Goal: Task Accomplishment & Management: Use online tool/utility

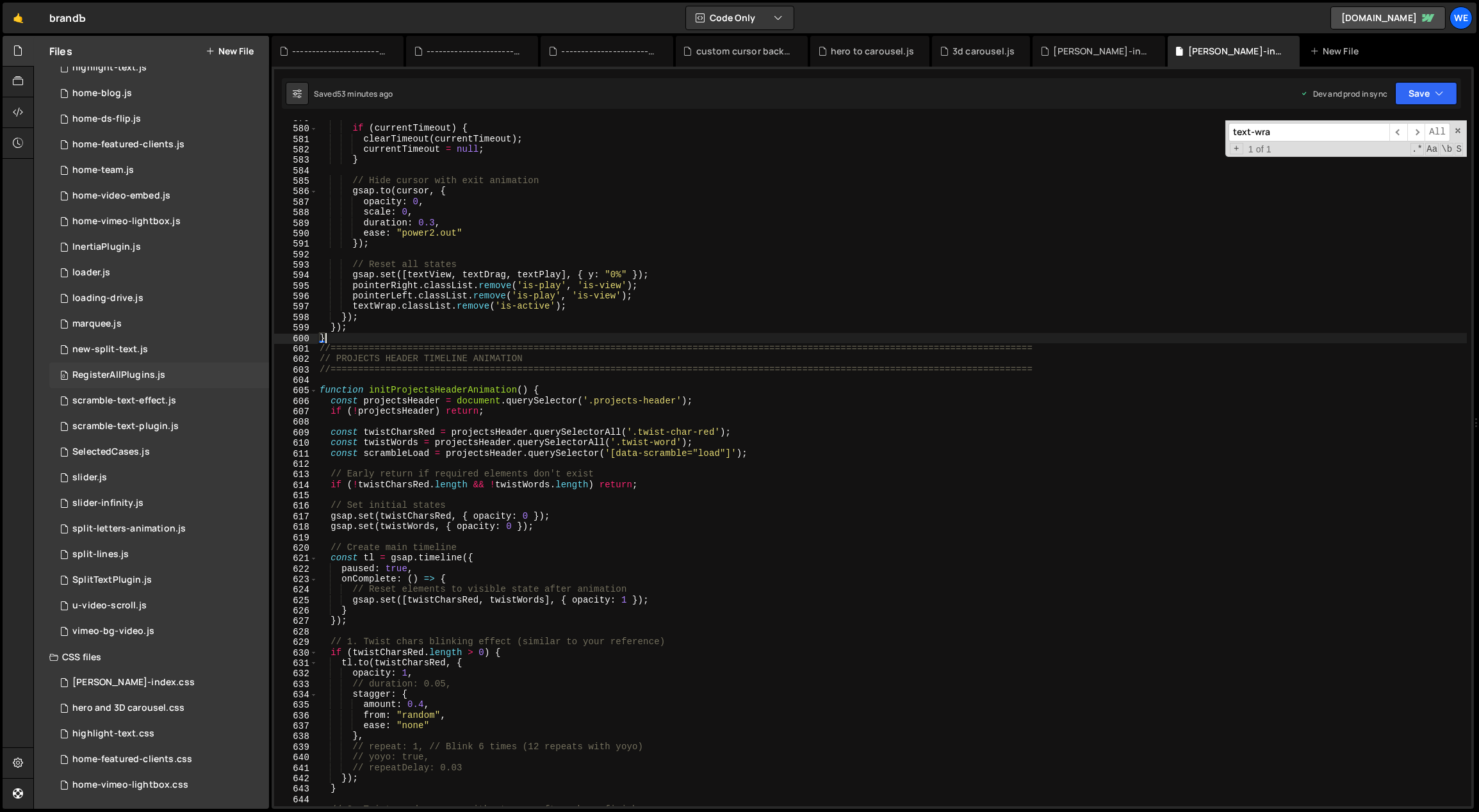
scroll to position [653, 0]
click at [195, 686] on div "branda-index.css 0" at bounding box center [159, 681] width 219 height 25
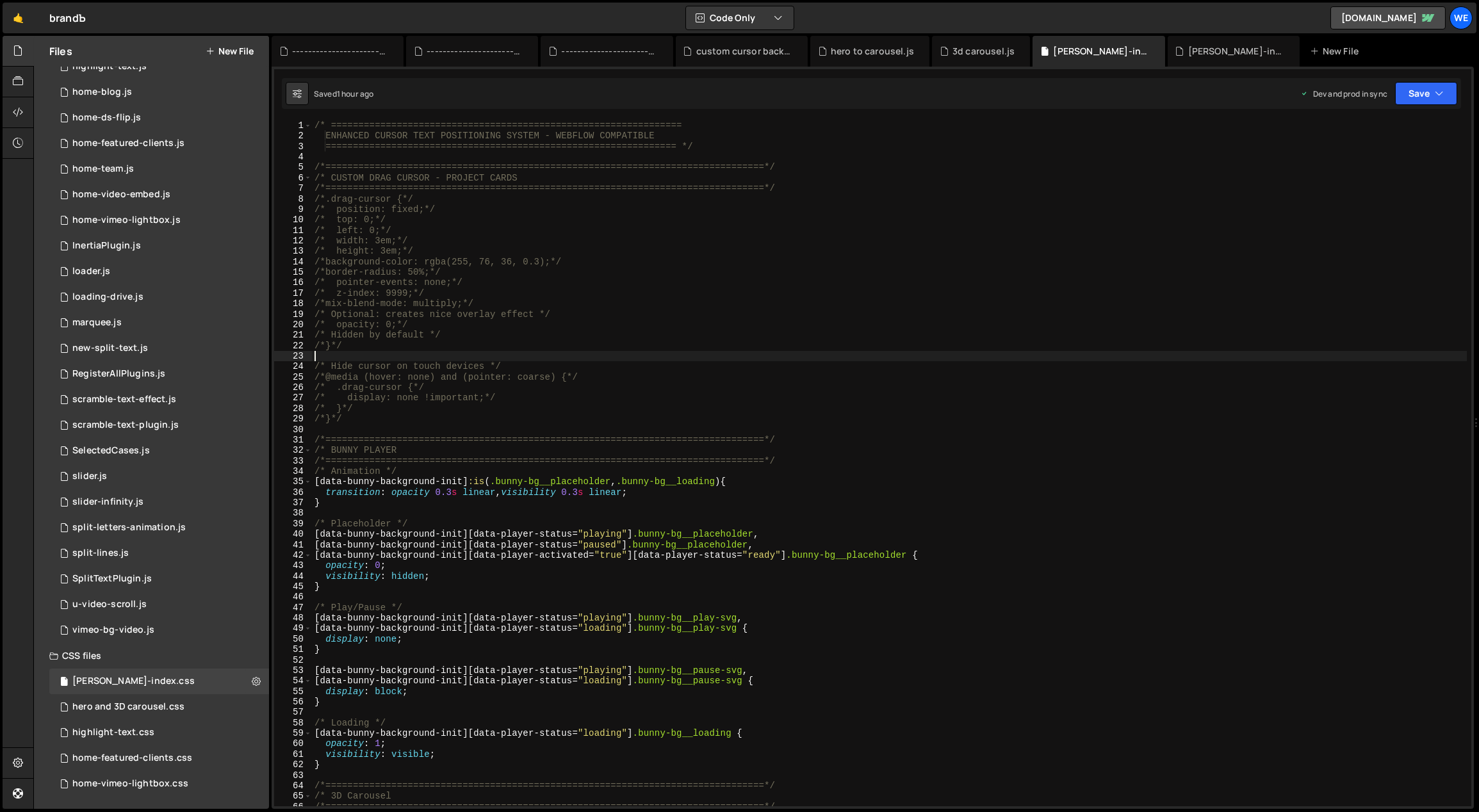
click at [646, 361] on div "/* ================================================================ ENHANCED CU…" at bounding box center [890, 474] width 1156 height 707
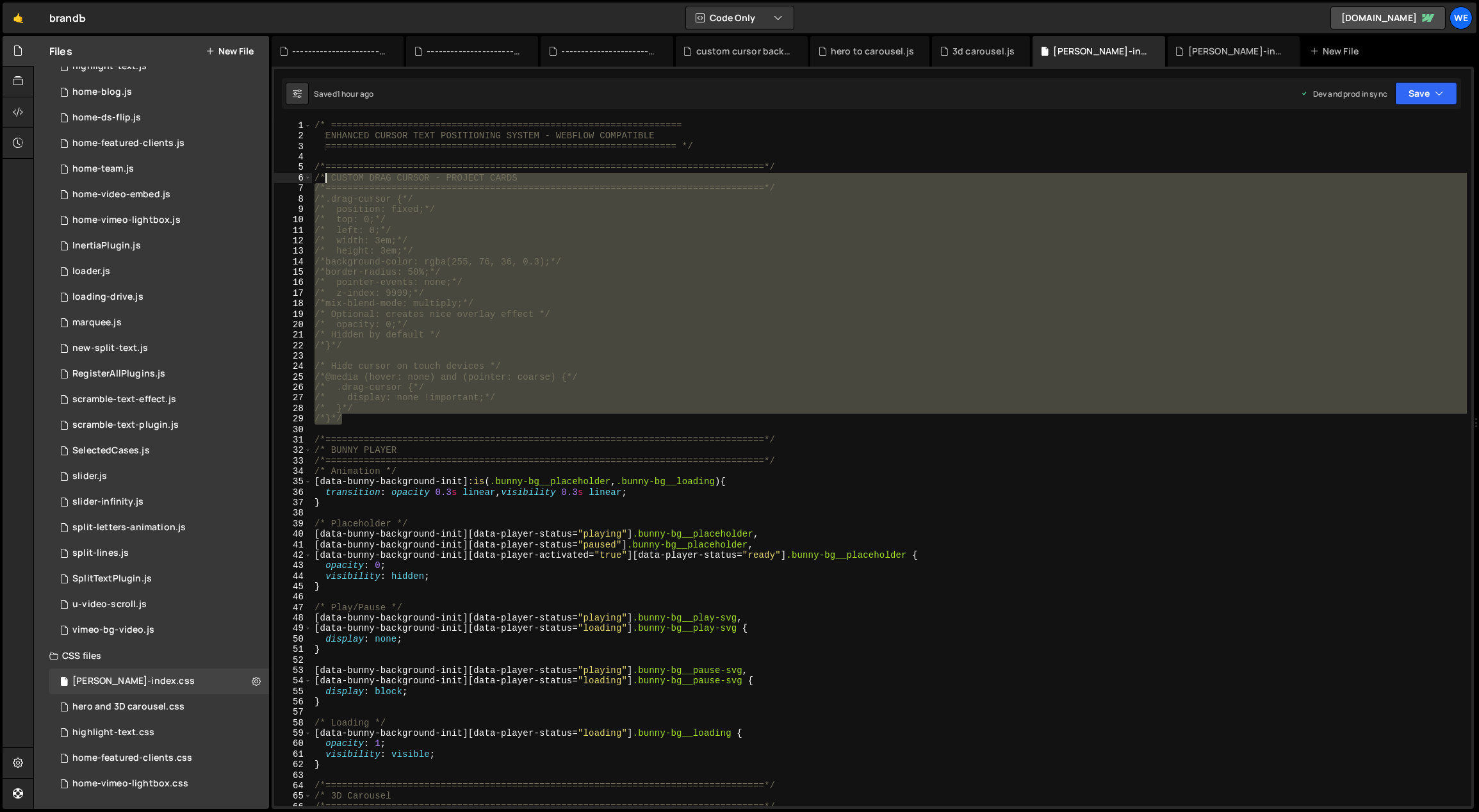
drag, startPoint x: 351, startPoint y: 414, endPoint x: 316, endPoint y: 162, distance: 254.4
click at [316, 164] on div "/* ================================================================ ENHANCED CU…" at bounding box center [890, 474] width 1156 height 707
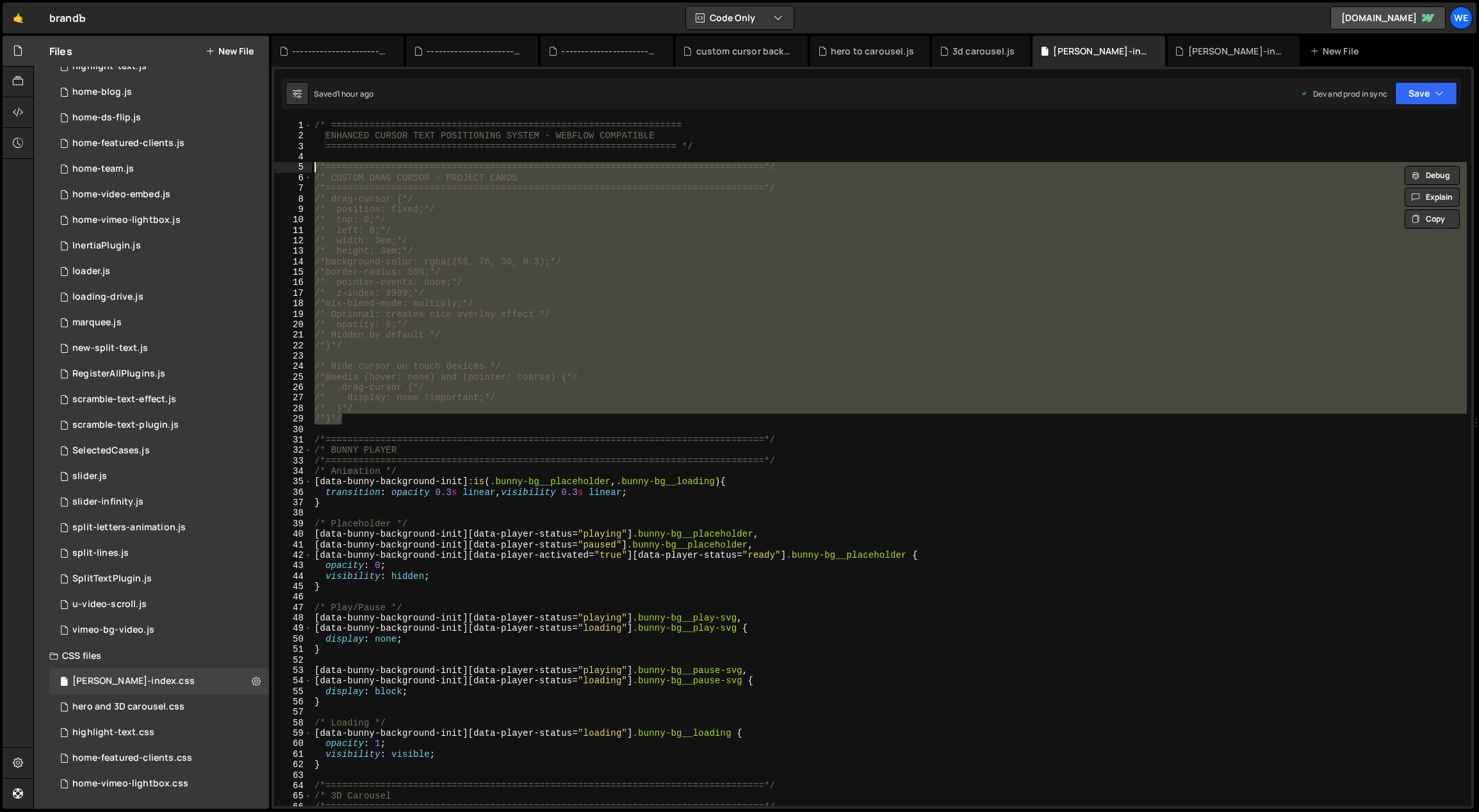
paste textarea "[data-video-on-hover="active"] video{ opacity: 1; }"
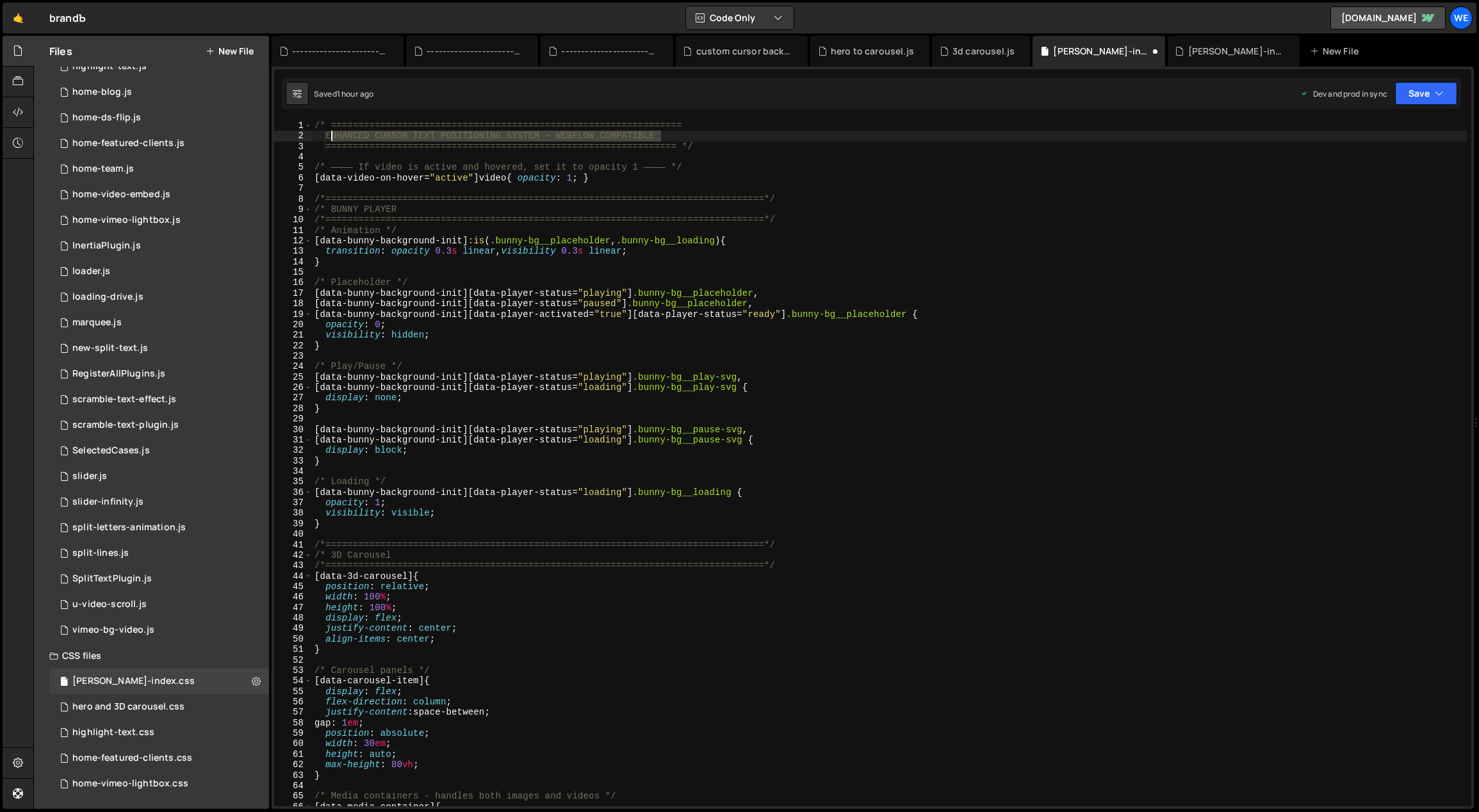
drag, startPoint x: 652, startPoint y: 138, endPoint x: 329, endPoint y: 137, distance: 323.0
click at [329, 137] on div "/* ================================================================ ENHANCED CU…" at bounding box center [890, 474] width 1156 height 707
type textarea "ж"
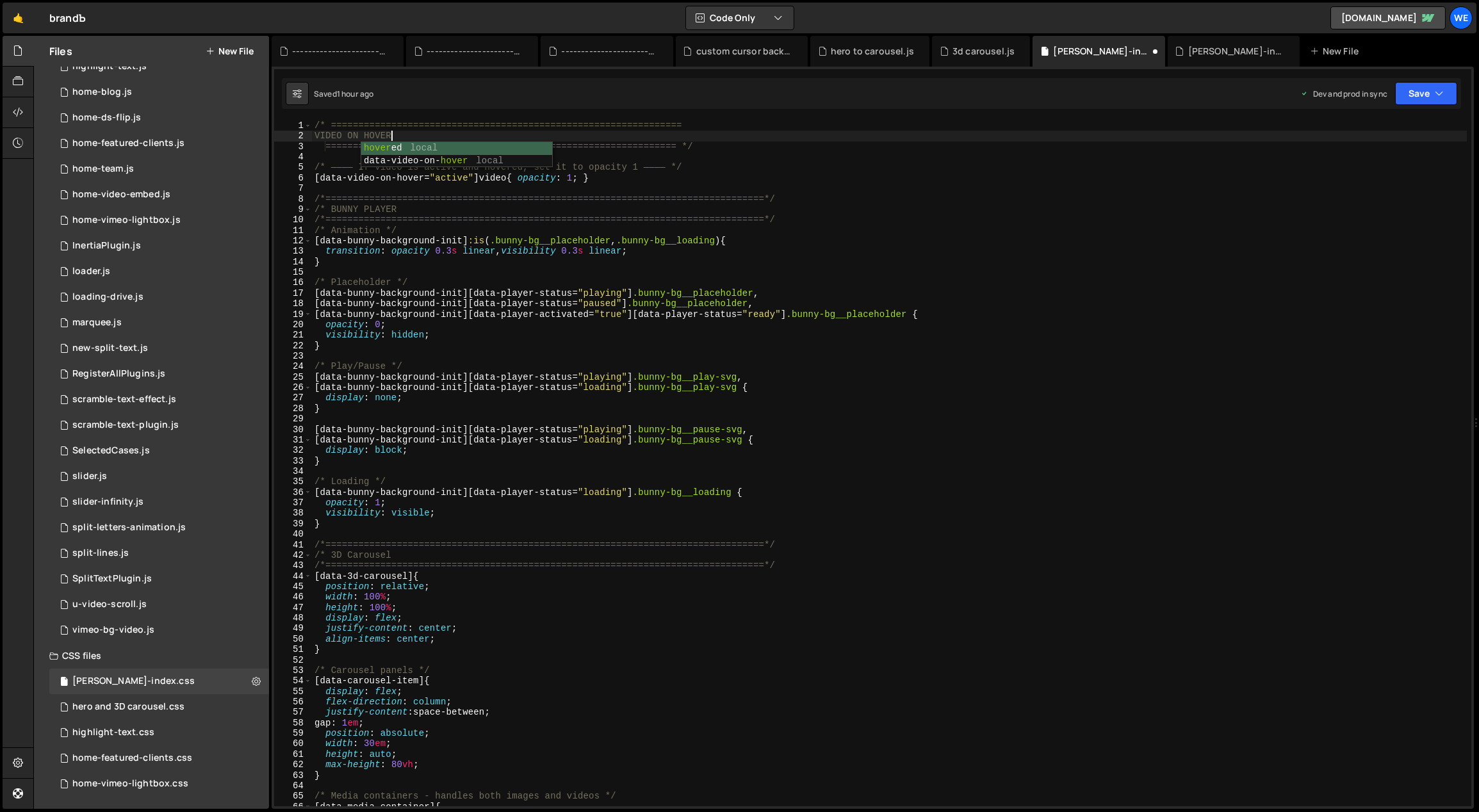
click at [941, 144] on div "/* ================================================================ VIDEO ON HO…" at bounding box center [890, 474] width 1156 height 707
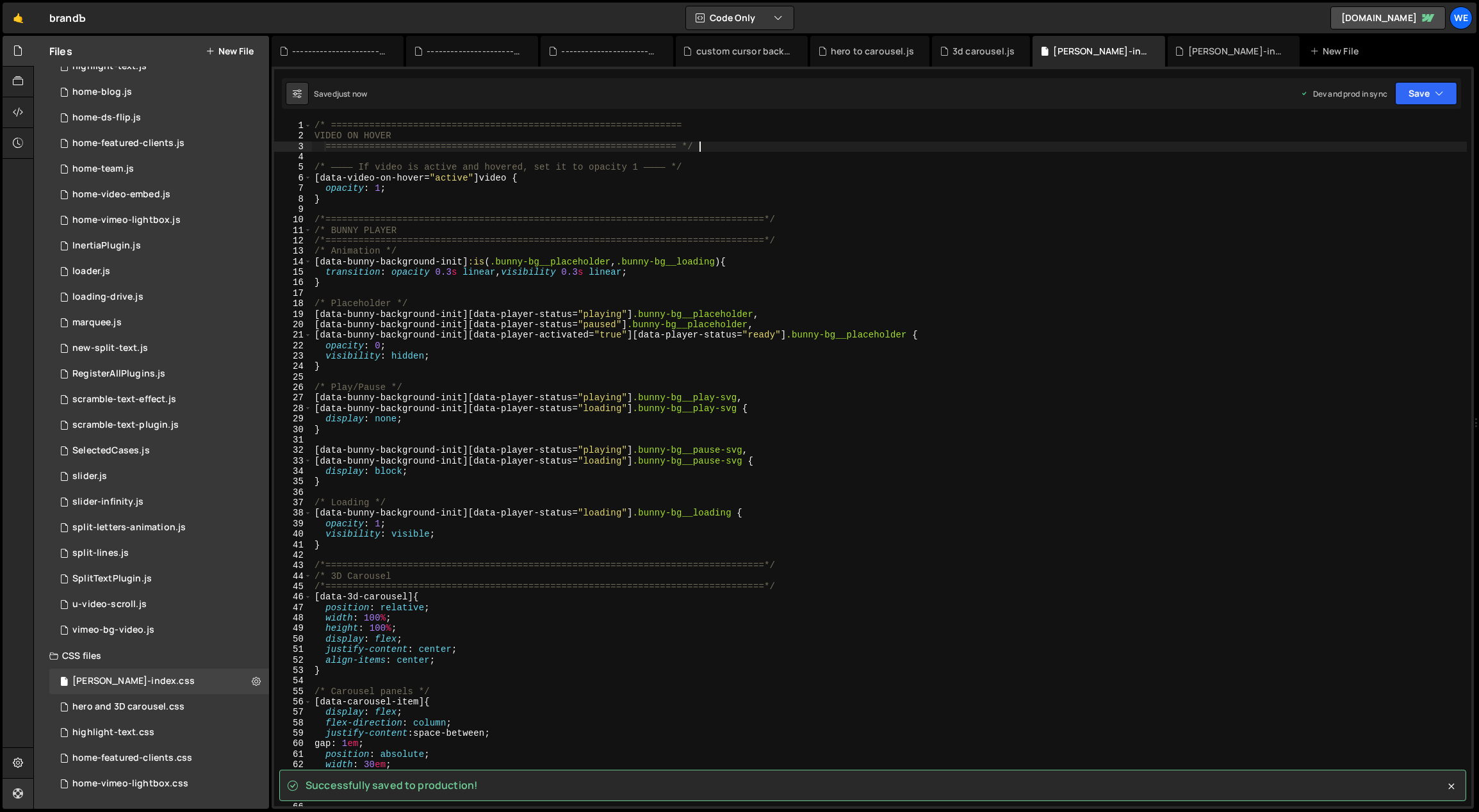
type textarea "================================================================ */"
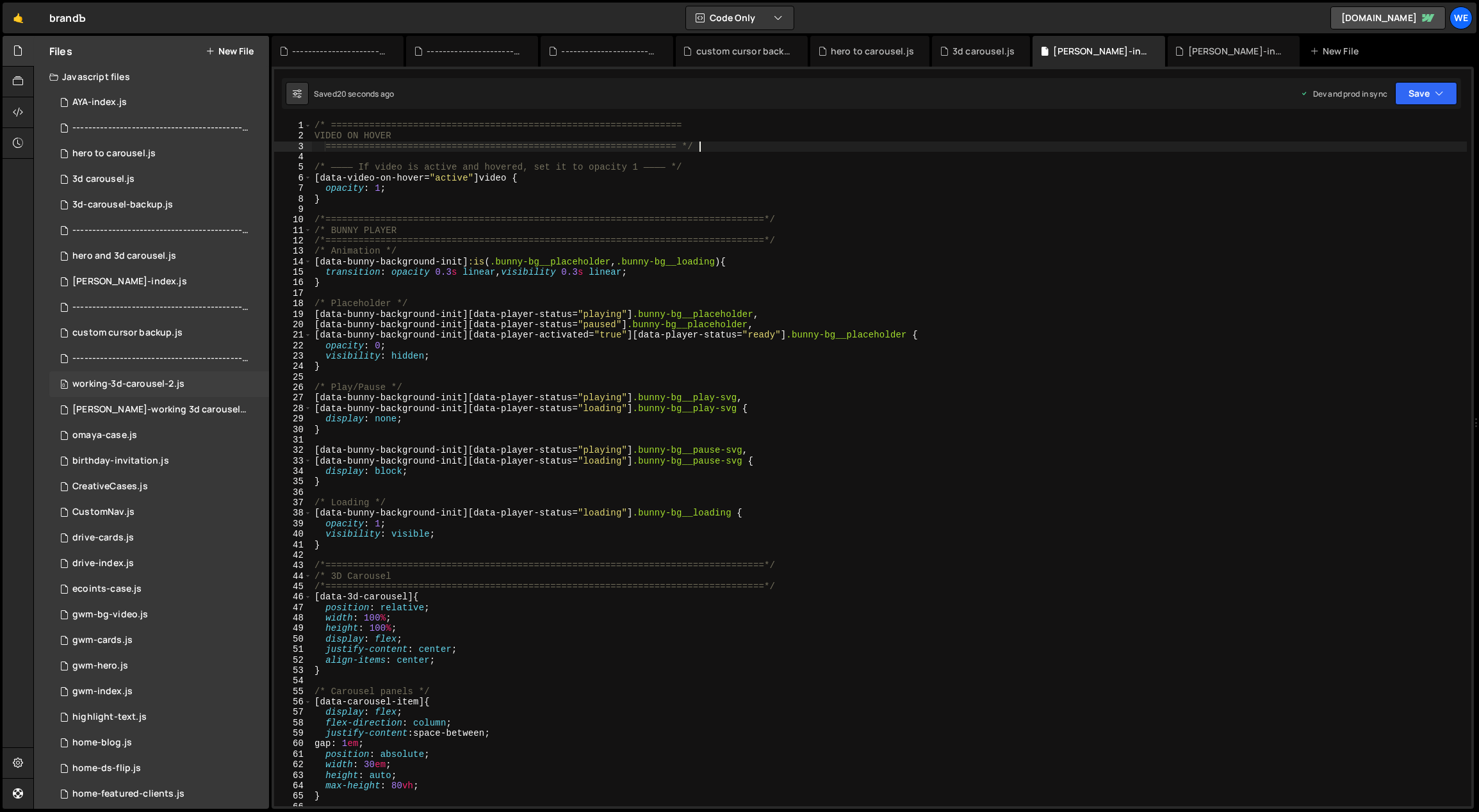
scroll to position [0, 0]
click at [127, 280] on div "[PERSON_NAME]-index.js" at bounding box center [130, 284] width 115 height 11
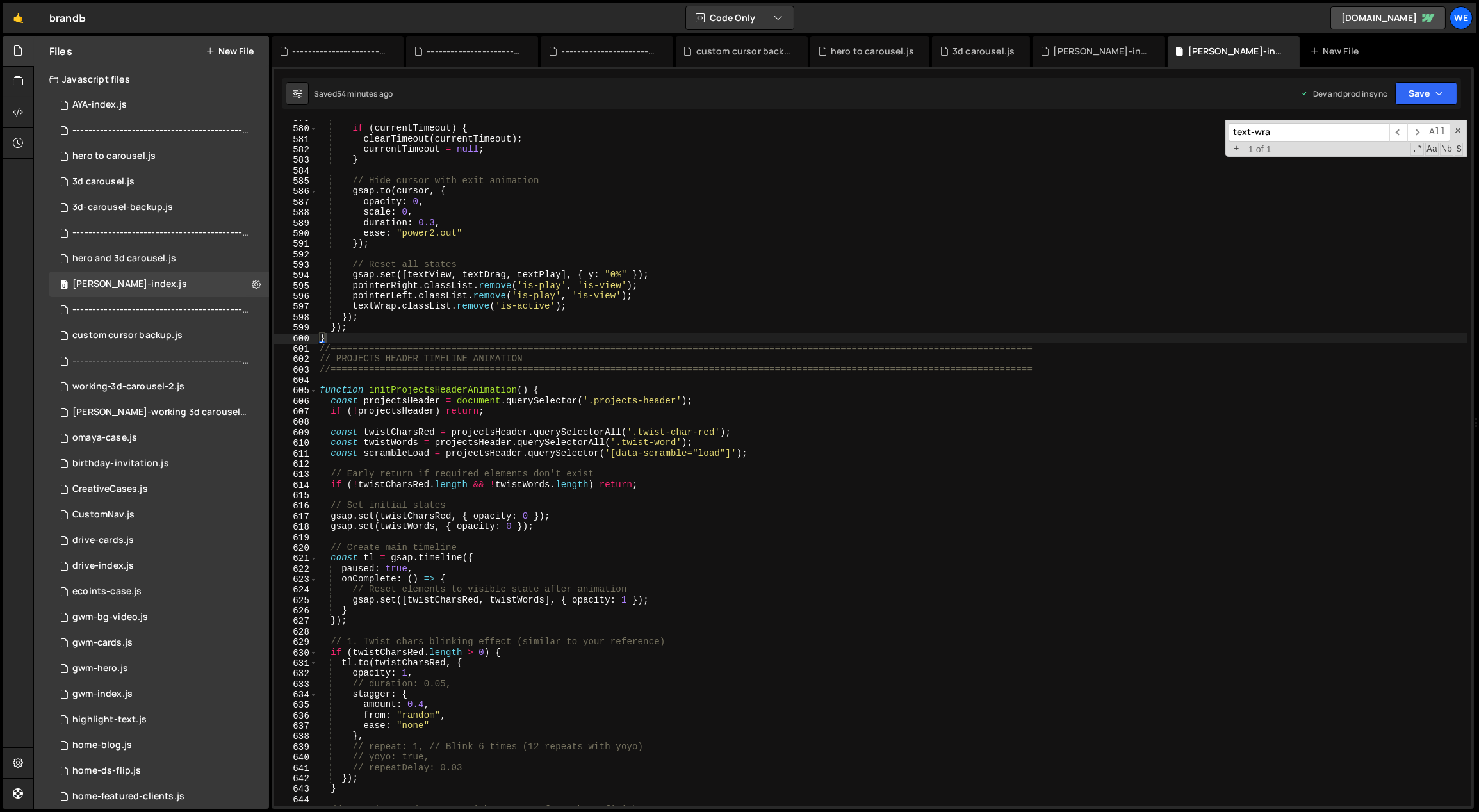
click at [586, 366] on div "// Clear timeout if user leaves before transition if ( currentTimeout ) { clear…" at bounding box center [892, 466] width 1150 height 707
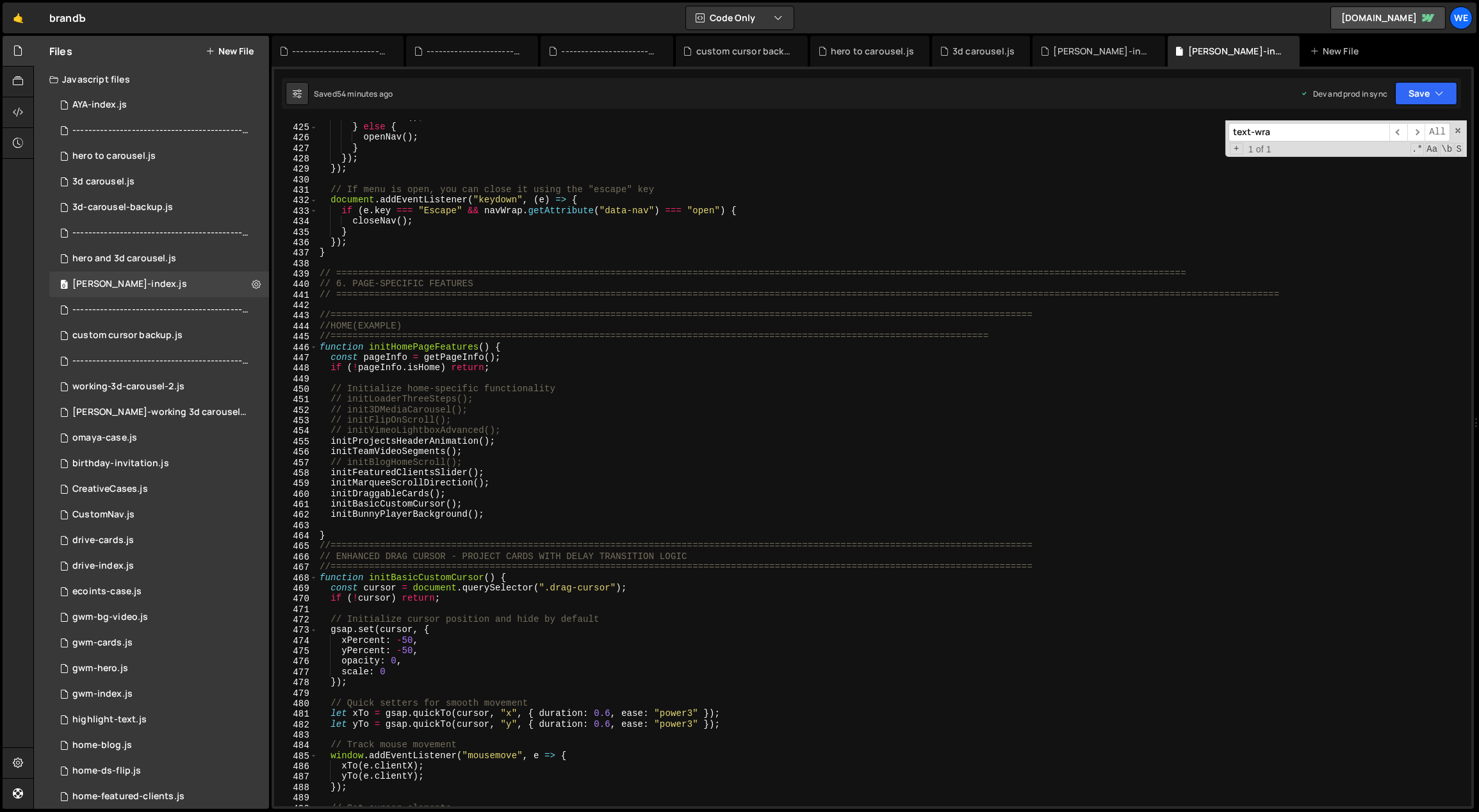
scroll to position [3321, 0]
click at [367, 541] on div "closeNav ( ) ; } else { openNav ( ) ; } }) ; }) ; // If menu is open, you can c…" at bounding box center [892, 465] width 1150 height 707
type textarea "}"
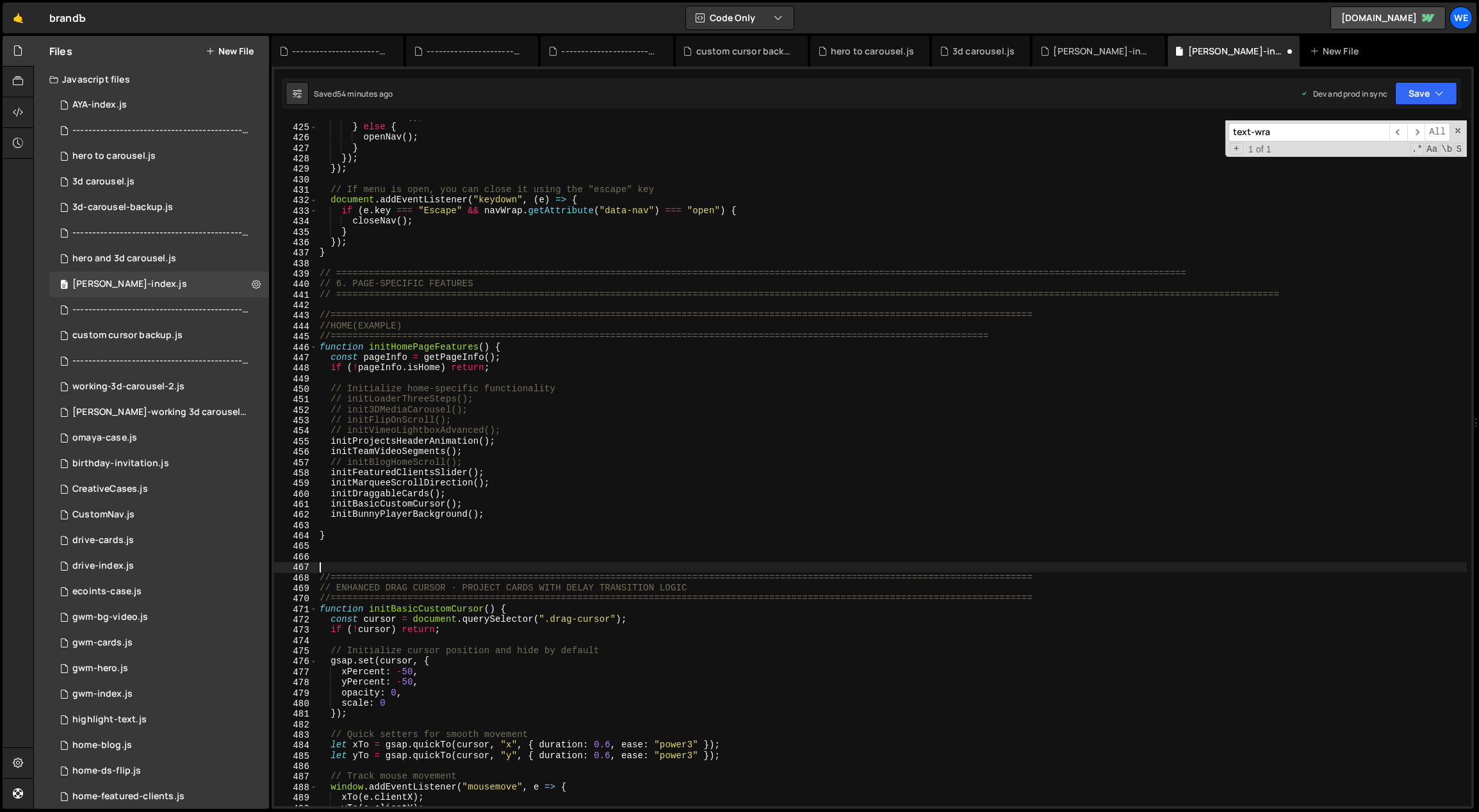
paste textarea "});"
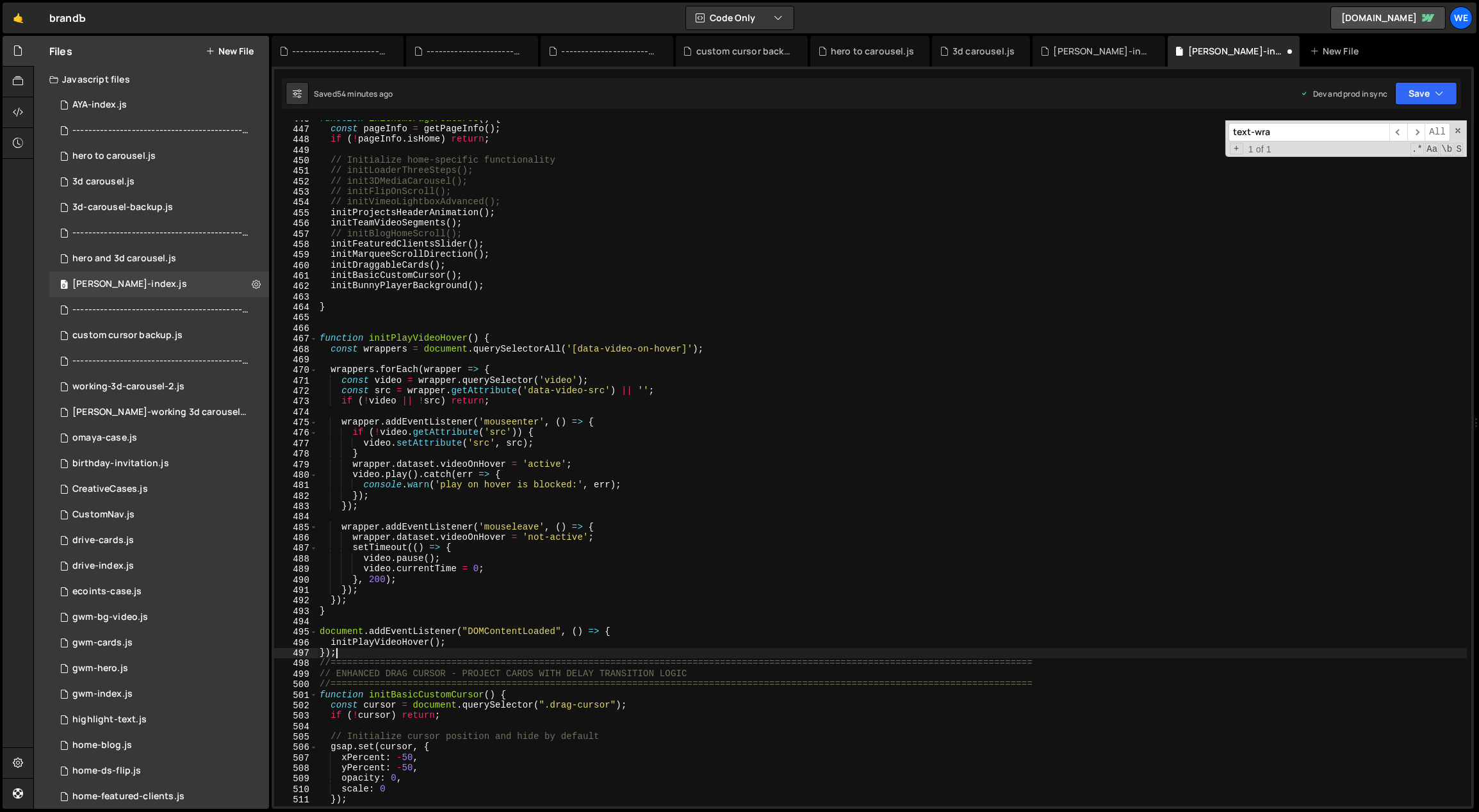
scroll to position [3450, 0]
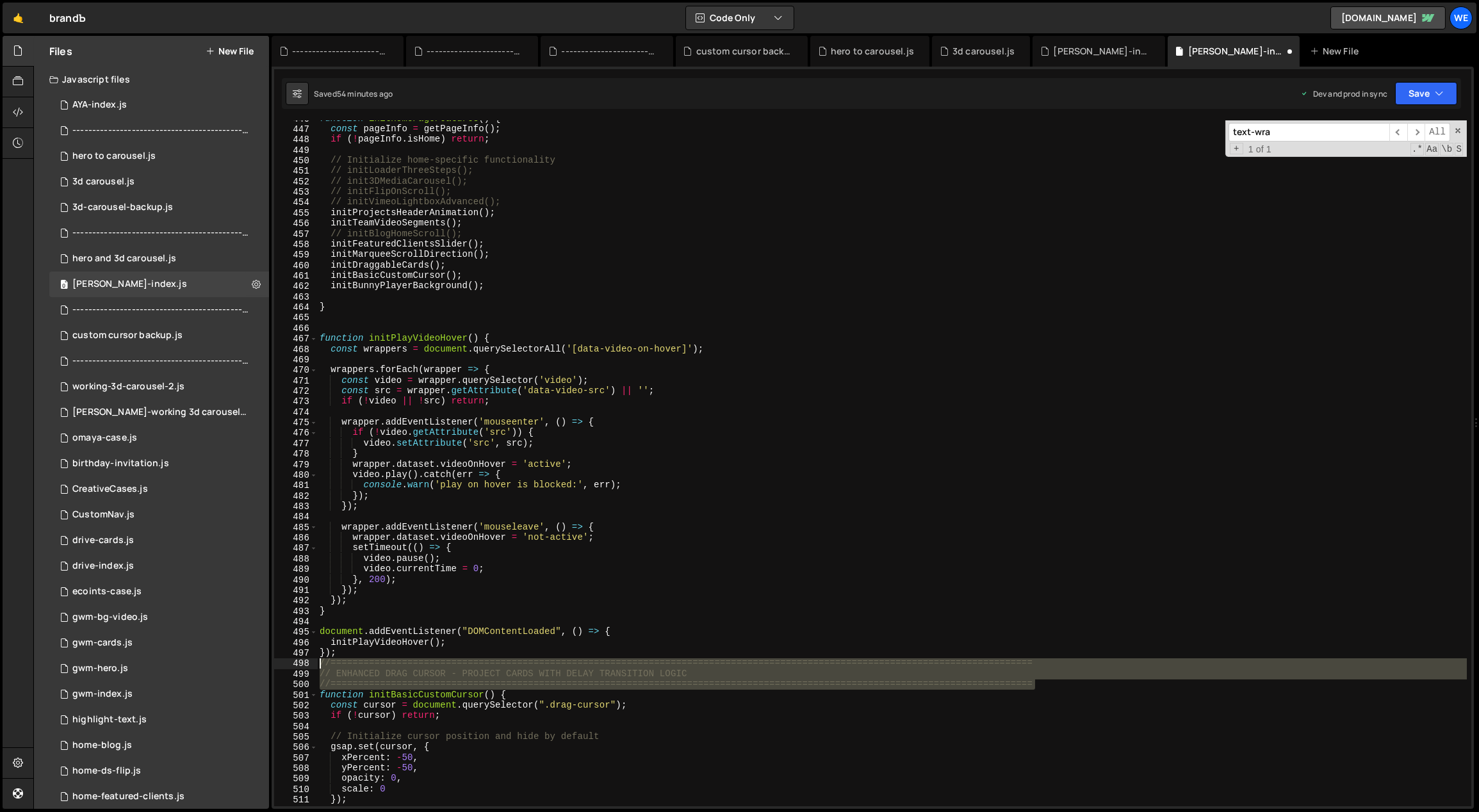
drag, startPoint x: 1039, startPoint y: 683, endPoint x: 317, endPoint y: 667, distance: 722.2
click at [317, 667] on div "function initHomePageFeatures ( ) { const pageInfo = getPageInfo ( ) ; if ( ! p…" at bounding box center [892, 467] width 1150 height 707
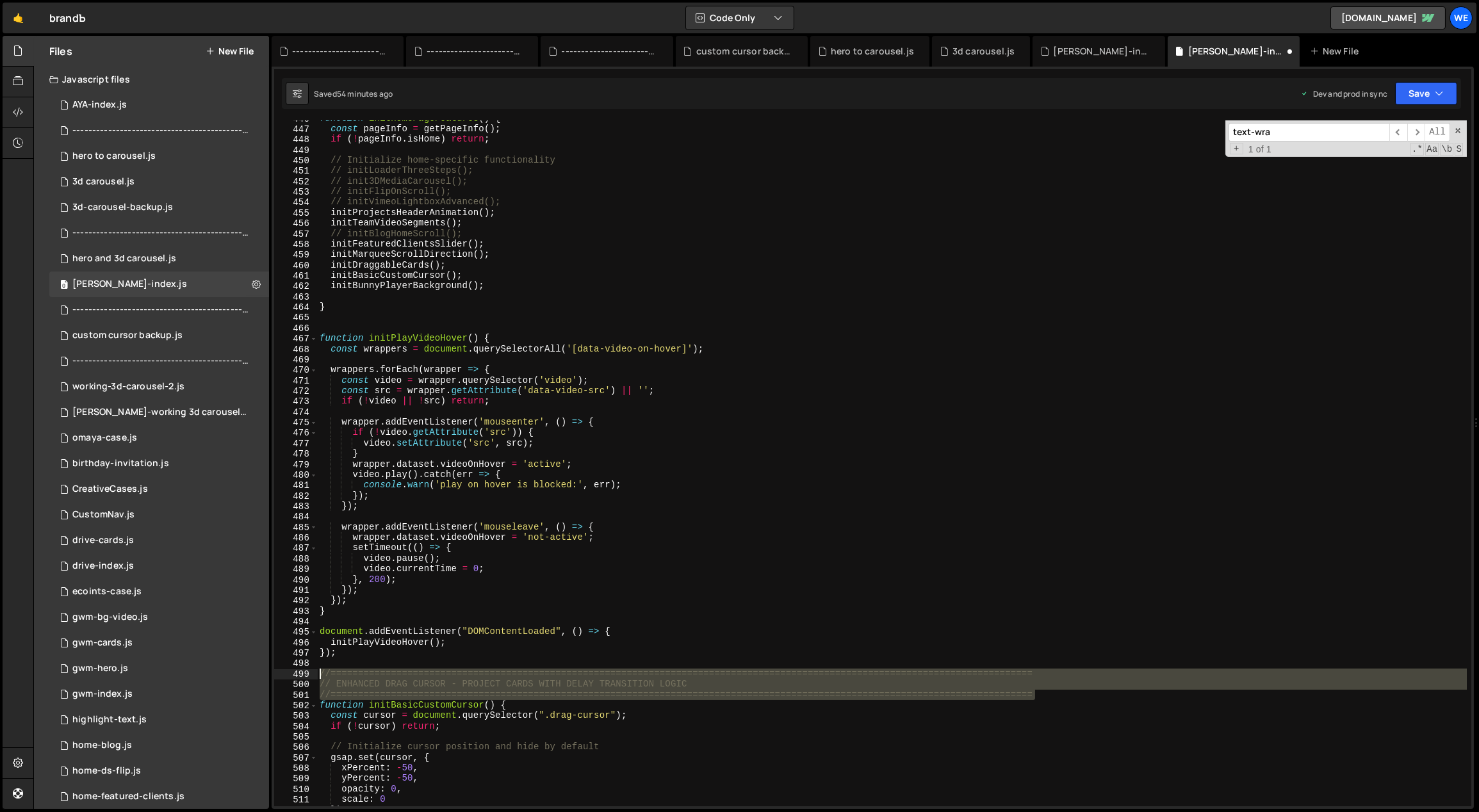
drag, startPoint x: 950, startPoint y: 699, endPoint x: 330, endPoint y: 615, distance: 625.7
click at [285, 671] on div "//=============================================================================…" at bounding box center [872, 463] width 1197 height 686
type textarea "//=============================================================================…"
click at [485, 323] on div "function initHomePageFeatures ( ) { const pageInfo = getPageInfo ( ) ; if ( ! p…" at bounding box center [892, 467] width 1150 height 707
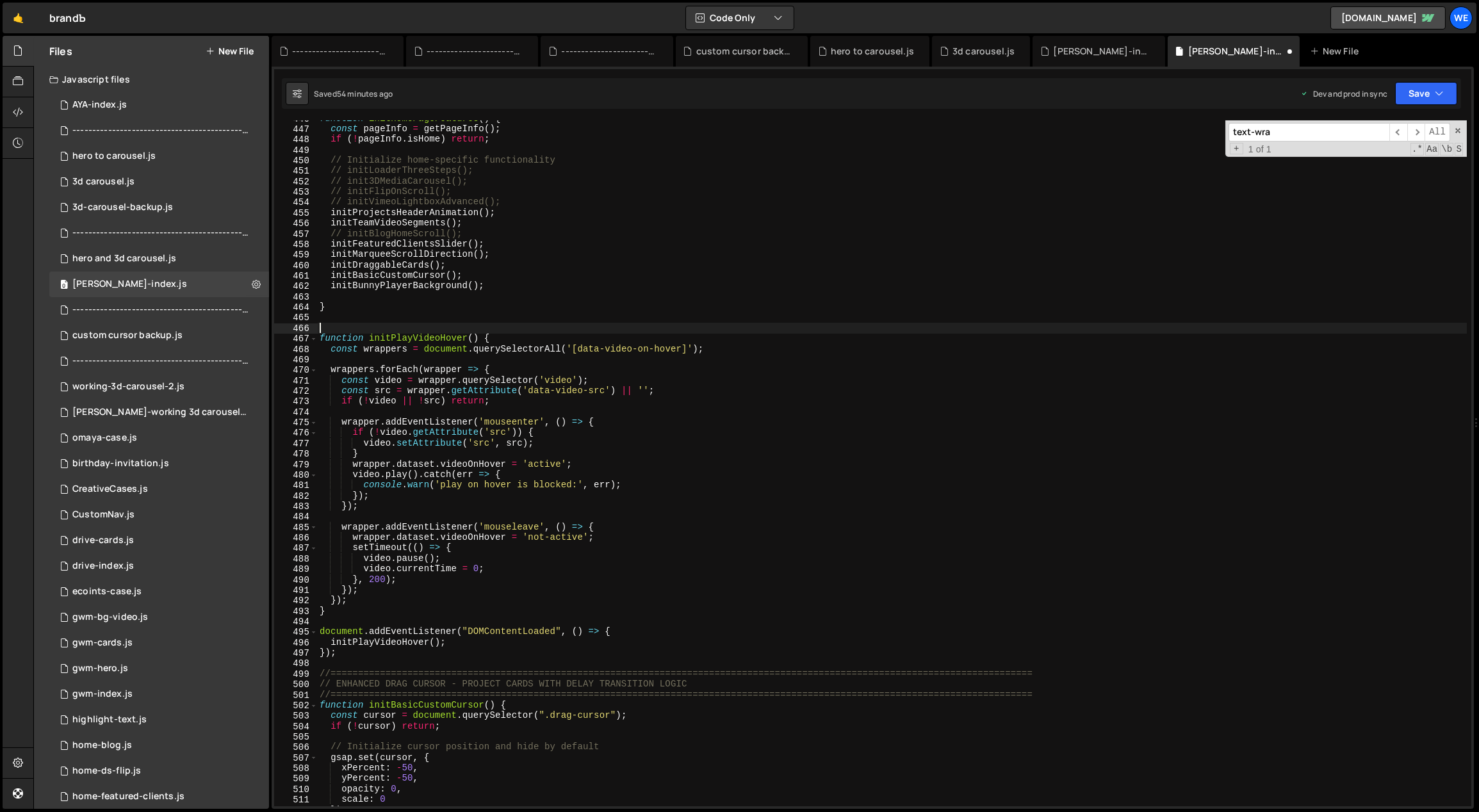
paste textarea "//=============================================================================…"
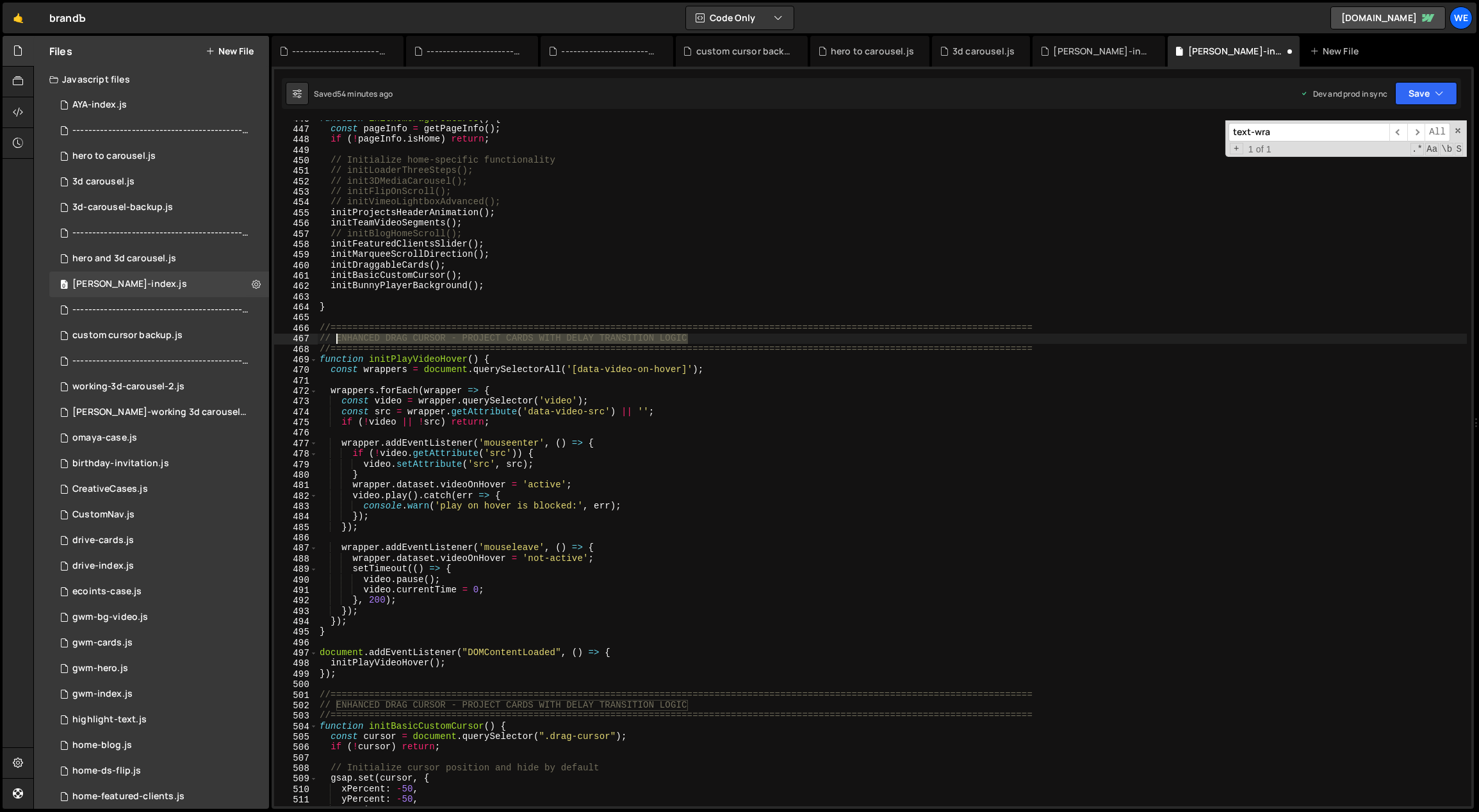
drag, startPoint x: 705, startPoint y: 337, endPoint x: 334, endPoint y: 337, distance: 371.0
click at [334, 337] on div "function initHomePageFeatures ( ) { const pageInfo = getPageInfo ( ) ; if ( ! p…" at bounding box center [892, 467] width 1150 height 707
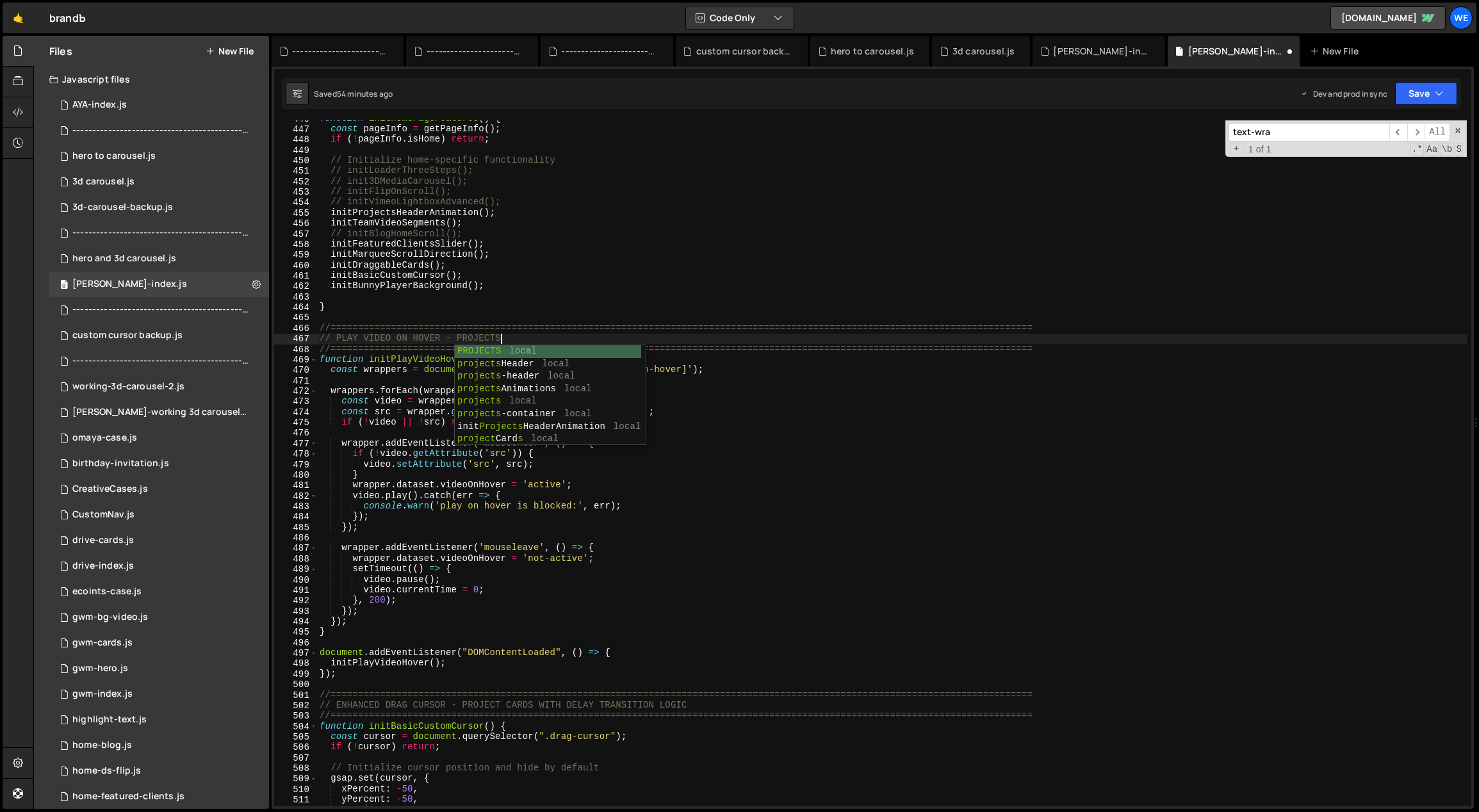
click at [633, 223] on div "function initHomePageFeatures ( ) { const pageInfo = getPageInfo ( ) ; if ( ! p…" at bounding box center [892, 467] width 1150 height 707
drag, startPoint x: 478, startPoint y: 356, endPoint x: 369, endPoint y: 357, distance: 109.0
click at [369, 357] on div "function initHomePageFeatures ( ) { const pageInfo = getPageInfo ( ) ; if ( ! p…" at bounding box center [892, 467] width 1150 height 707
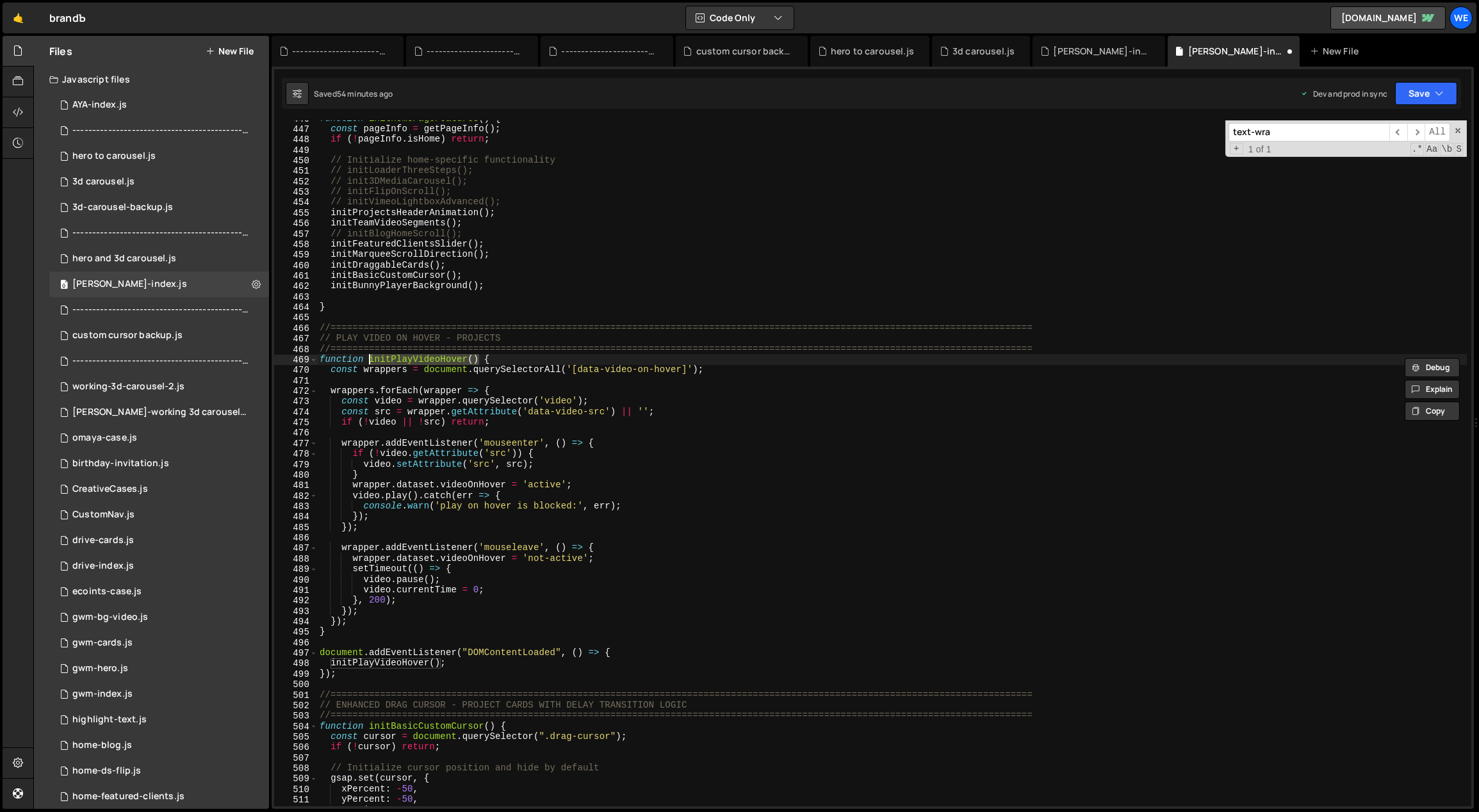
click at [459, 265] on div "function initHomePageFeatures ( ) { const pageInfo = getPageInfo ( ) ; if ( ! p…" at bounding box center [892, 467] width 1150 height 707
type textarea "initDraggableCards();"
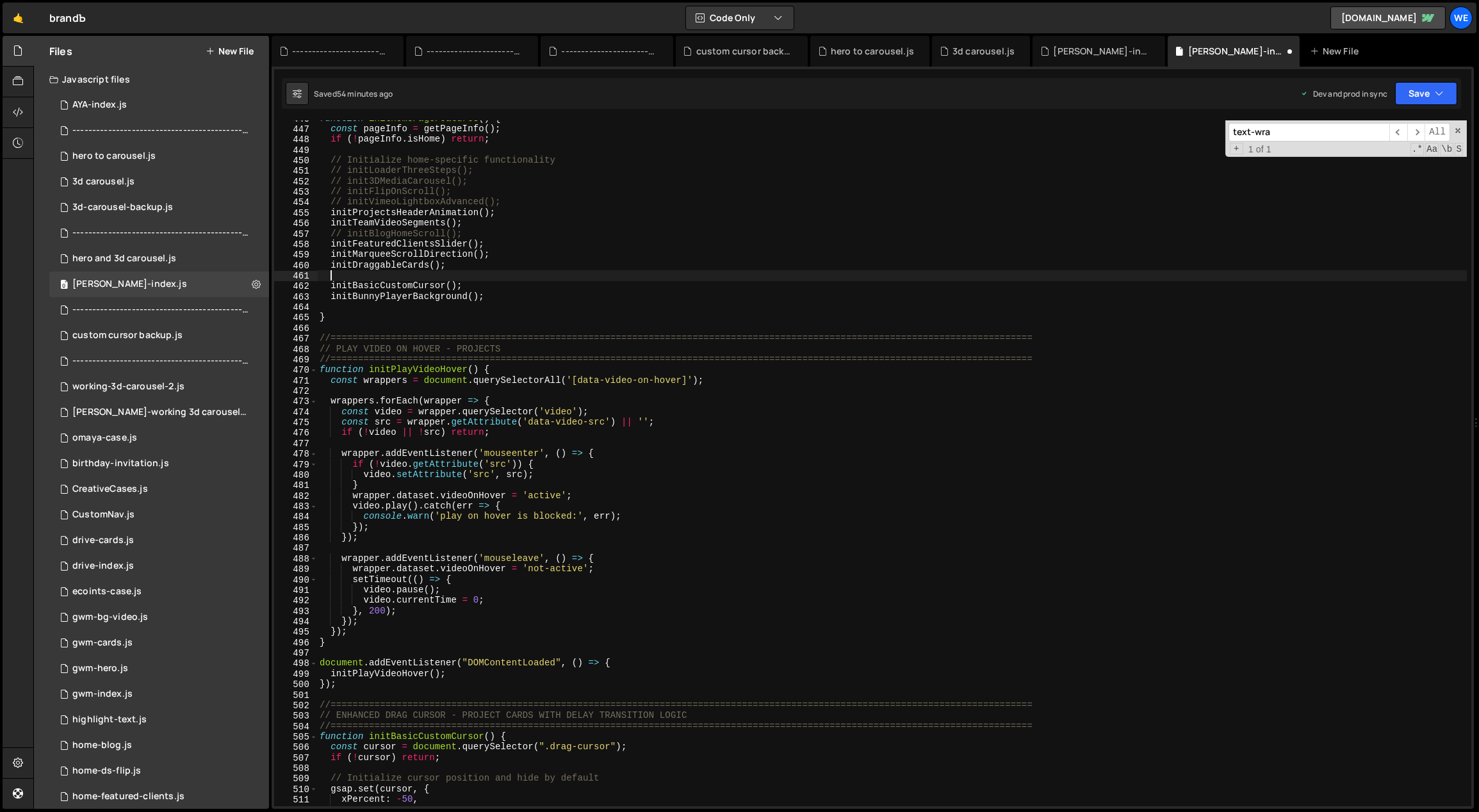
scroll to position [0, 0]
paste textarea "initPlayVideoHover()"
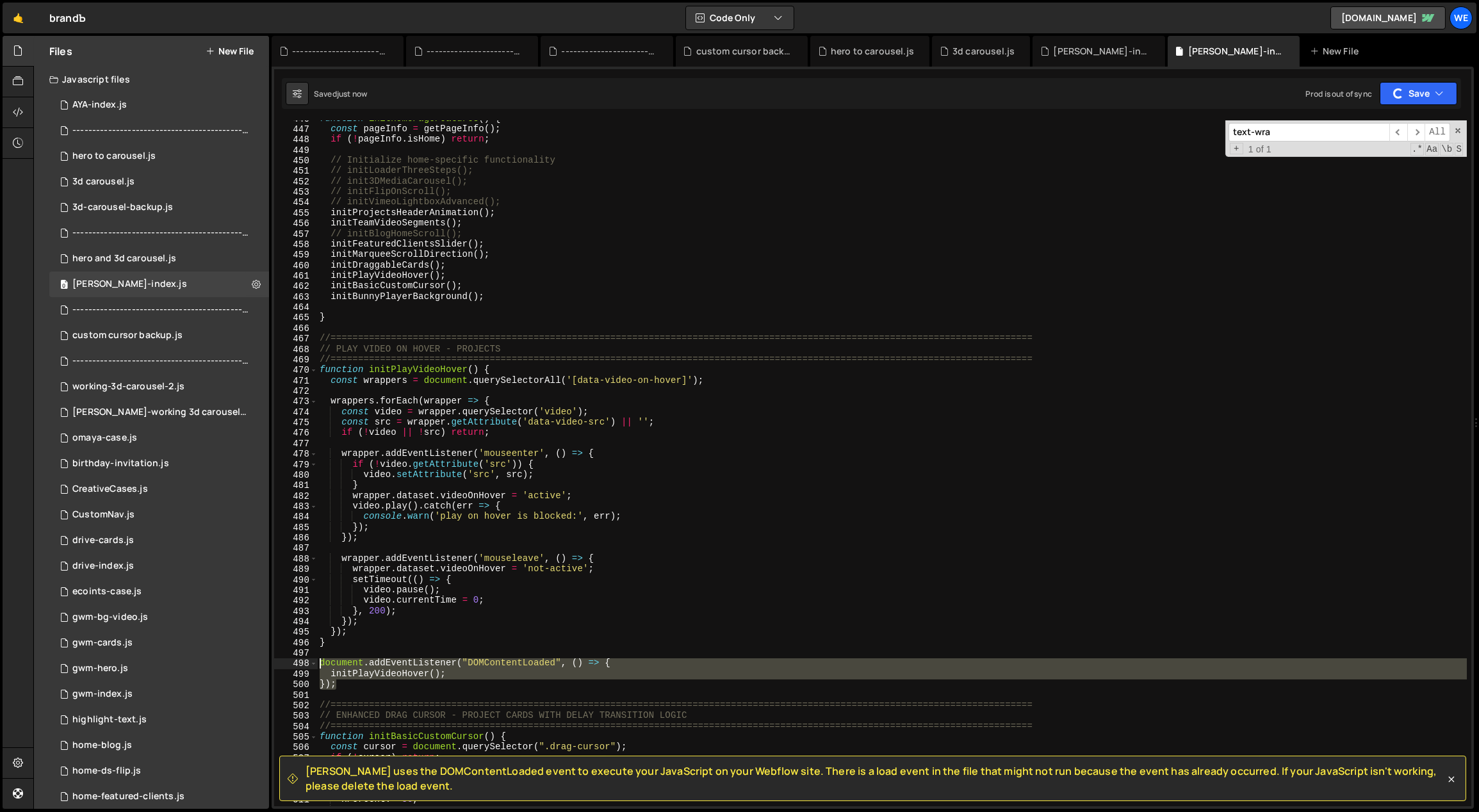
drag, startPoint x: 358, startPoint y: 685, endPoint x: 307, endPoint y: 662, distance: 55.9
click at [307, 662] on div "initPlayVideoHover(); 446 447 448 449 450 451 452 453 454 455 456 457 458 459 4…" at bounding box center [872, 463] width 1197 height 686
type textarea "document.addEventListener("DOMContentLoaded", () => { initPlayVideoHover();"
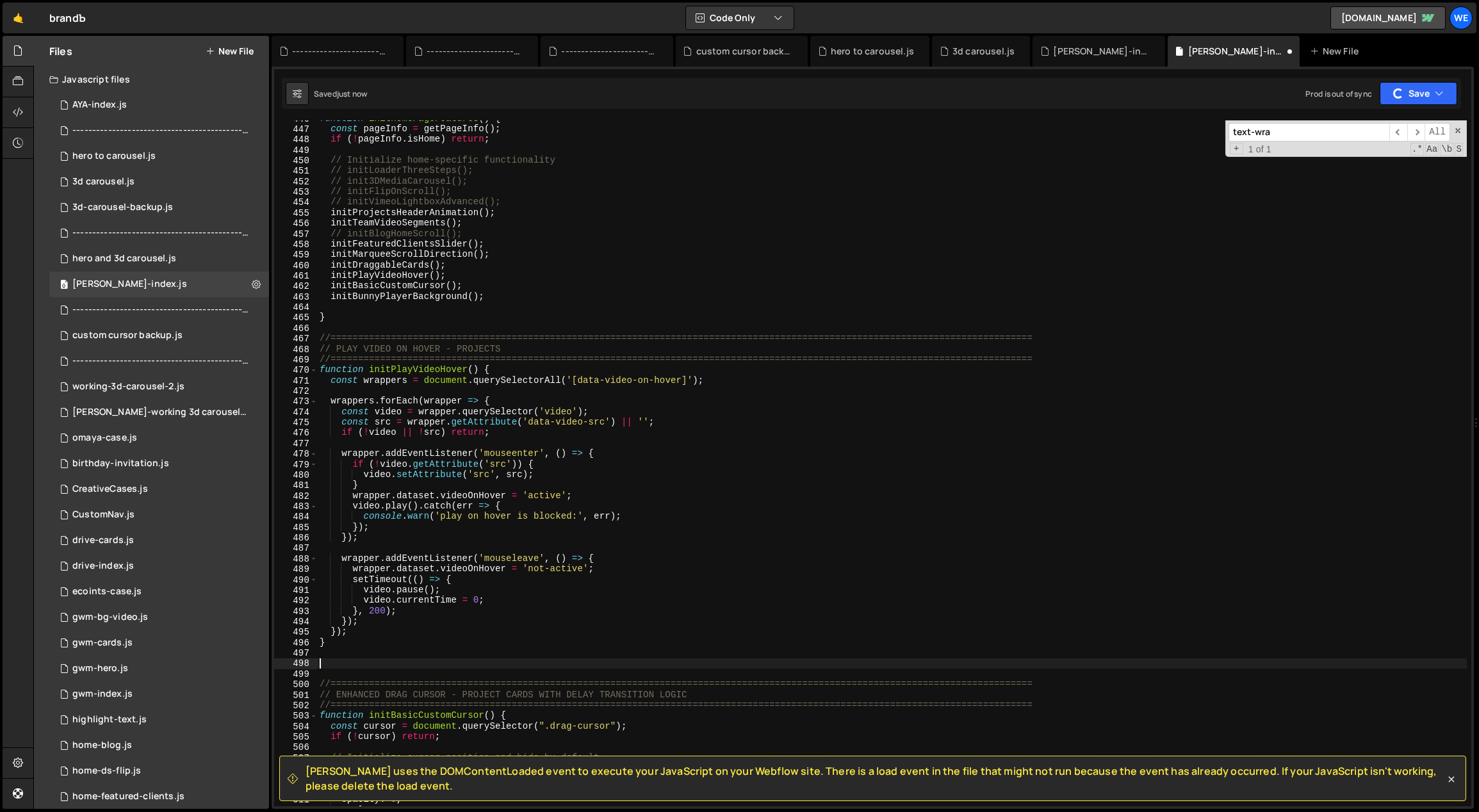
scroll to position [0, 0]
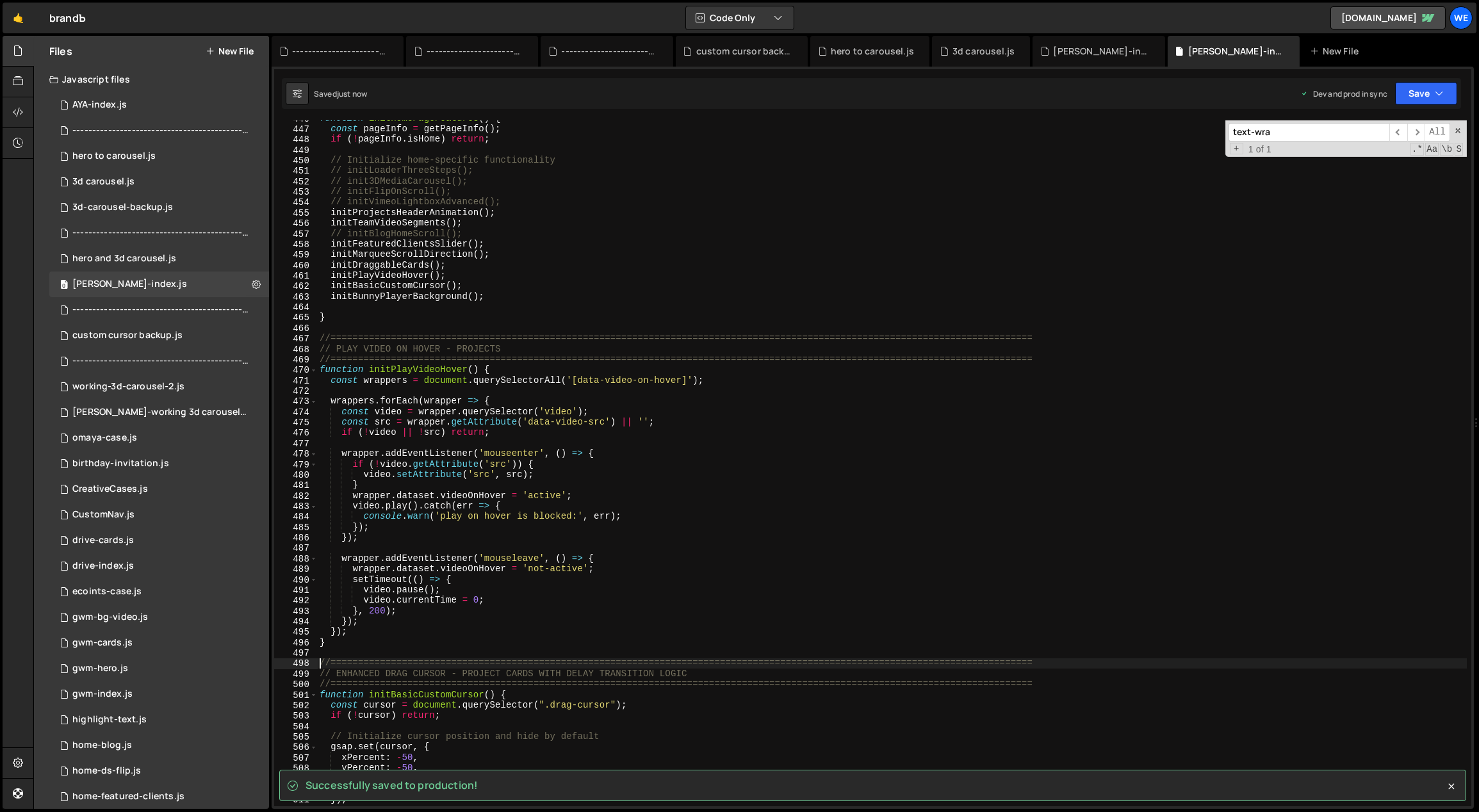
type textarea "//=============================================================================…"
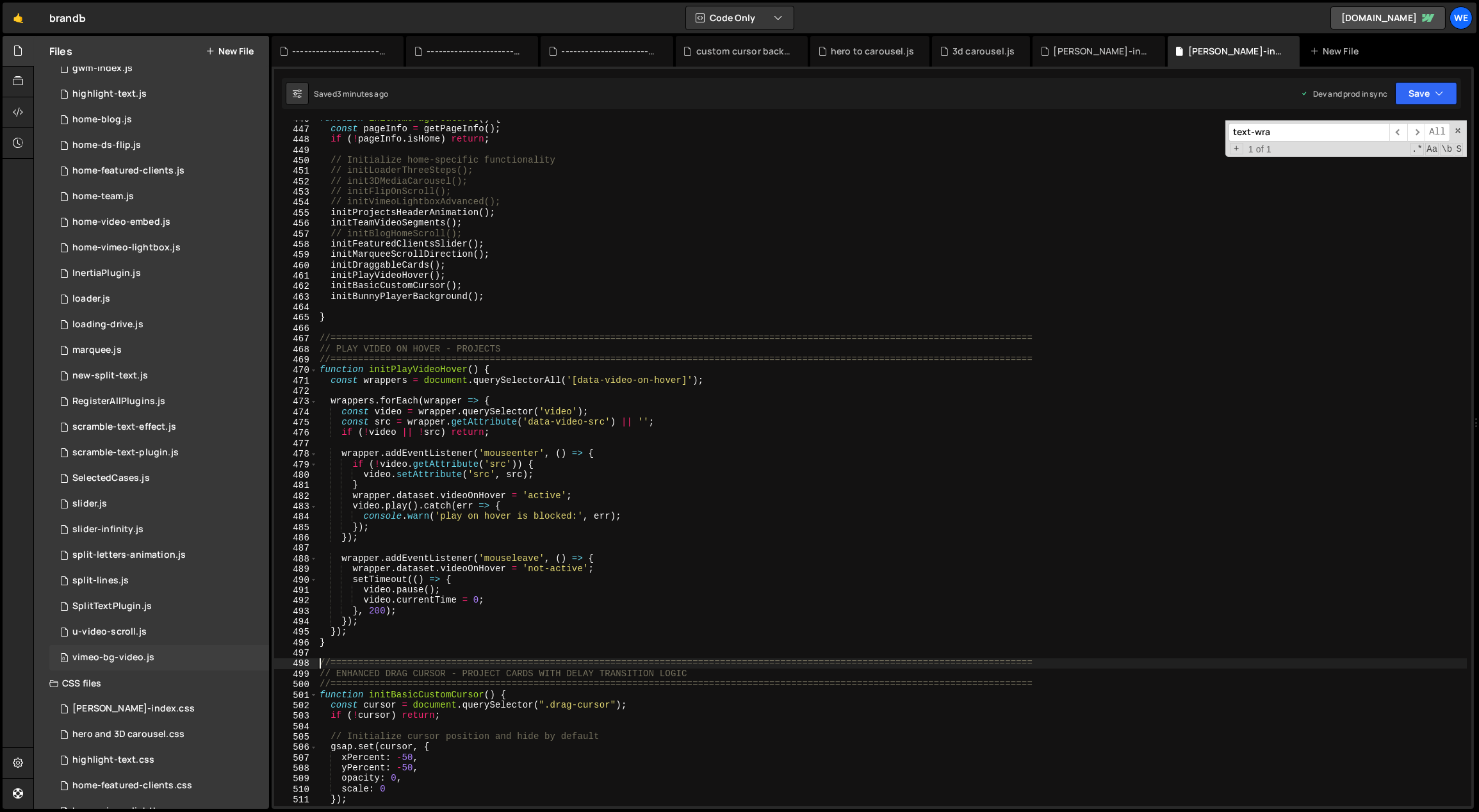
scroll to position [653, 0]
click at [157, 675] on div "branda-index.css 0" at bounding box center [159, 681] width 219 height 25
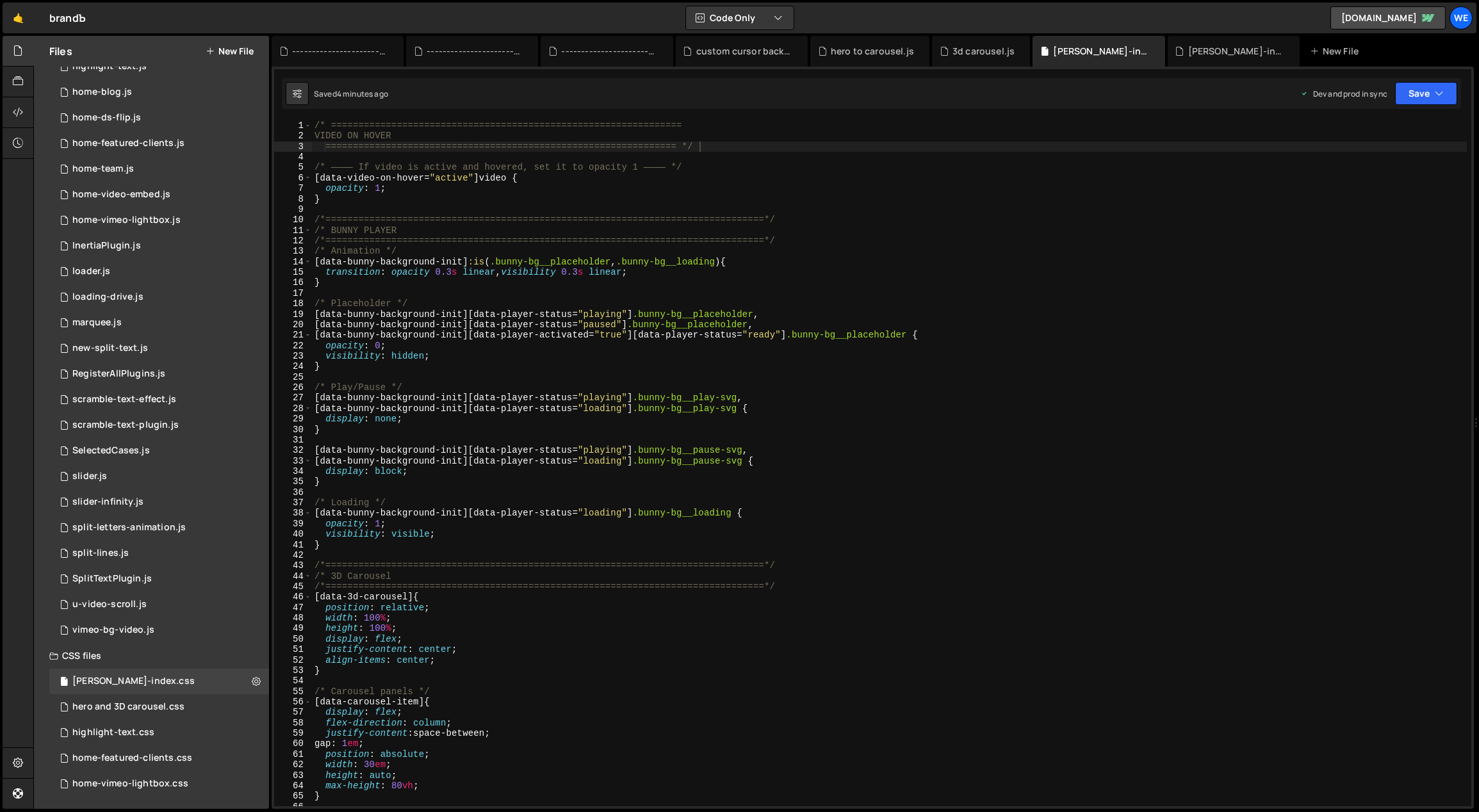
type textarea "}"
click at [447, 202] on div "/* ================================================================ VIDEO ON HO…" at bounding box center [890, 474] width 1156 height 707
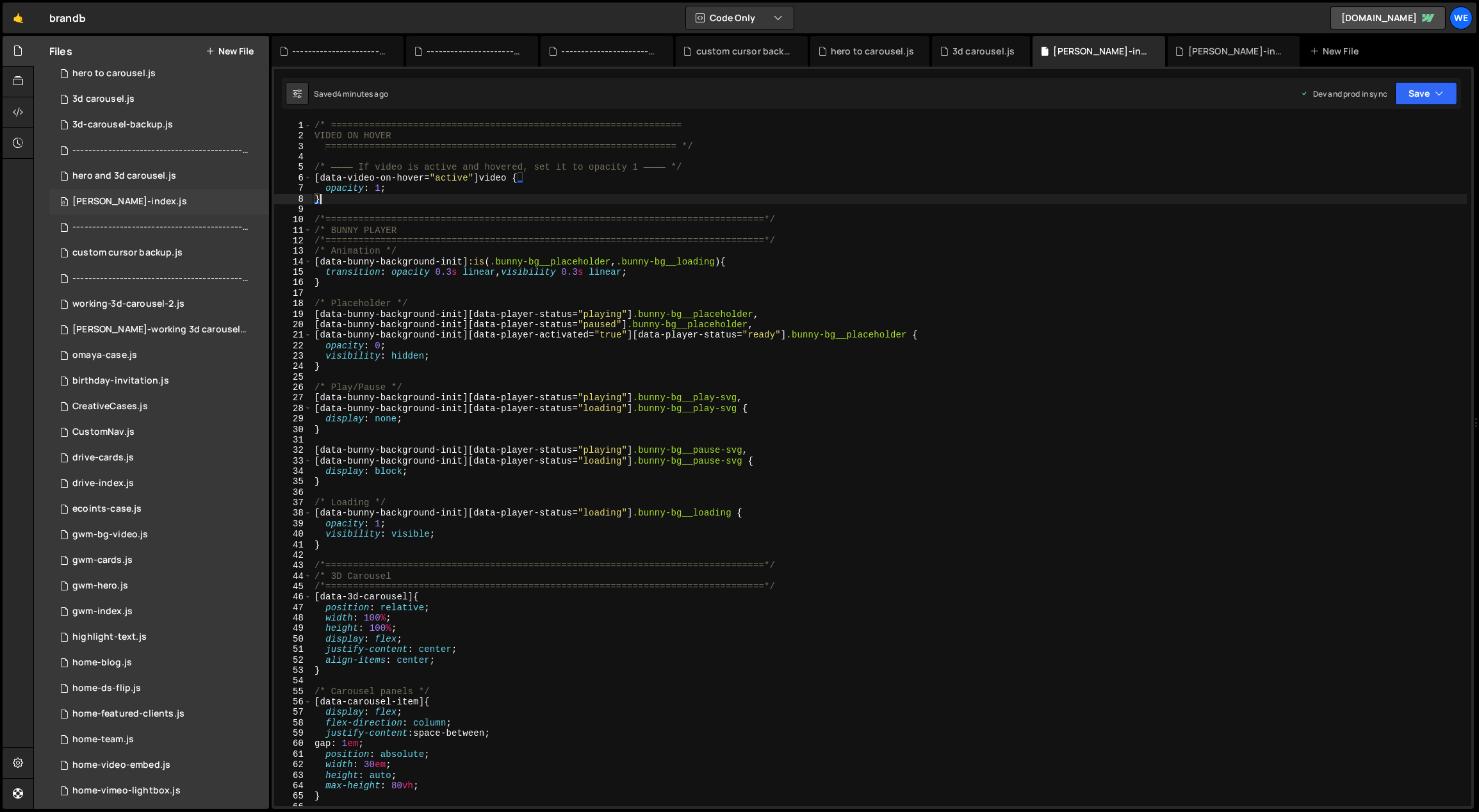
click at [116, 203] on div "[PERSON_NAME]-index.js" at bounding box center [130, 201] width 115 height 11
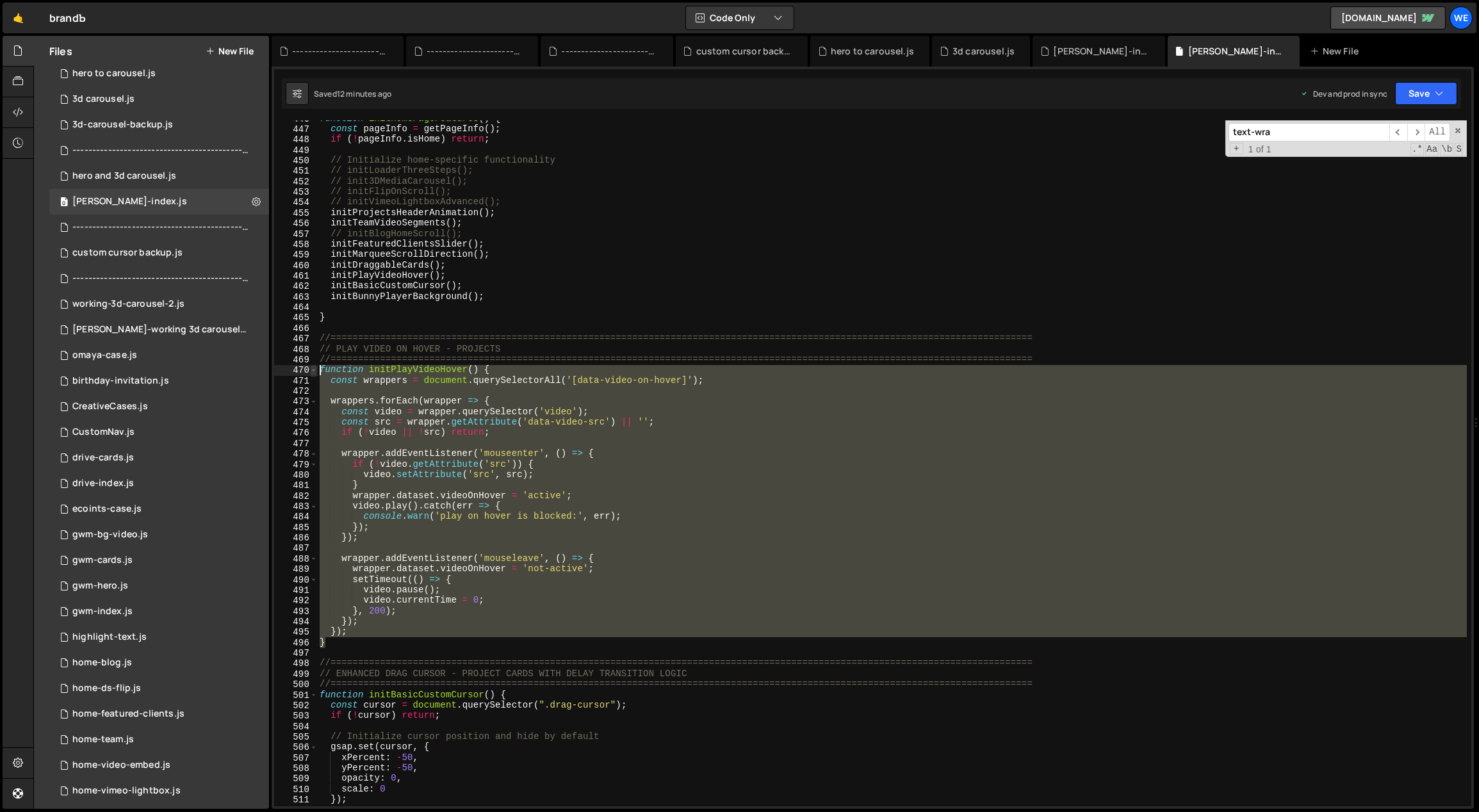
drag, startPoint x: 340, startPoint y: 641, endPoint x: 315, endPoint y: 368, distance: 274.1
click at [315, 368] on div "} 446 447 448 449 450 451 452 453 454 455 456 457 458 459 460 461 462 463 464 4…" at bounding box center [872, 463] width 1197 height 686
paste textarea "}"
click at [657, 243] on div "function initHomePageFeatures ( ) { const pageInfo = getPageInfo ( ) ; if ( ! p…" at bounding box center [892, 467] width 1150 height 707
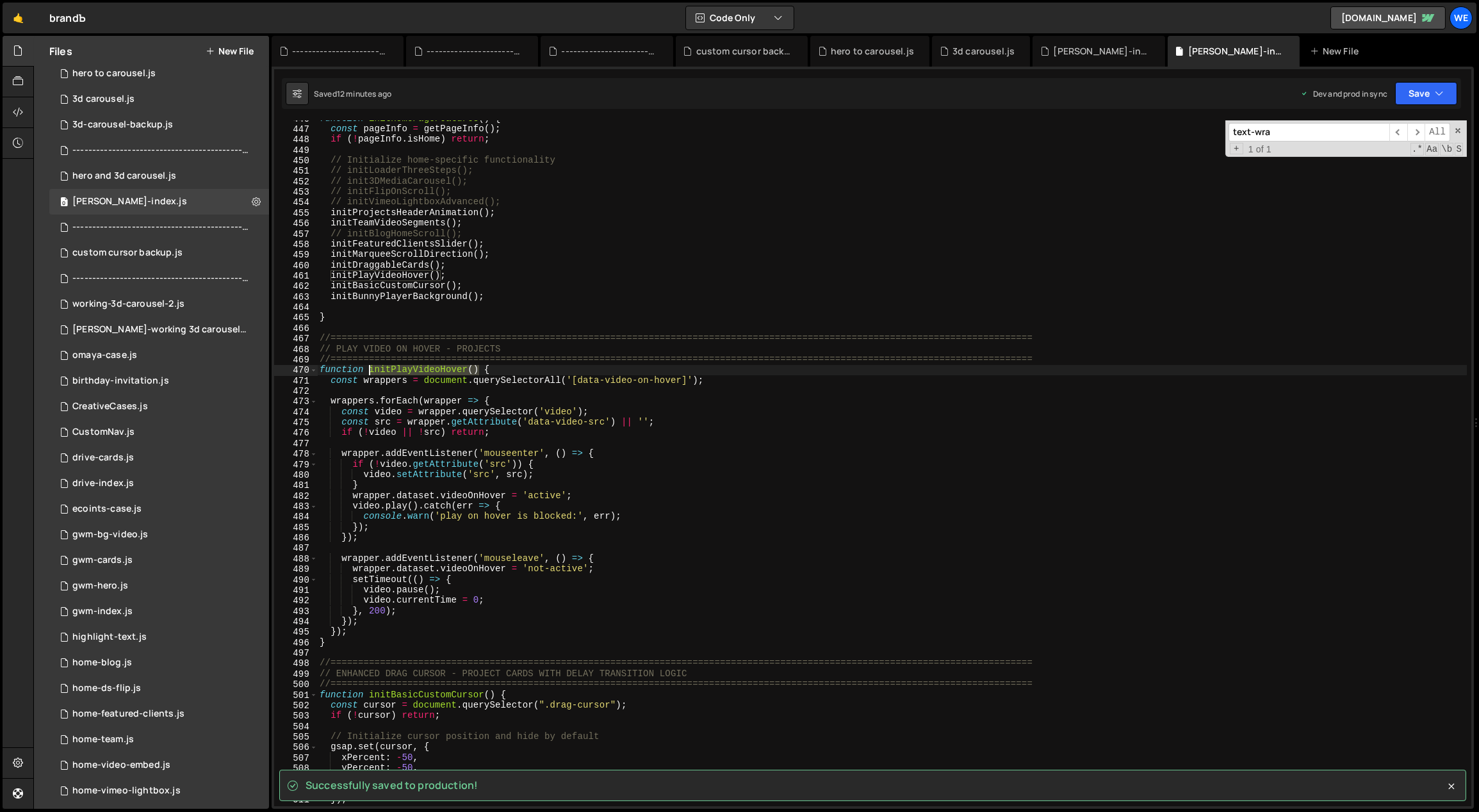
drag, startPoint x: 481, startPoint y: 369, endPoint x: 369, endPoint y: 368, distance: 112.0
click at [369, 368] on div "function initHomePageFeatures ( ) { const pageInfo = getPageInfo ( ) ; if ( ! p…" at bounding box center [892, 467] width 1150 height 707
drag, startPoint x: 459, startPoint y: 272, endPoint x: 448, endPoint y: 277, distance: 12.1
click at [459, 272] on div "function initHomePageFeatures ( ) { const pageInfo = getPageInfo ( ) ; if ( ! p…" at bounding box center [892, 467] width 1150 height 707
type textarea "initPlayVideoHover();"
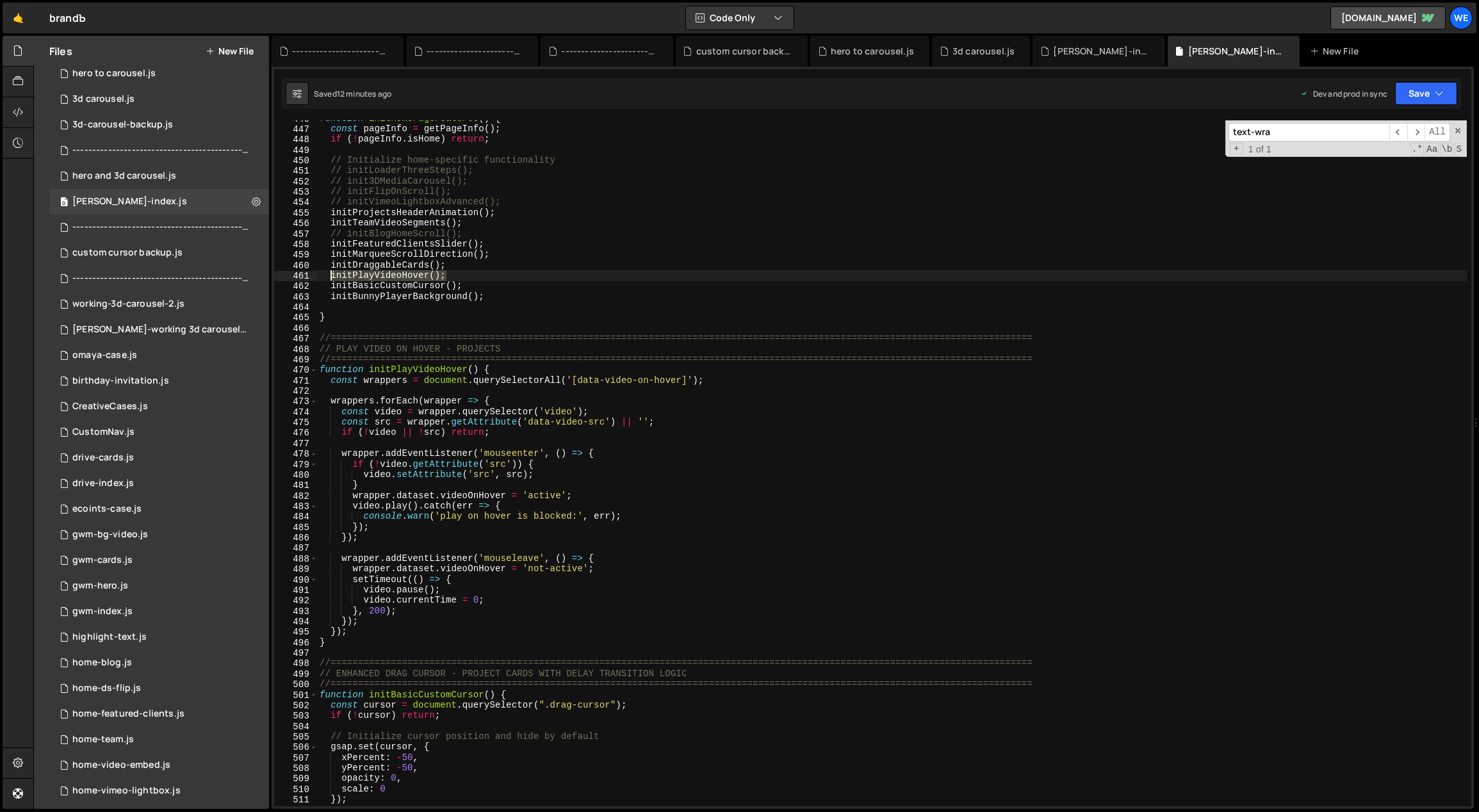
drag, startPoint x: 454, startPoint y: 273, endPoint x: 328, endPoint y: 275, distance: 126.0
click at [328, 275] on div "function initHomePageFeatures ( ) { const pageInfo = getPageInfo ( ) ; if ( ! p…" at bounding box center [892, 467] width 1150 height 707
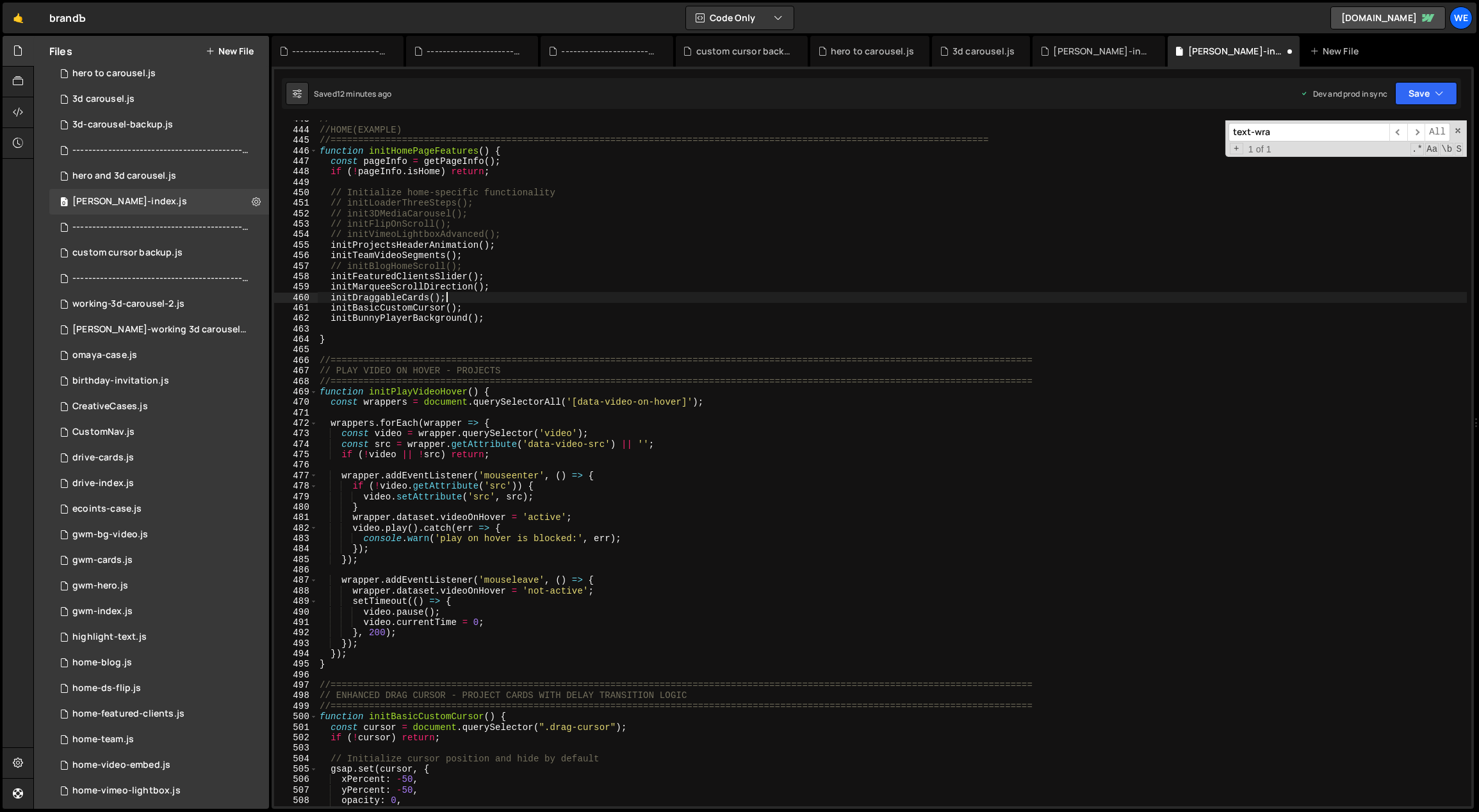
scroll to position [3427, 0]
click at [523, 243] on div "//=============================================================================…" at bounding box center [892, 467] width 1150 height 707
click at [524, 232] on div "//=============================================================================…" at bounding box center [892, 467] width 1150 height 707
type textarea "// initVimeoLightboxAdvanced();"
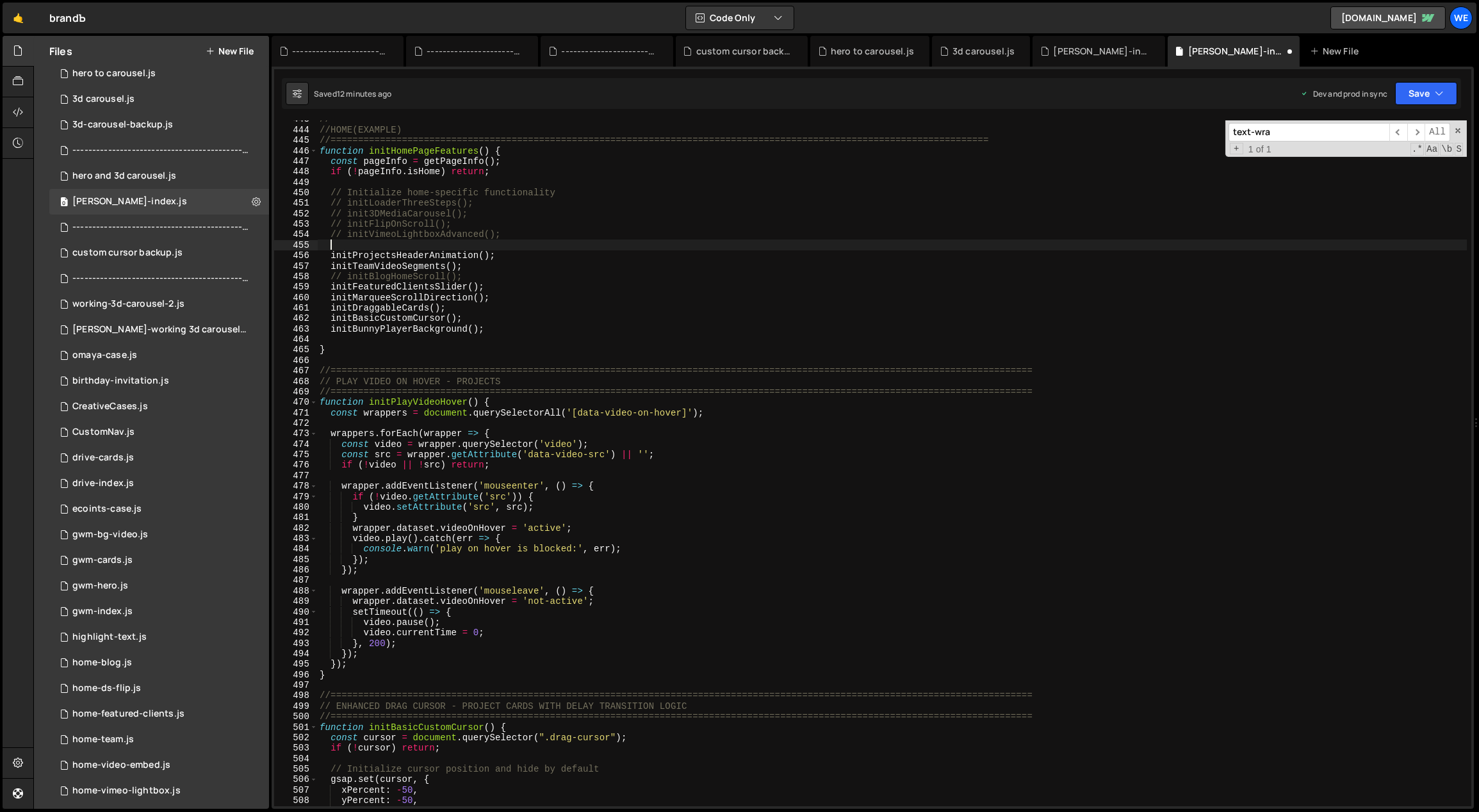
paste textarea "initPlayVideoHover();"
type textarea "initPlayVideoHover();"
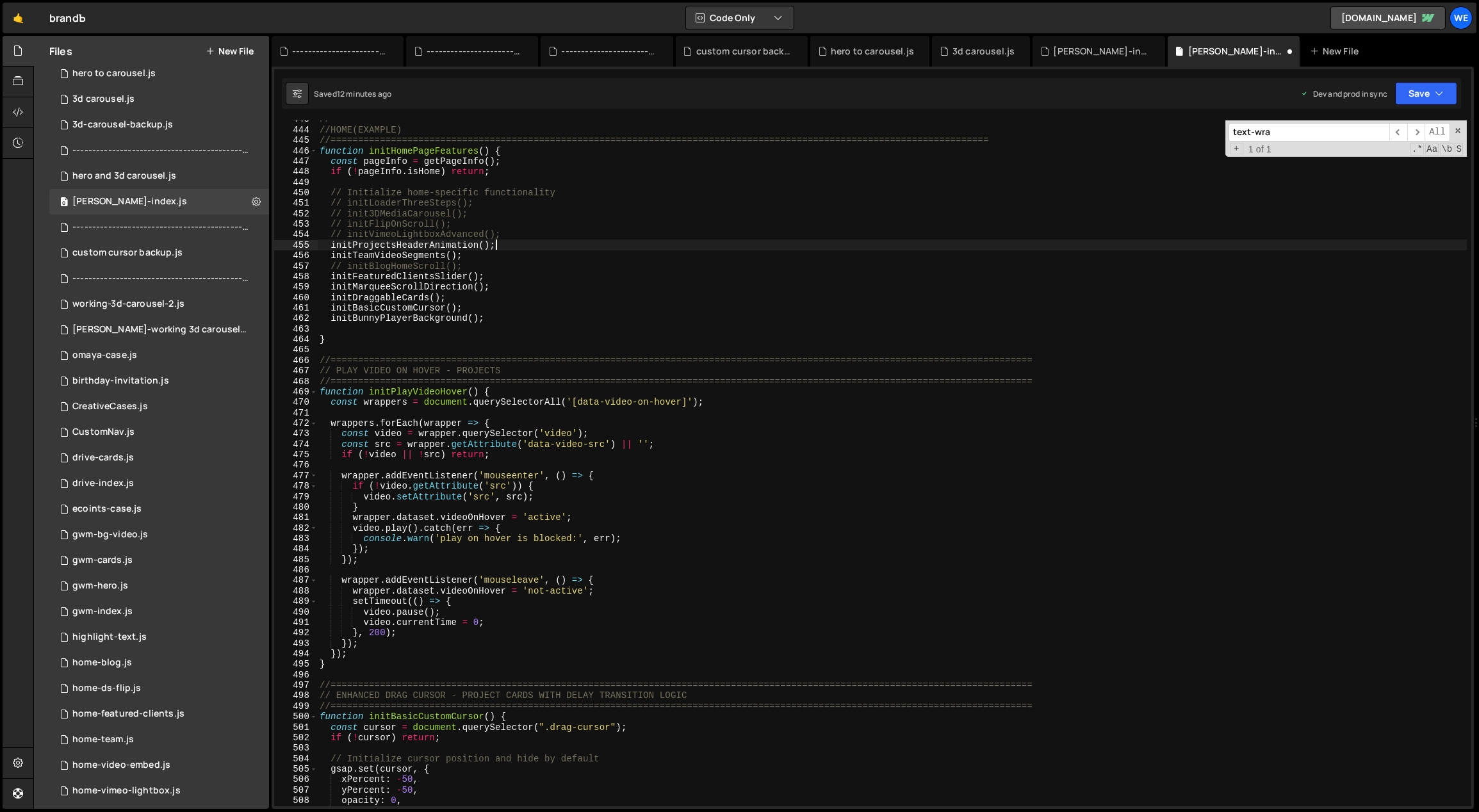
type textarea "initTeamVideoSegments();"
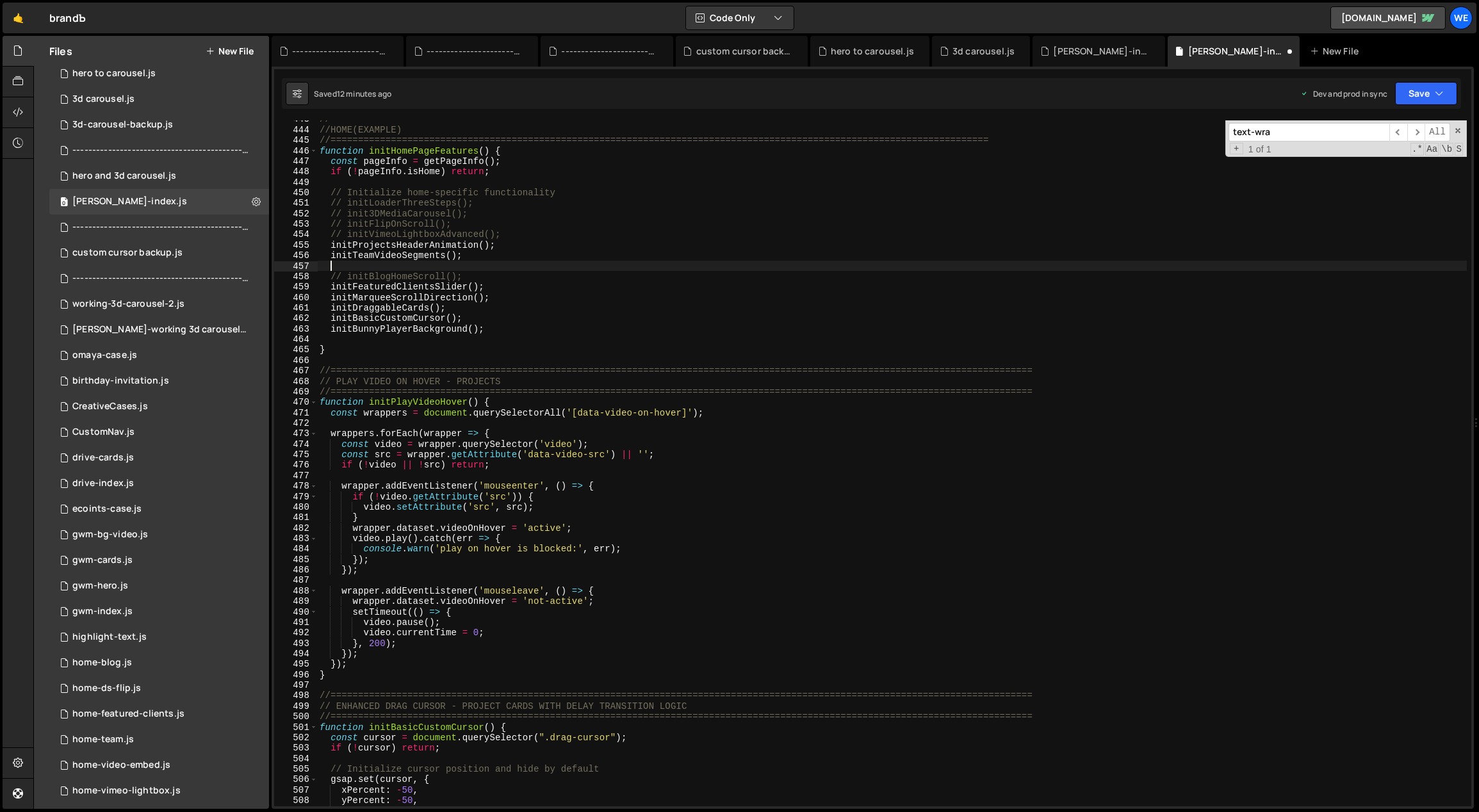
paste textarea "initPlayVideoHover();"
type textarea "initPlayVideoHover();"
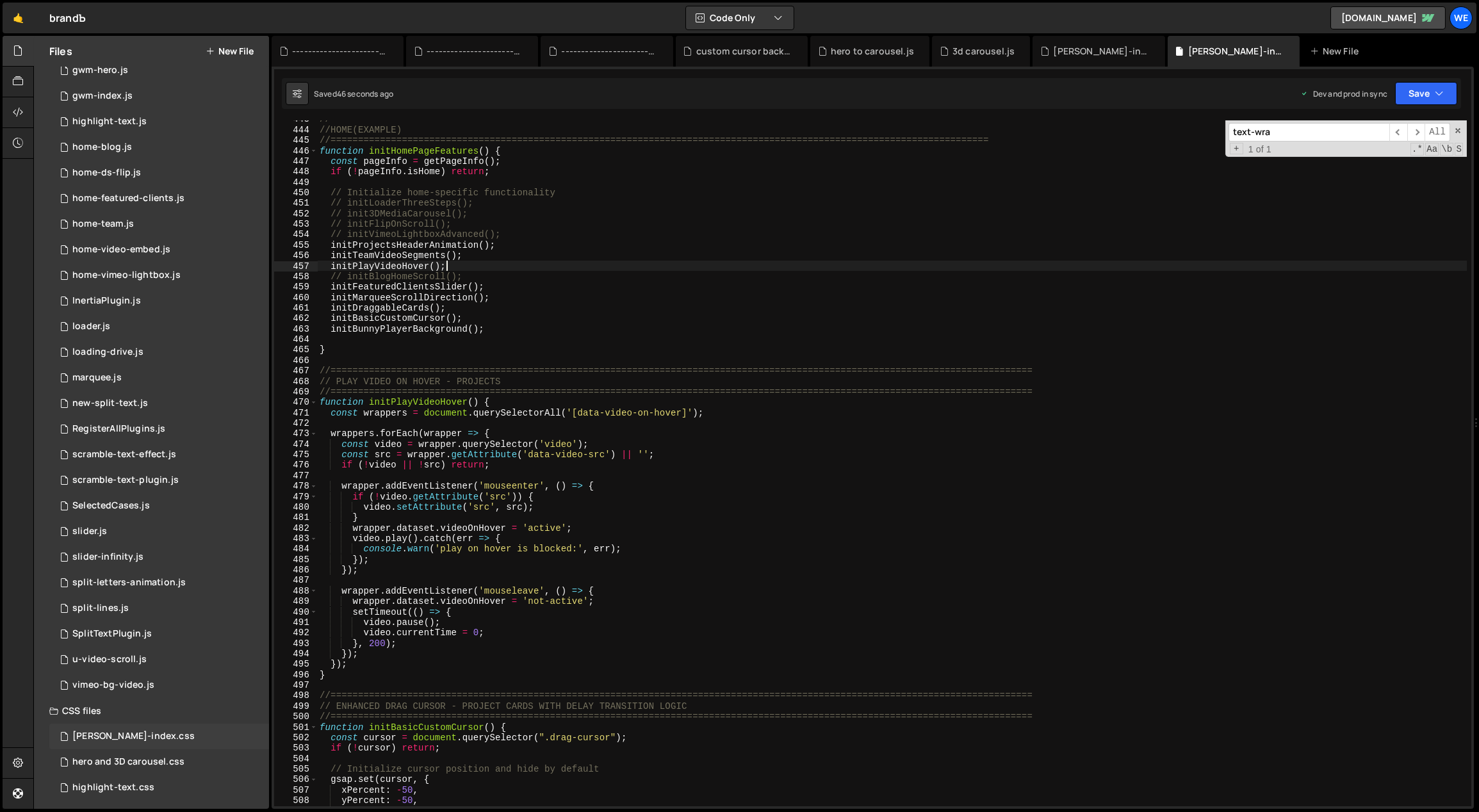
scroll to position [653, 0]
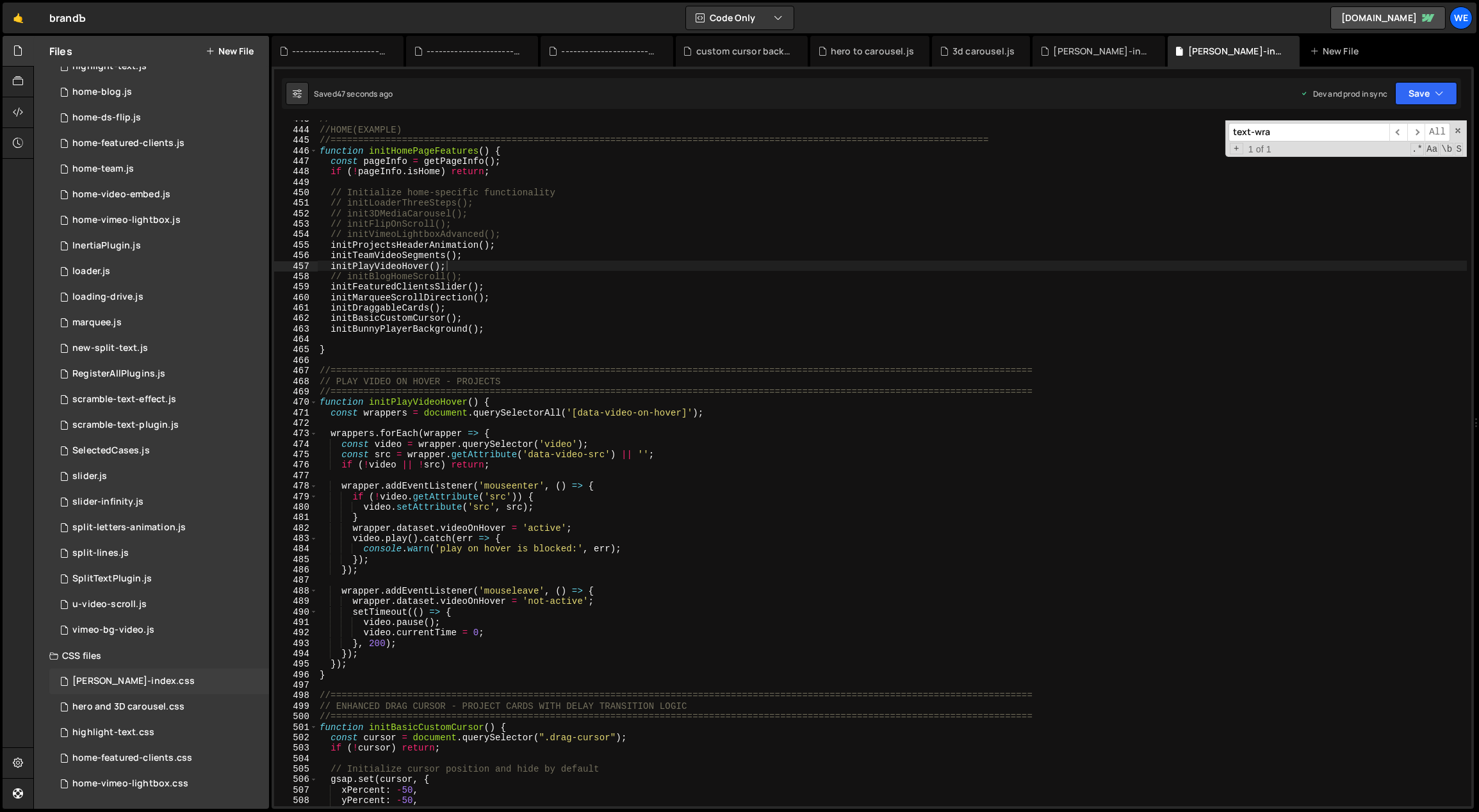
click at [114, 678] on div "[PERSON_NAME]-index.css" at bounding box center [133, 681] width 122 height 11
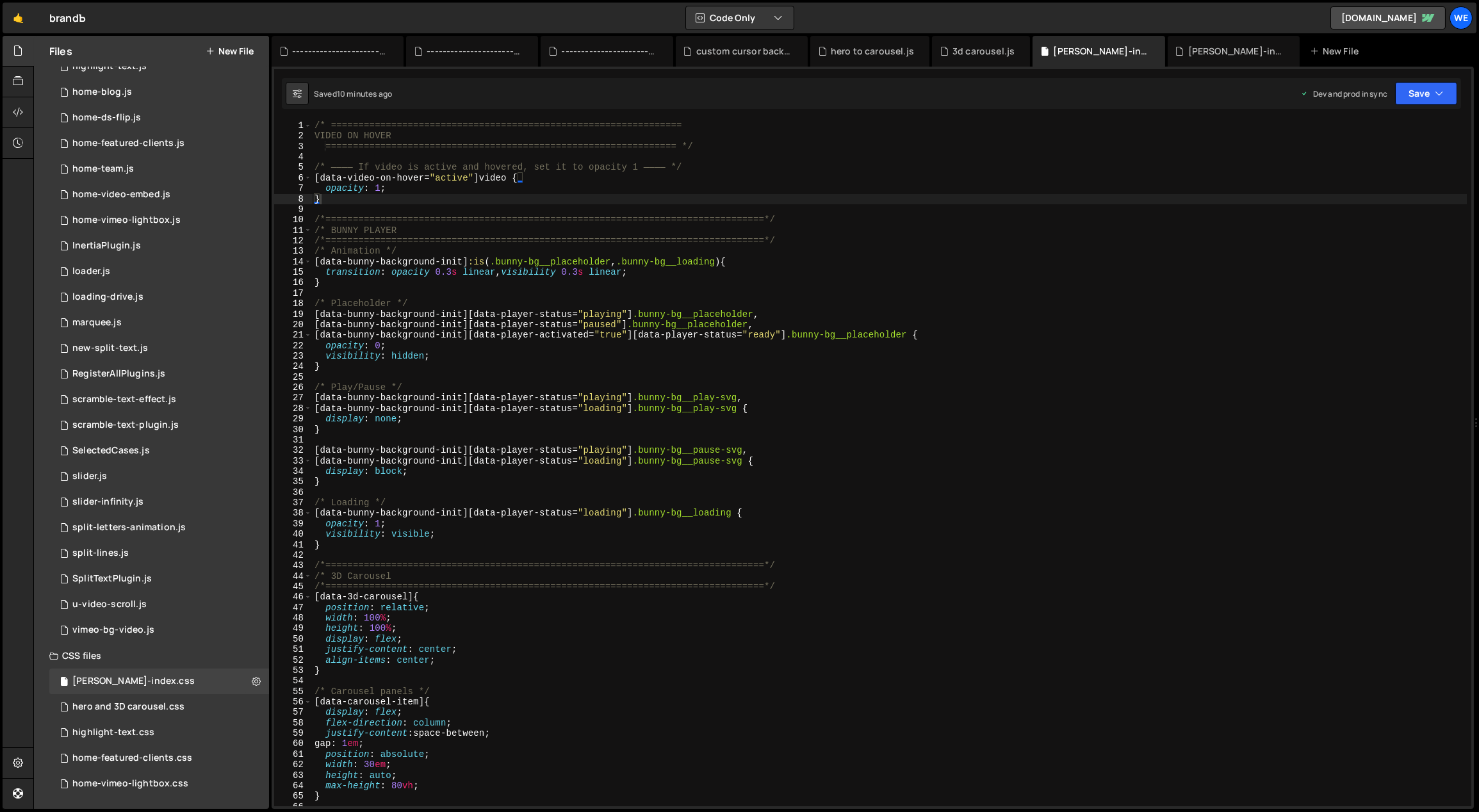
click at [389, 196] on div "/* ================================================================ VIDEO ON HO…" at bounding box center [890, 474] width 1156 height 707
click at [725, 465] on div "/* ================================================================ VIDEO ON HO…" at bounding box center [890, 474] width 1156 height 707
type textarea "[data-bunny-background-init][data-player-status="loading"] .bunny-bg__pause-svg…"
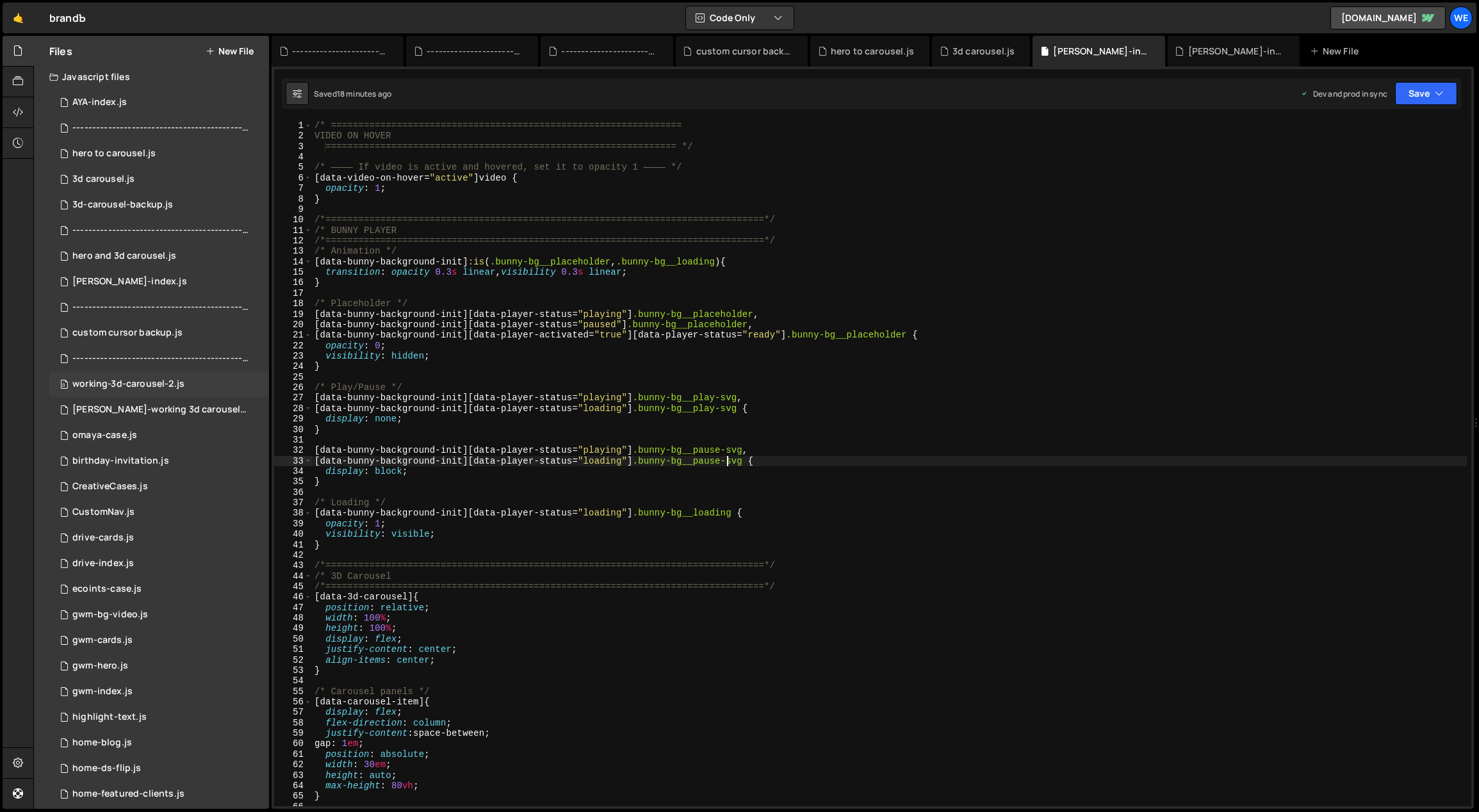
scroll to position [0, 0]
click at [124, 283] on div "[PERSON_NAME]-index.js" at bounding box center [130, 284] width 115 height 11
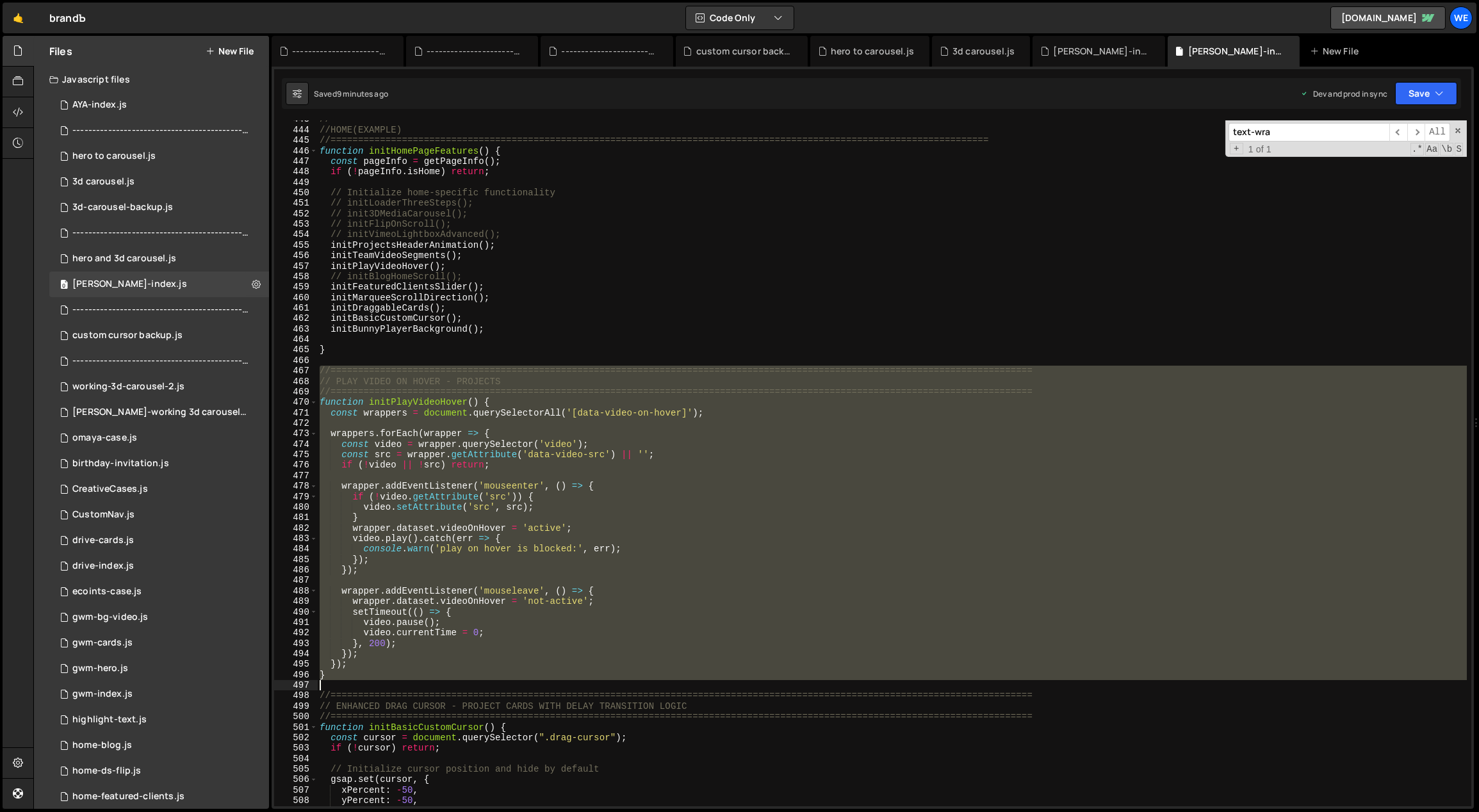
drag, startPoint x: 320, startPoint y: 371, endPoint x: 351, endPoint y: 680, distance: 310.6
click at [351, 680] on div "//=============================================================================…" at bounding box center [892, 467] width 1150 height 707
click at [367, 720] on div "//=============================================================================…" at bounding box center [892, 467] width 1150 height 707
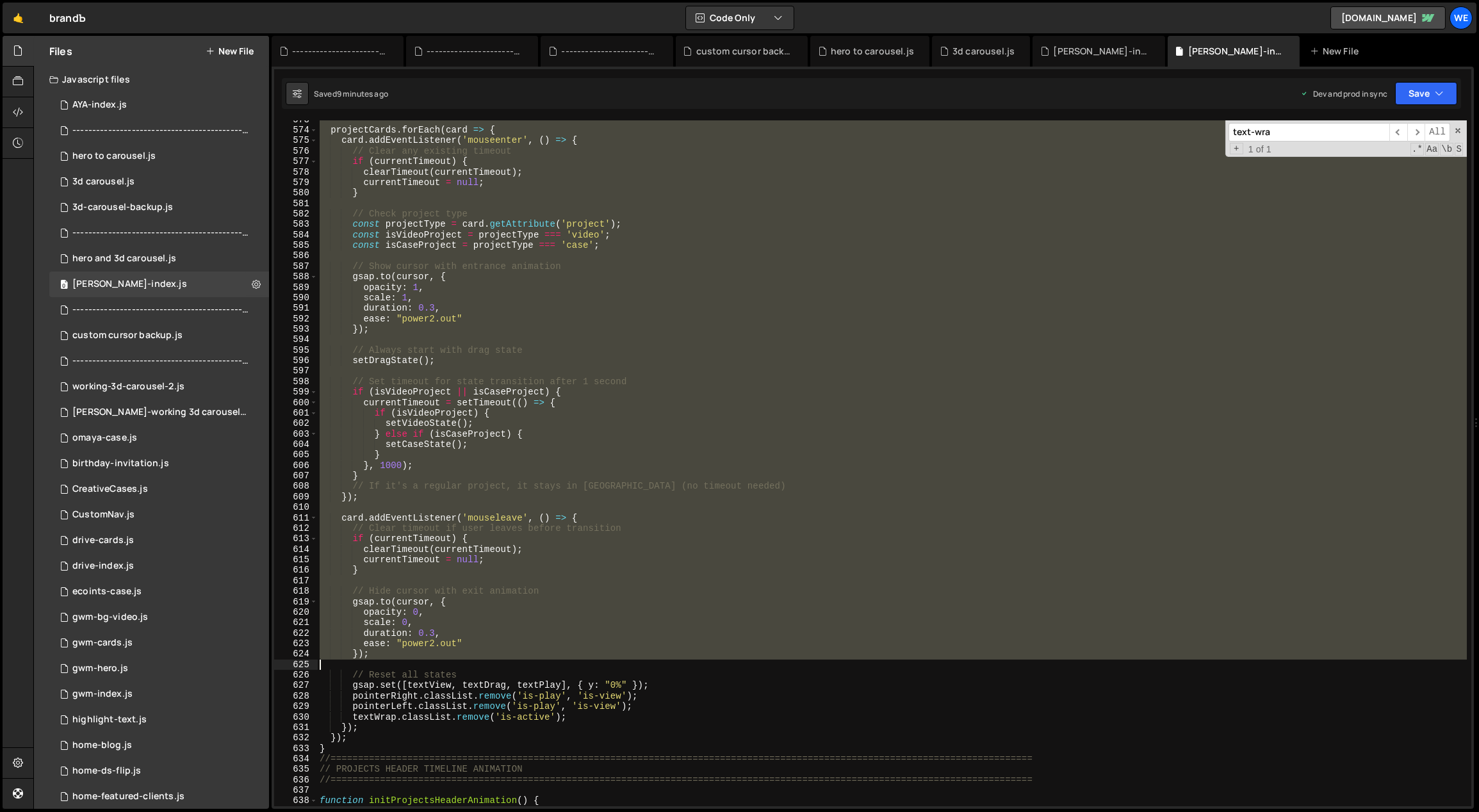
scroll to position [4527, 0]
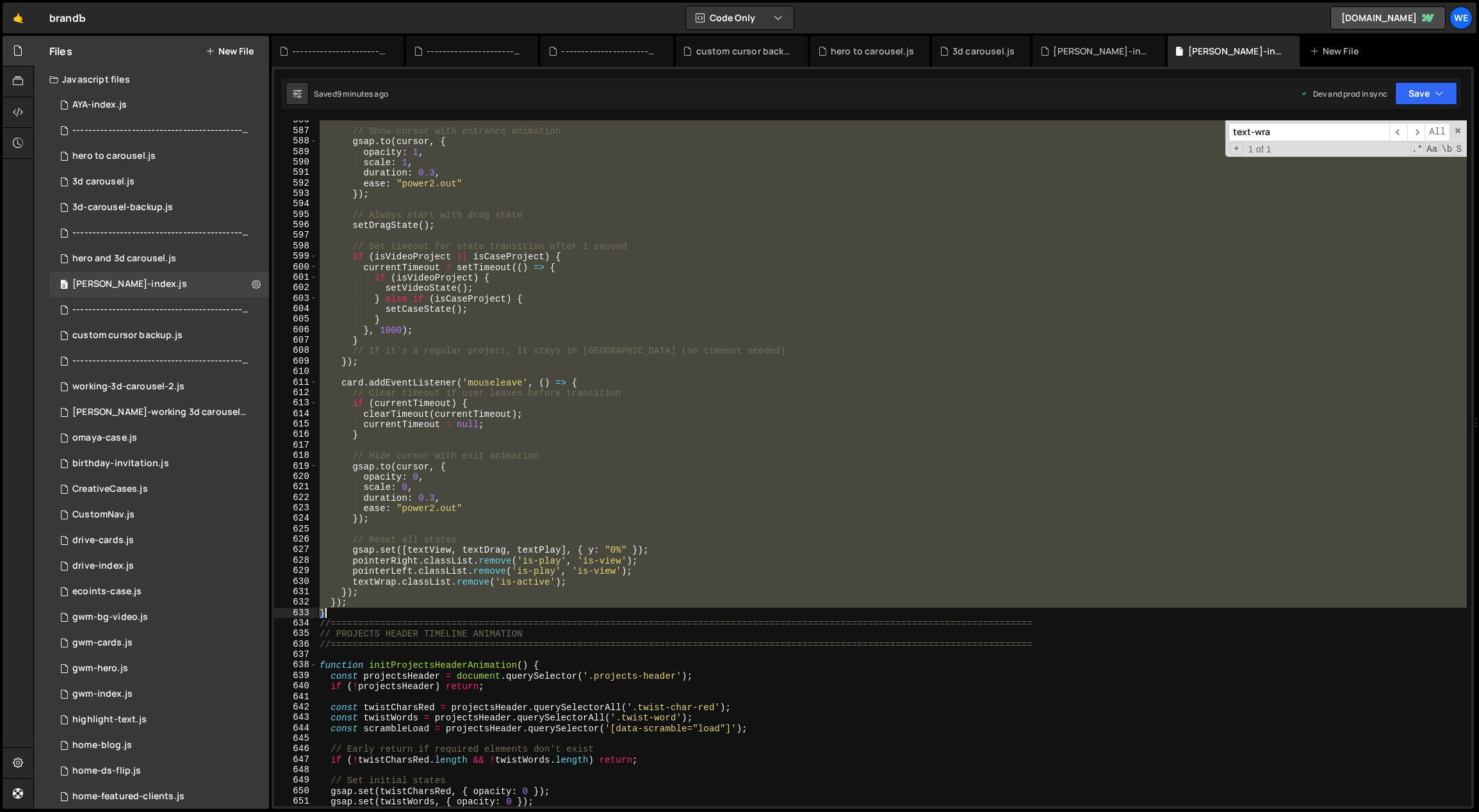
drag, startPoint x: 319, startPoint y: 692, endPoint x: 350, endPoint y: 613, distance: 84.9
click at [350, 613] on div "// Show cursor with entrance animation gsap . to ( cursor , { opacity : 1 , sca…" at bounding box center [892, 469] width 1150 height 707
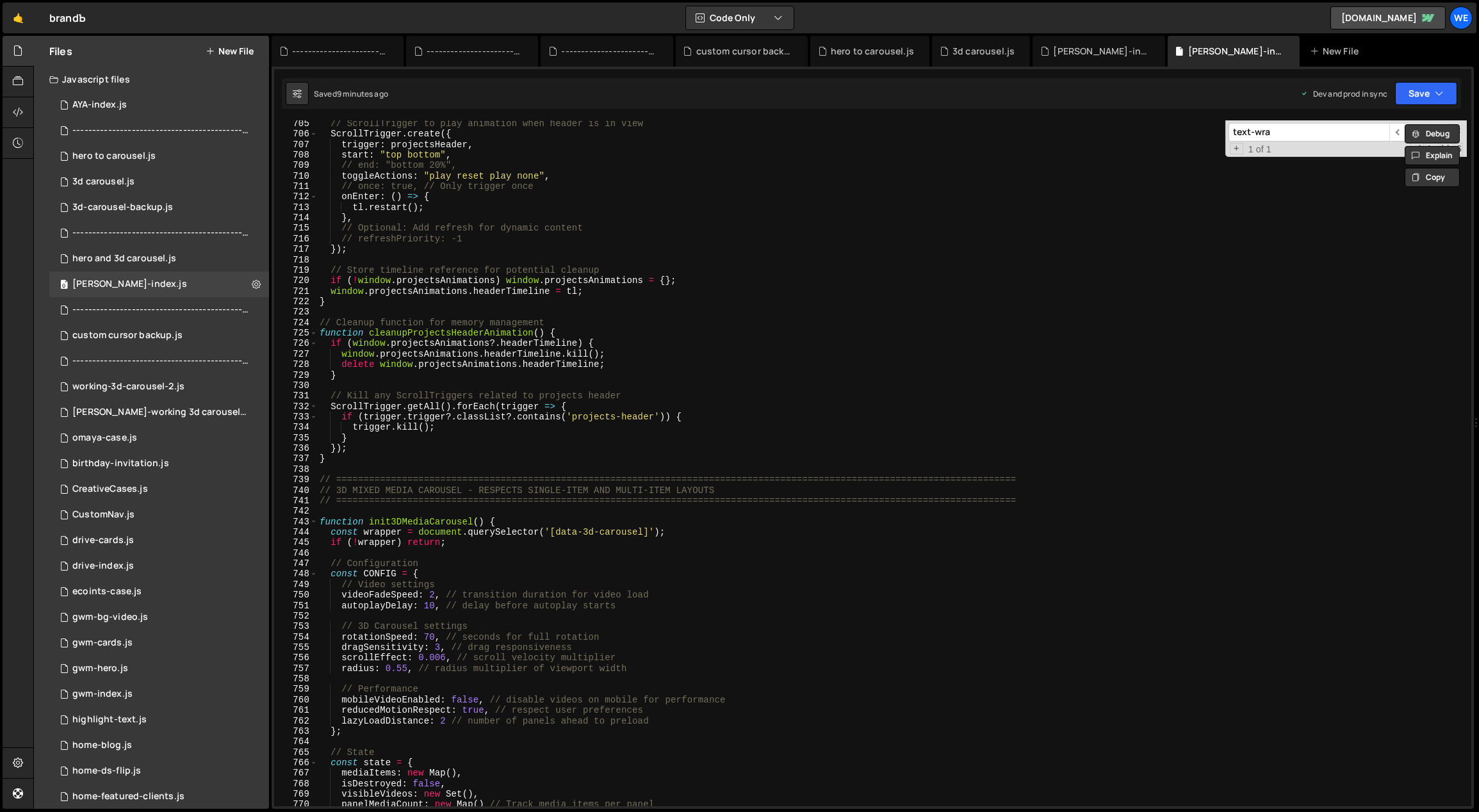
scroll to position [5488, 0]
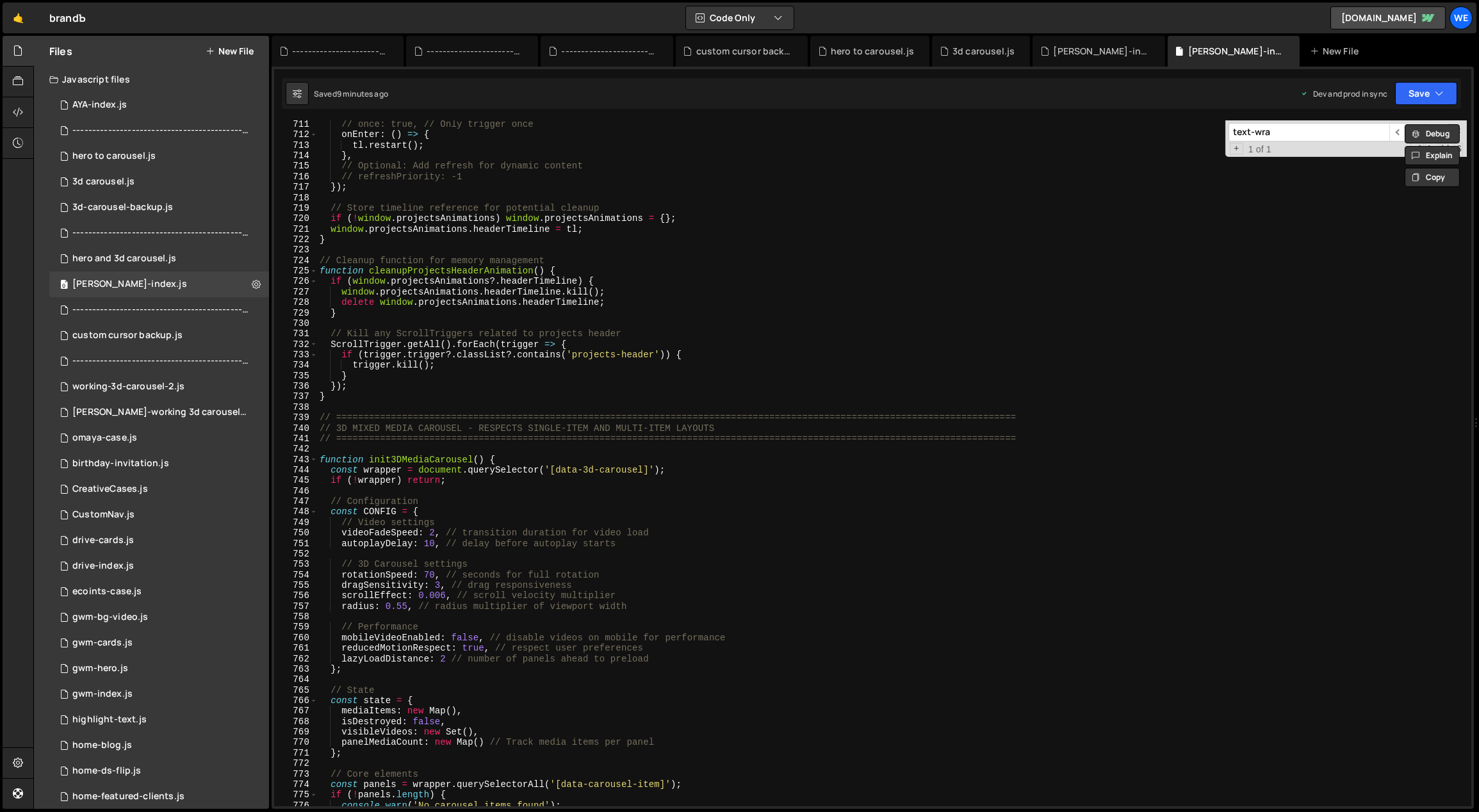
click at [494, 479] on div "// once: true, // Only trigger once onEnter : ( ) => { tl . restart ( ) ; } , /…" at bounding box center [892, 473] width 1150 height 707
type textarea "if (!wrapper) return;"
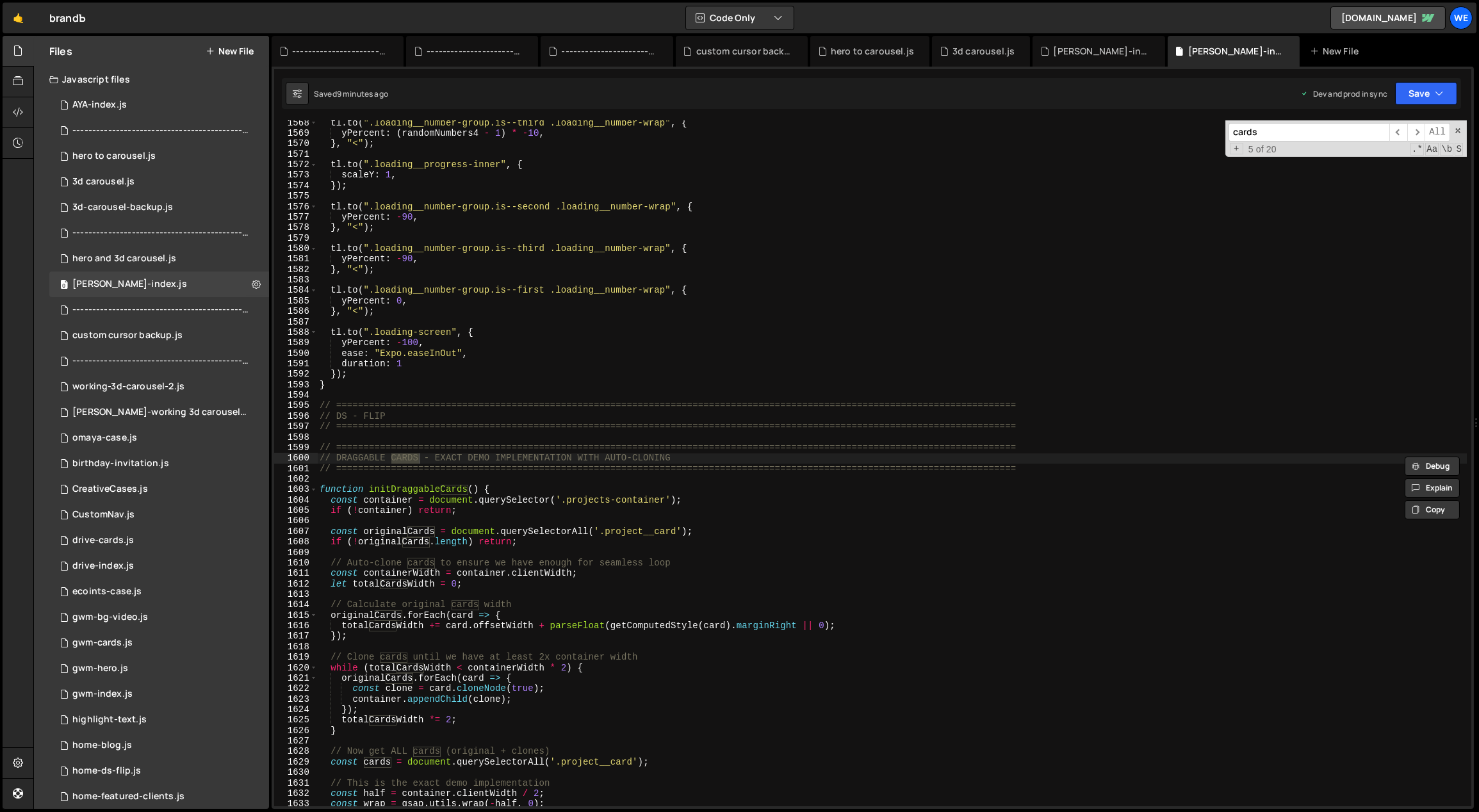
type input "cards"
click at [427, 497] on div "tl . to ( ".loading__number-group.is--third .loading__number-wrap" , { yPercent…" at bounding box center [892, 471] width 1150 height 707
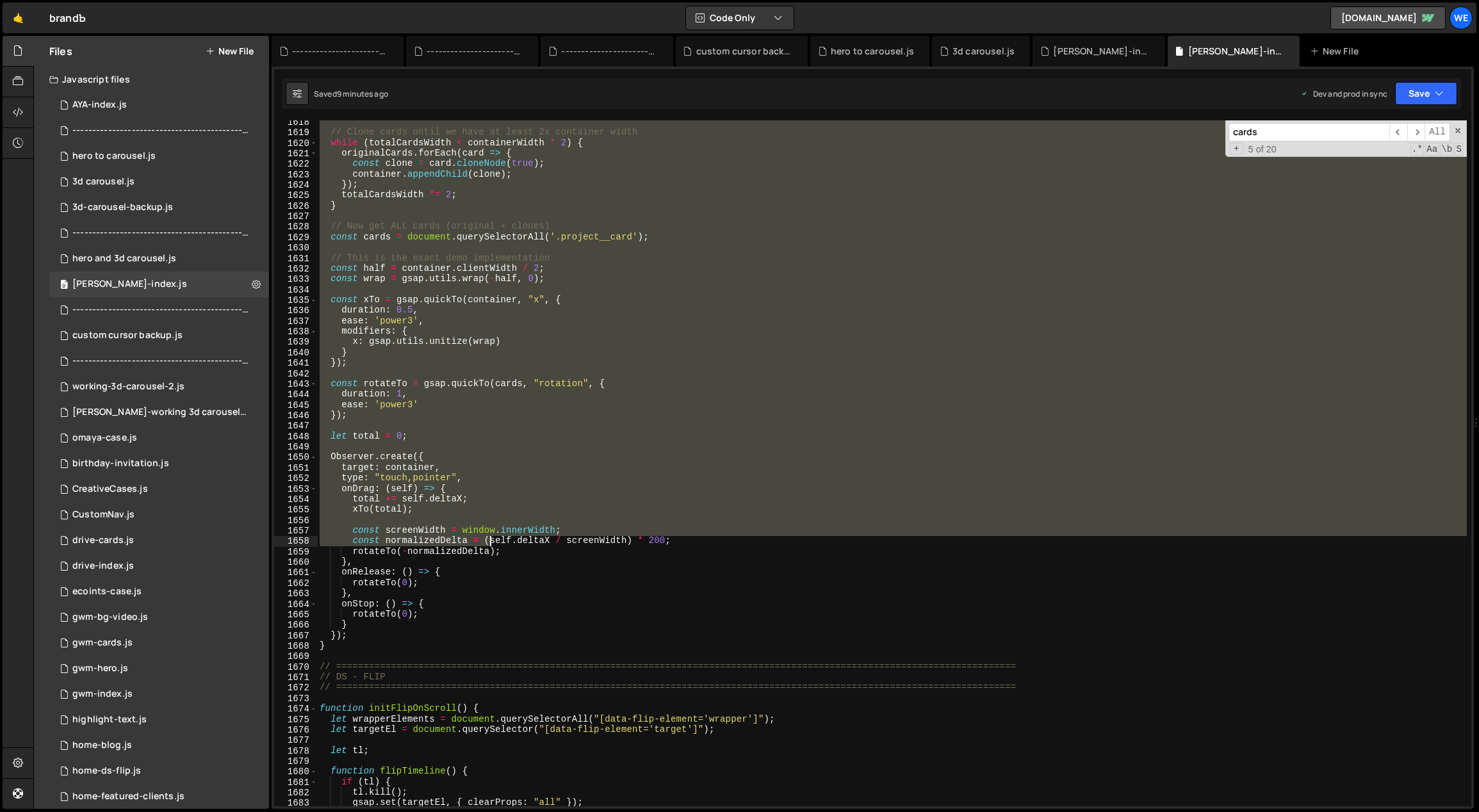
scroll to position [12603, 0]
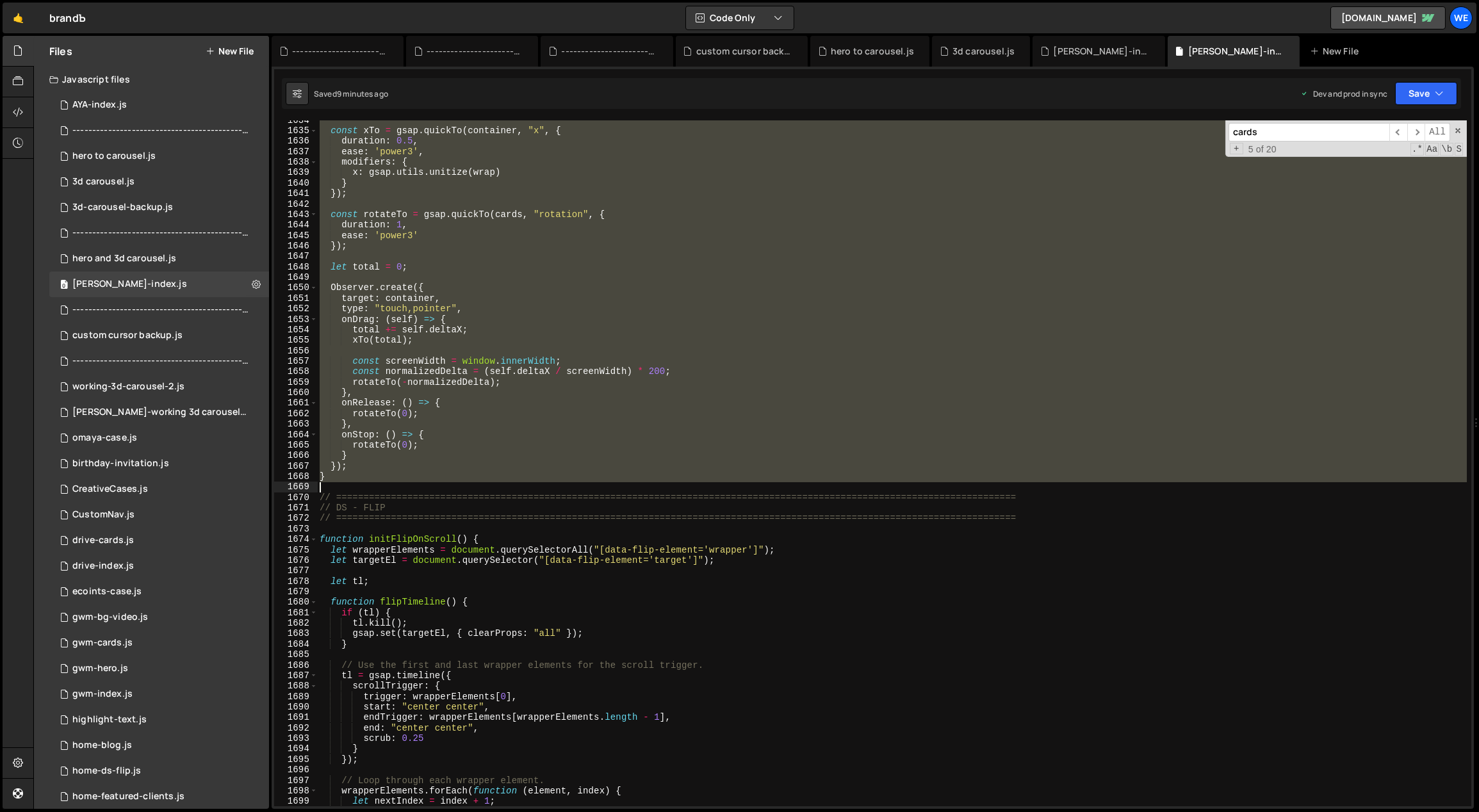
drag, startPoint x: 437, startPoint y: 567, endPoint x: 389, endPoint y: 485, distance: 95.0
click at [389, 485] on div "const xTo = gsap . quickTo ( container , "x" , { duration : 0.5 , ease : 'power…" at bounding box center [892, 469] width 1150 height 707
click at [563, 432] on div "const xTo = gsap . quickTo ( container , "x" , { duration : 0.5 , ease : 'power…" at bounding box center [892, 463] width 1150 height 686
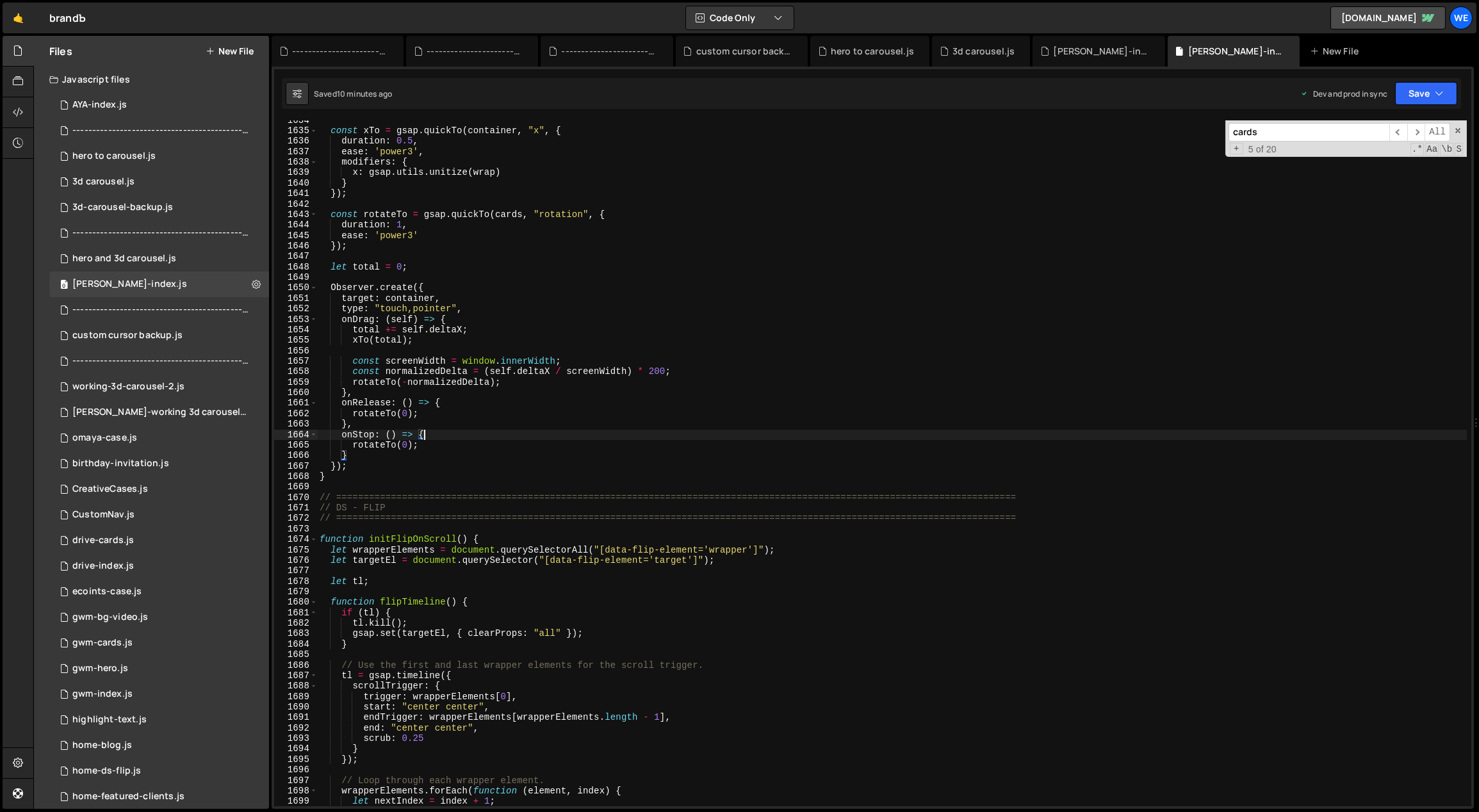
click at [429, 421] on div "const xTo = gsap . quickTo ( container , "x" , { duration : 0.5 , ease : 'power…" at bounding box center [892, 469] width 1150 height 707
type textarea "initScript();"
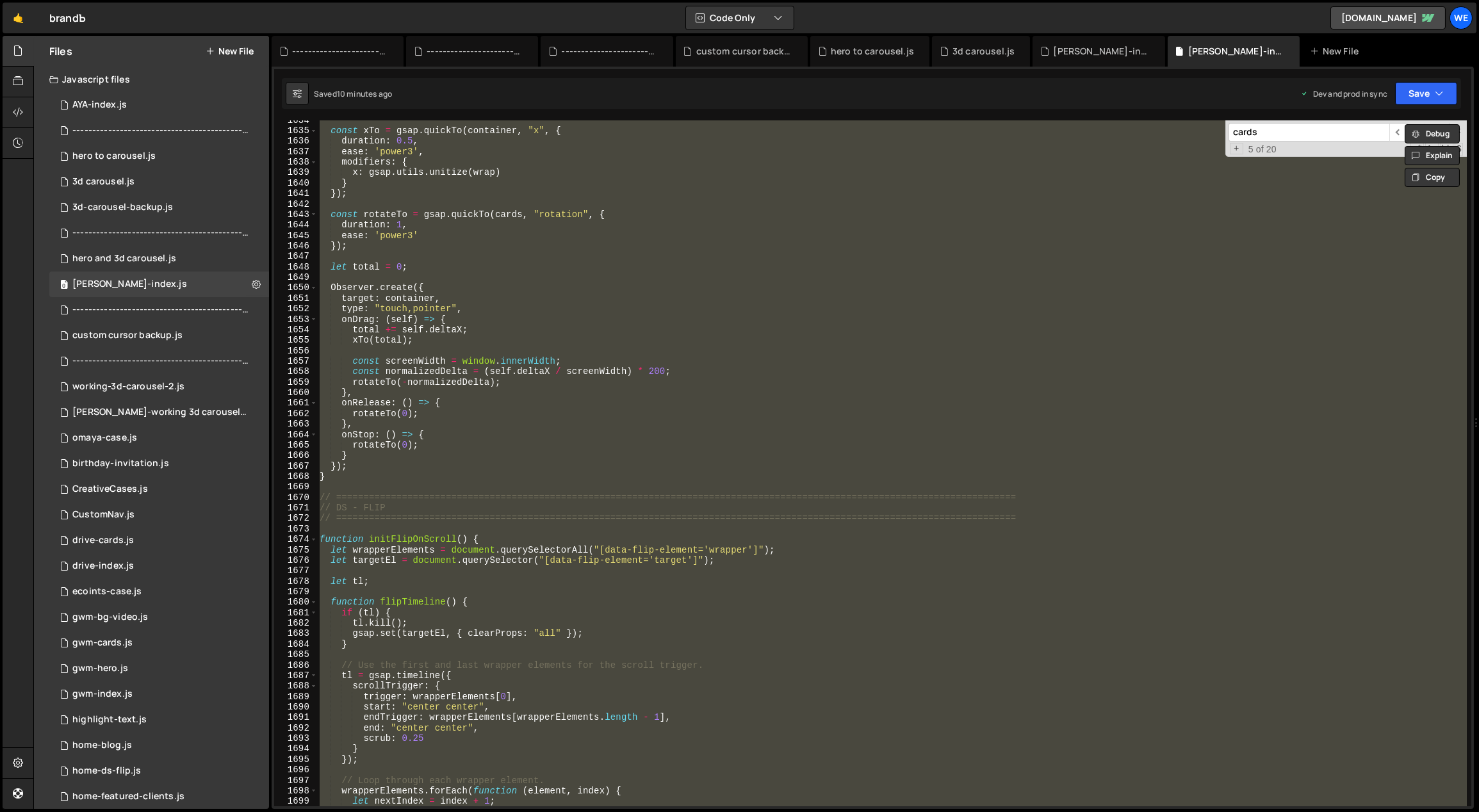
click at [247, 49] on button "New File" at bounding box center [229, 51] width 48 height 10
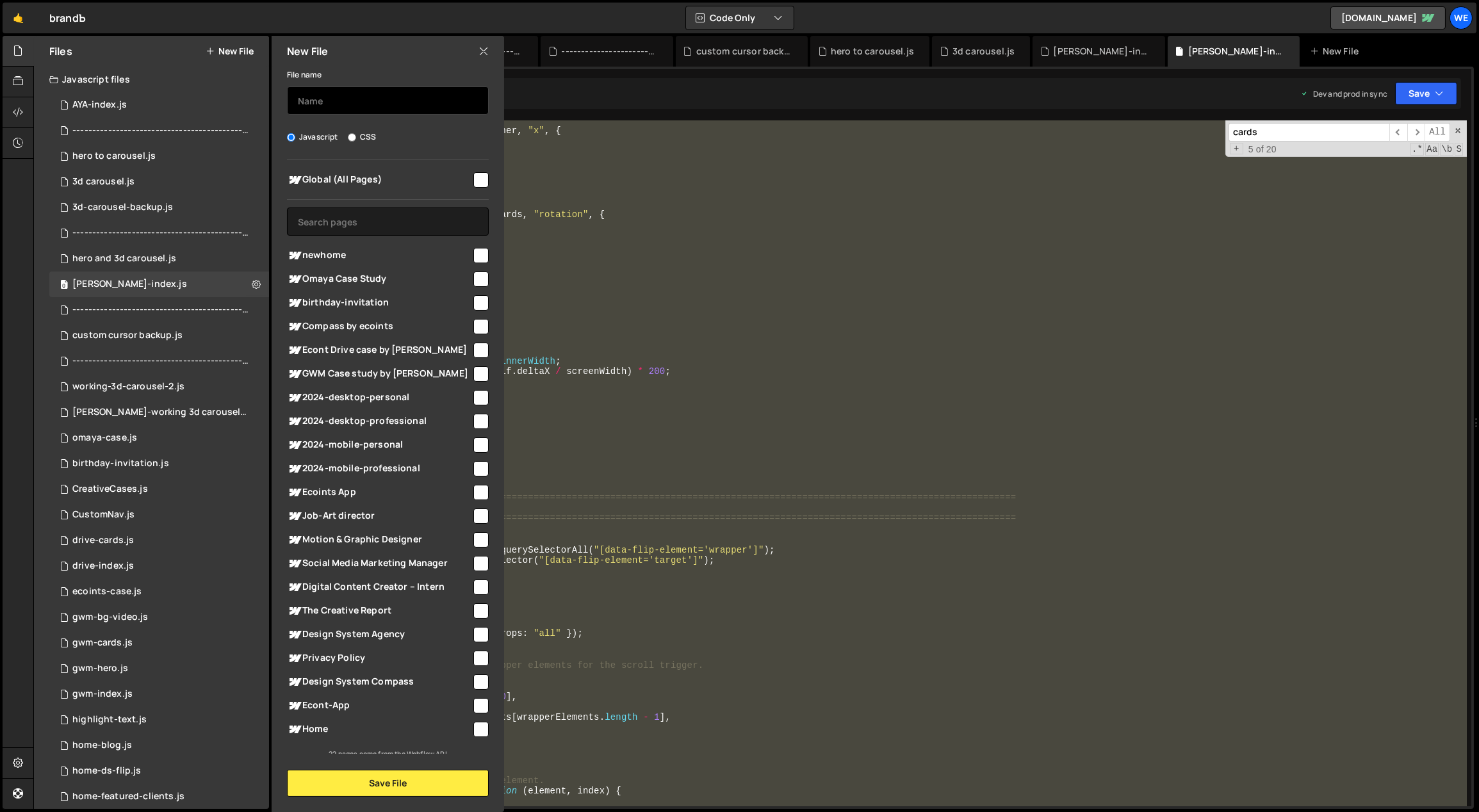
click at [355, 98] on input "text" at bounding box center [387, 101] width 202 height 28
type input "branda-backup-before-merge-projects"
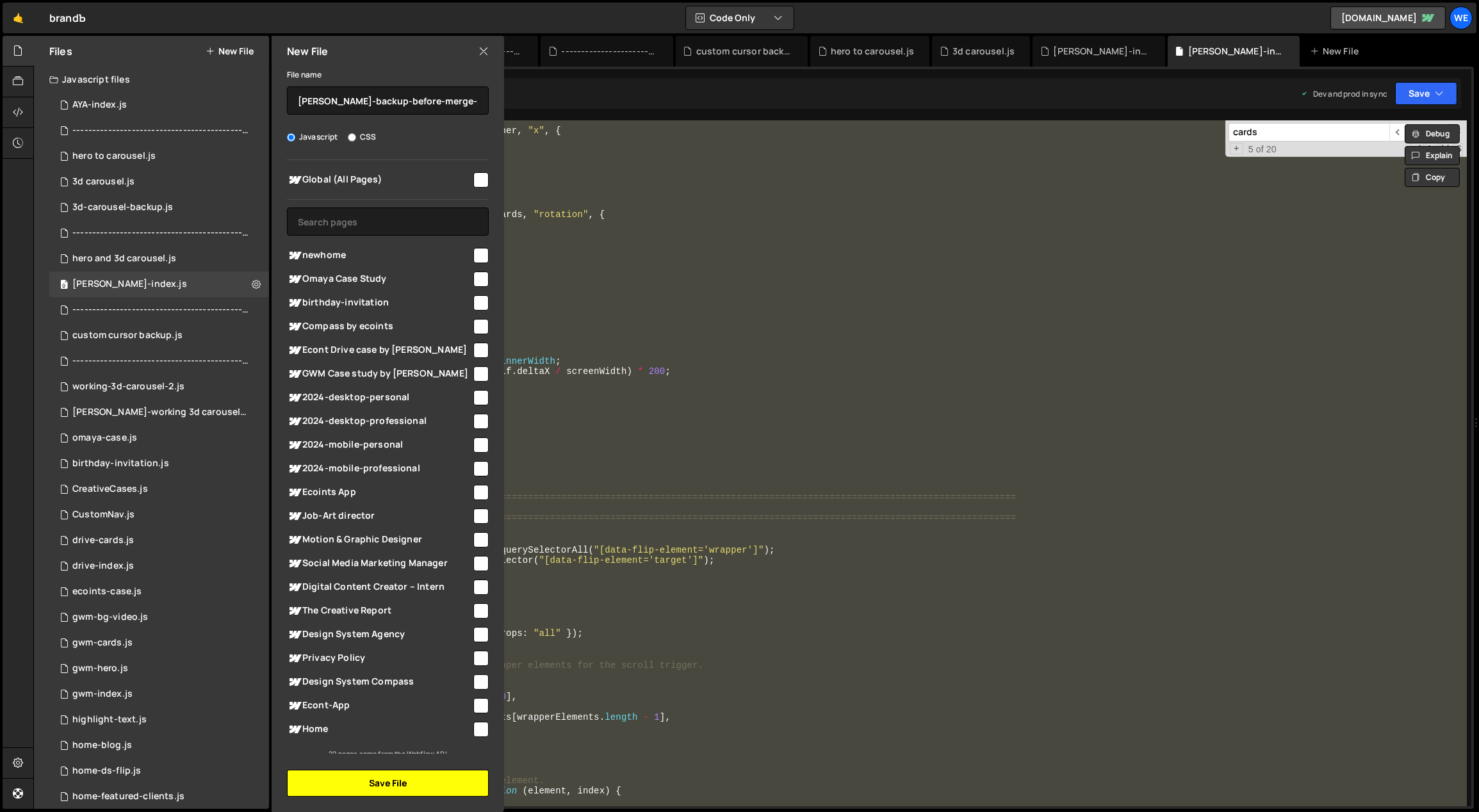
click at [421, 791] on button "Save File" at bounding box center [387, 783] width 202 height 27
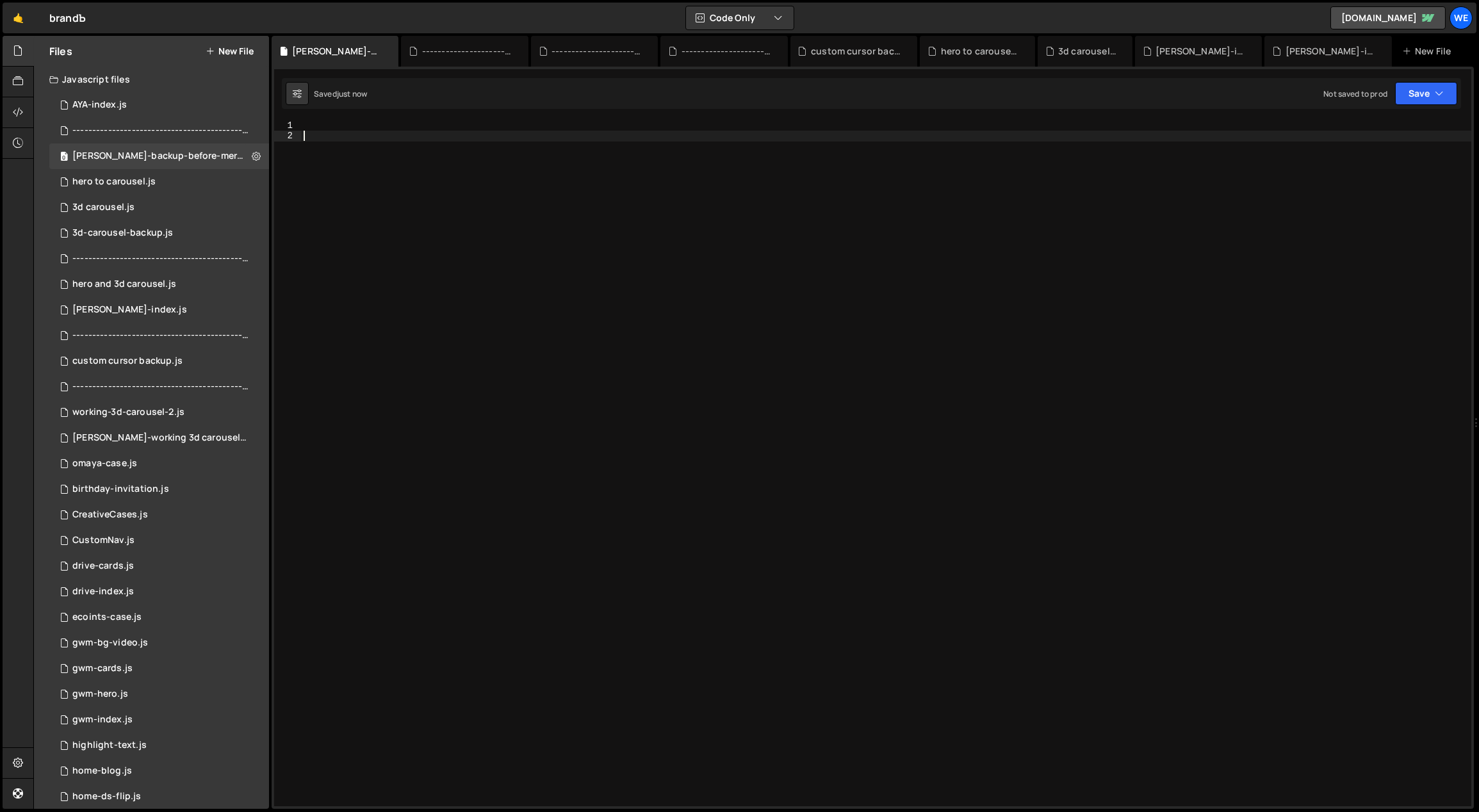
click at [597, 353] on div at bounding box center [886, 474] width 1171 height 707
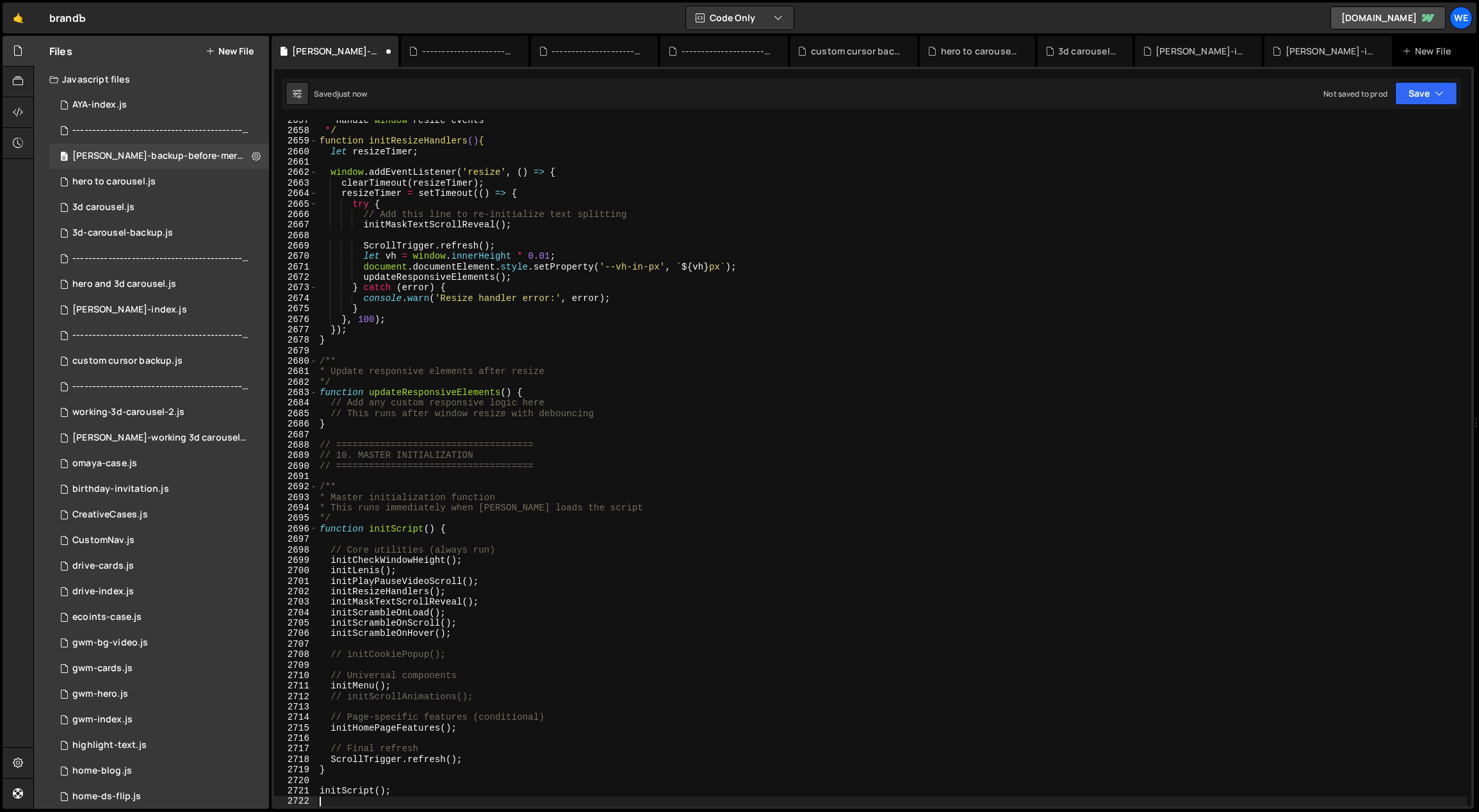
scroll to position [20297, 0]
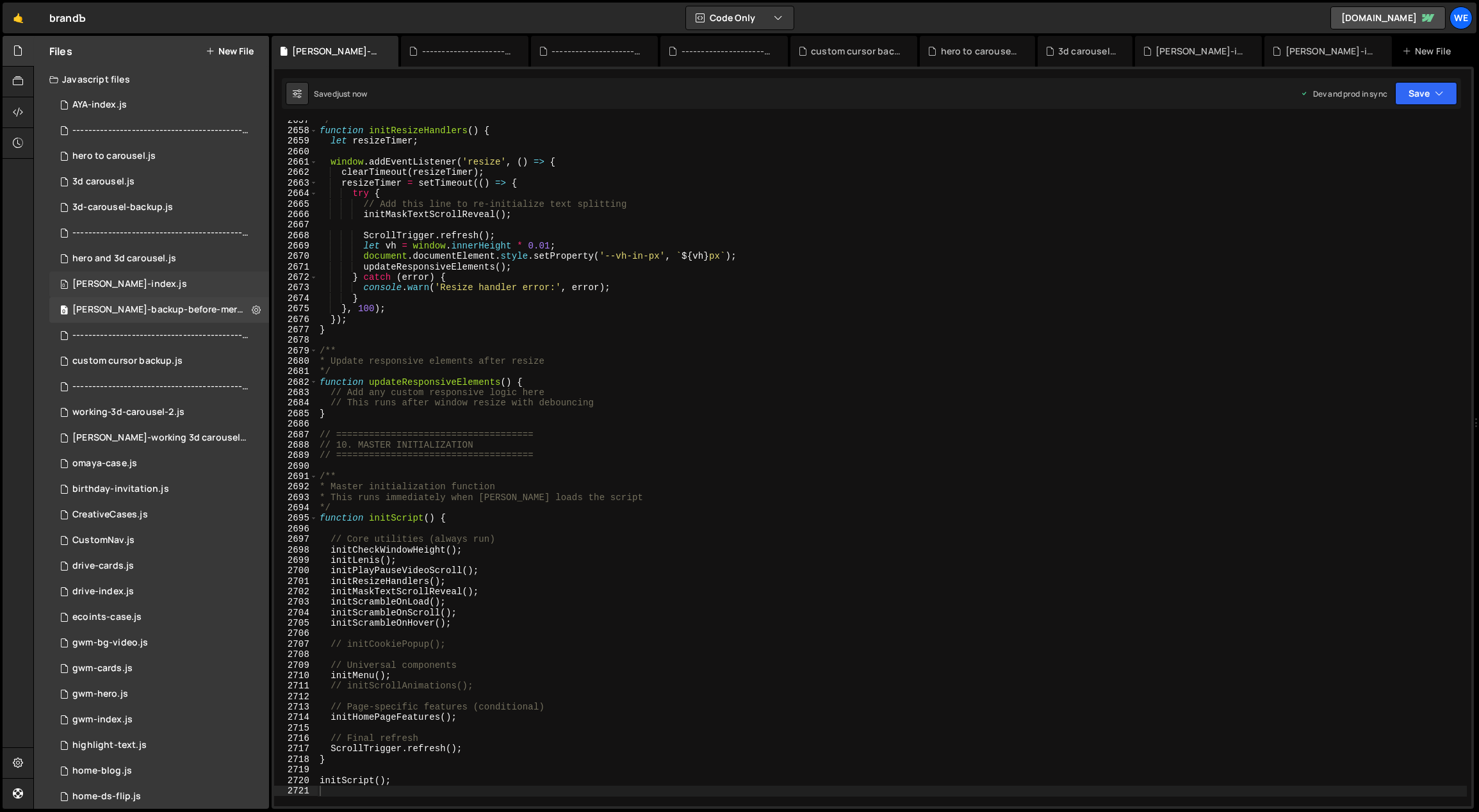
click at [125, 284] on div "[PERSON_NAME]-index.js" at bounding box center [130, 284] width 115 height 11
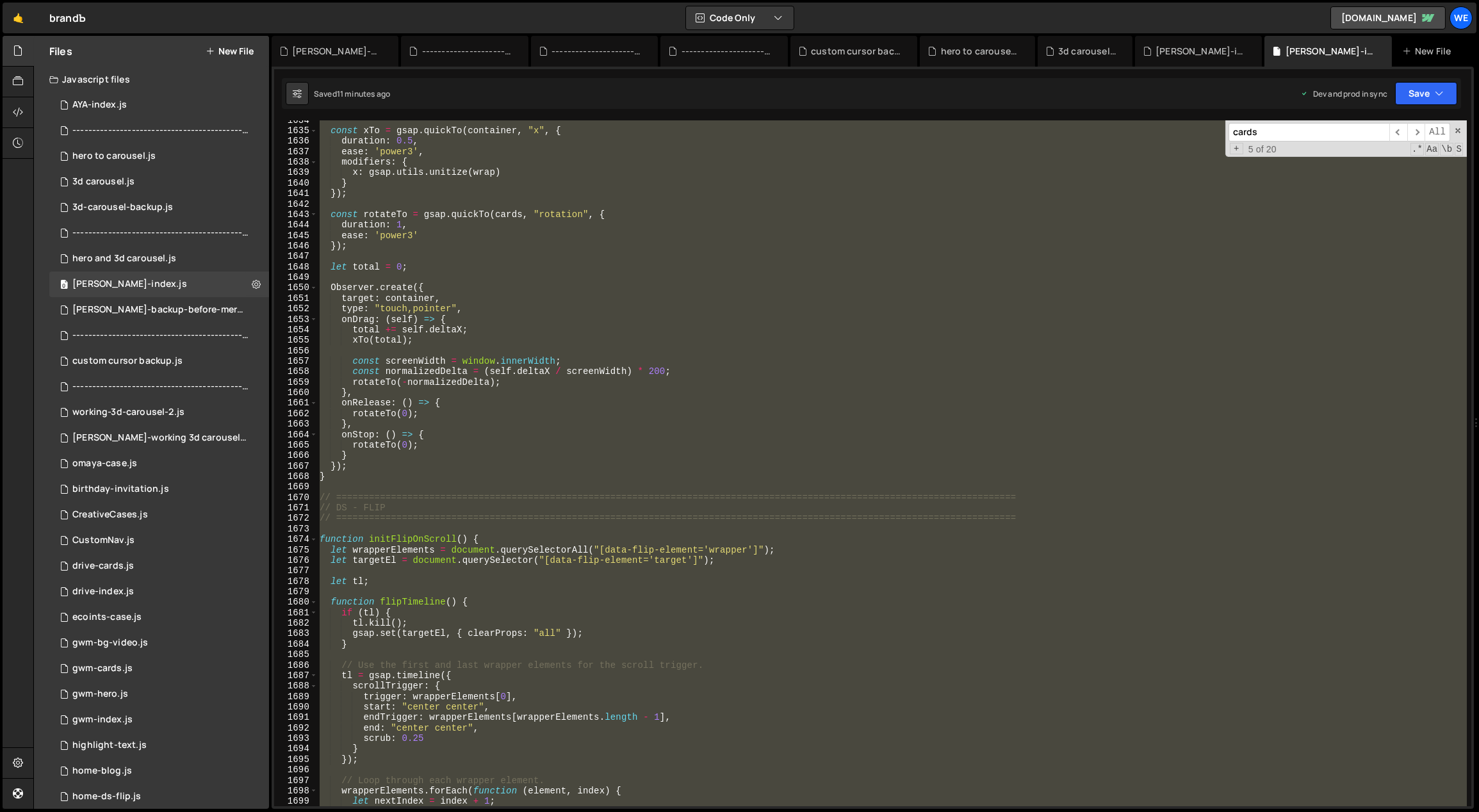
click at [703, 282] on div "const xTo = gsap . quickTo ( container , "x" , { duration : 0.5 , ease : 'power…" at bounding box center [892, 463] width 1150 height 686
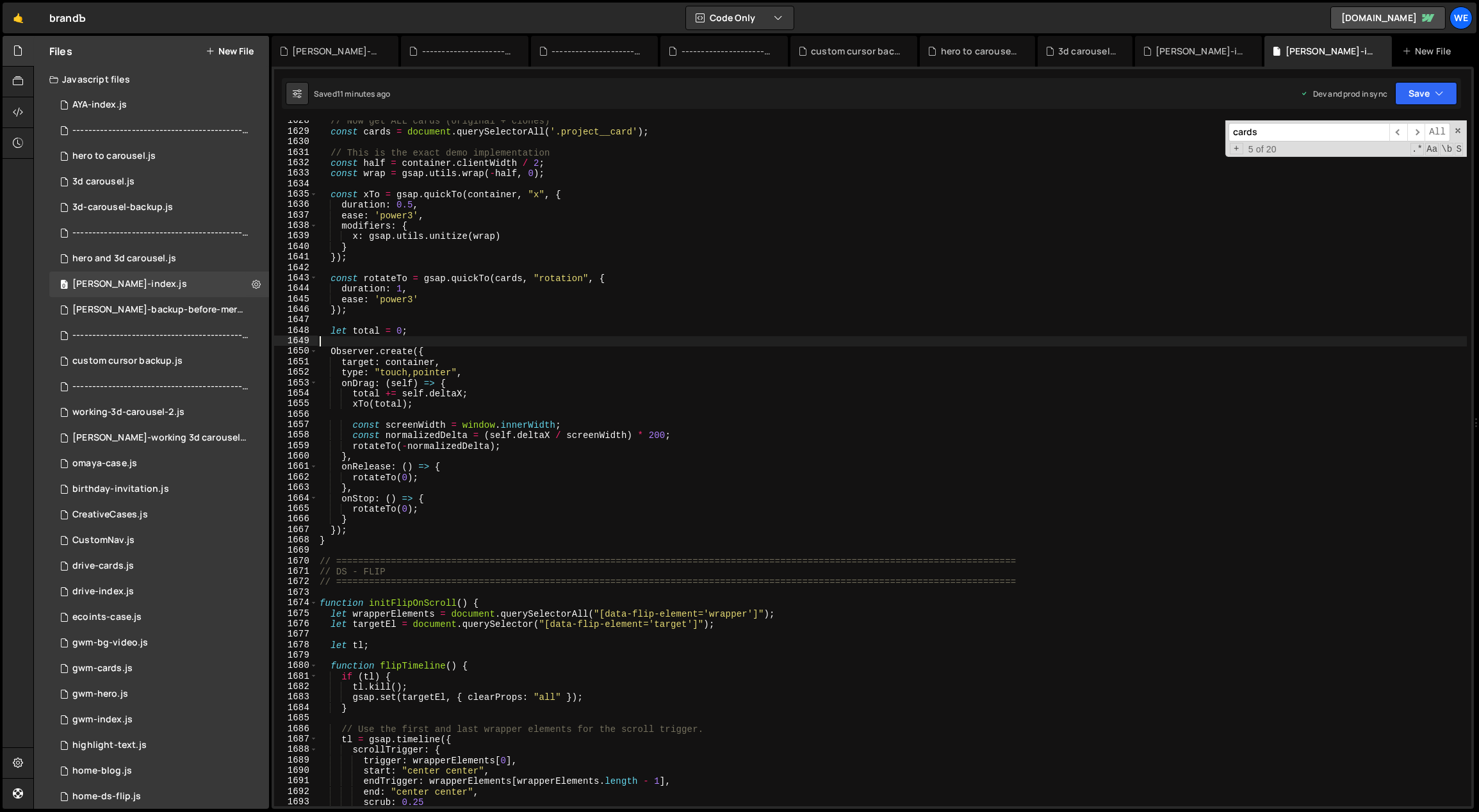
scroll to position [12510, 0]
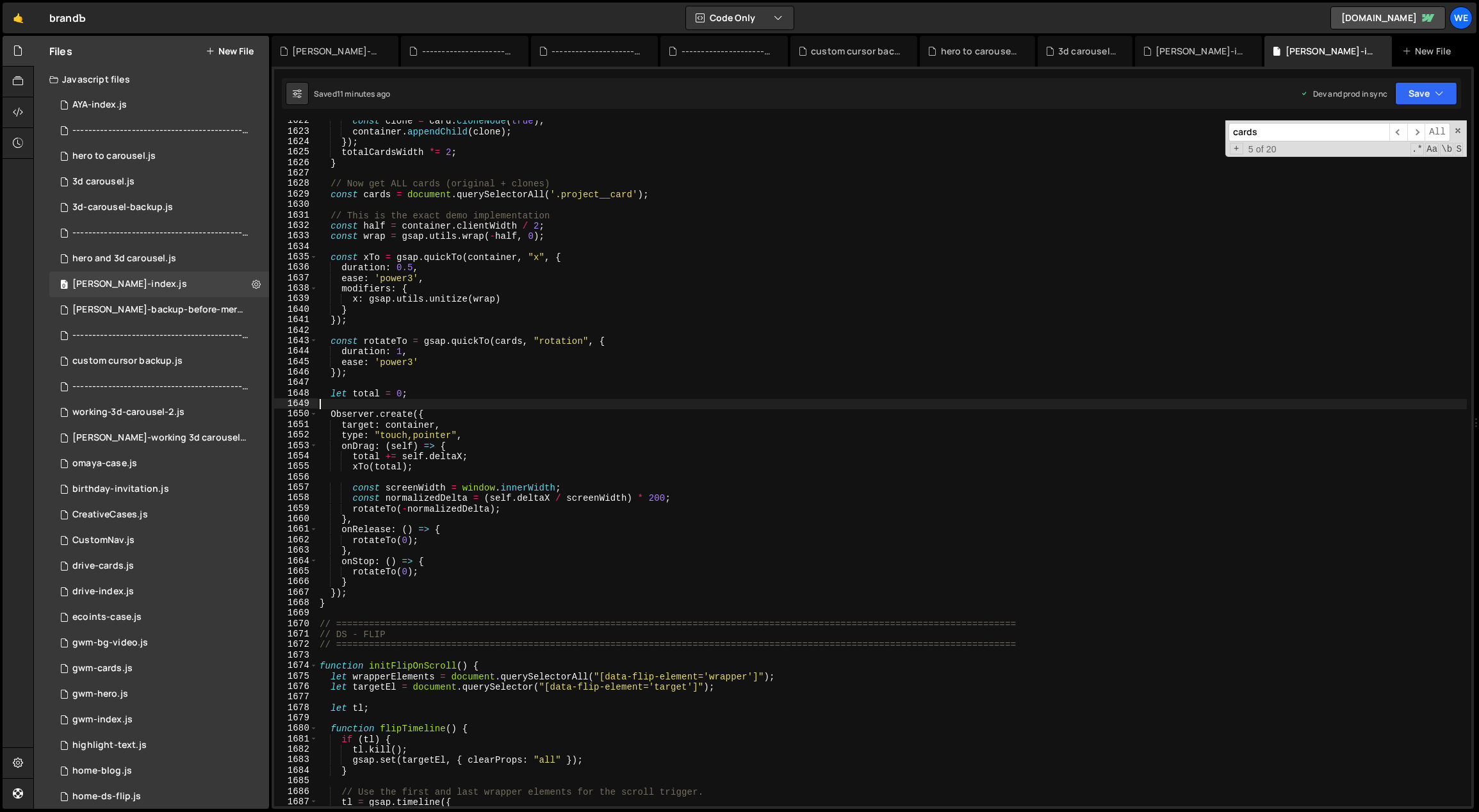
click at [537, 588] on div "const clone = card . cloneNode ( true ) ; container . appendChild ( clone ) ; }…" at bounding box center [892, 469] width 1150 height 707
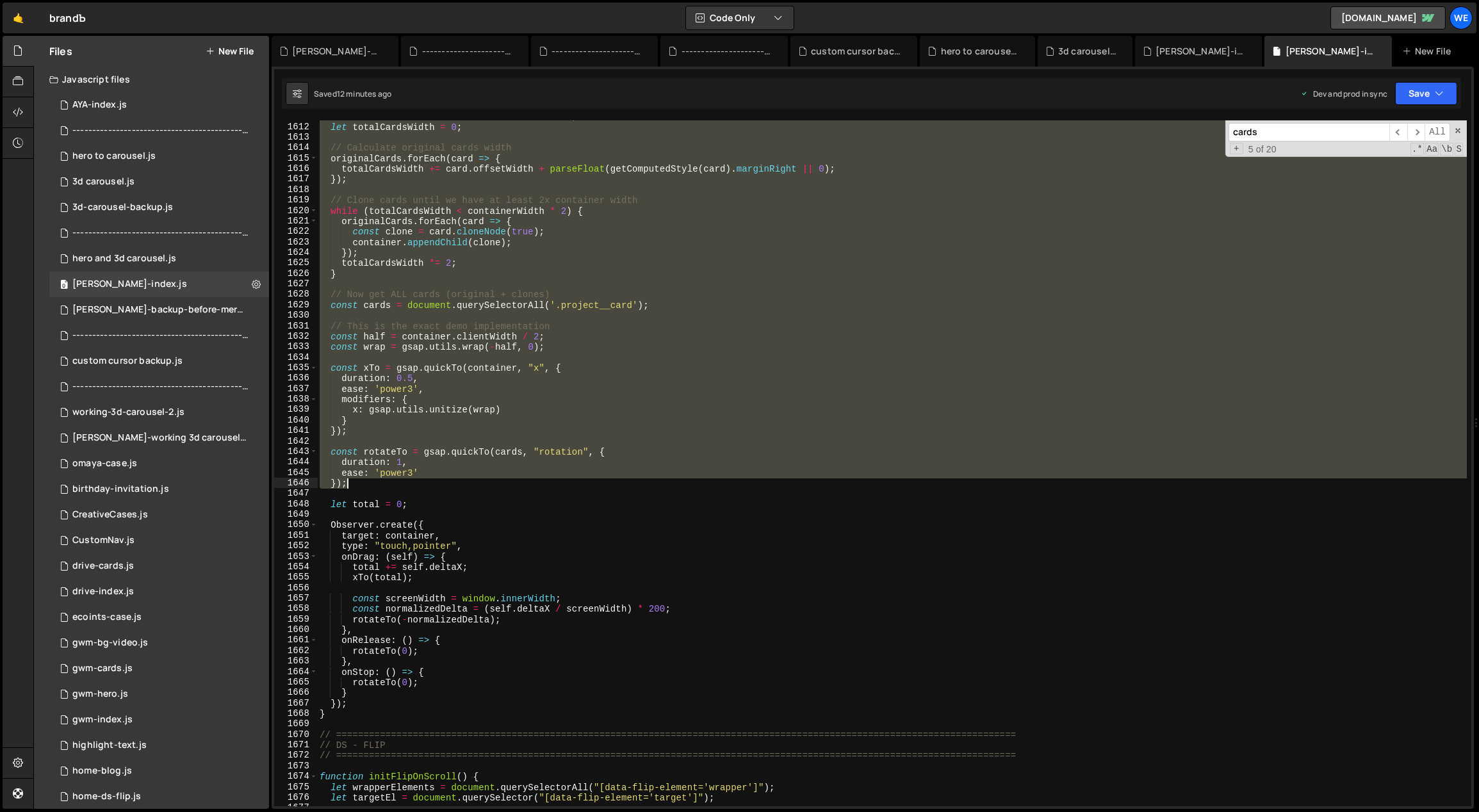
scroll to position [12528, 0]
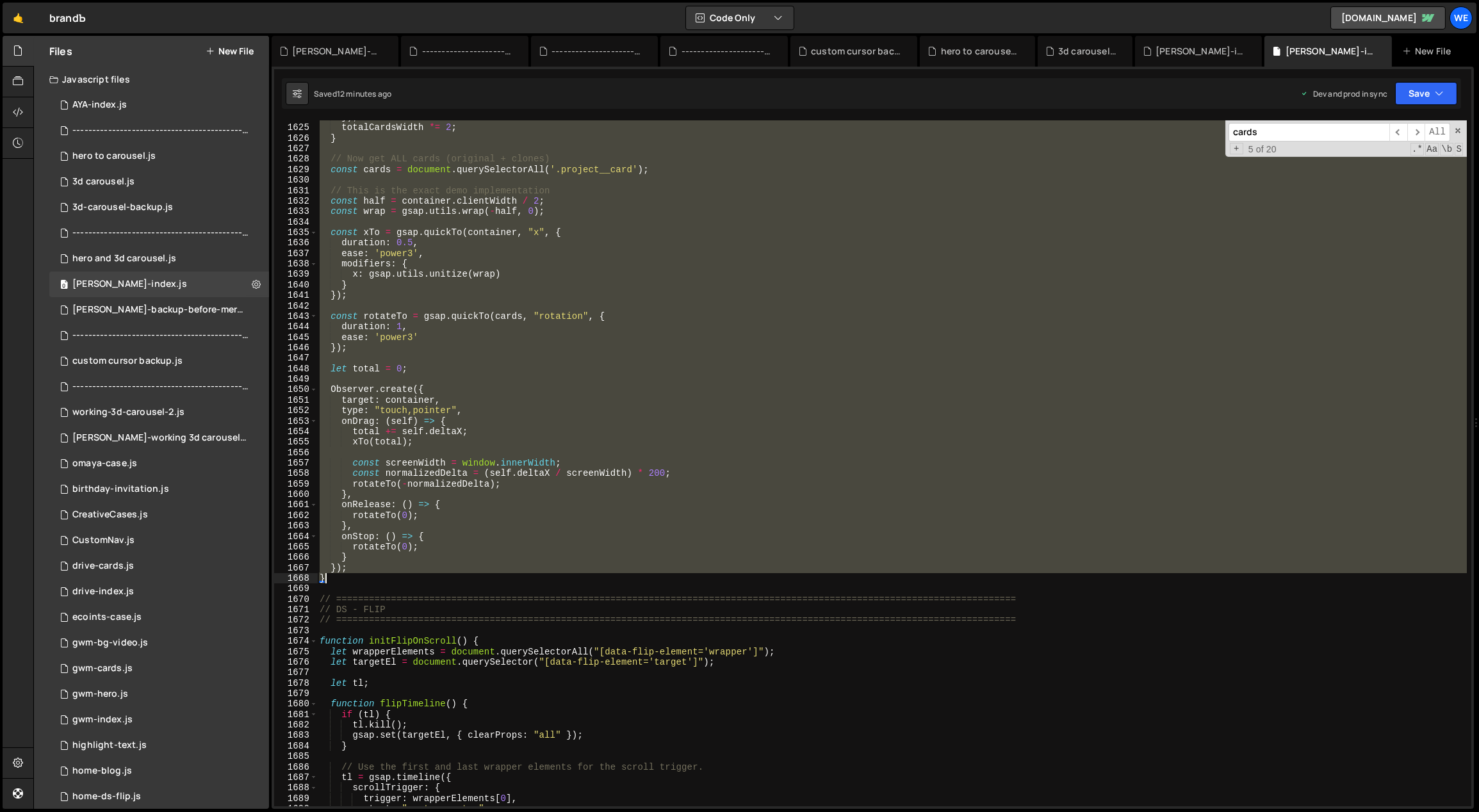
drag, startPoint x: 318, startPoint y: 439, endPoint x: 352, endPoint y: 573, distance: 138.2
click at [352, 573] on div "}) ; totalCardsWidth *= 2 ; } // Now get ALL cards (original + clones) const ca…" at bounding box center [892, 465] width 1150 height 707
paste textarea
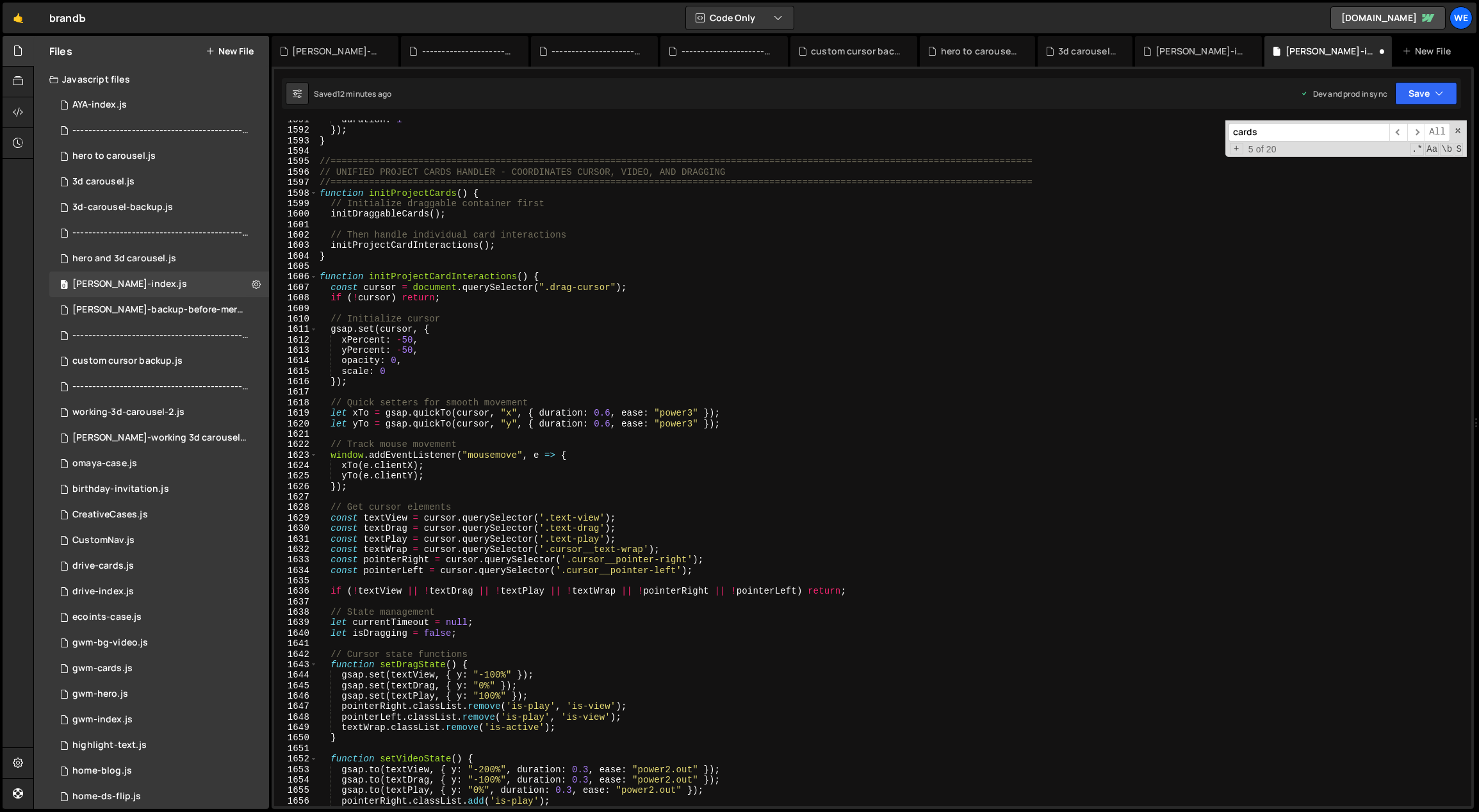
scroll to position [11413, 0]
click at [502, 196] on div "duration : 1 }) ; } //=========================================================…" at bounding box center [892, 468] width 1150 height 707
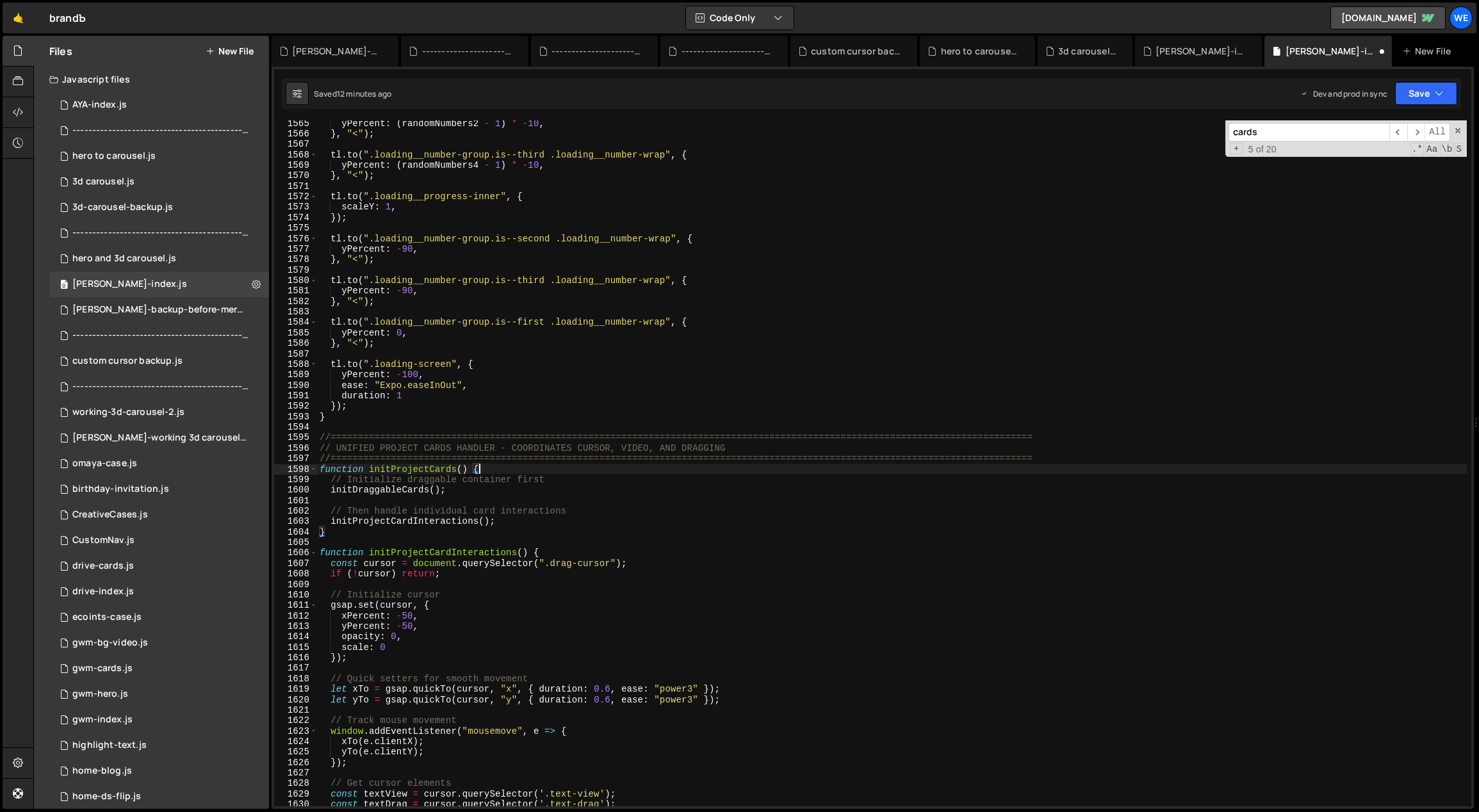
scroll to position [11217, 0]
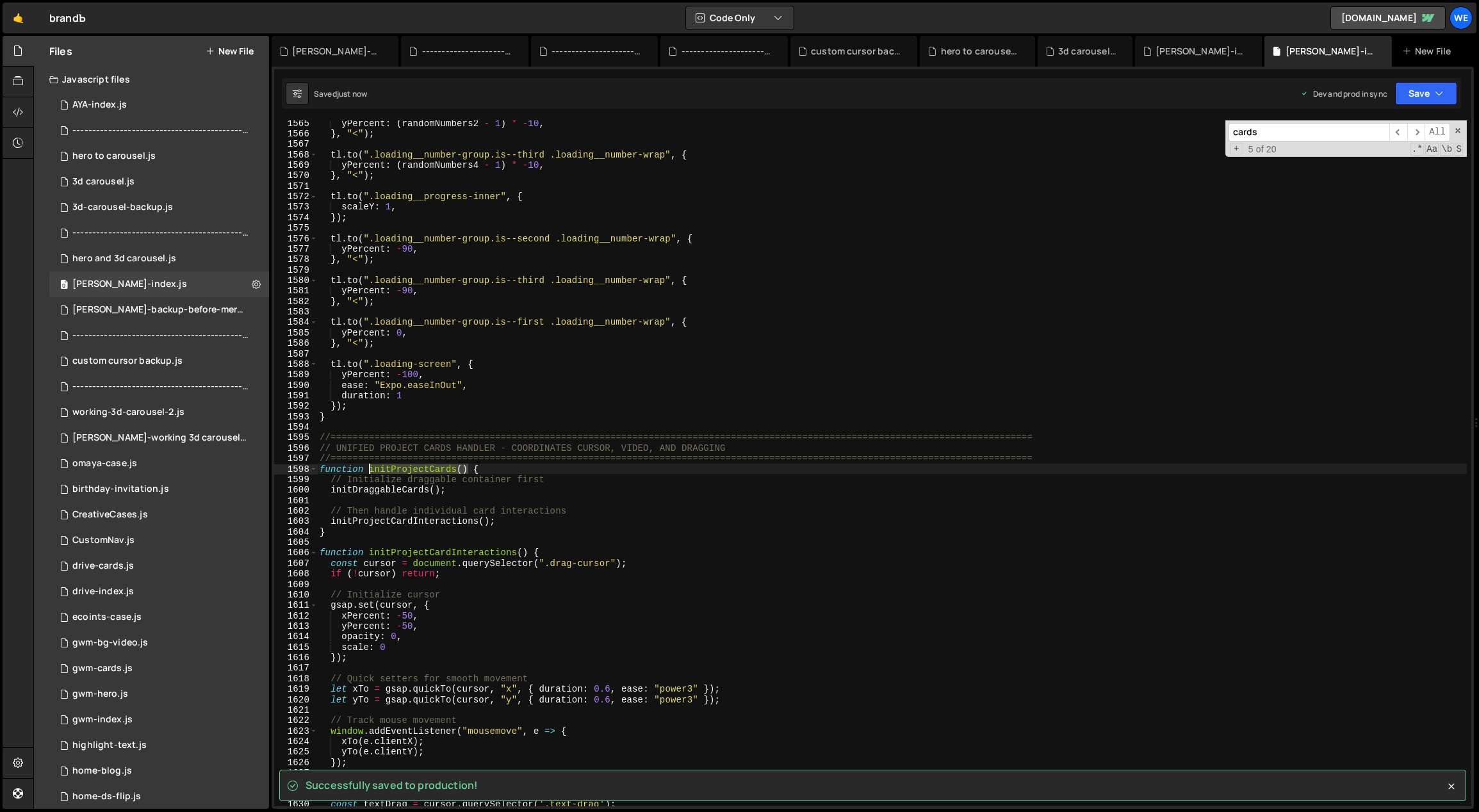
drag, startPoint x: 467, startPoint y: 469, endPoint x: 369, endPoint y: 469, distance: 98.0
click at [369, 469] on div "yPercent : ( randomNumbers2 - 1 ) * - 10 , } , "<" ) ; tl . to ( ".loading__num…" at bounding box center [892, 471] width 1150 height 707
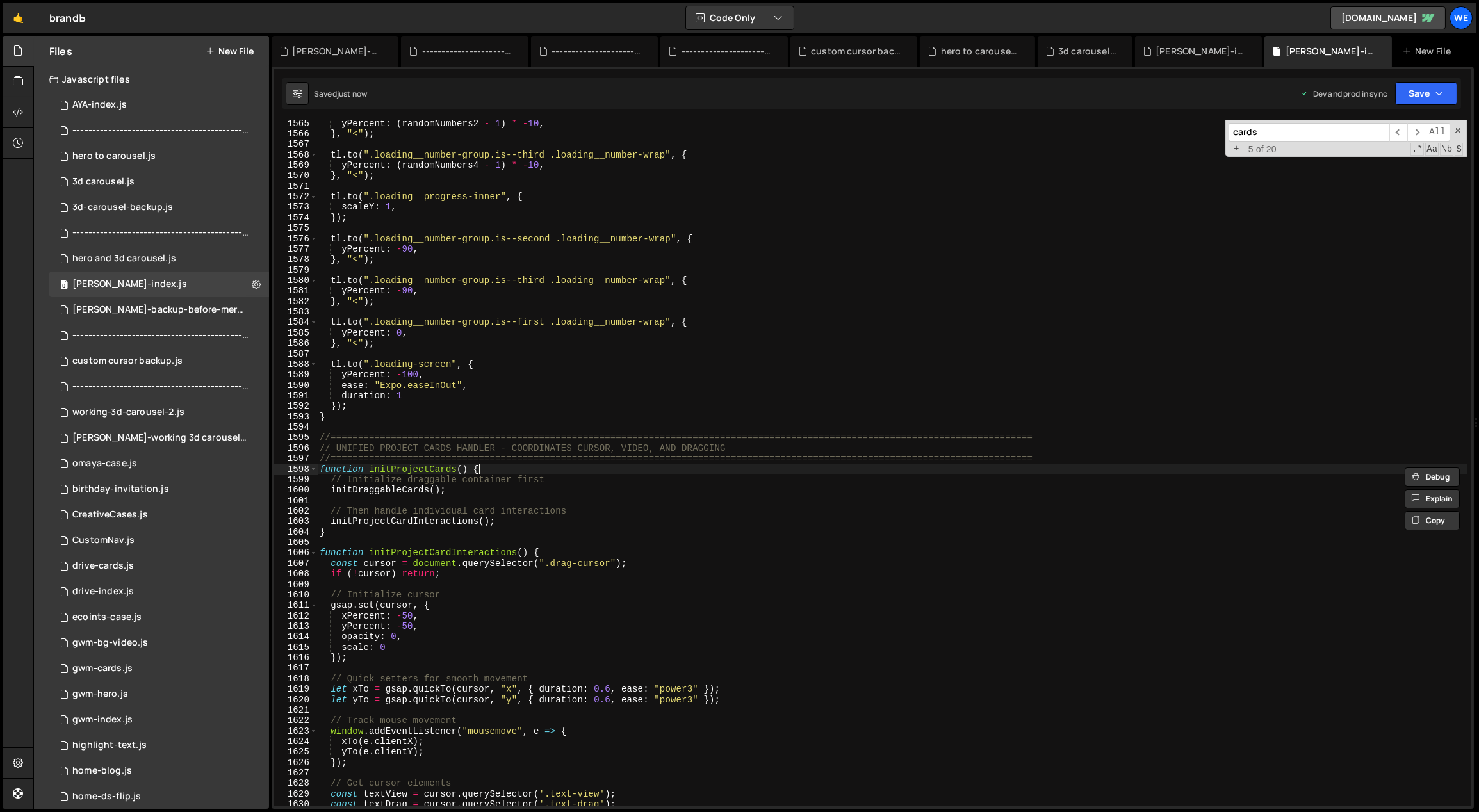
click at [482, 469] on div "yPercent : ( randomNumbers2 - 1 ) * - 10 , } , "<" ) ; tl . to ( ".loading__num…" at bounding box center [892, 471] width 1150 height 707
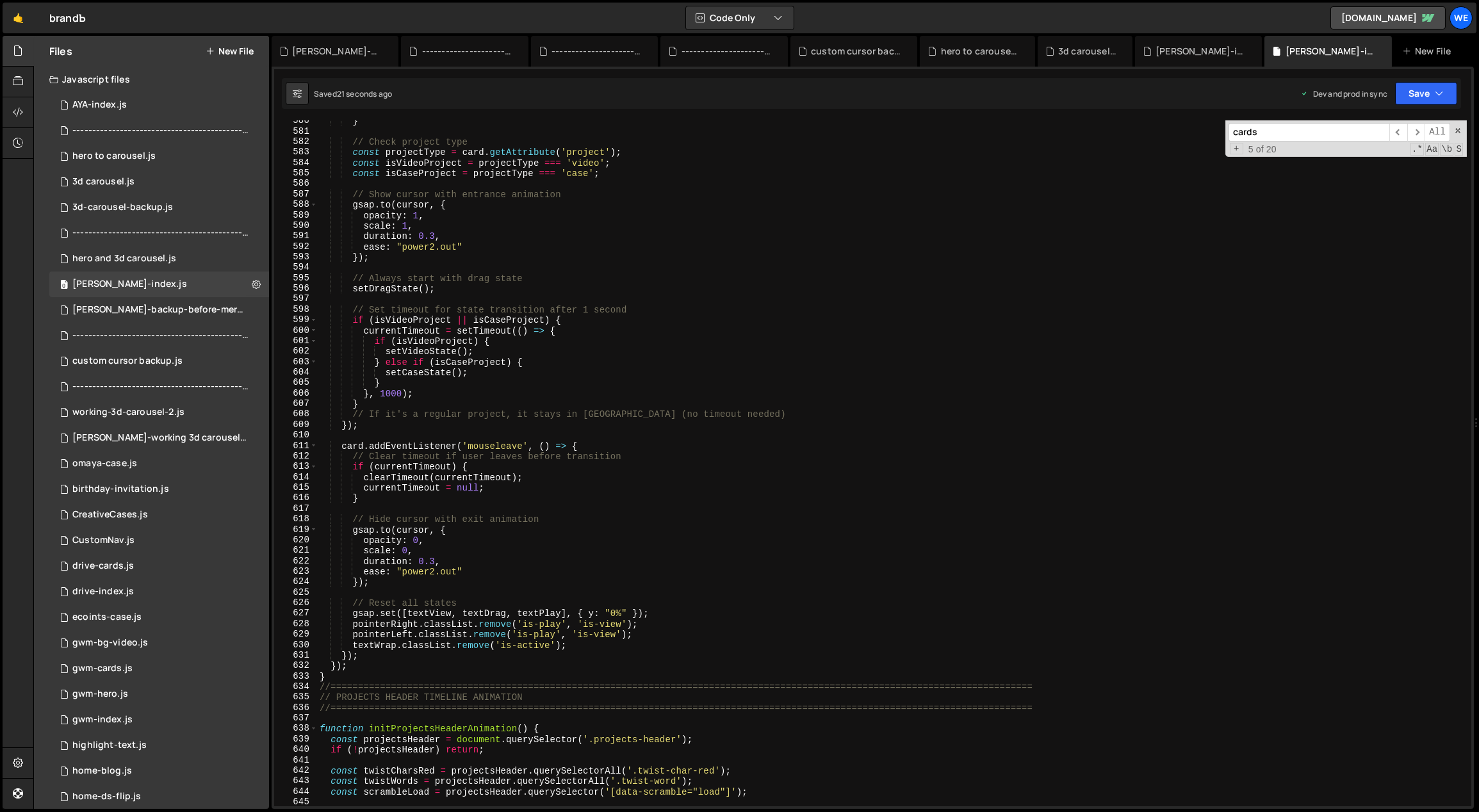
scroll to position [4063, 0]
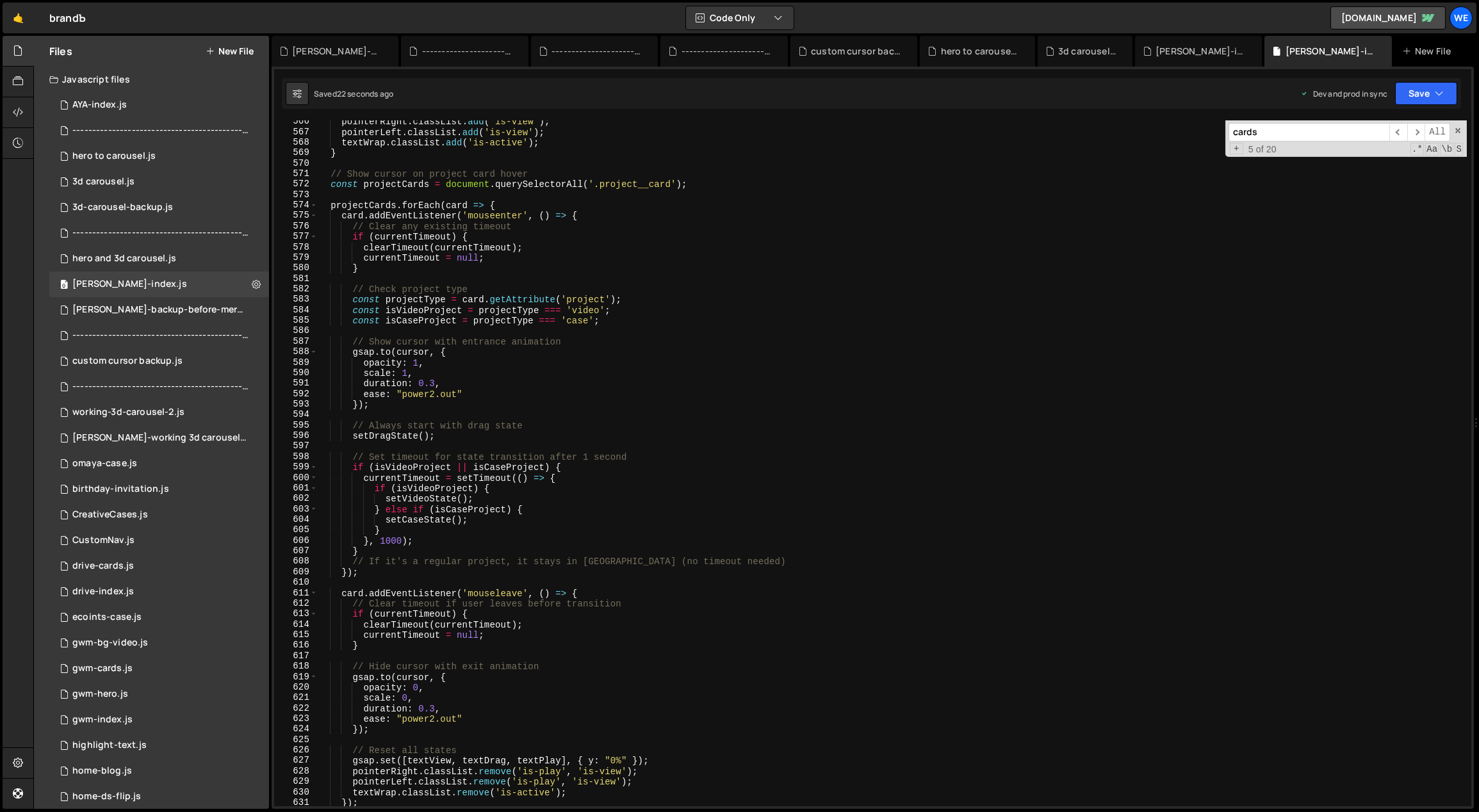
click at [493, 479] on div "pointerRight . classList . add ( 'is-view' ) ; pointerLeft . classList . add ( …" at bounding box center [892, 470] width 1150 height 707
type textarea "currentTimeout = setTimeout(() => {"
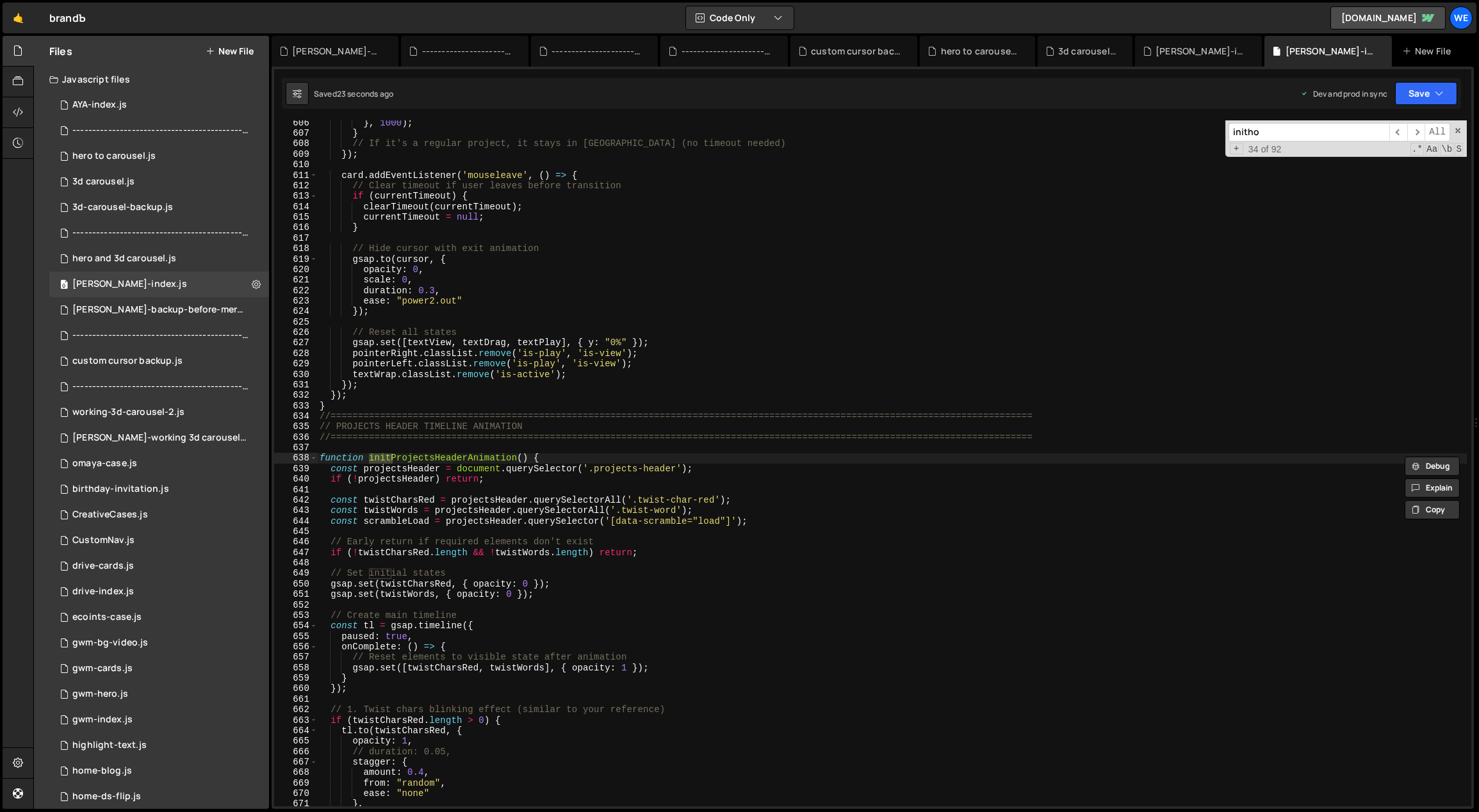
scroll to position [20297, 0]
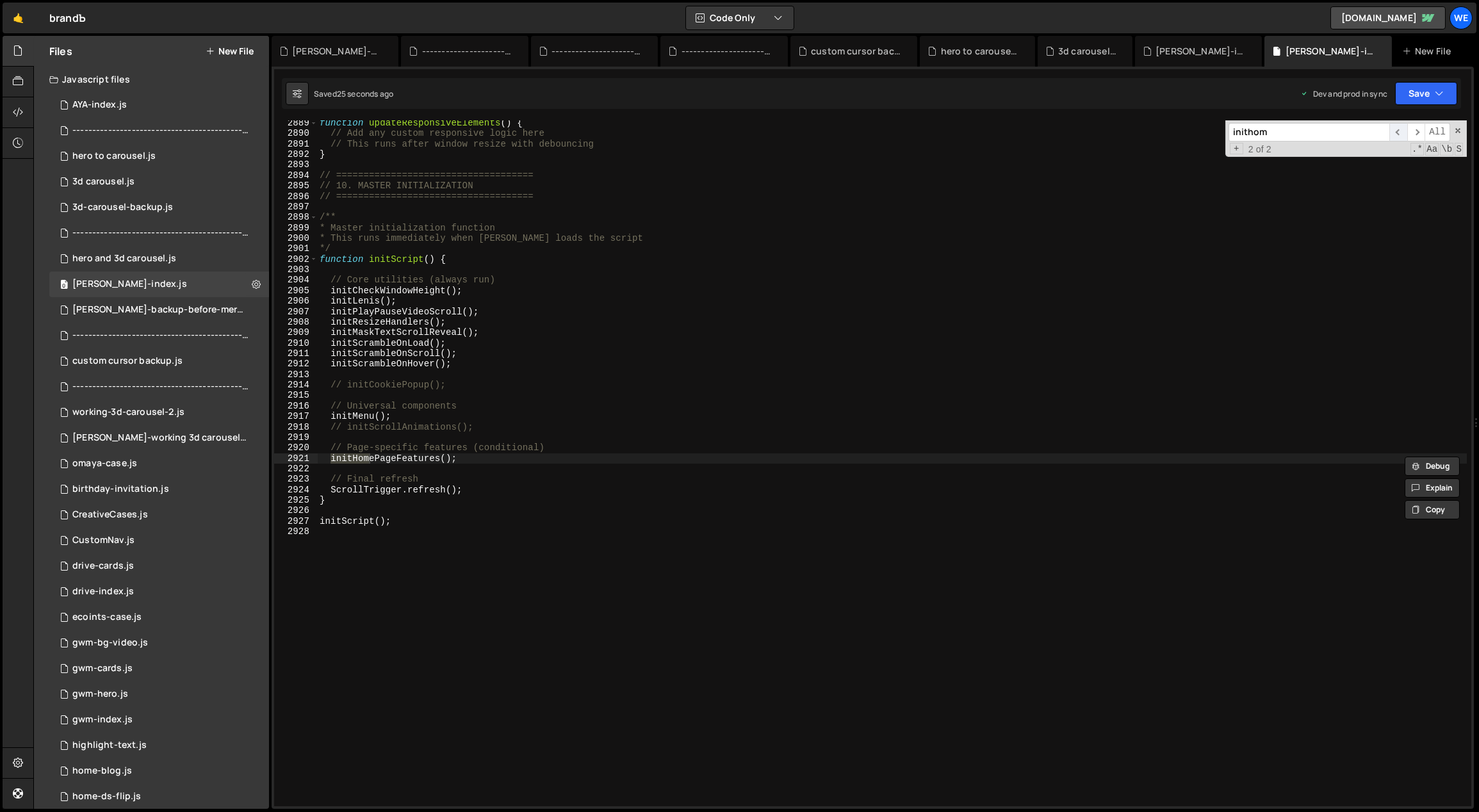
type input "inithom"
click at [1400, 131] on span "​" at bounding box center [1398, 132] width 18 height 19
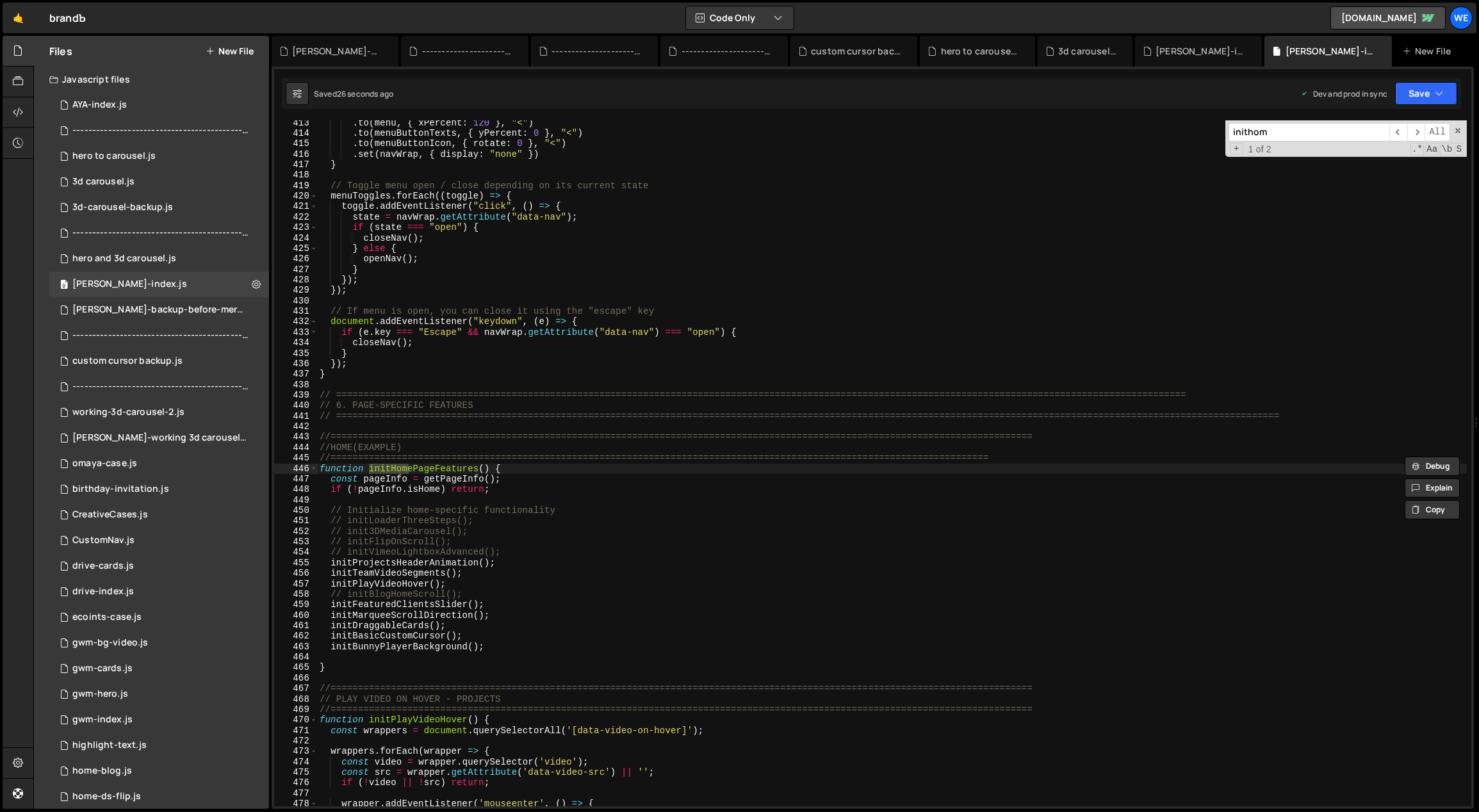
type textarea "initProjectsHeaderAnimation();"
click at [537, 559] on div ". to ( menu , { xPercent : 120 } , "<" ) . to ( menuButtonTexts , { yPercent : …" at bounding box center [892, 471] width 1150 height 707
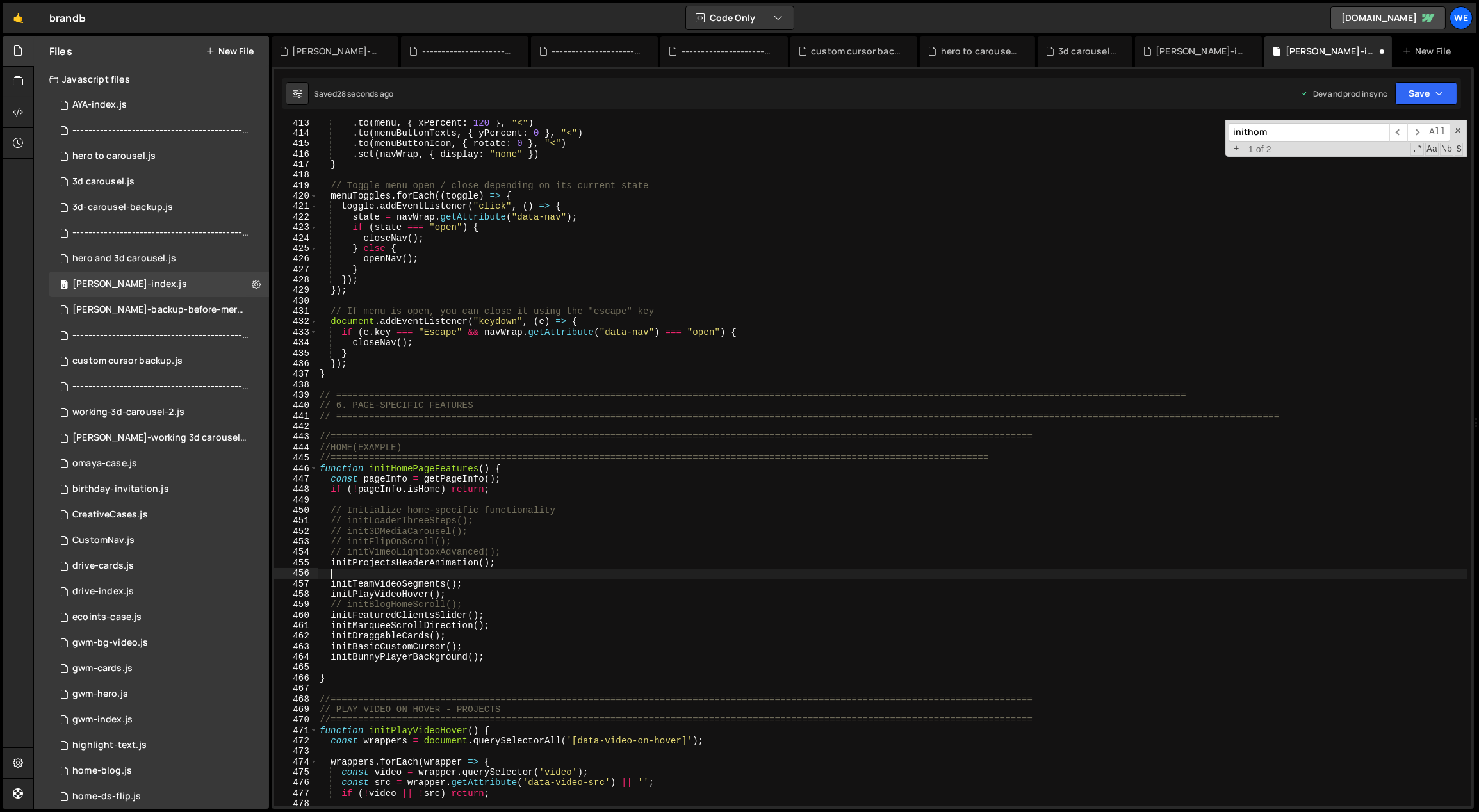
paste textarea "initProjectCards()"
click at [506, 588] on div ". to ( menu , { xPercent : 120 } , "<" ) . to ( menuButtonTexts , { yPercent : …" at bounding box center [892, 471] width 1150 height 707
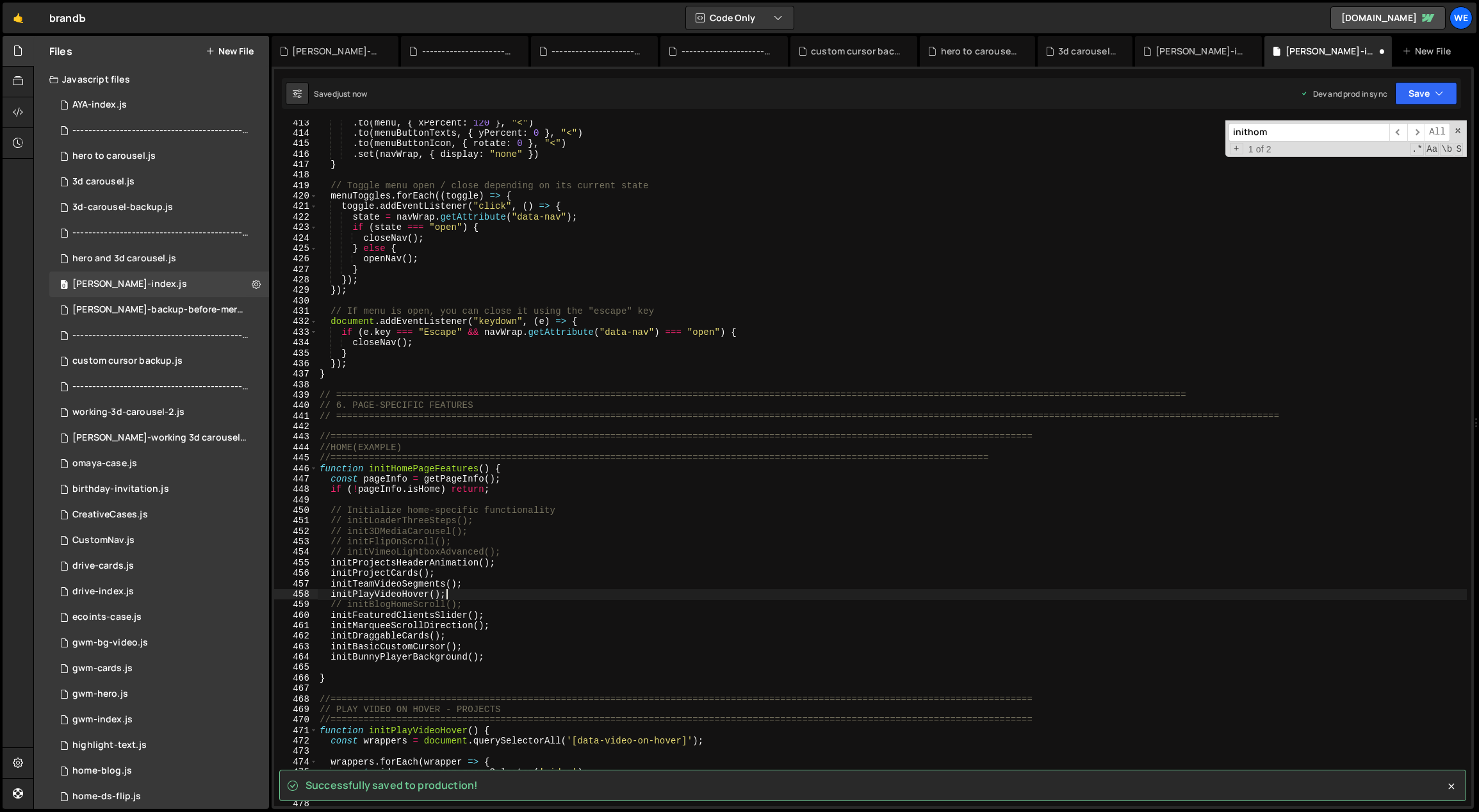
click at [501, 597] on div ". to ( menu , { xPercent : 120 } , "<" ) . to ( menuButtonTexts , { yPercent : …" at bounding box center [892, 471] width 1150 height 707
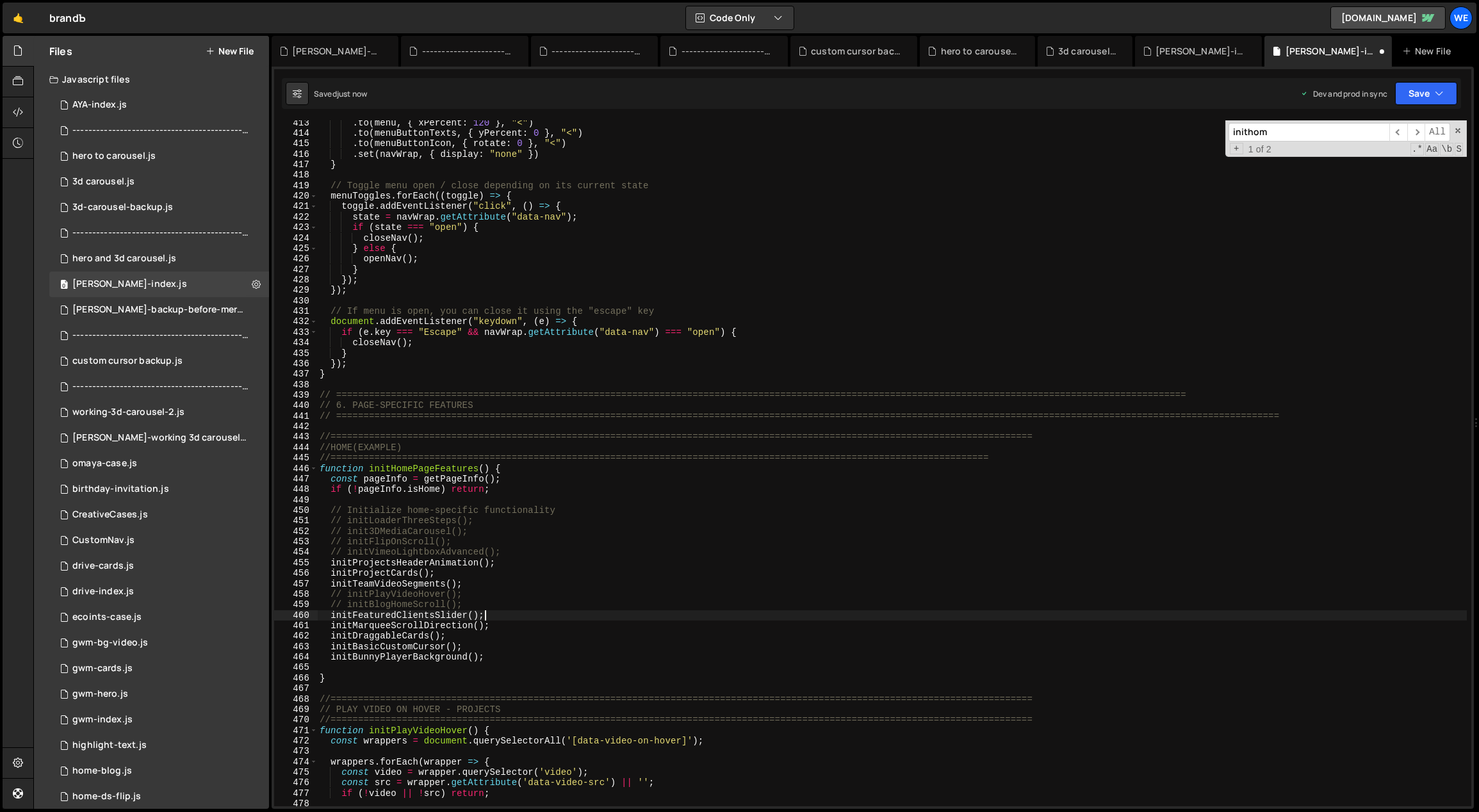
click at [495, 619] on div ". to ( menu , { xPercent : 120 } , "<" ) . to ( menuButtonTexts , { yPercent : …" at bounding box center [892, 471] width 1150 height 707
click at [501, 630] on div ". to ( menu , { xPercent : 120 } , "<" ) . to ( menuButtonTexts , { yPercent : …" at bounding box center [892, 471] width 1150 height 707
click at [495, 641] on div ". to ( menu , { xPercent : 120 } , "<" ) . to ( menuButtonTexts , { yPercent : …" at bounding box center [892, 471] width 1150 height 707
click at [490, 647] on div ". to ( menu , { xPercent : 120 } , "<" ) . to ( menuButtonTexts , { yPercent : …" at bounding box center [892, 471] width 1150 height 707
click at [487, 599] on div ". to ( menu , { xPercent : 120 } , "<" ) . to ( menuButtonTexts , { yPercent : …" at bounding box center [892, 471] width 1150 height 707
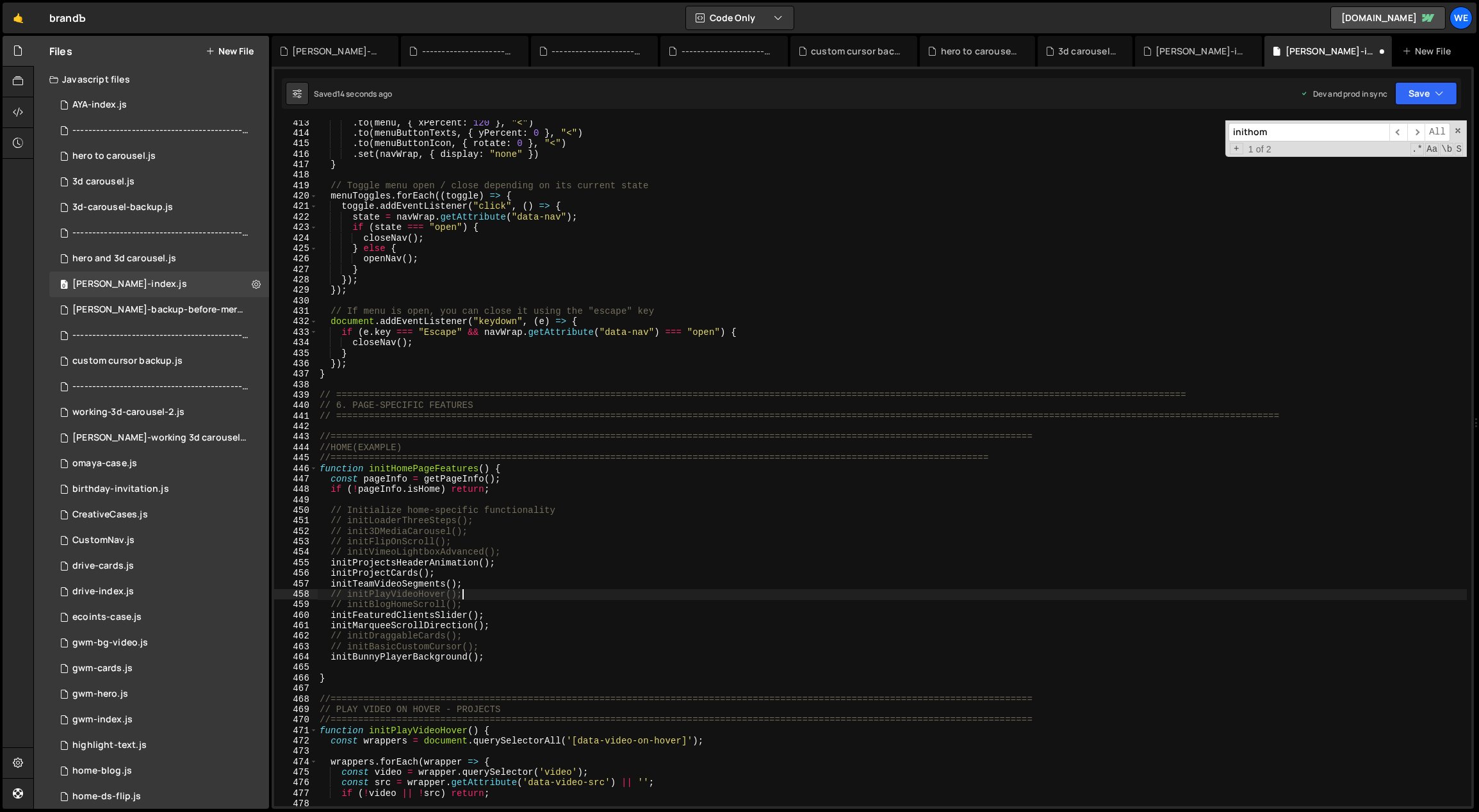
click at [487, 607] on div ". to ( menu , { xPercent : 120 } , "<" ) . to ( menuButtonTexts , { yPercent : …" at bounding box center [892, 471] width 1150 height 707
type textarea "// initBlogHomeScroll();"
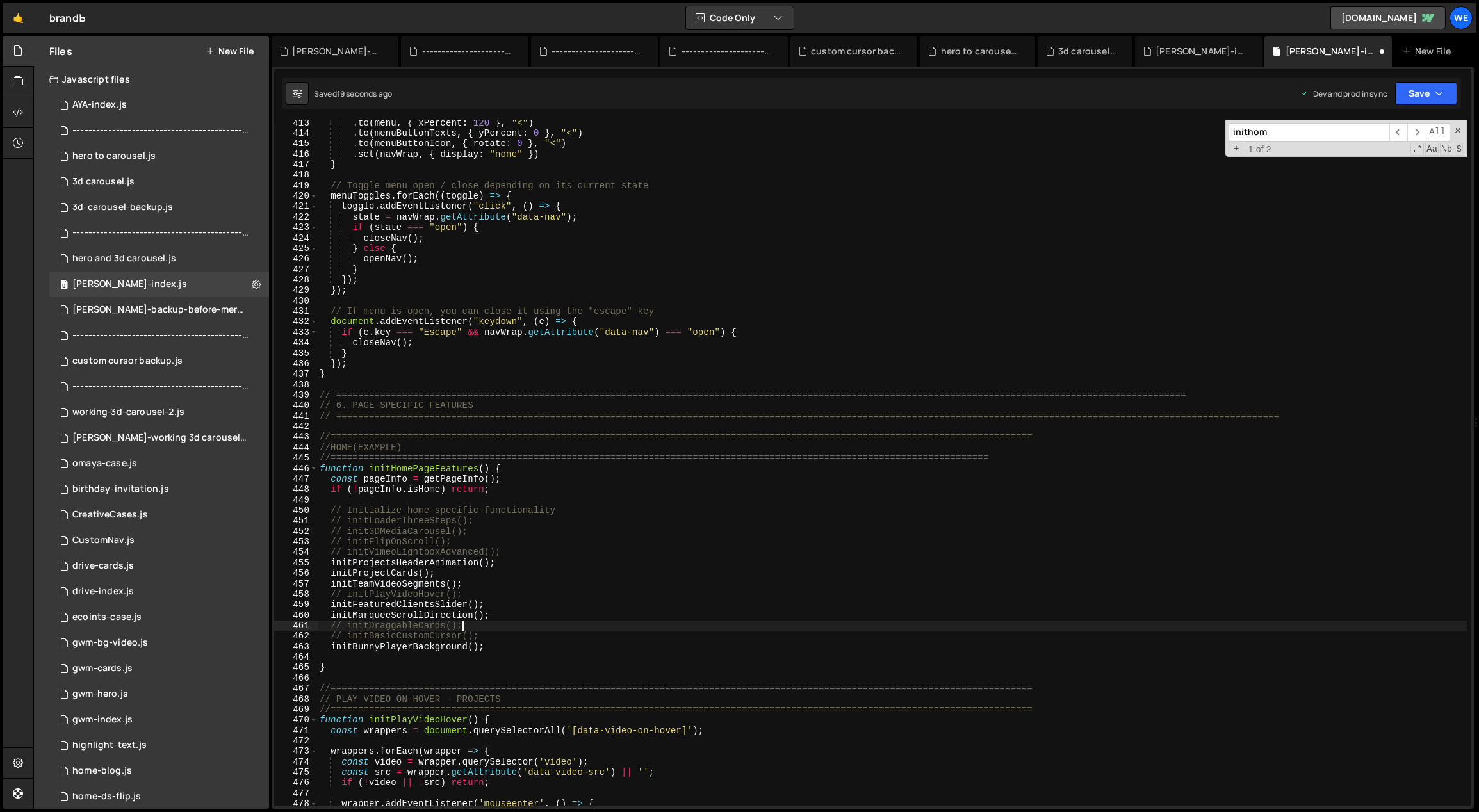
click at [514, 628] on div ". to ( menu , { xPercent : 120 } , "<" ) . to ( menuButtonTexts , { yPercent : …" at bounding box center [892, 471] width 1150 height 707
click at [569, 645] on div ". to ( menu , { xPercent : 120 } , "<" ) . to ( menuButtonTexts , { yPercent : …" at bounding box center [892, 471] width 1150 height 707
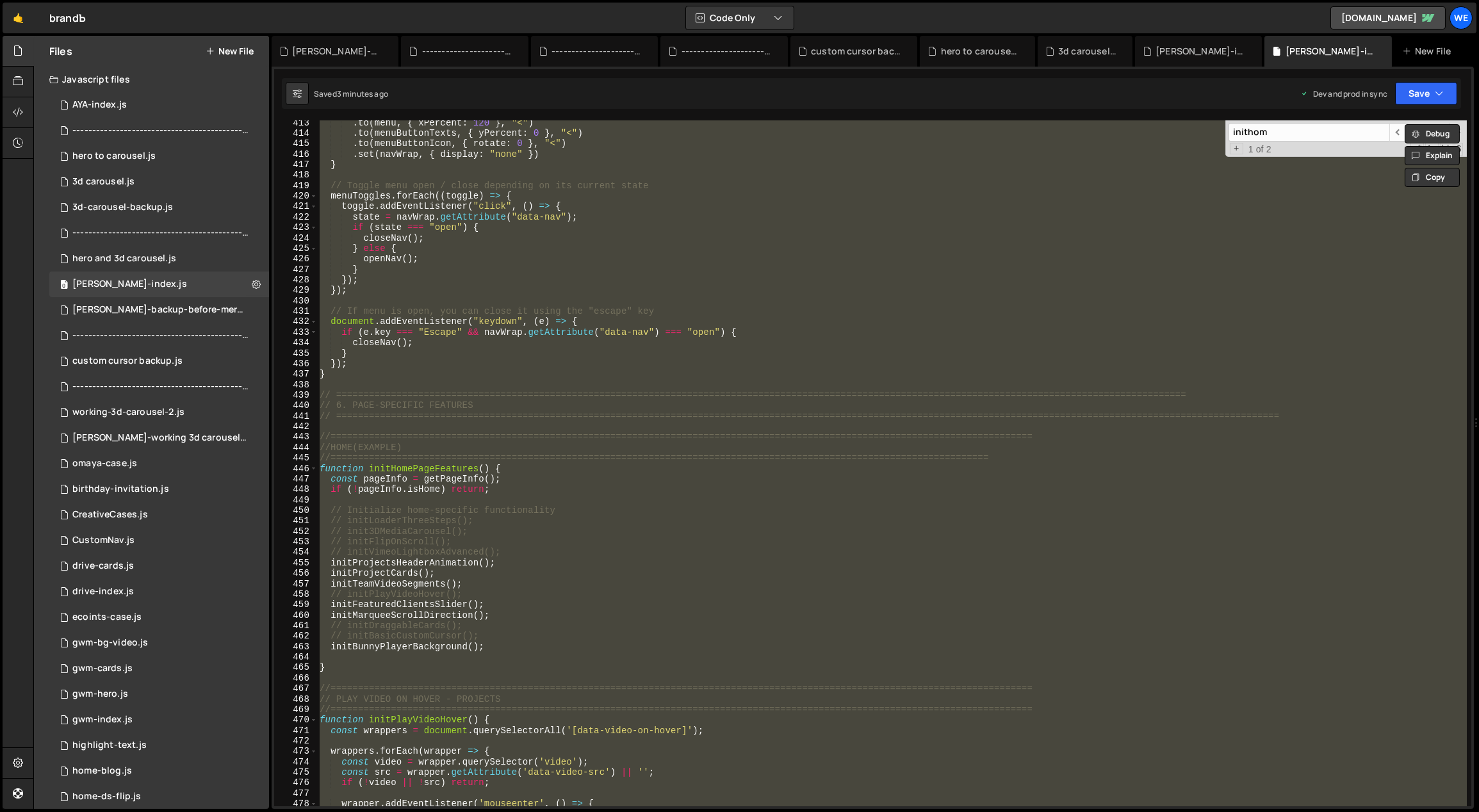
click at [561, 541] on div ". to ( menu , { xPercent : 120 } , "<" ) . to ( menuButtonTexts , { yPercent : …" at bounding box center [892, 463] width 1150 height 686
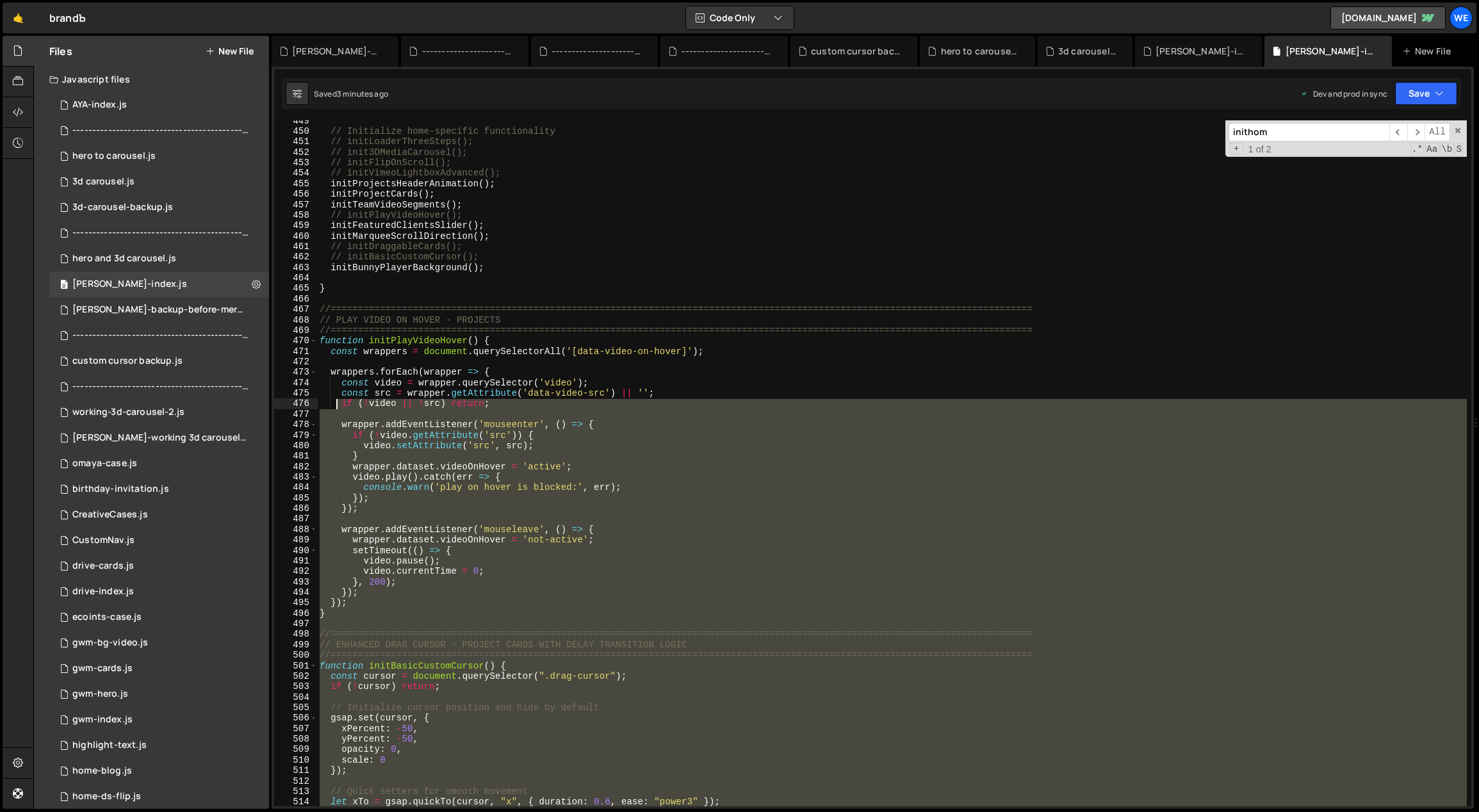
scroll to position [3182, 0]
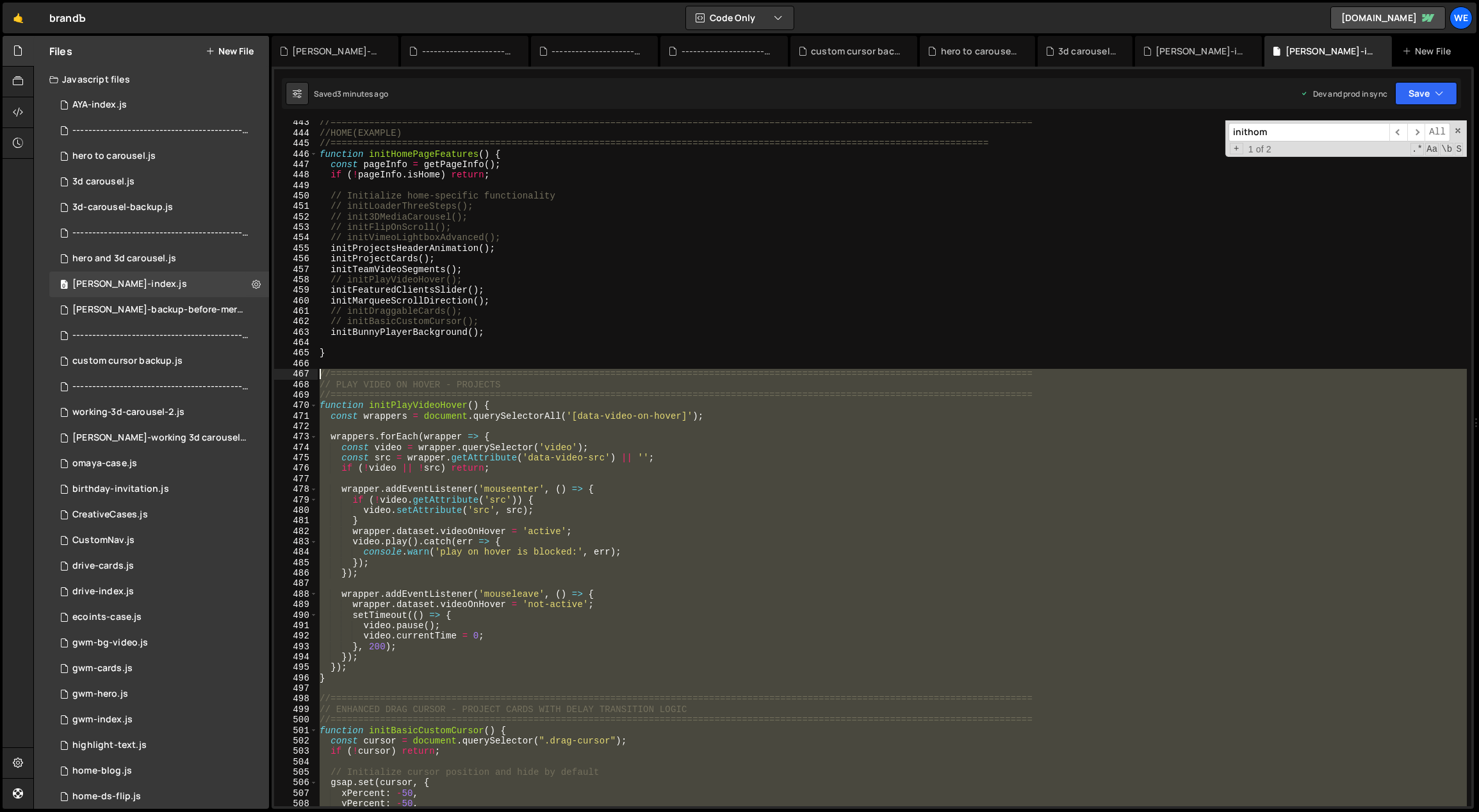
drag, startPoint x: 349, startPoint y: 447, endPoint x: 322, endPoint y: 373, distance: 78.8
click at [322, 373] on div "//=============================================================================…" at bounding box center [892, 471] width 1150 height 707
paste textarea "}"
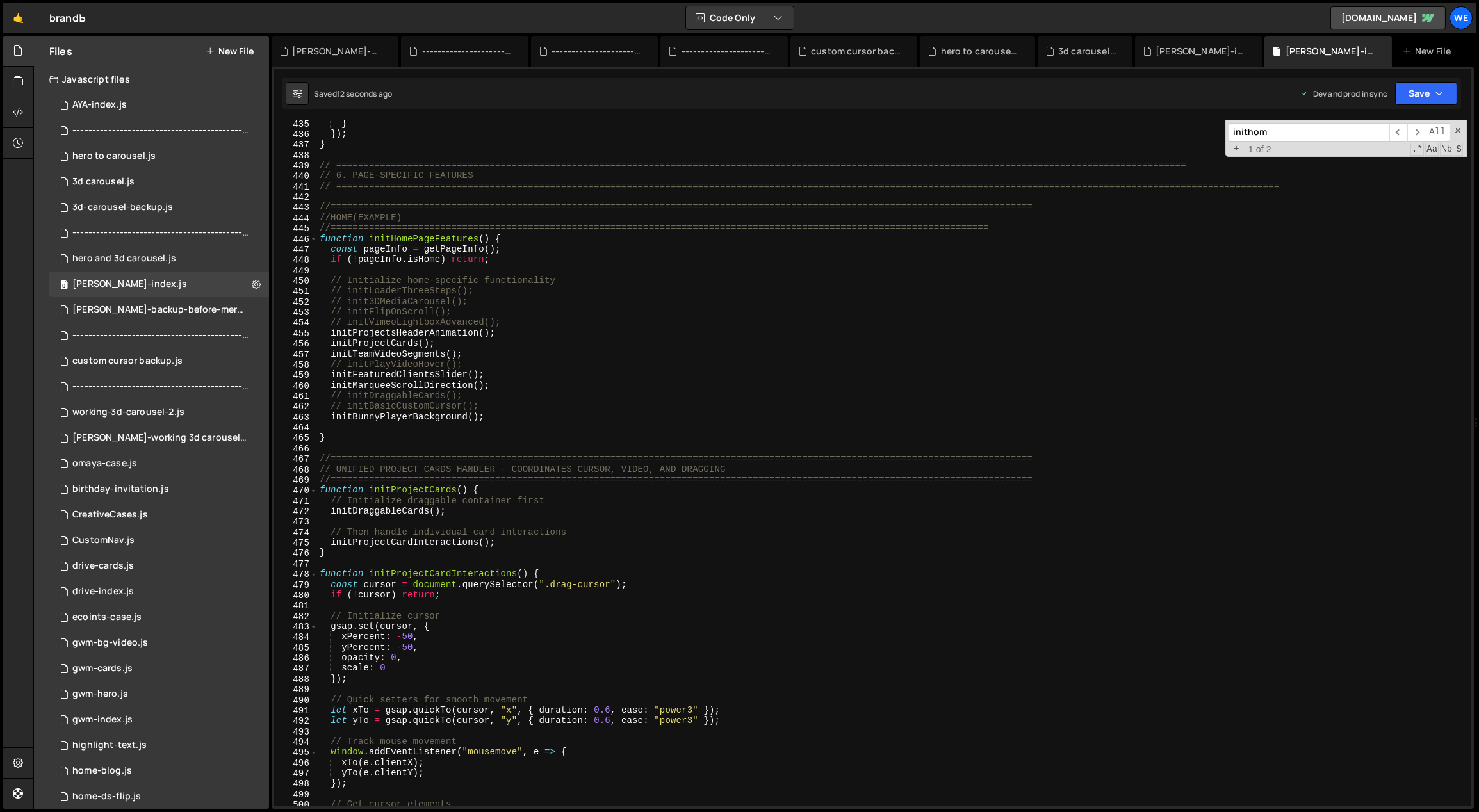
scroll to position [2999, 0]
click at [467, 491] on div "} }) ; } // ===================================================================…" at bounding box center [892, 472] width 1150 height 707
click at [486, 357] on div "} }) ; } // ===================================================================…" at bounding box center [892, 472] width 1150 height 707
click at [499, 375] on div "} }) ; } // ===================================================================…" at bounding box center [892, 472] width 1150 height 707
click at [507, 389] on div "} }) ; } // ===================================================================…" at bounding box center [892, 472] width 1150 height 707
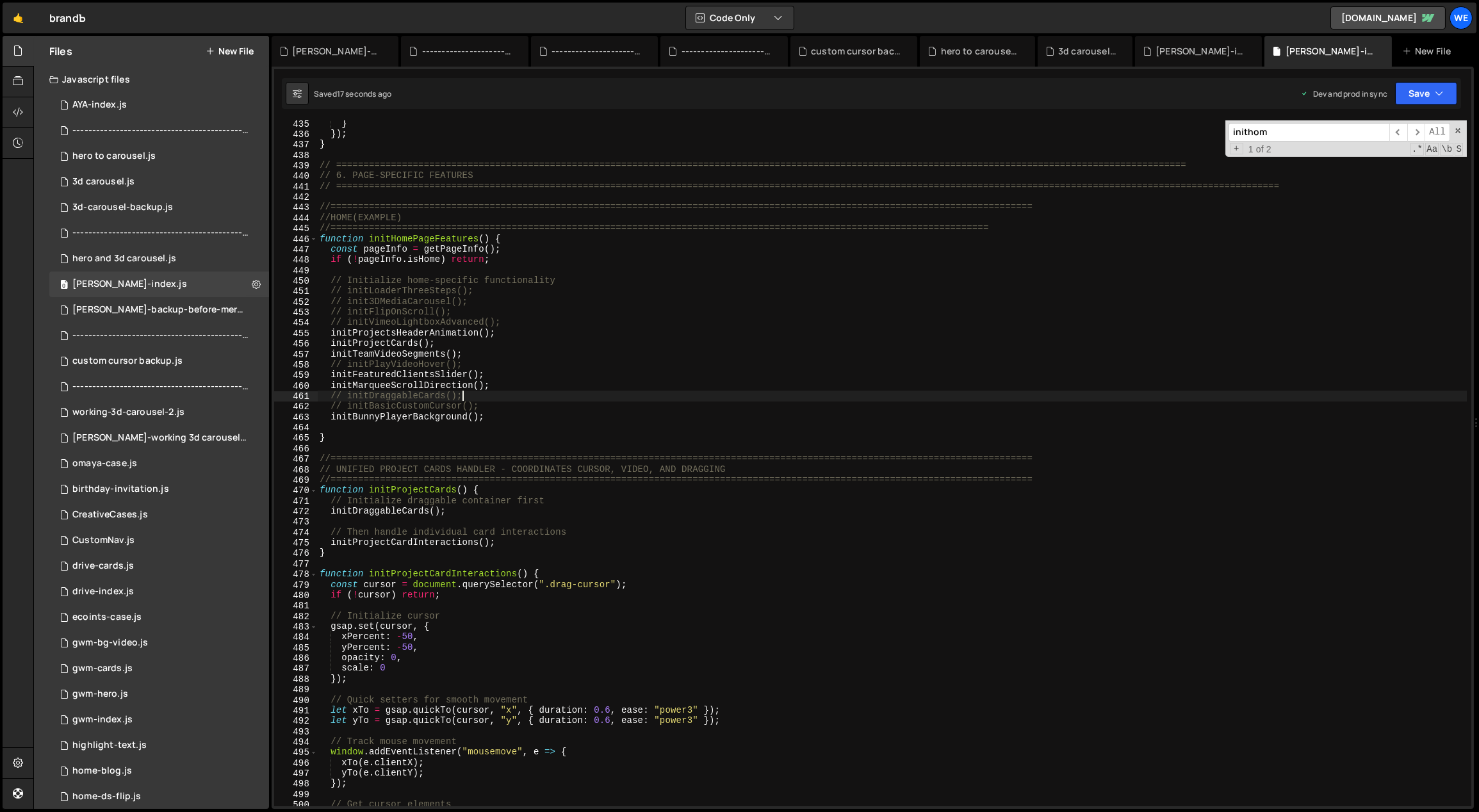
click at [507, 392] on div "} }) ; } // ===================================================================…" at bounding box center [892, 472] width 1150 height 707
type textarea "// initDraggableCards();"
type textarea "// initBasicCustomCursor();"
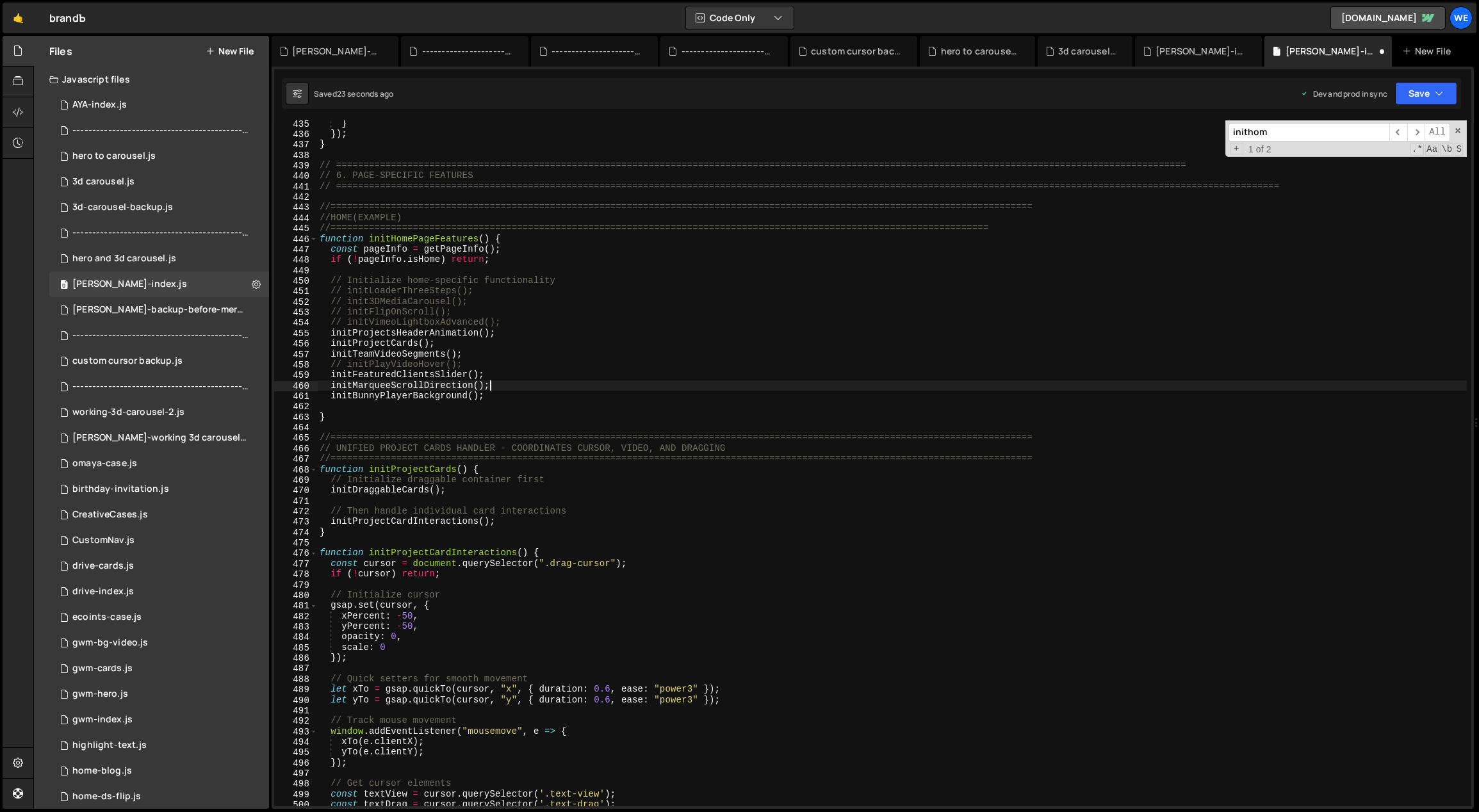
type textarea "// initPlayVideoHover();"
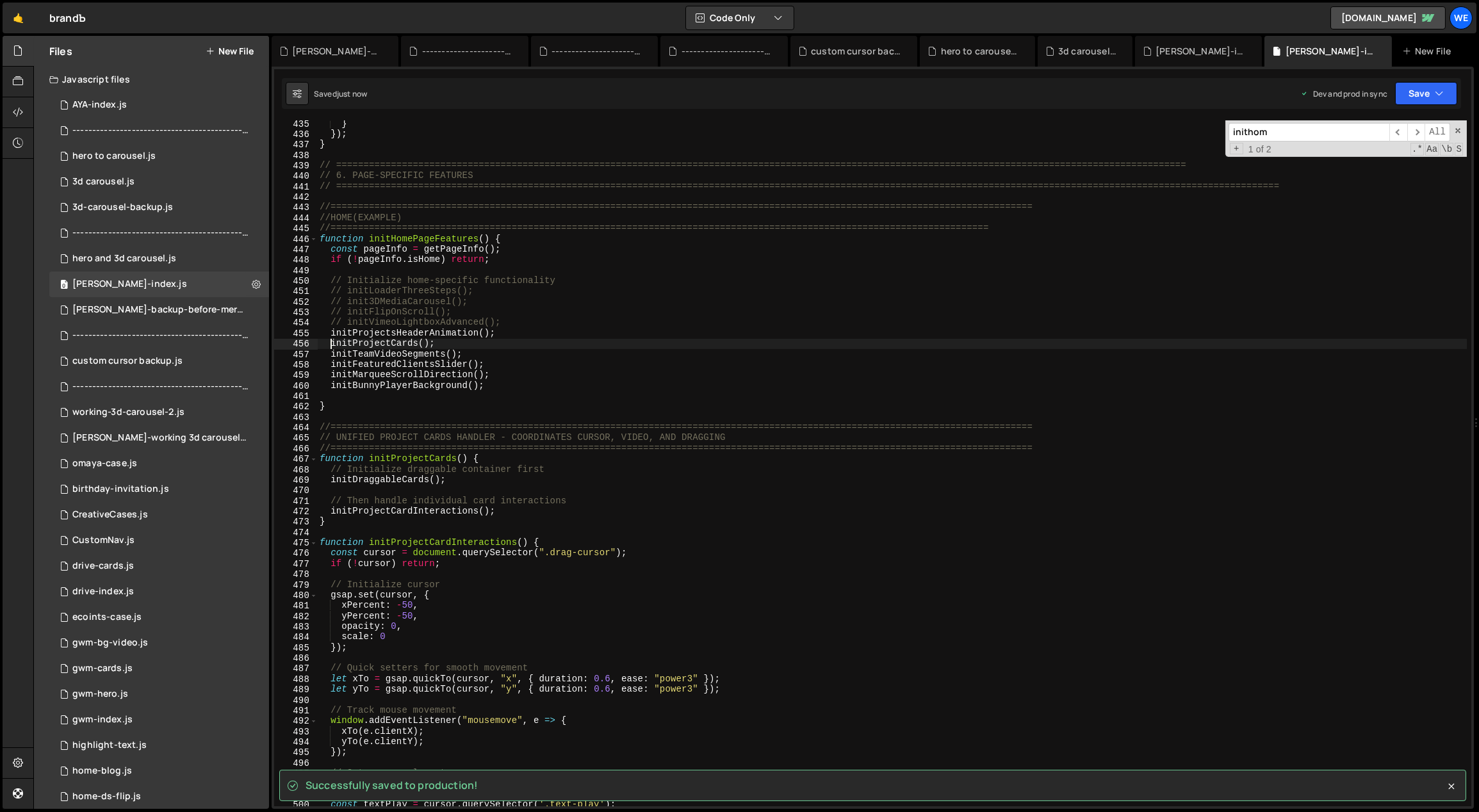
type textarea "initProjectCards();"
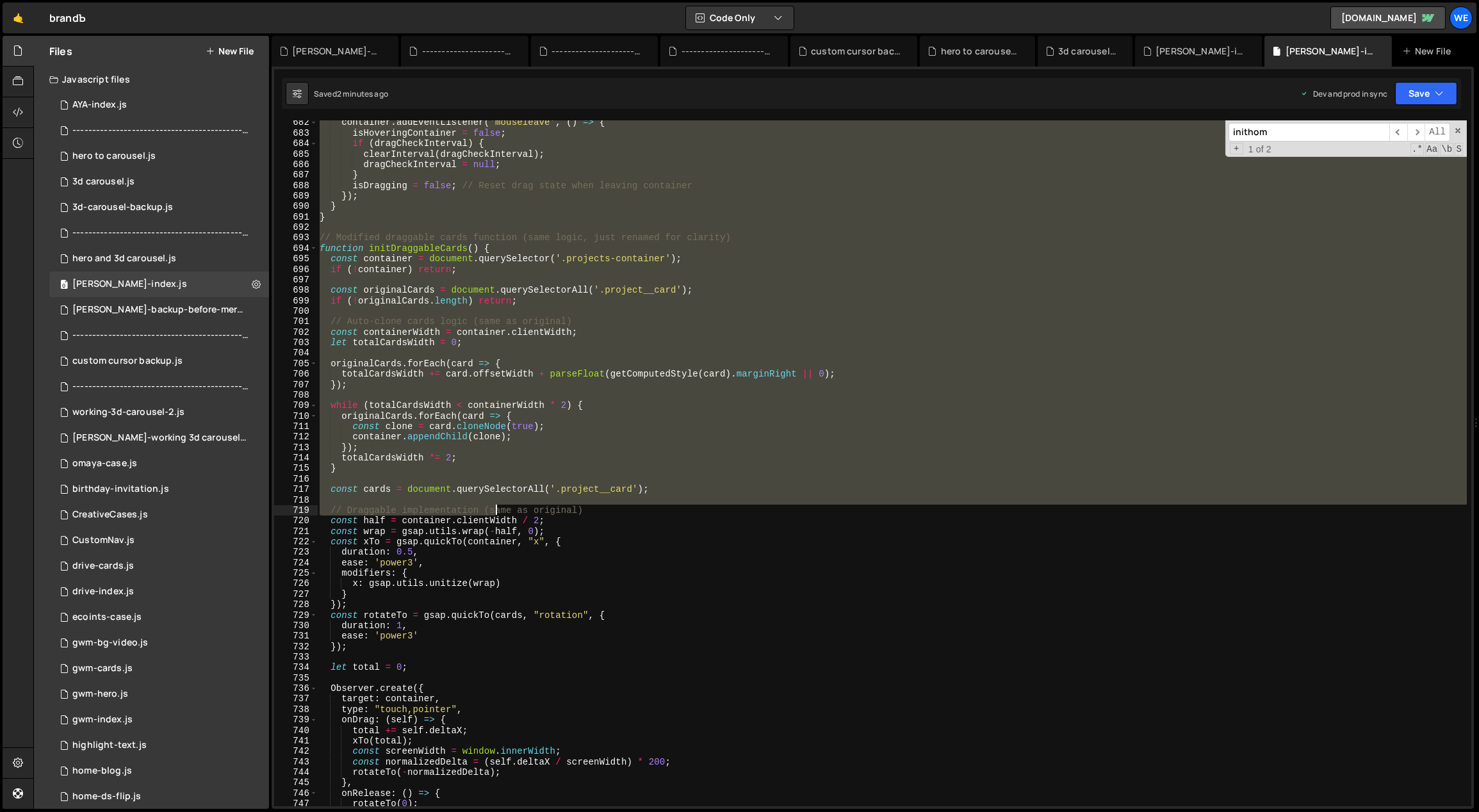
scroll to position [4916, 0]
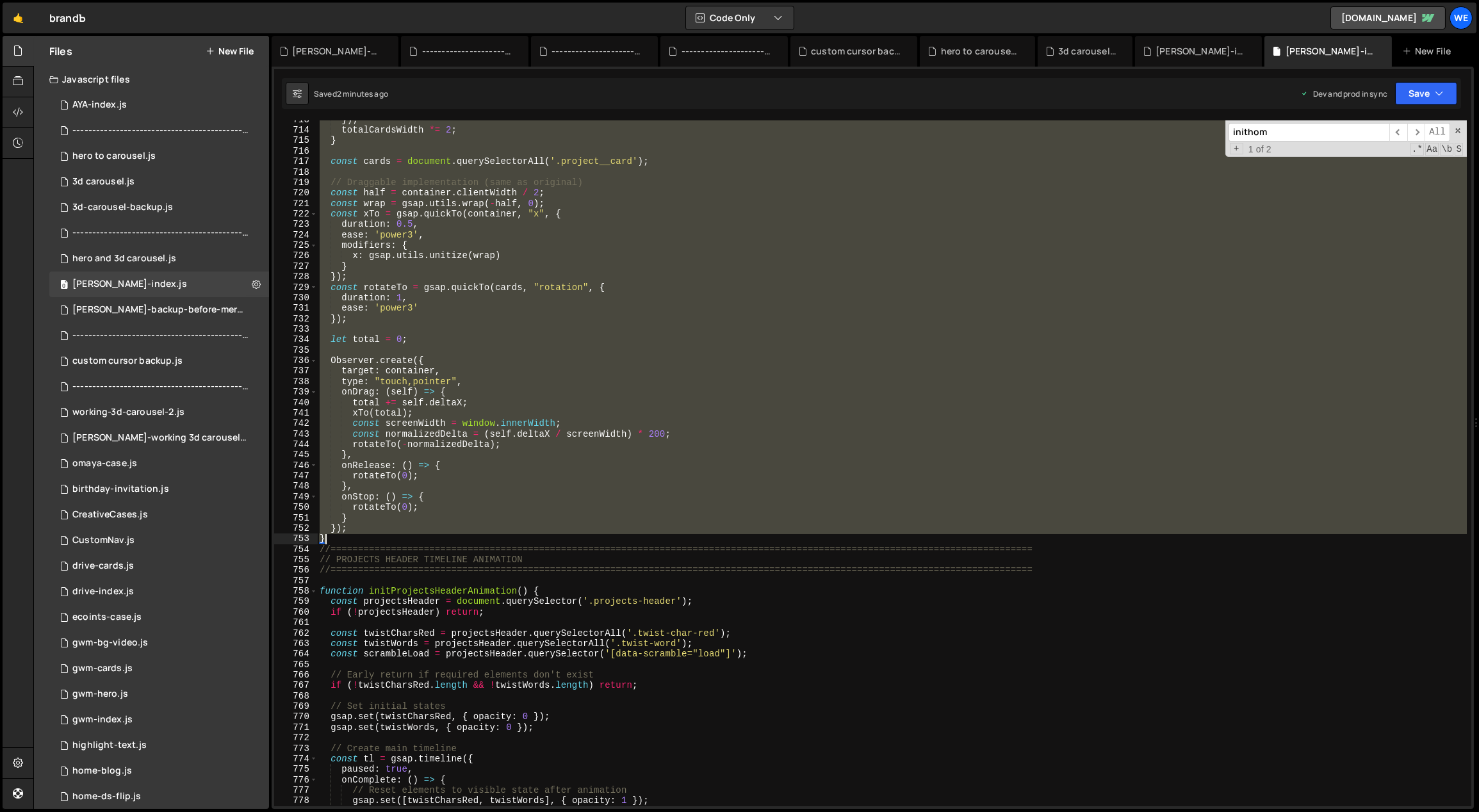
drag, startPoint x: 318, startPoint y: 448, endPoint x: 475, endPoint y: 535, distance: 179.5
click at [475, 535] on div "}) ; totalCardsWidth *= 2 ; } const cards = document . querySelectorAll ( '.pro…" at bounding box center [892, 468] width 1150 height 707
paste textarea
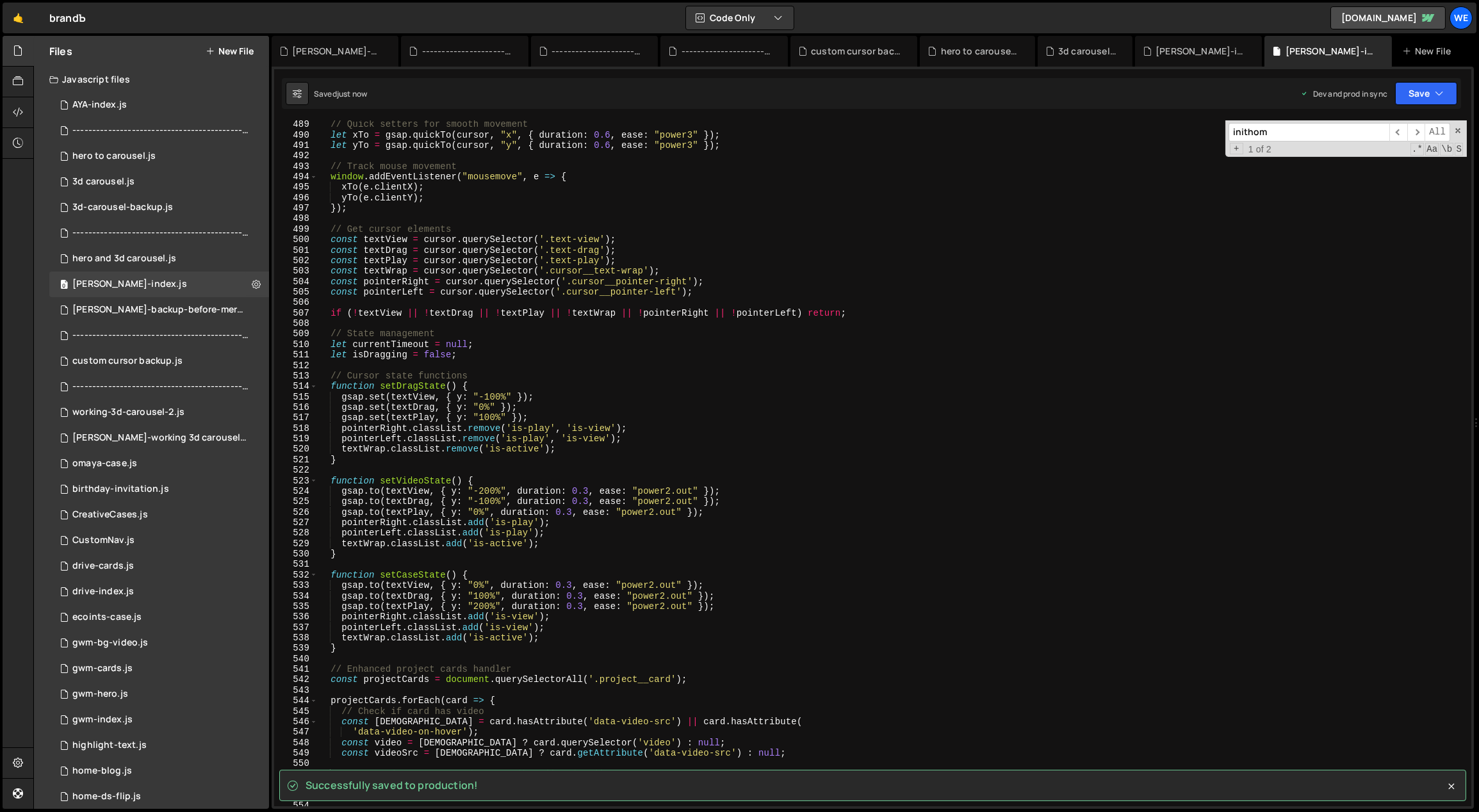
scroll to position [3084, 0]
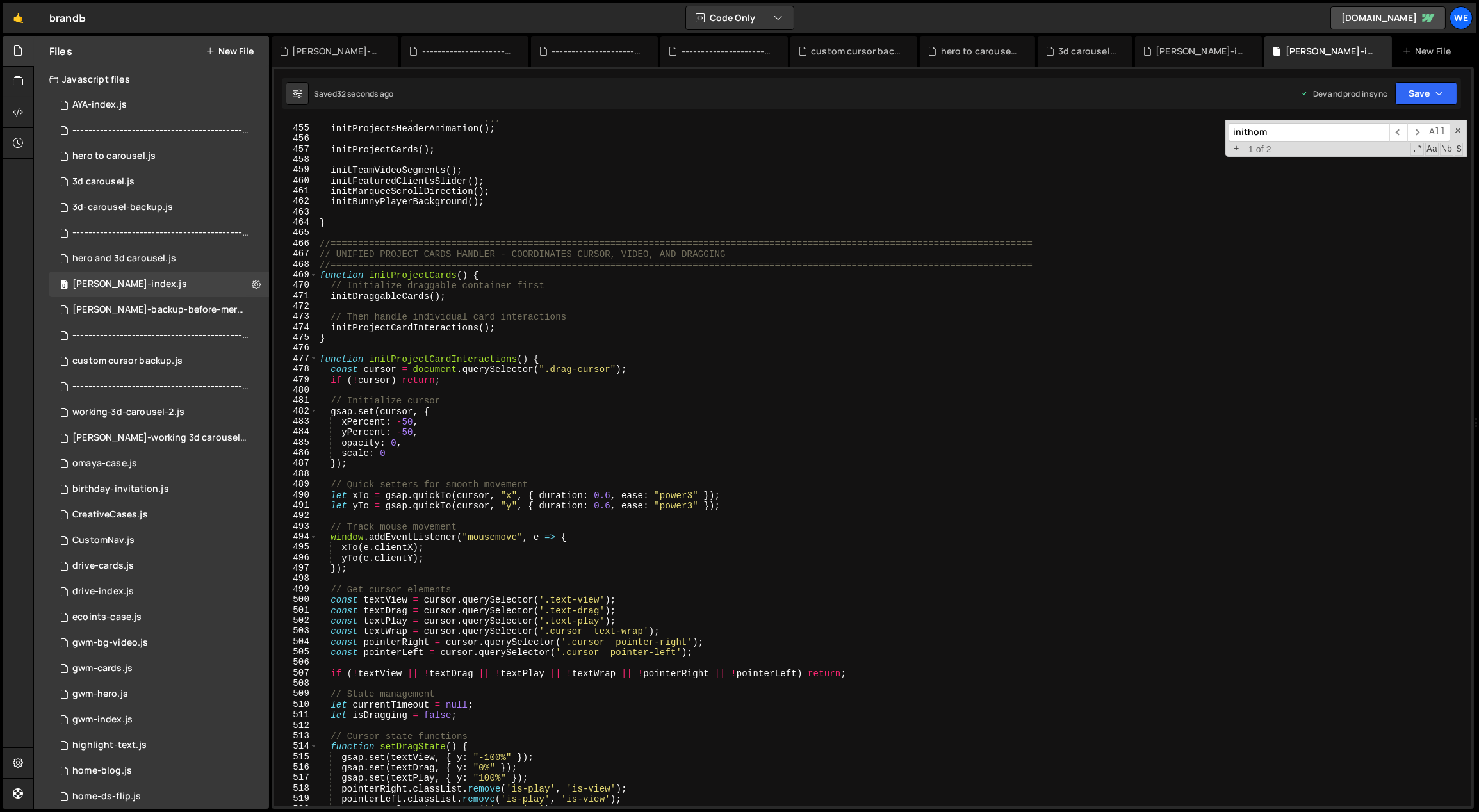
click at [642, 601] on div "// initVimeoLightboxAdvanced(); initProjectsHeaderAnimation ( ) ; initProjectCa…" at bounding box center [892, 466] width 1150 height 707
click at [665, 439] on div "// initVimeoLightboxAdvanced(); initProjectsHeaderAnimation ( ) ; initProjectCa…" at bounding box center [892, 466] width 1150 height 707
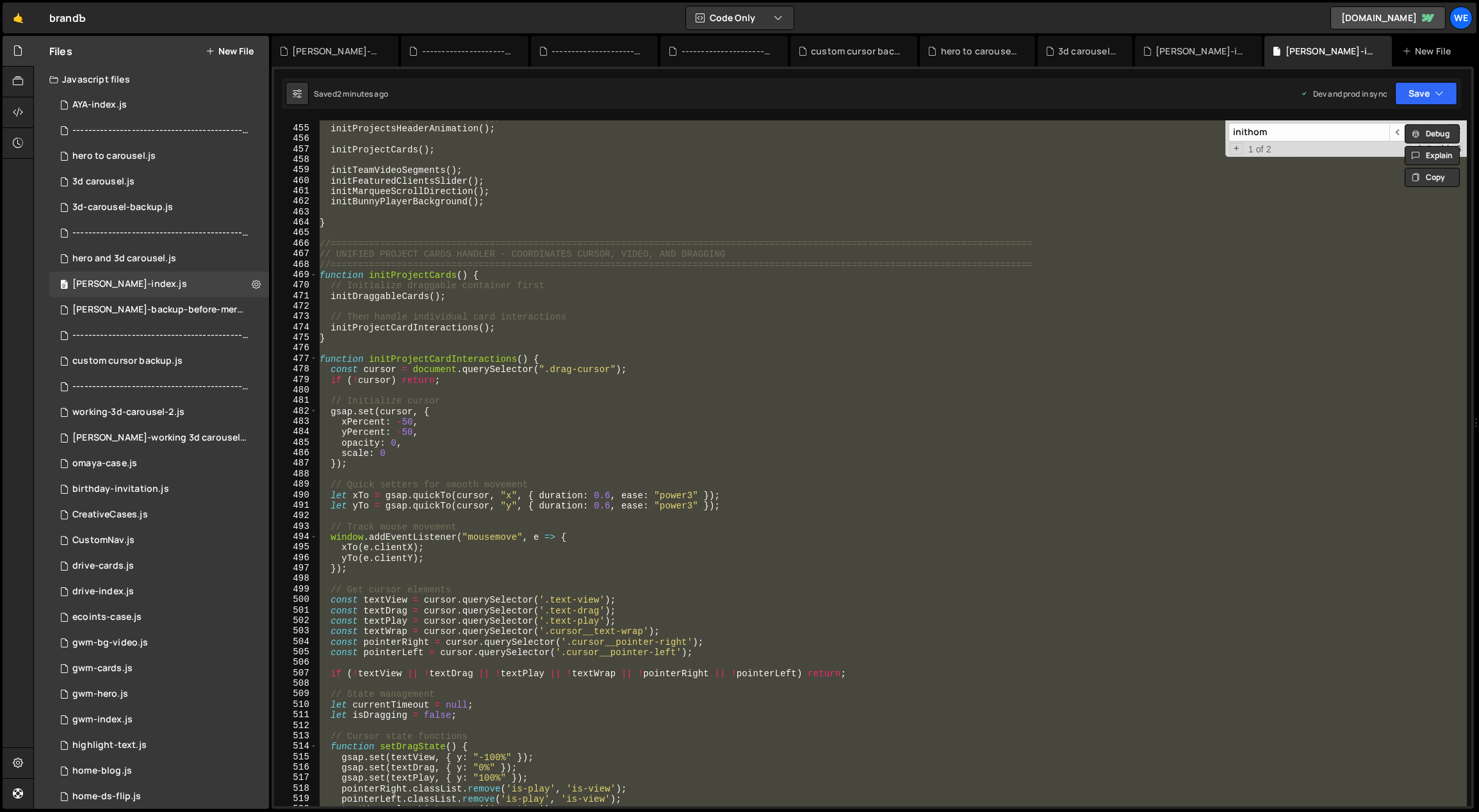
click at [443, 340] on div "// initVimeoLightboxAdvanced(); initProjectsHeaderAnimation ( ) ; initProjectCa…" at bounding box center [892, 463] width 1150 height 686
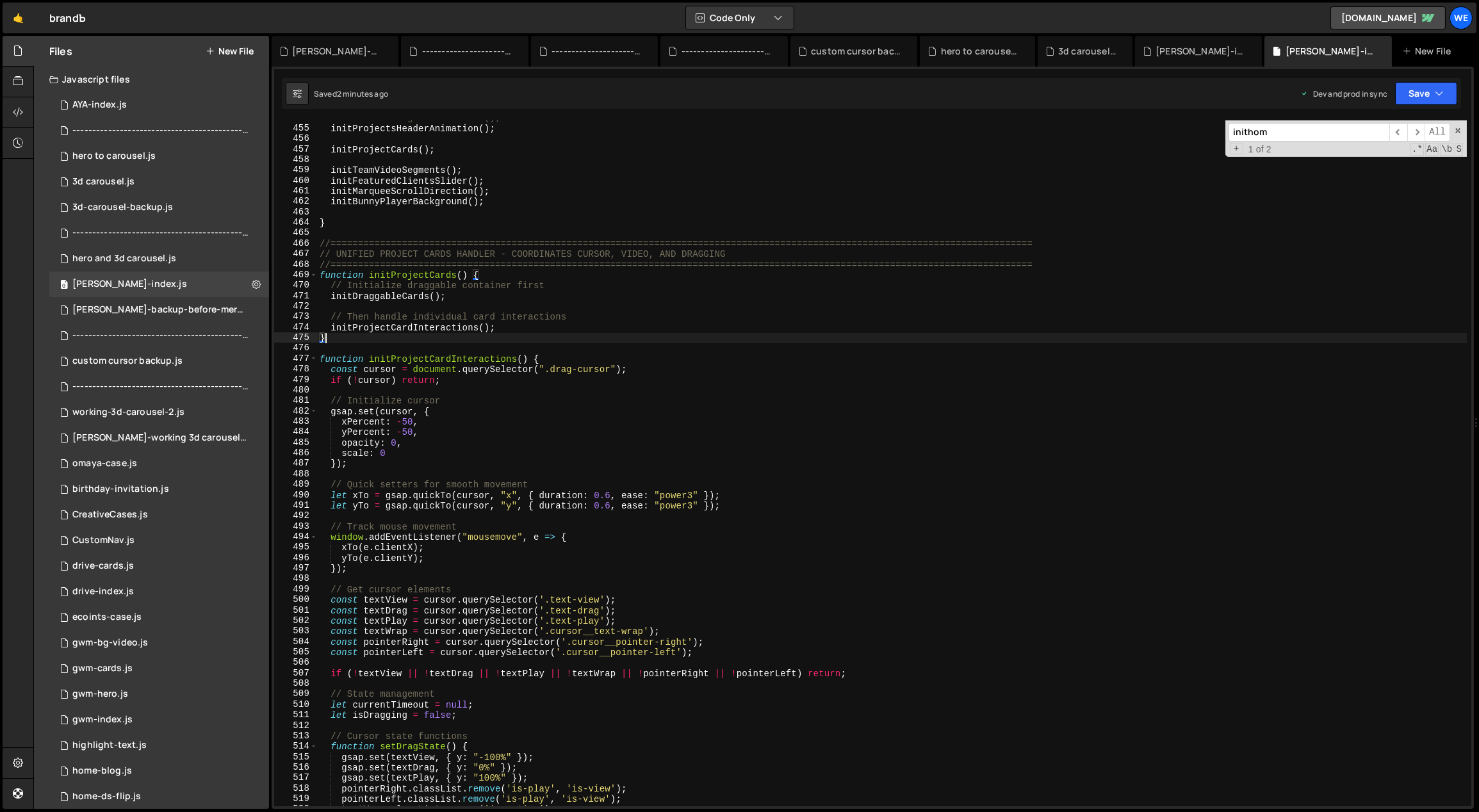
drag, startPoint x: 317, startPoint y: 239, endPoint x: 545, endPoint y: 369, distance: 262.5
click at [675, 458] on div "} 454 455 456 457 458 459 460 461 462 463 464 465 466 467 468 469 470 471 472 4…" at bounding box center [872, 463] width 1197 height 686
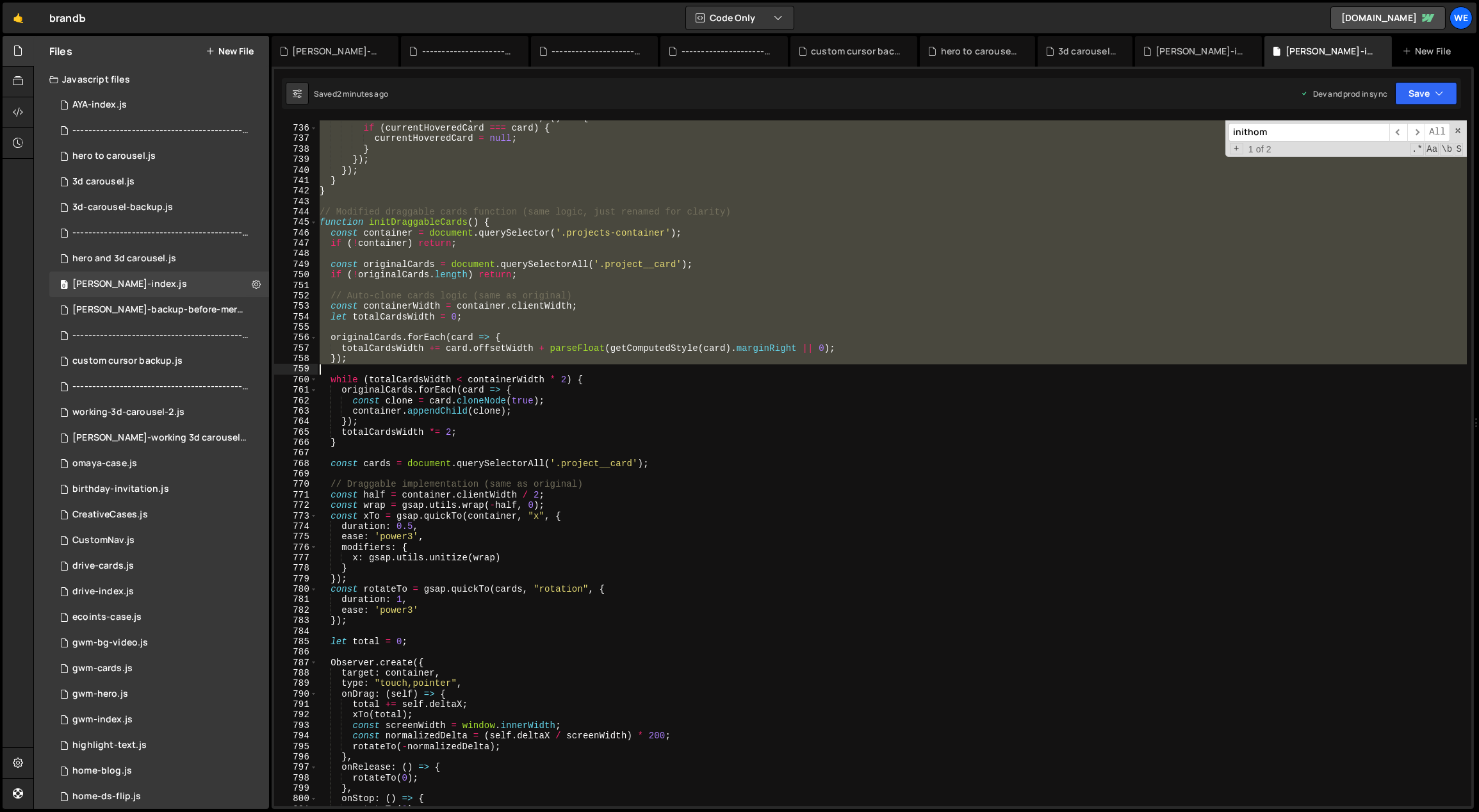
scroll to position [5284, 0]
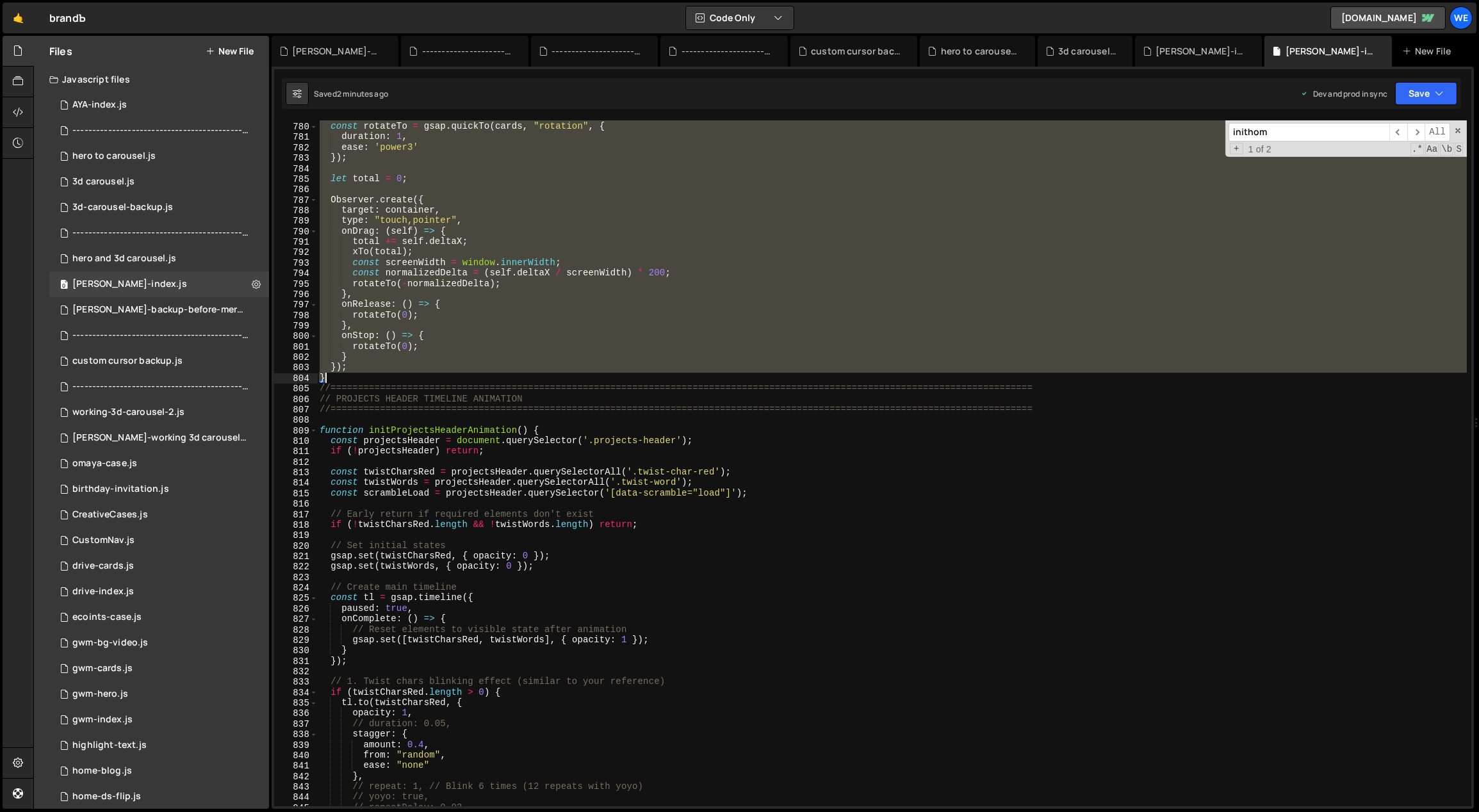
drag, startPoint x: 319, startPoint y: 243, endPoint x: 485, endPoint y: 375, distance: 212.1
click at [485, 375] on div "}) ; const rotateTo = gsap . quickTo ( cards , "rotation" , { duration : 1 , ea…" at bounding box center [892, 464] width 1150 height 707
paste textarea
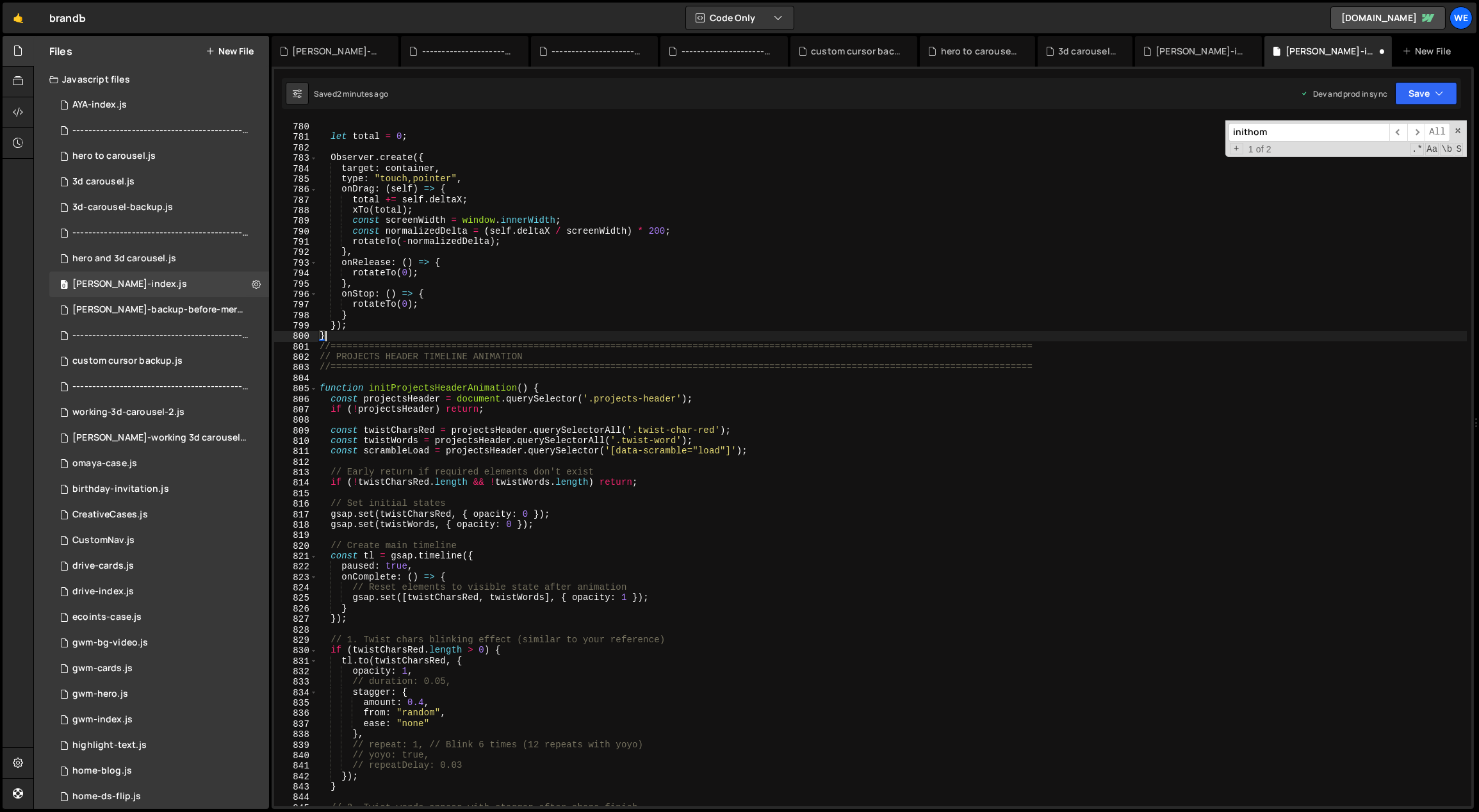
type textarea "onStop: () => {"
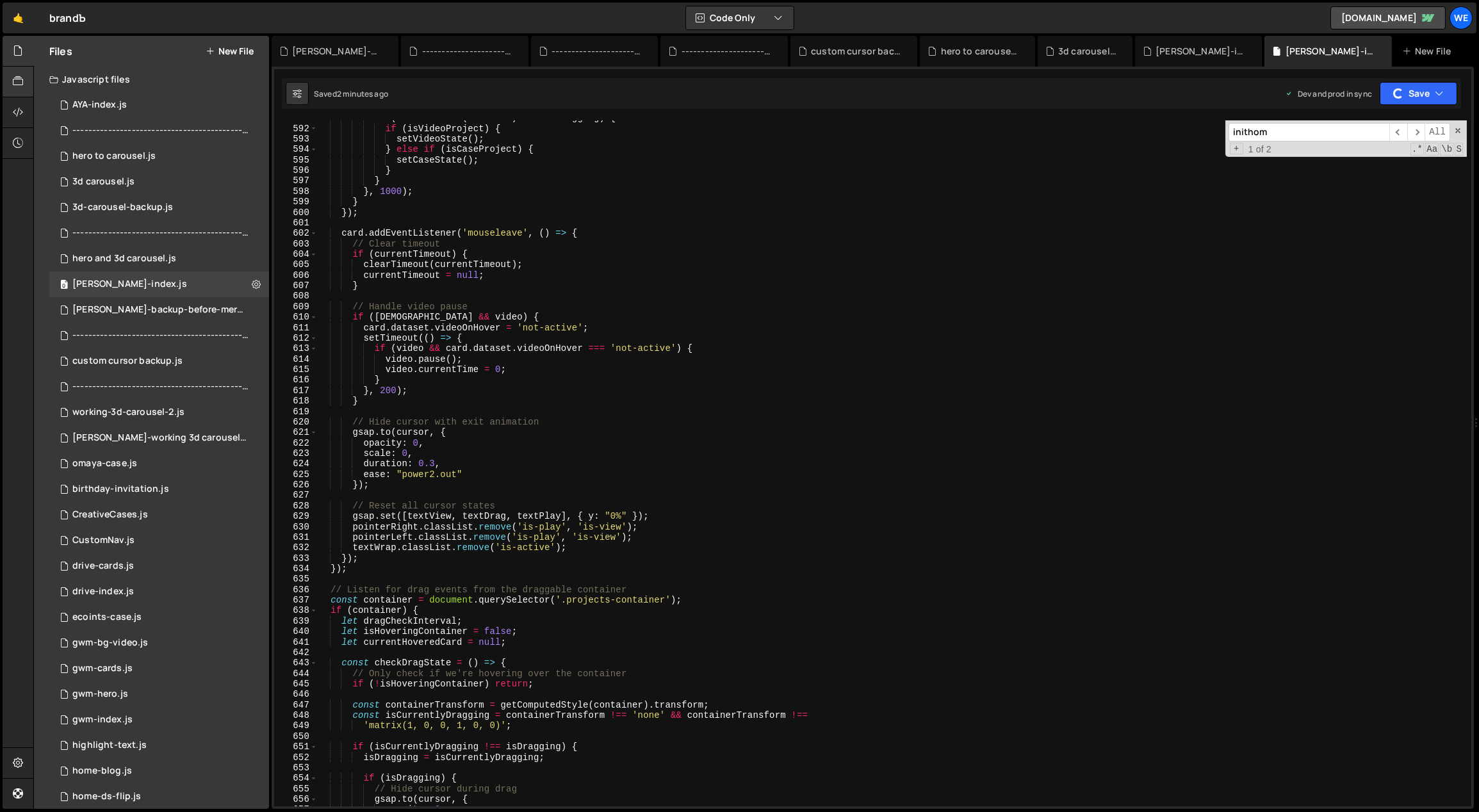
scroll to position [3714, 0]
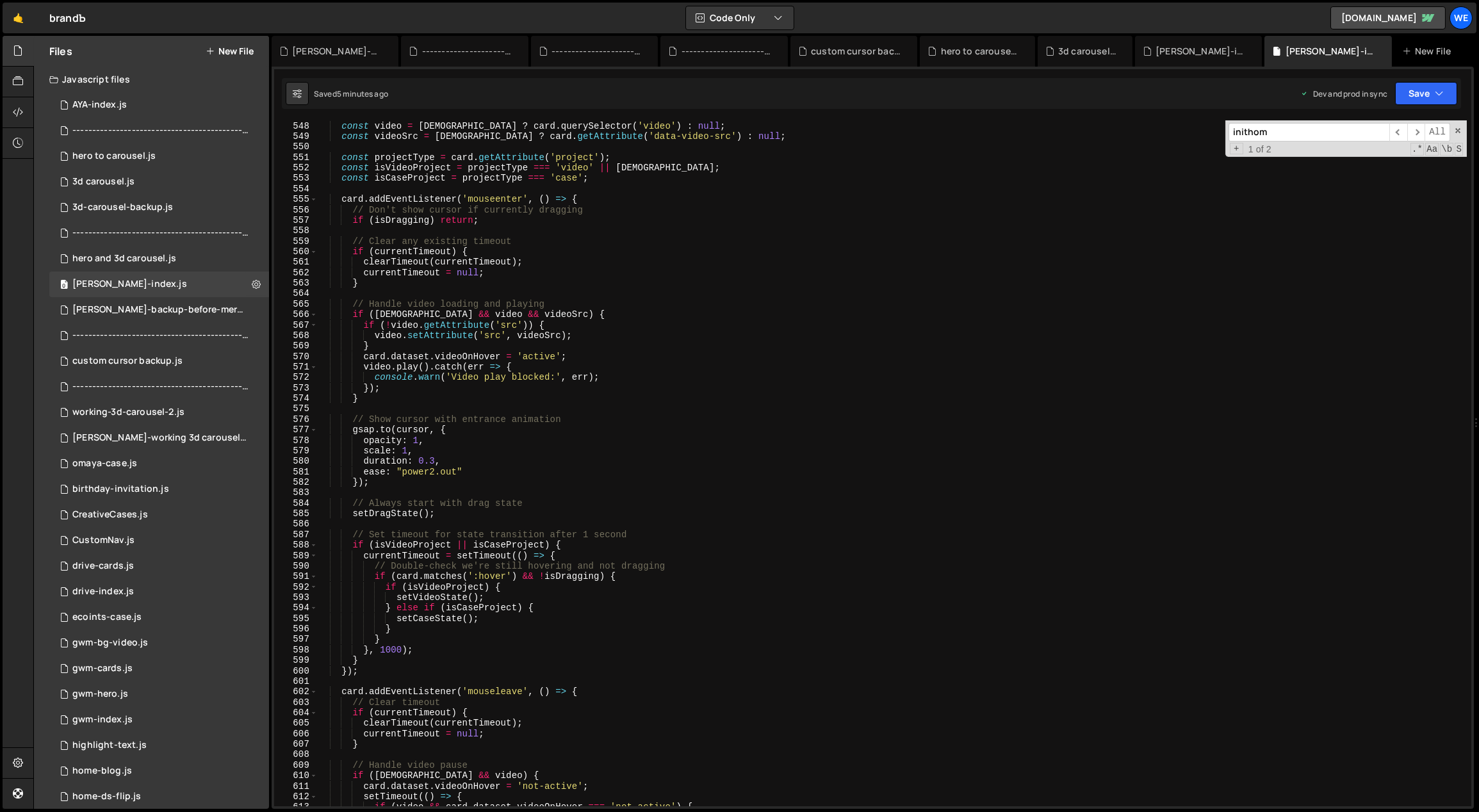
drag, startPoint x: 603, startPoint y: 492, endPoint x: 607, endPoint y: 503, distance: 11.7
click at [607, 491] on div "'data-video-on-hover' ) ; const video = hasVideo ? card . querySelector ( 'vide…" at bounding box center [892, 463] width 1150 height 707
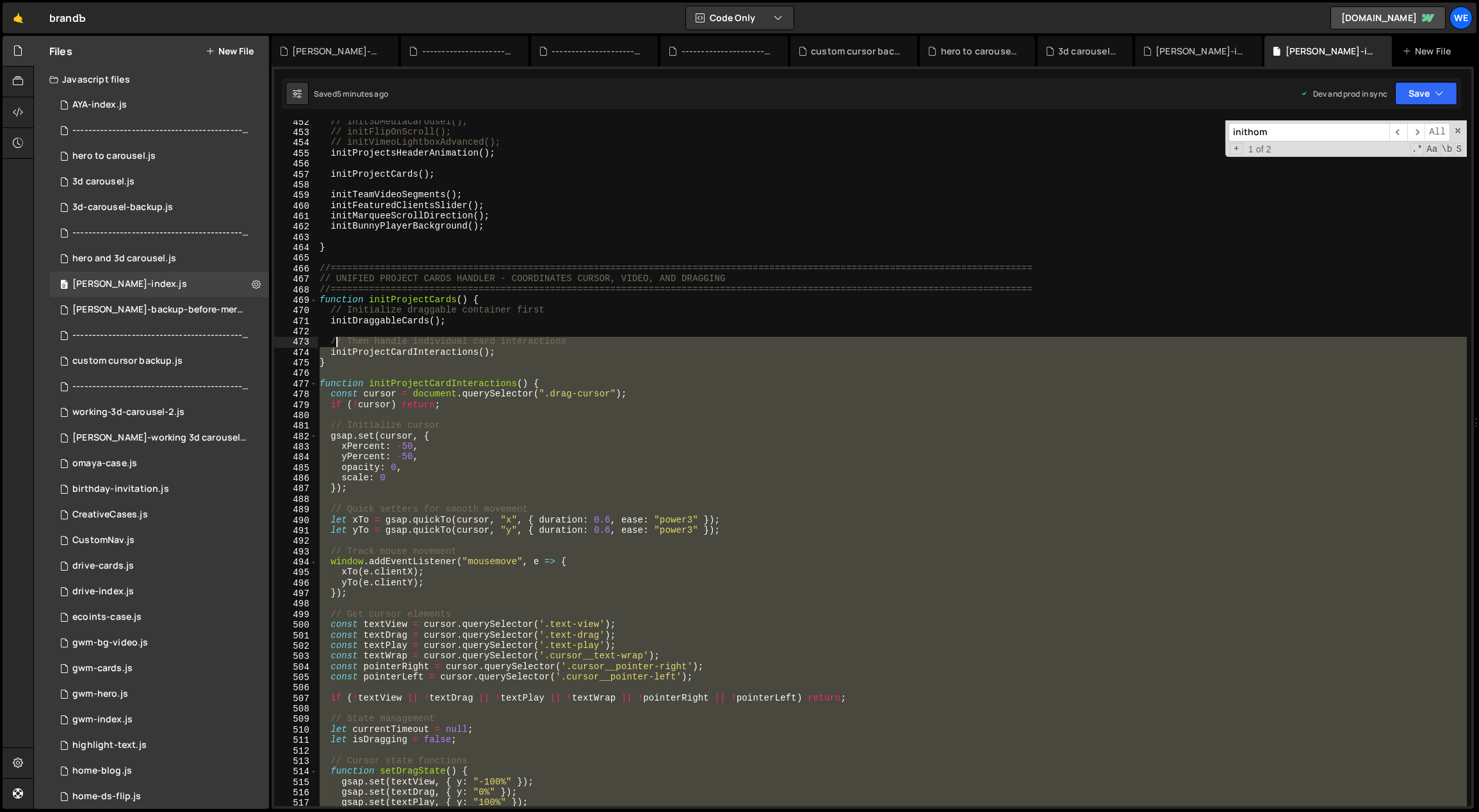
scroll to position [3076, 0]
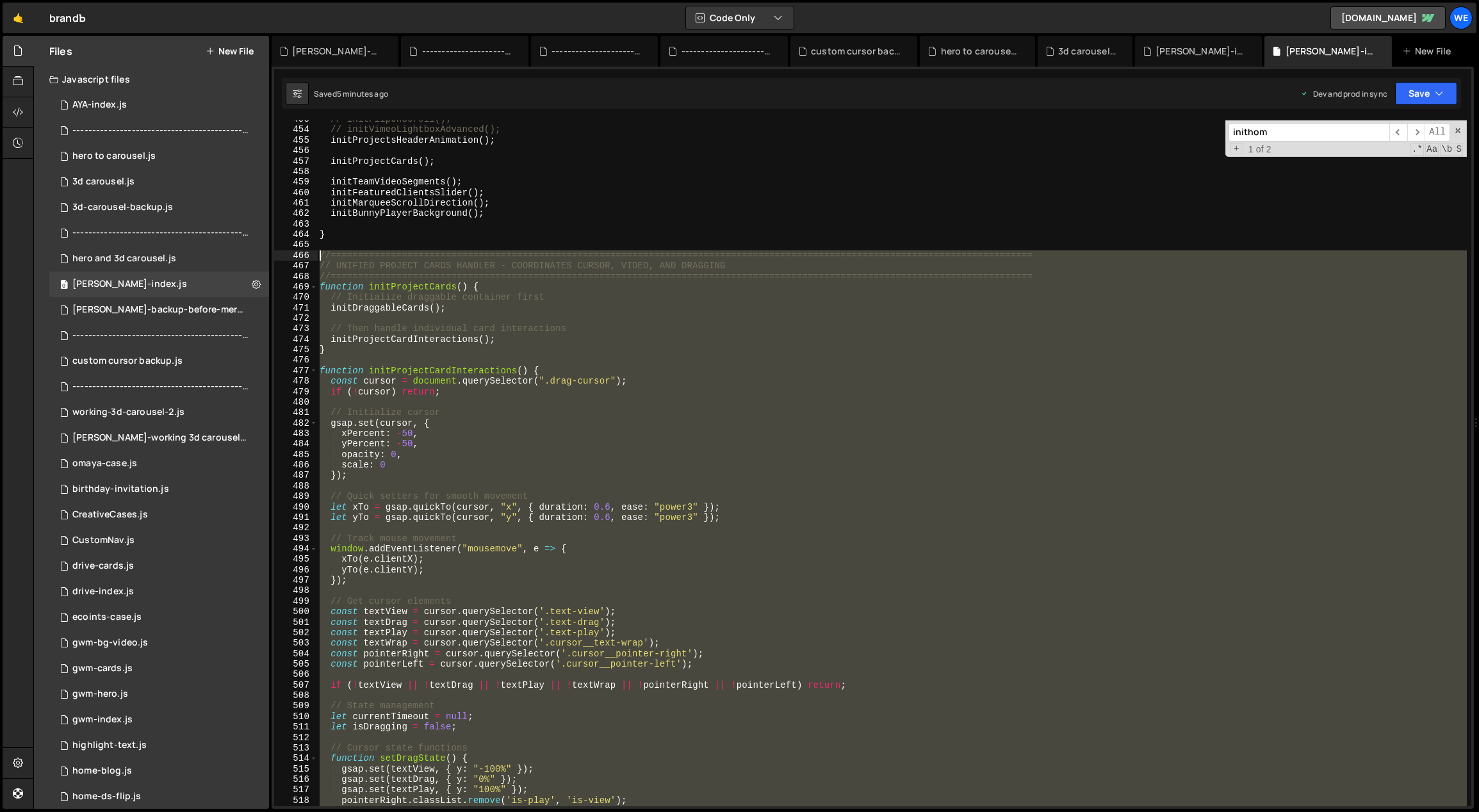
drag, startPoint x: 333, startPoint y: 345, endPoint x: 317, endPoint y: 255, distance: 91.4
click at [317, 255] on div "// initFlipOnScroll(); // initVimeoLightboxAdvanced(); initProjectsHeaderAnimat…" at bounding box center [892, 467] width 1150 height 707
paste textarea "}"
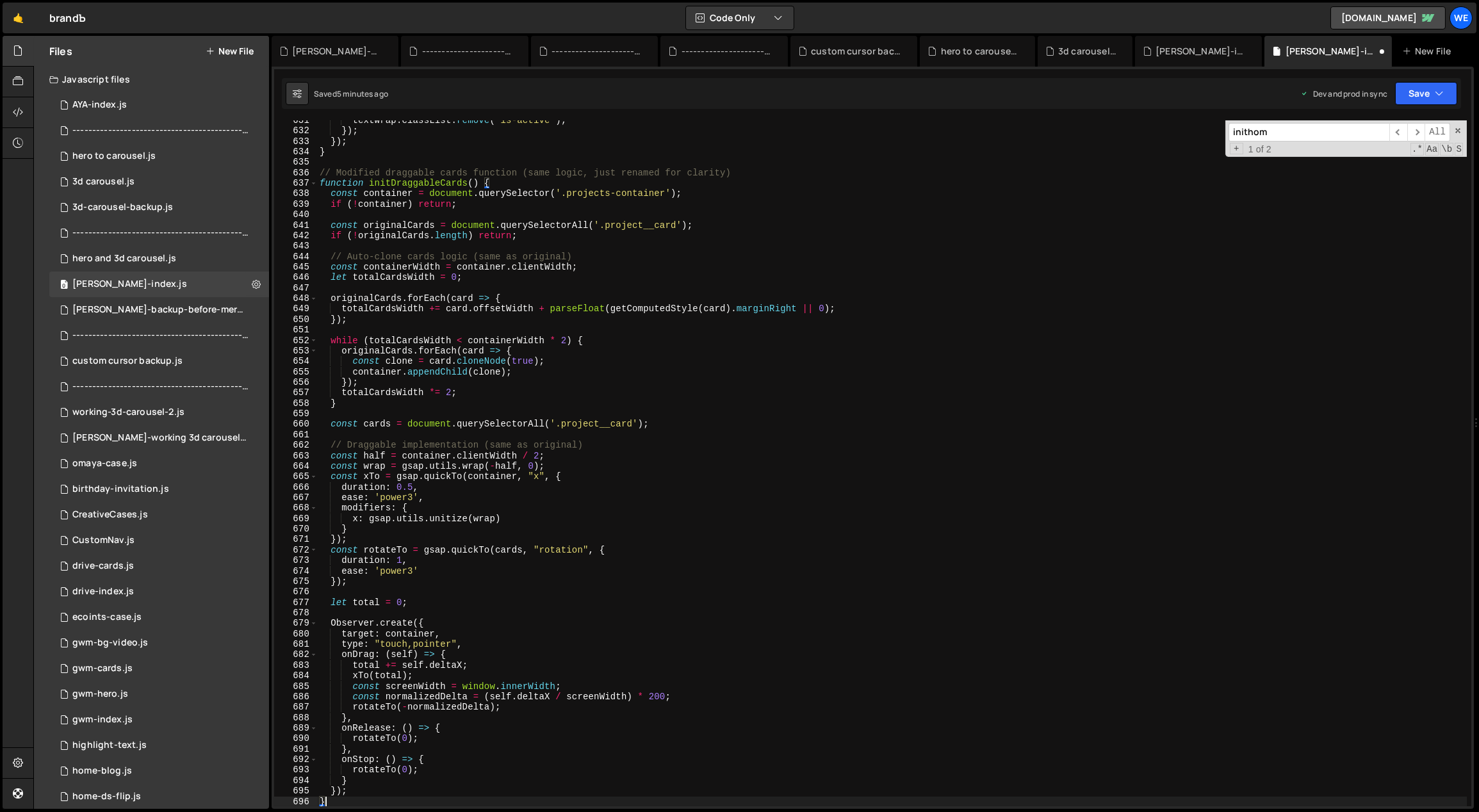
type textarea "}"
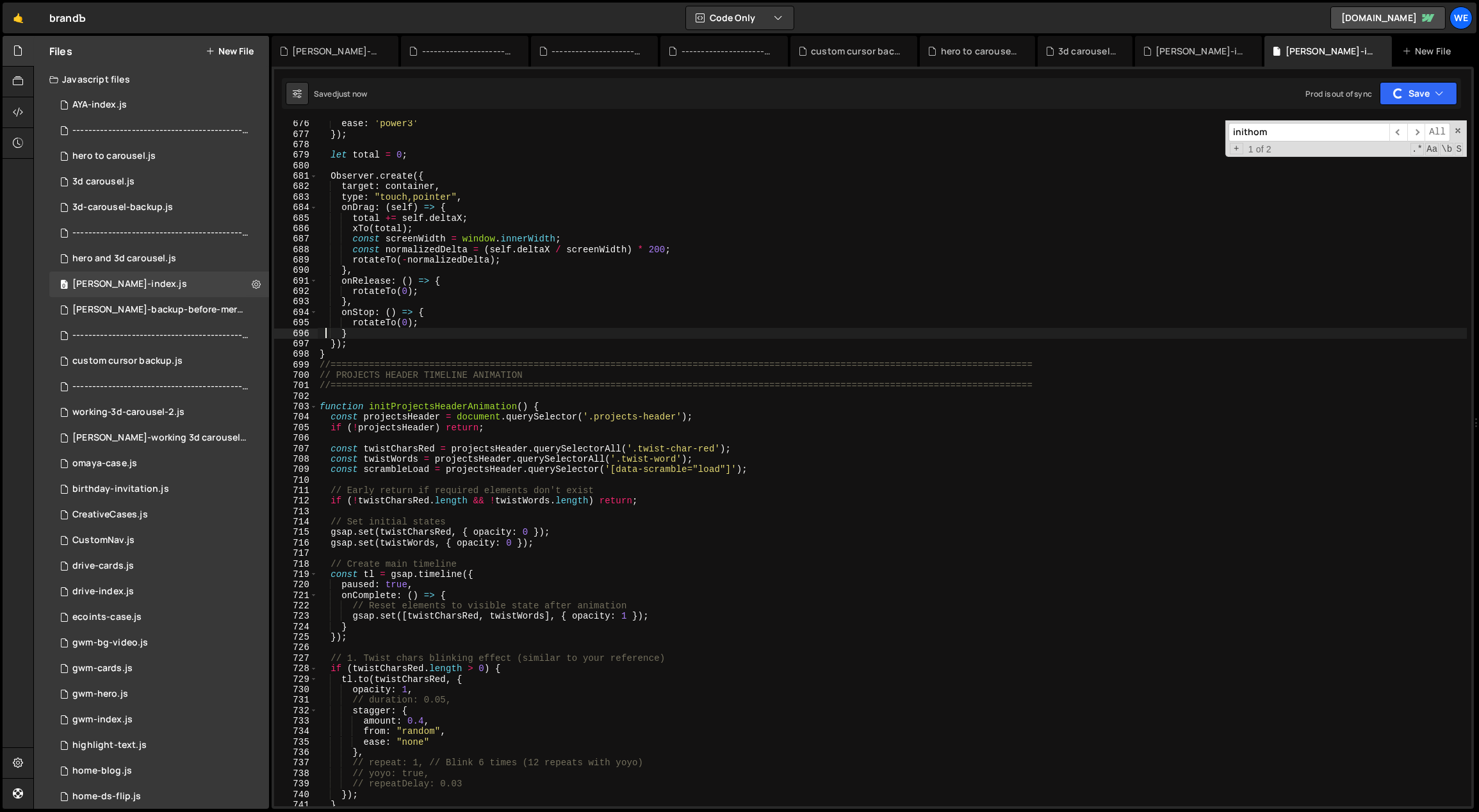
scroll to position [4593, 0]
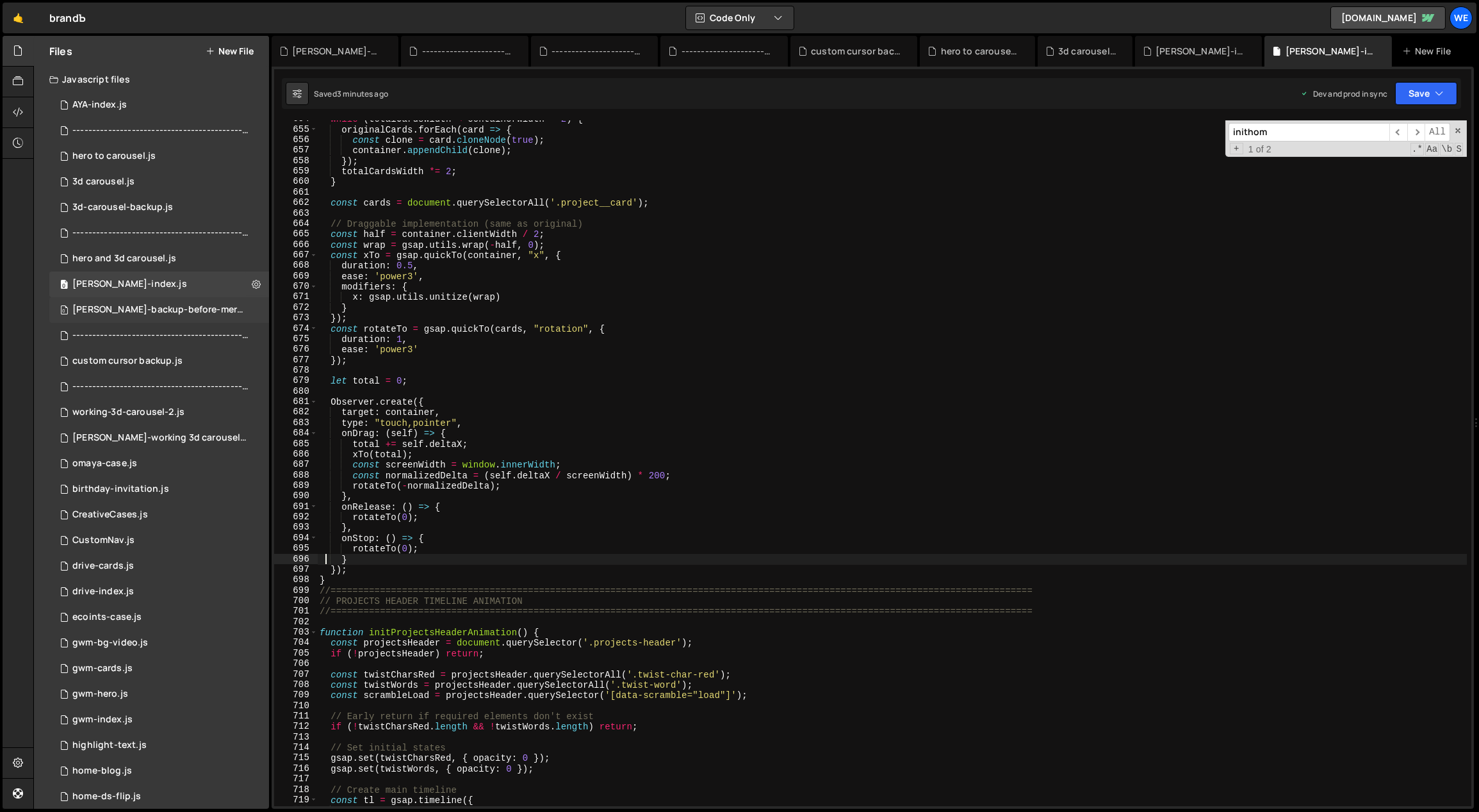
click at [200, 313] on div "[PERSON_NAME]-backup-before-merge-projects.js" at bounding box center [161, 309] width 177 height 11
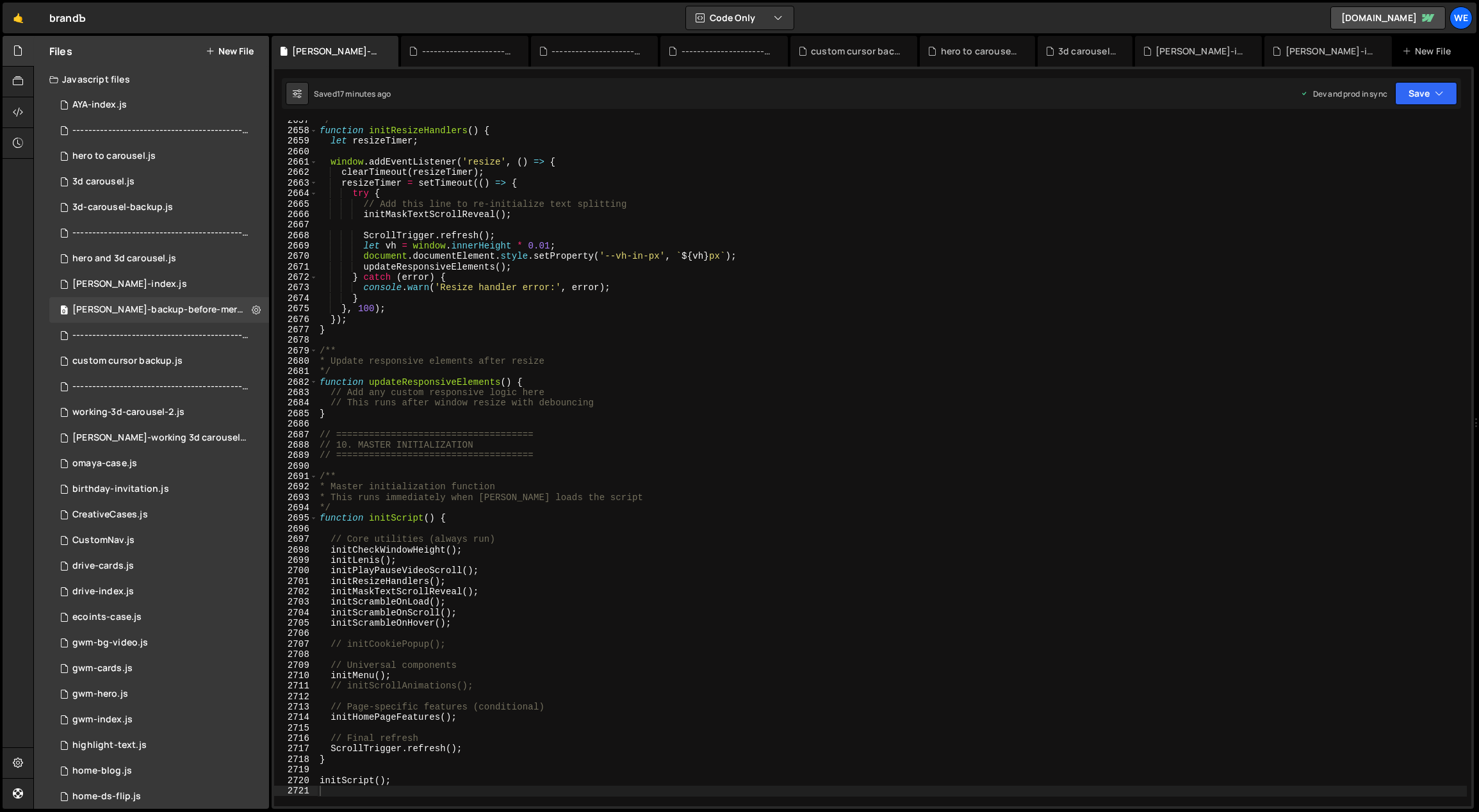
click at [367, 321] on div "*/ function initResizeHandlers ( ) { let resizeTimer ; window . addEventListene…" at bounding box center [892, 469] width 1150 height 707
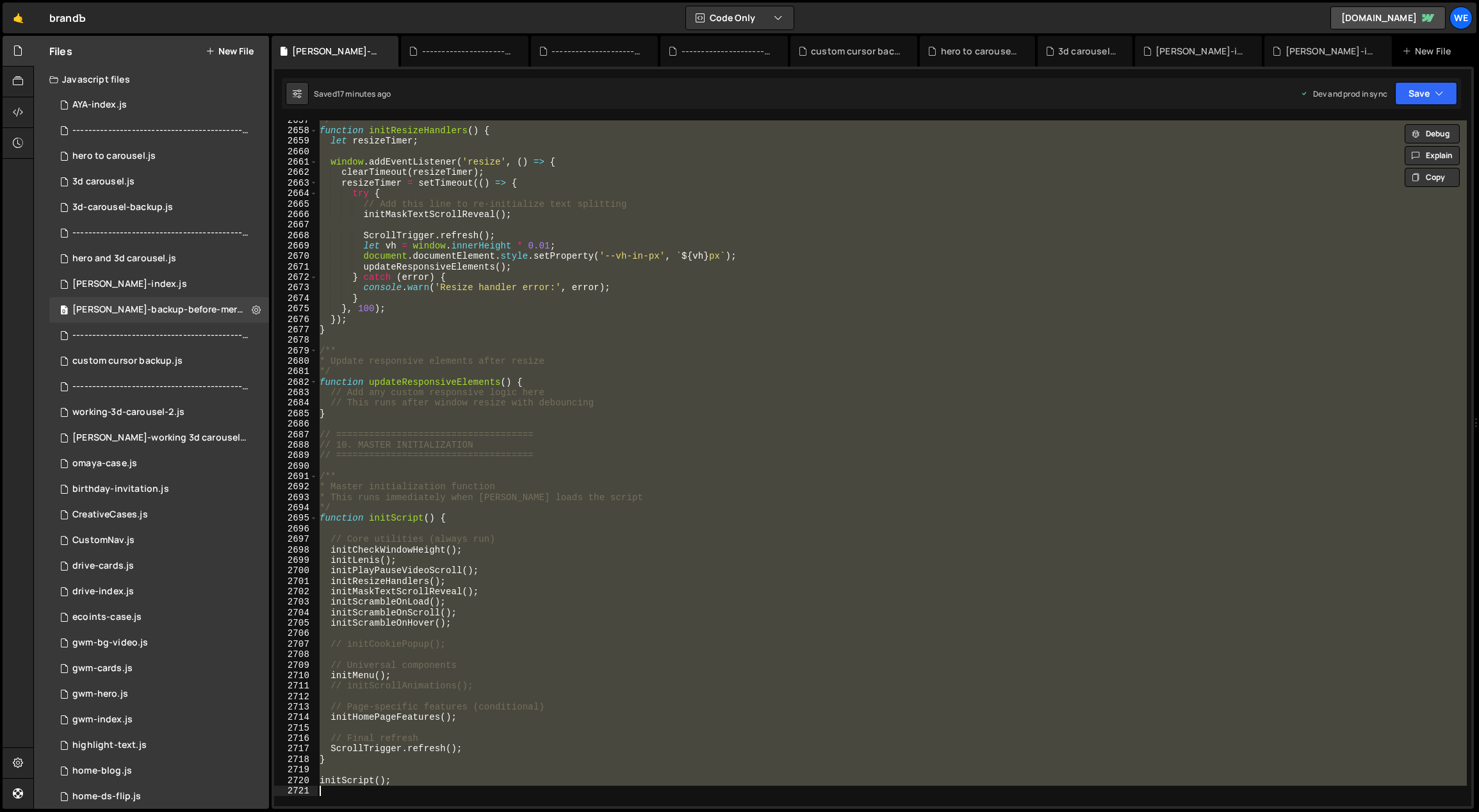
click at [494, 415] on div "*/ function initResizeHandlers ( ) { let resizeTimer ; window . addEventListene…" at bounding box center [892, 463] width 1150 height 686
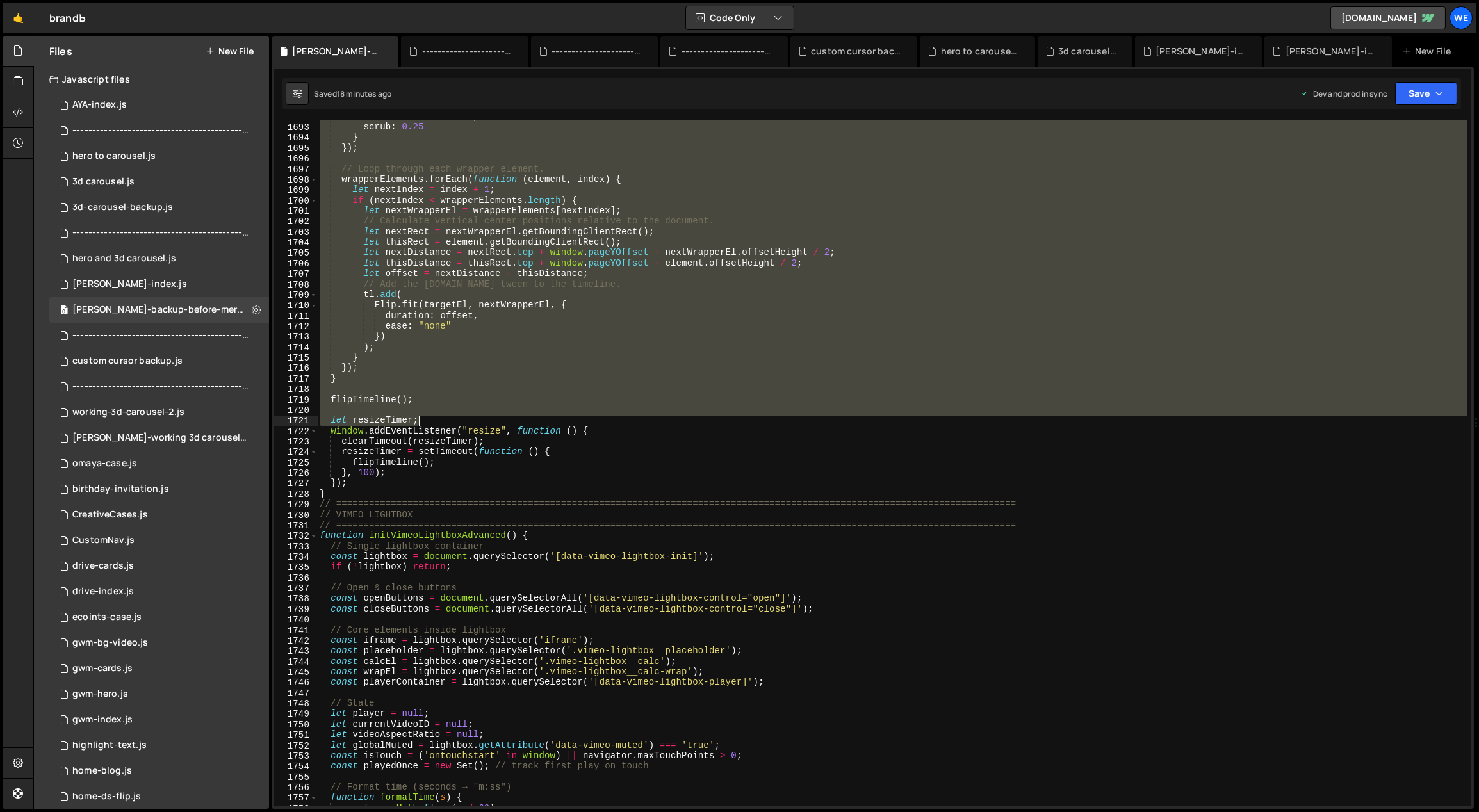
scroll to position [13053, 0]
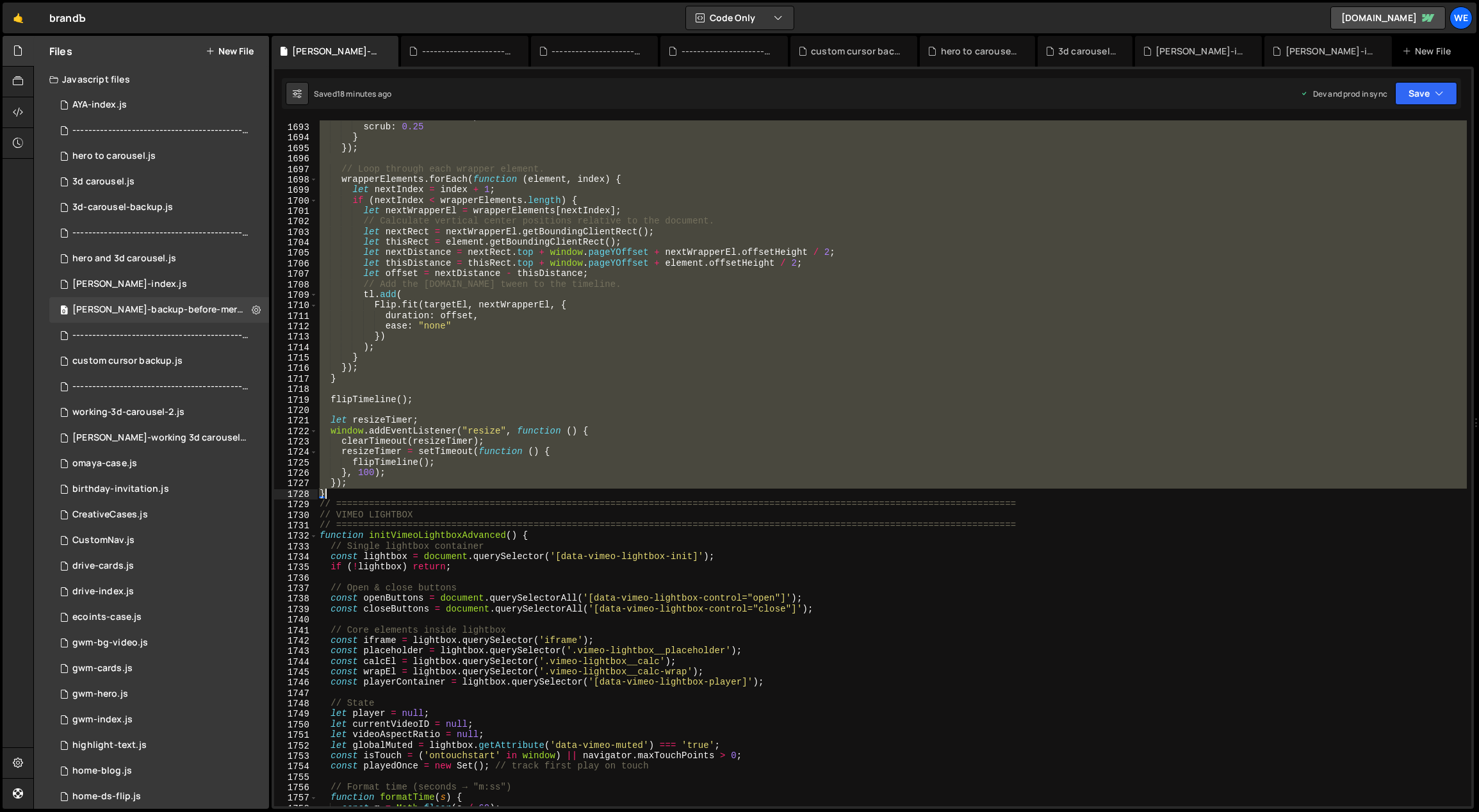
drag, startPoint x: 321, startPoint y: 286, endPoint x: 395, endPoint y: 493, distance: 219.8
click at [395, 493] on div "end : "center center" , scrub : 0.25 } }) ; // Loop through each wrapper elemen…" at bounding box center [892, 465] width 1150 height 707
type textarea "}); }"
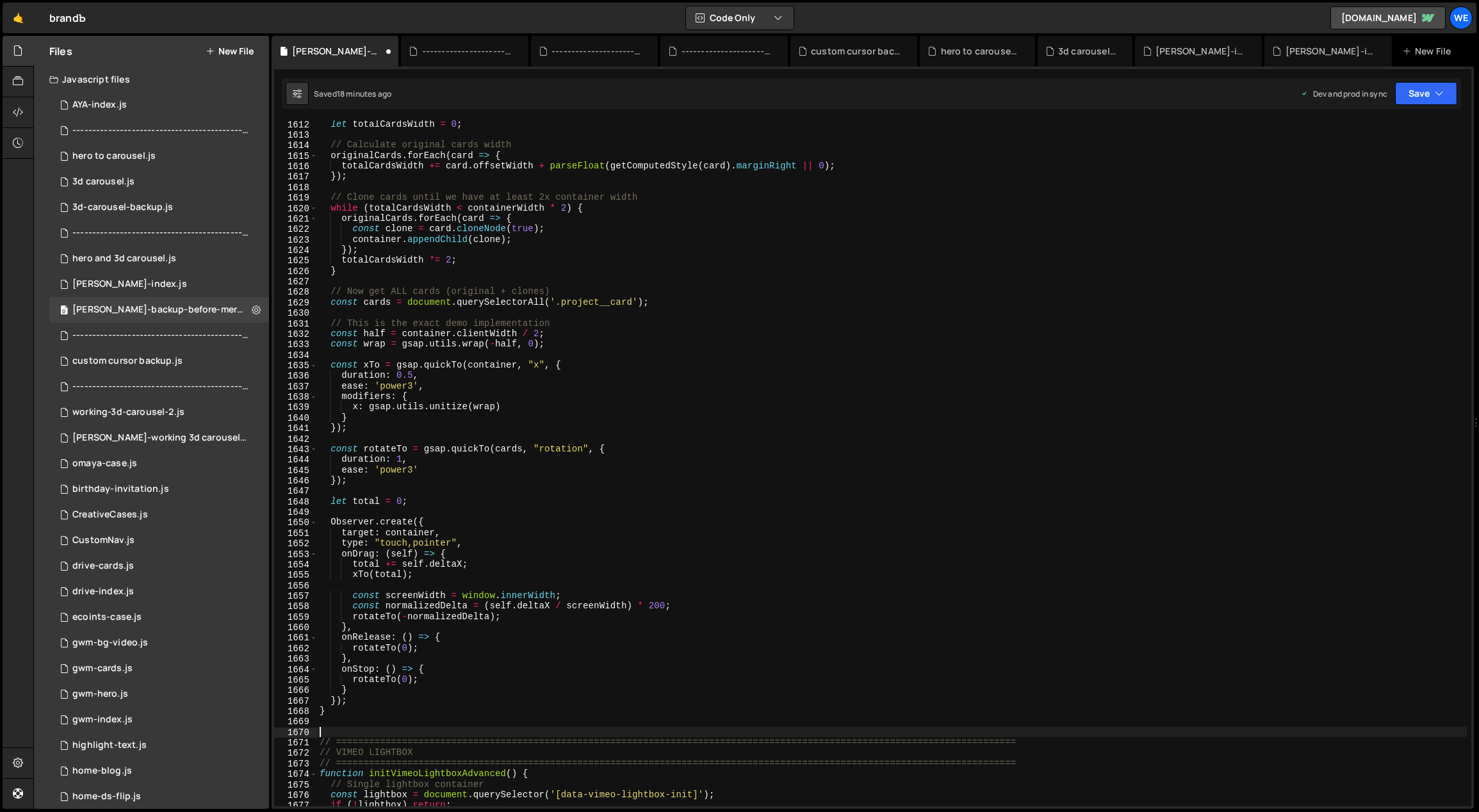
scroll to position [12671, 0]
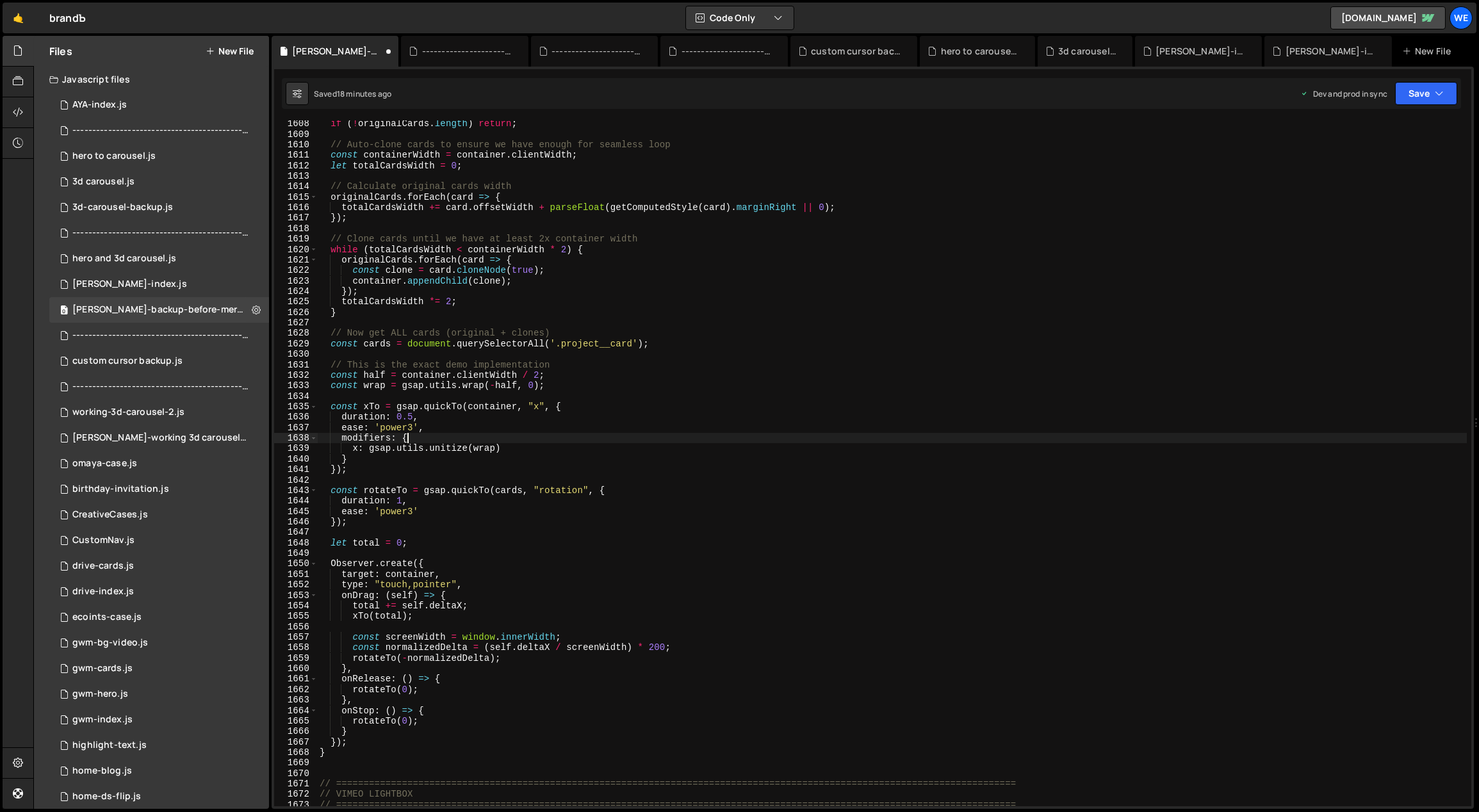
click at [689, 437] on div "if ( ! originalCards . length ) return ; // Auto-clone cards to ensure we have …" at bounding box center [892, 472] width 1150 height 707
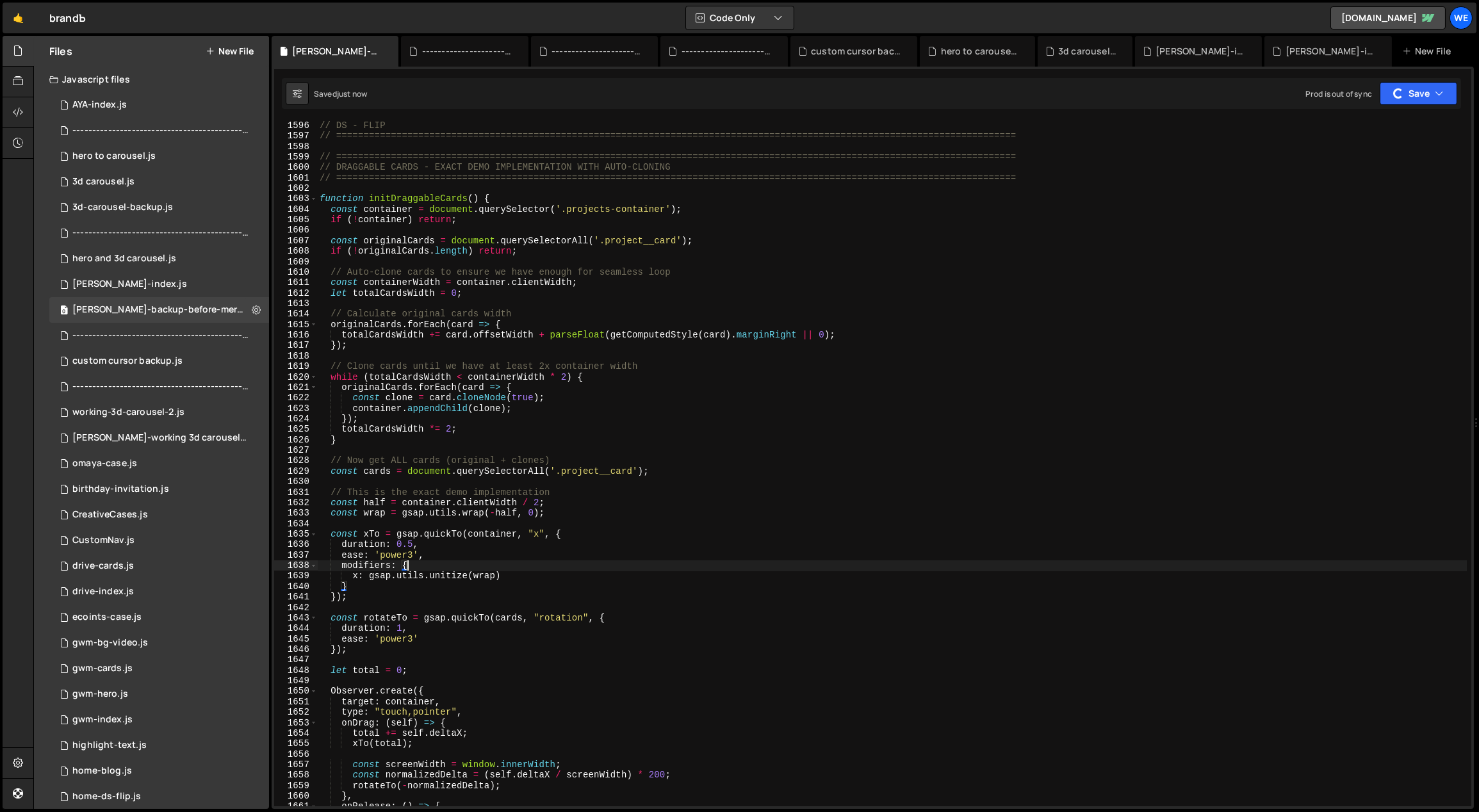
click at [535, 332] on div "// DS - FLIP // ===============================================================…" at bounding box center [892, 474] width 1150 height 707
type textarea "initScript();"
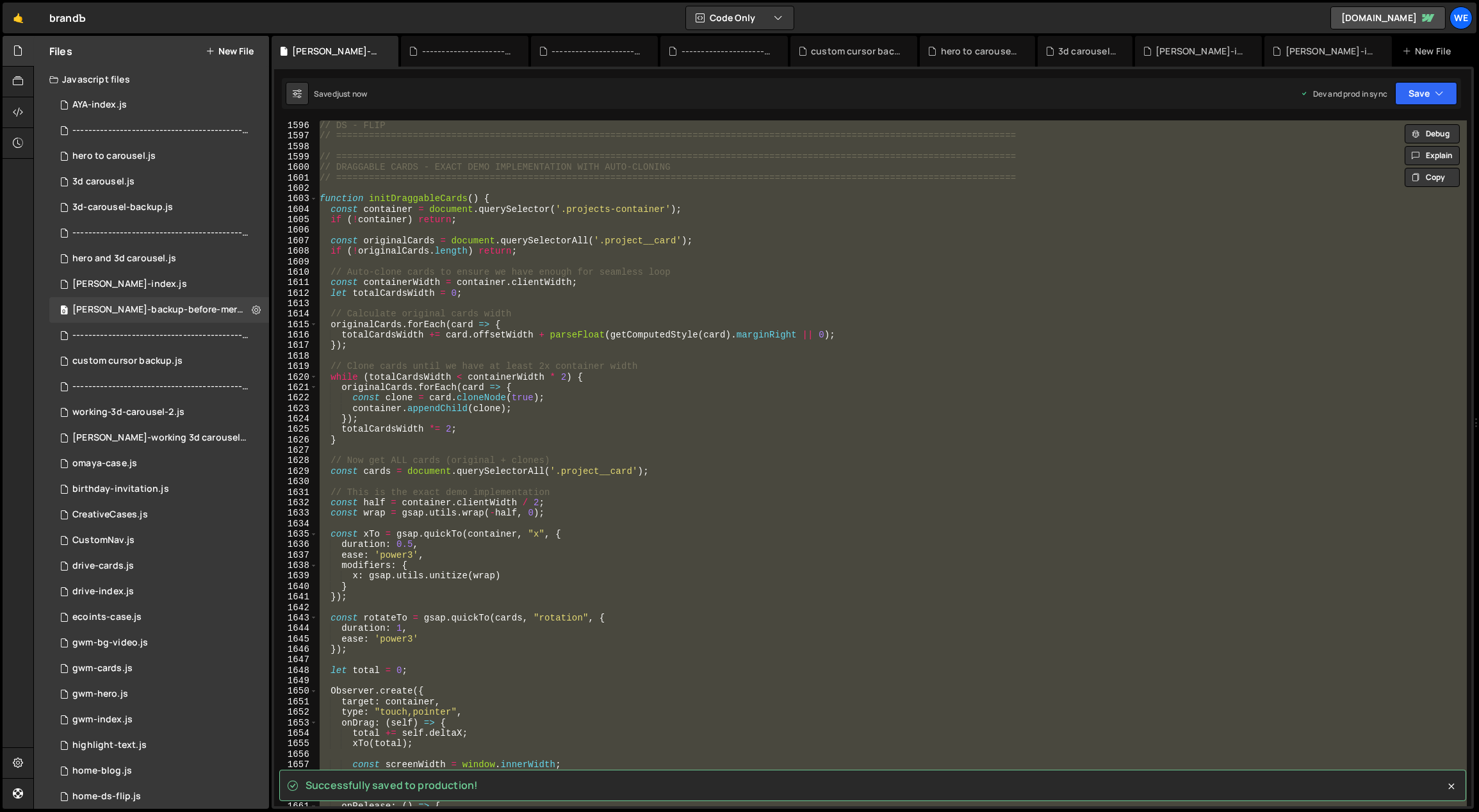
scroll to position [12479, 0]
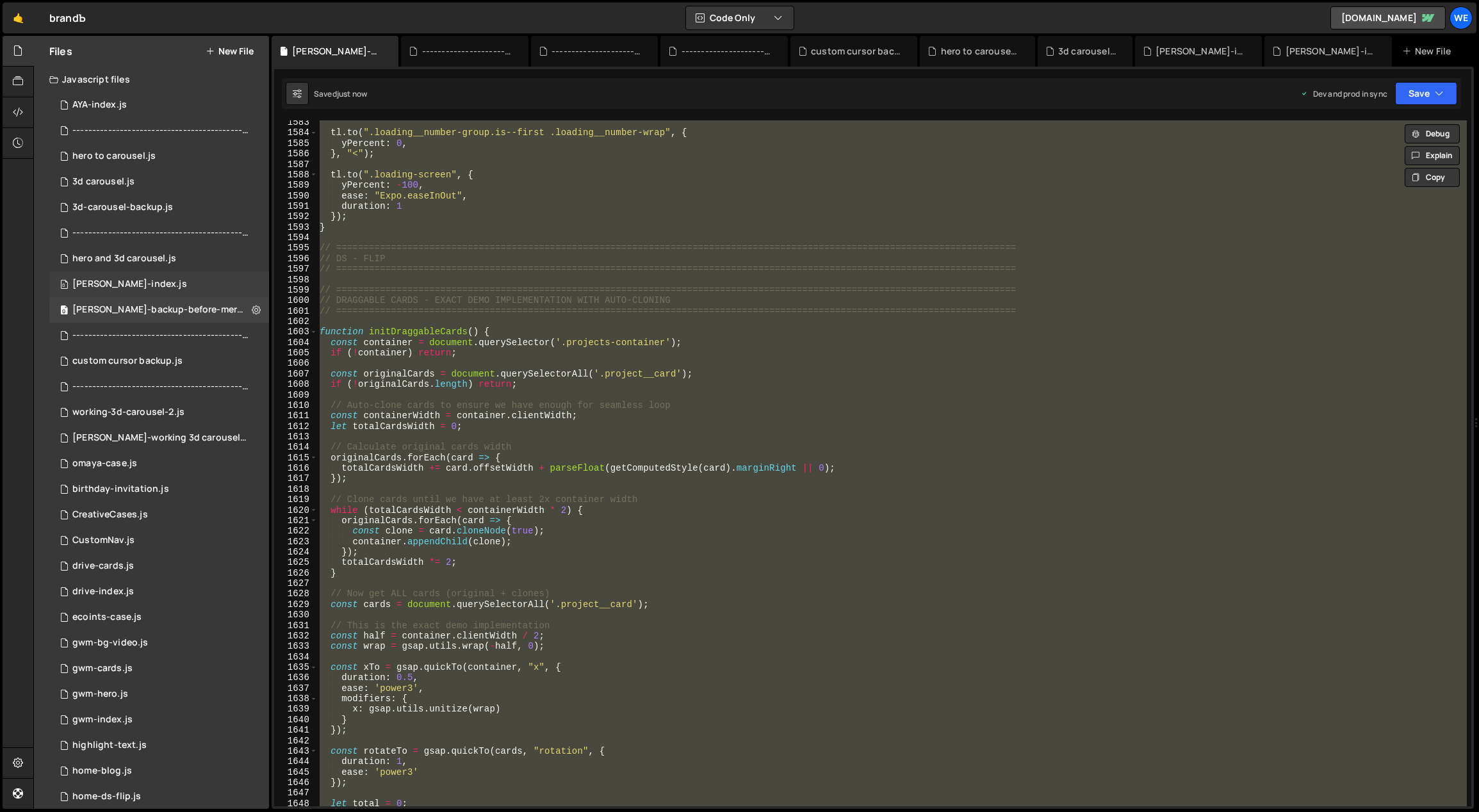
click at [151, 278] on div "0 [PERSON_NAME]-index.js 0" at bounding box center [159, 284] width 219 height 25
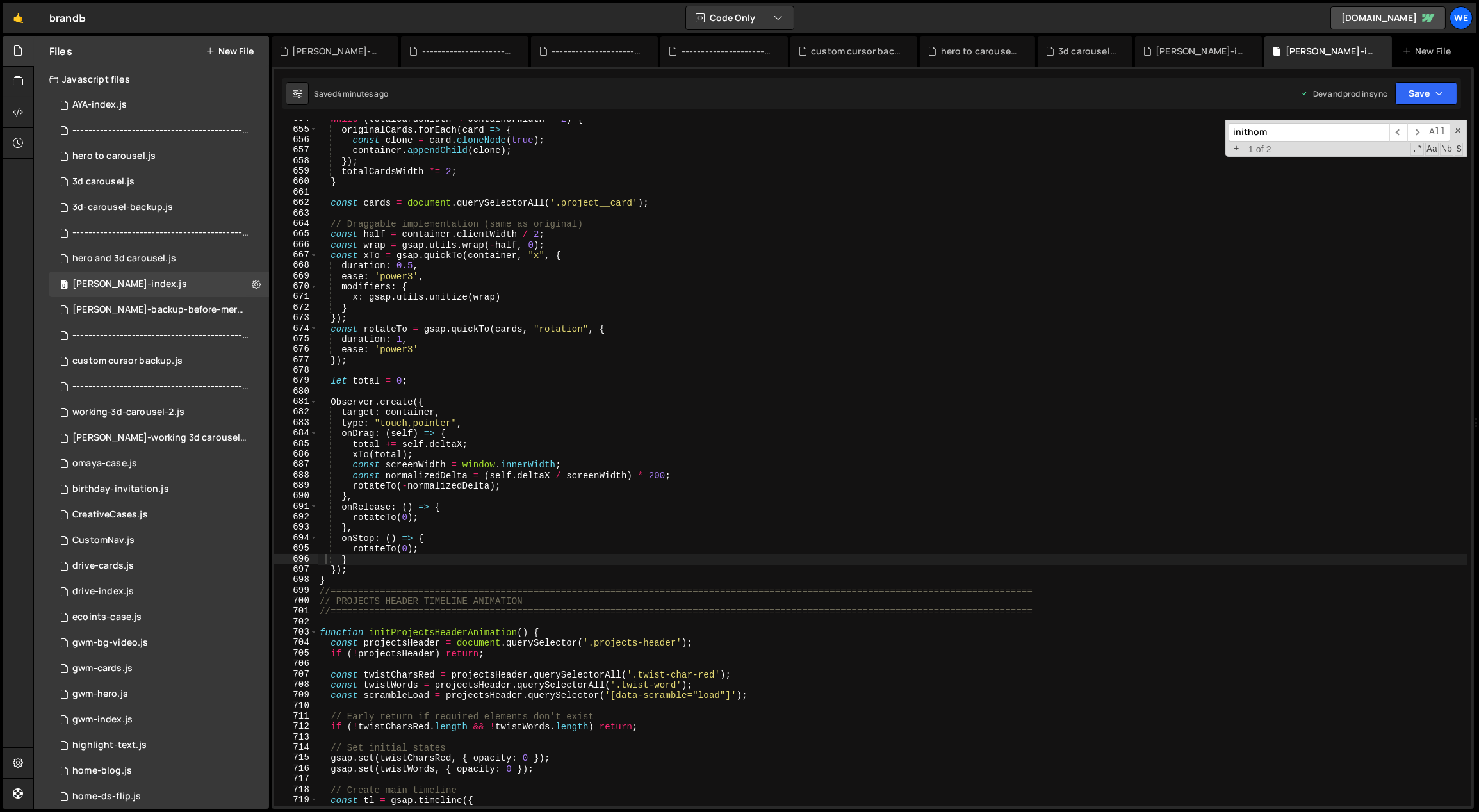
click at [562, 303] on div "while ( totalCardsWidth < containerWidth * 2 ) { originalCards . forEach ( card…" at bounding box center [892, 467] width 1150 height 707
type textarea "initScript();"
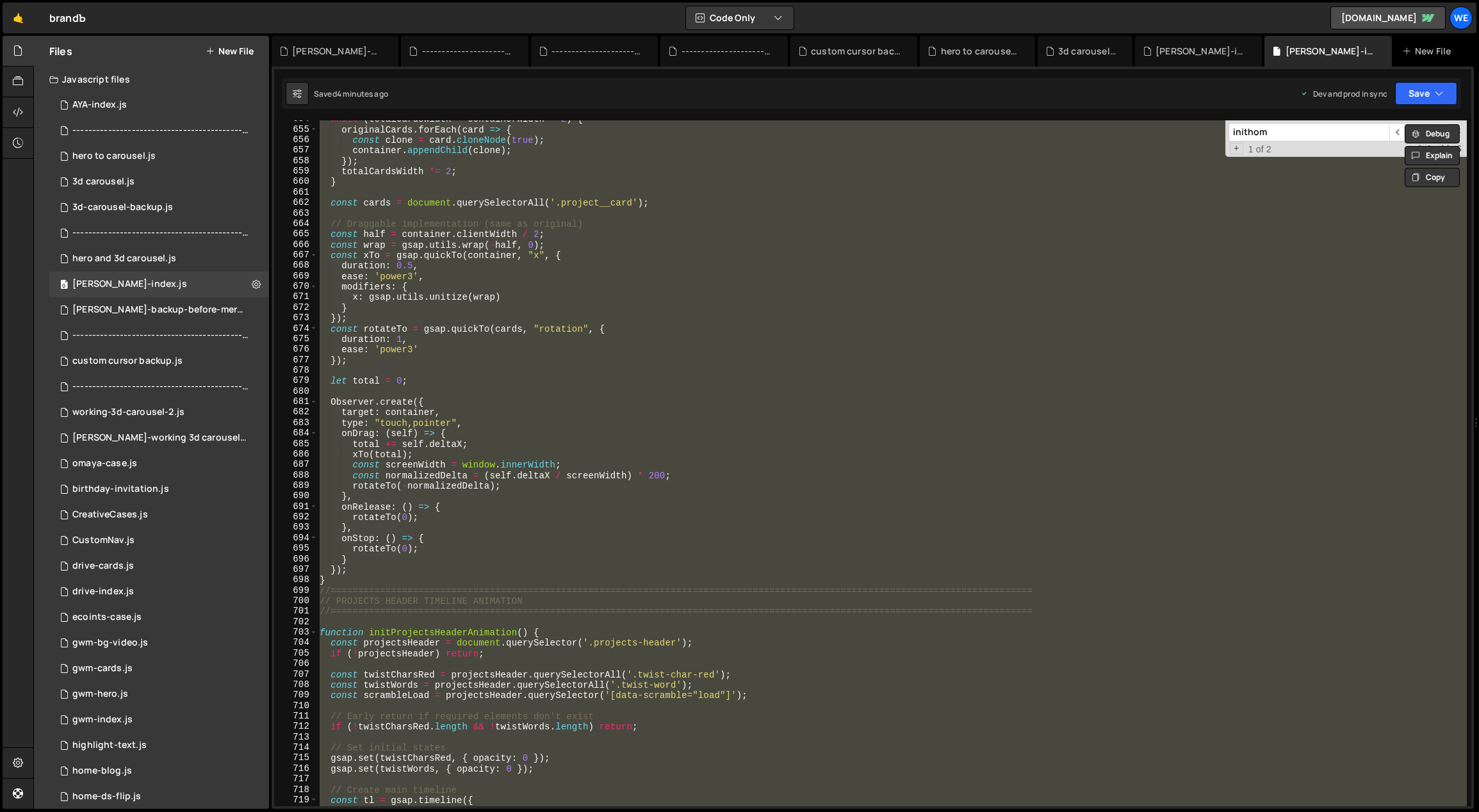
paste textarea
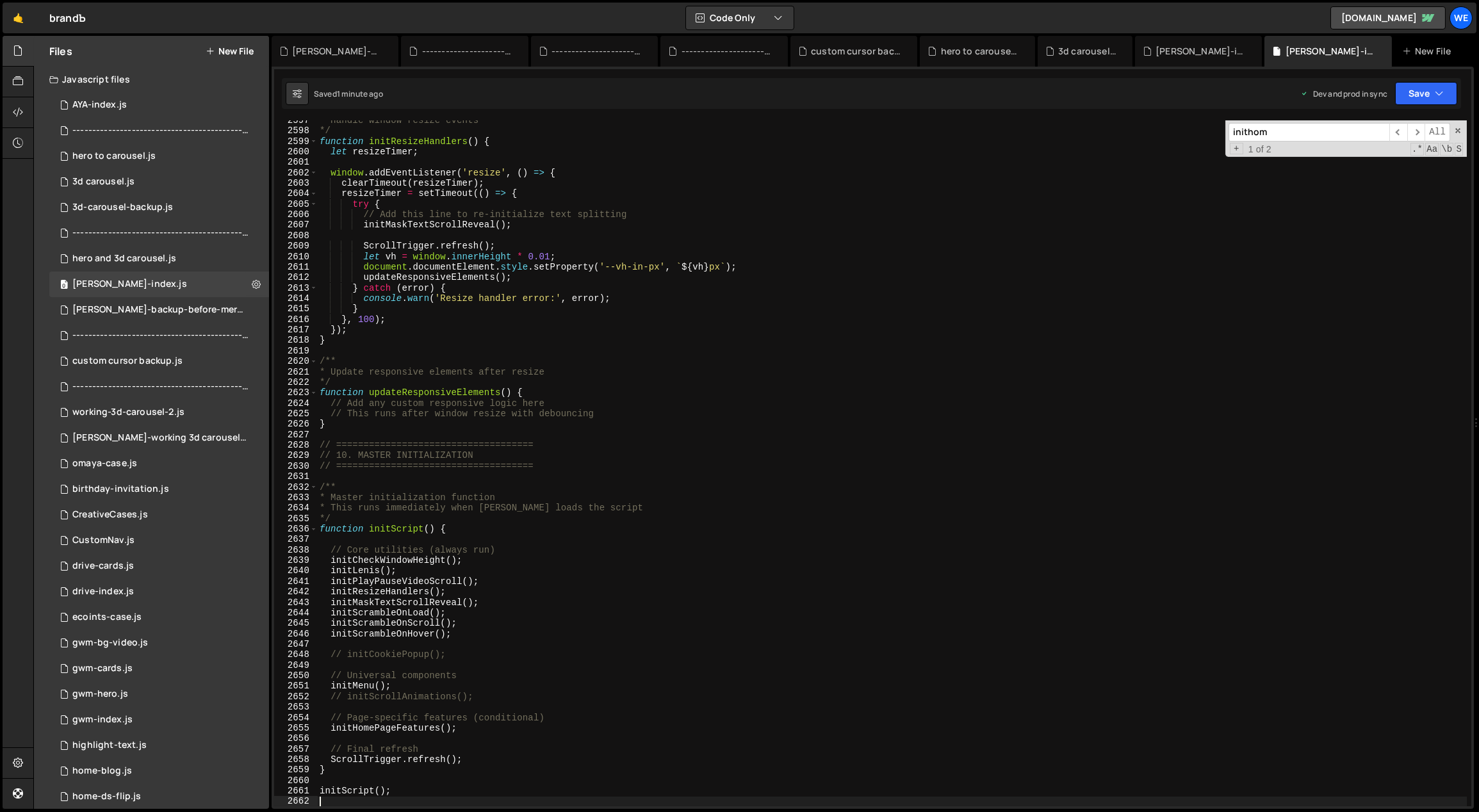
click at [652, 572] on div "* Handle window resize events */ function initResizeHandlers ( ) { let resizeTi…" at bounding box center [892, 469] width 1150 height 707
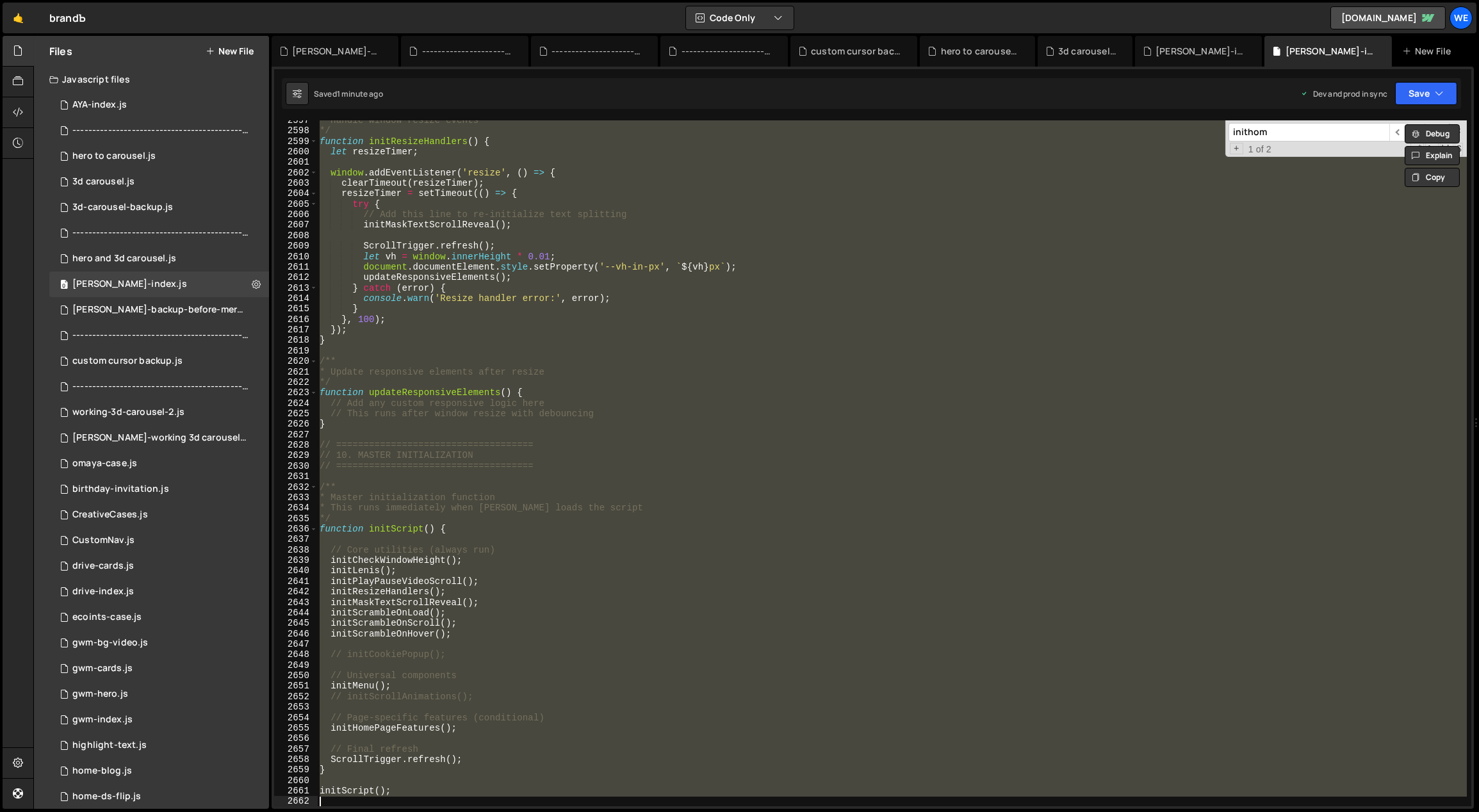
click at [652, 572] on div "* Handle window resize events */ function initResizeHandlers ( ) { let resizeTi…" at bounding box center [892, 463] width 1150 height 686
click at [635, 531] on div "* Handle window resize events */ function initResizeHandlers ( ) { let resizeTi…" at bounding box center [892, 463] width 1150 height 686
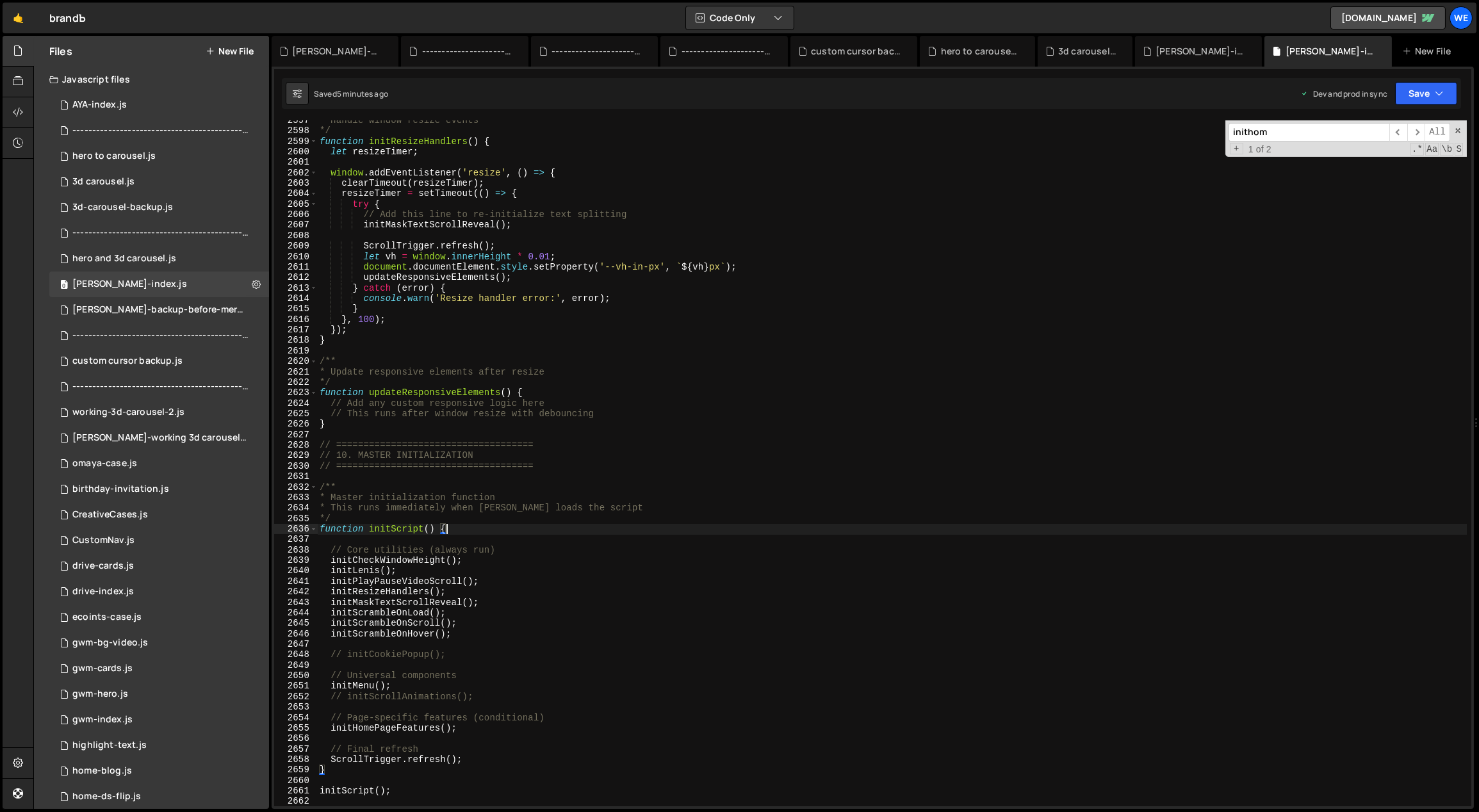
click at [729, 615] on div "* Handle window resize events */ function initResizeHandlers ( ) { let resizeTi…" at bounding box center [892, 469] width 1150 height 707
type textarea "initScrambleOnLoad();"
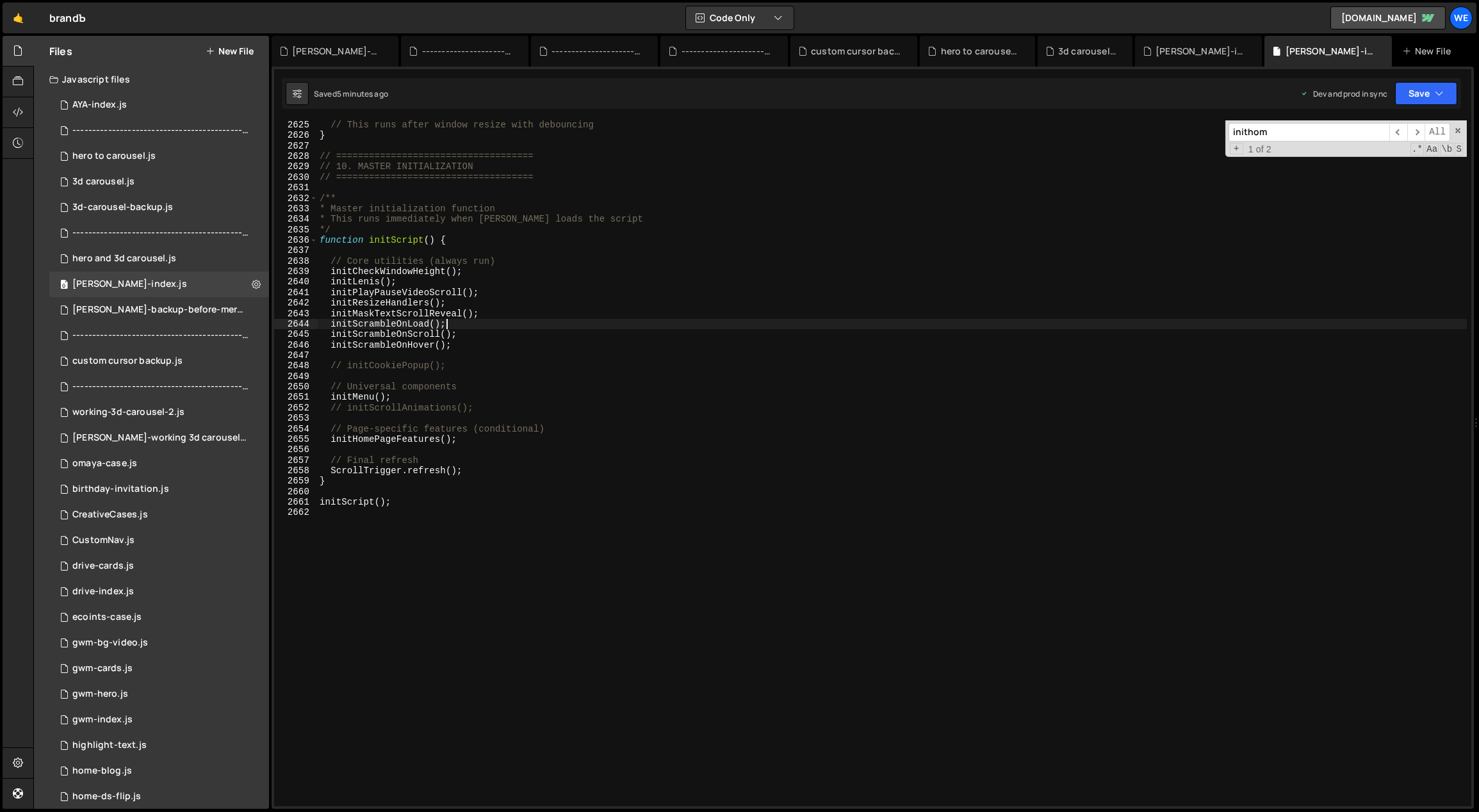
click at [549, 551] on div "// This runs after window resize with debouncing } // =========================…" at bounding box center [892, 473] width 1150 height 707
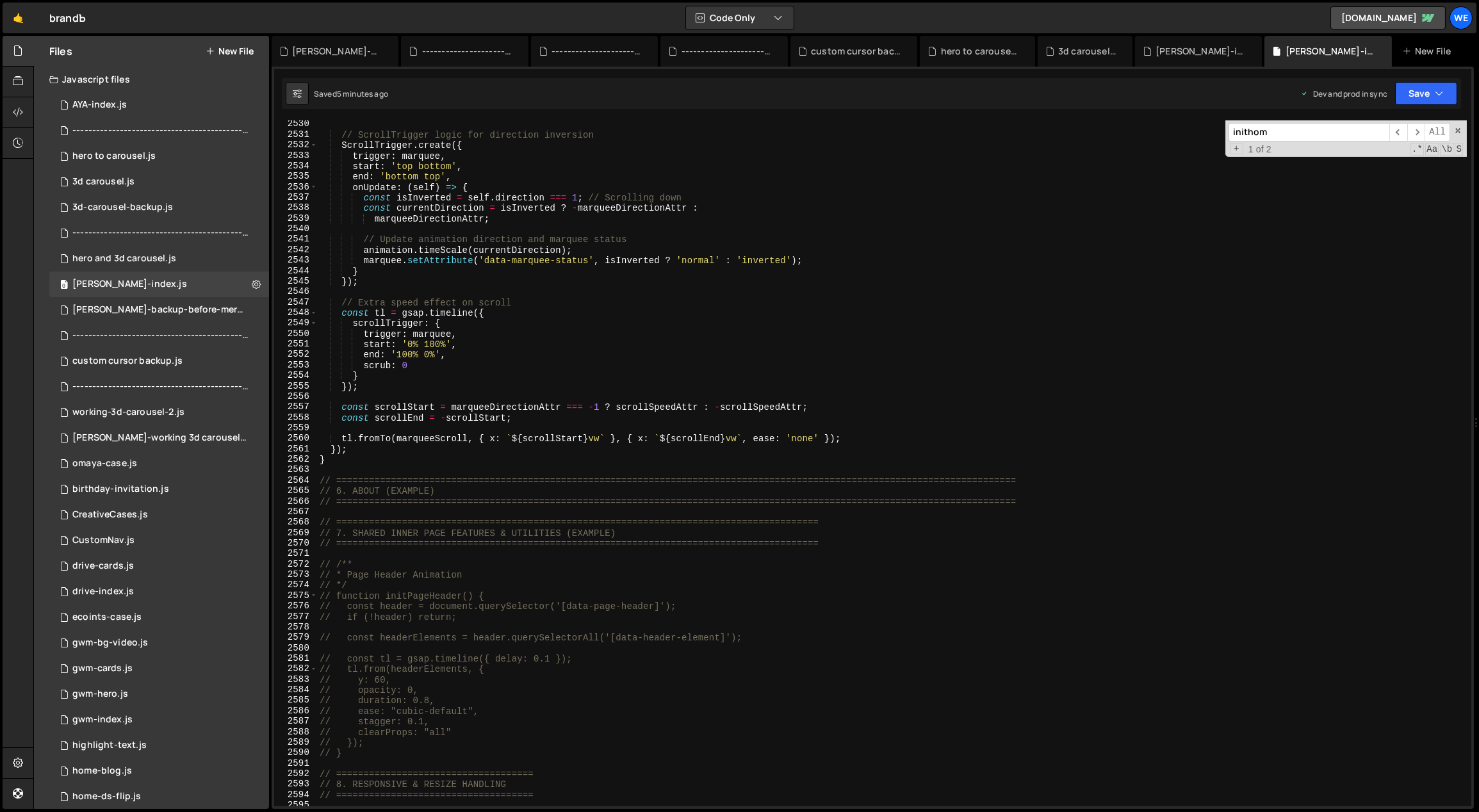
scroll to position [19937, 0]
click at [503, 576] on div "// ScrollTrigger logic for direction inversion ScrollTrigger . create ({ trigge…" at bounding box center [892, 473] width 1150 height 707
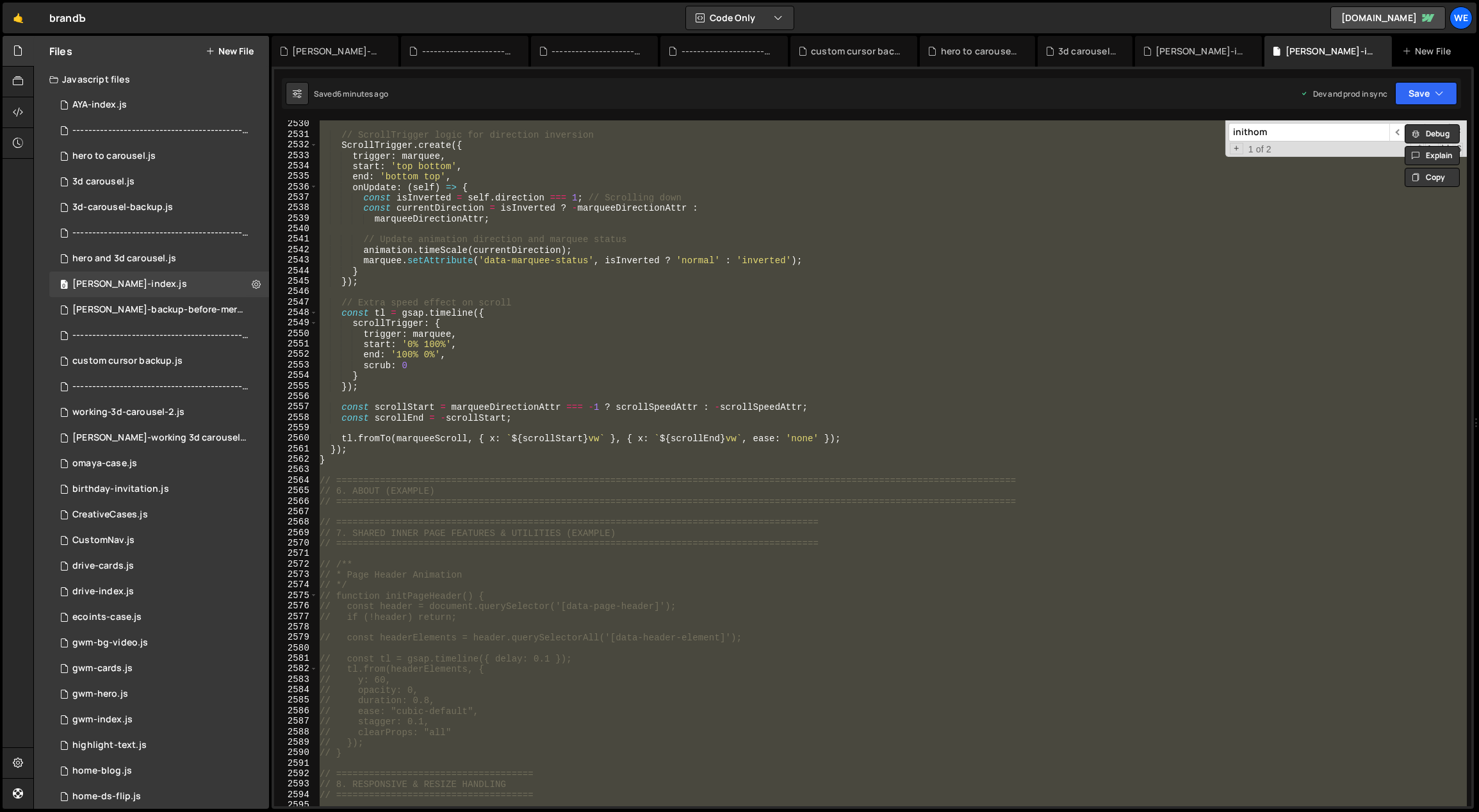
click at [700, 354] on div "// ScrollTrigger logic for direction inversion ScrollTrigger . create ({ trigge…" at bounding box center [892, 463] width 1150 height 686
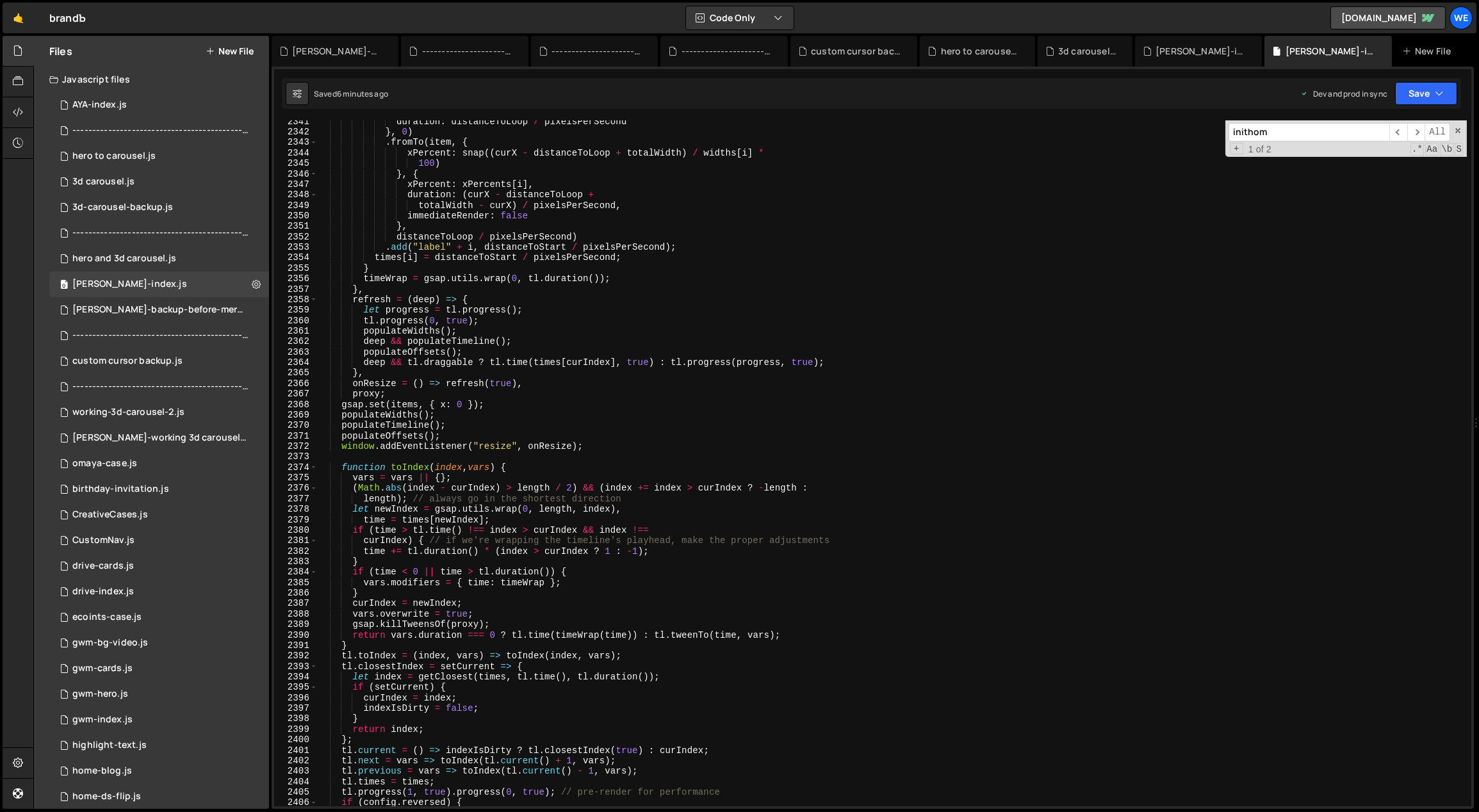
scroll to position [18374, 0]
click at [631, 413] on div "duration : distanceToLoop / pixelsPerSecond } , 0 ) . fromTo ( item , { xPercen…" at bounding box center [892, 470] width 1150 height 707
type textarea "let progress = tl.progress();"
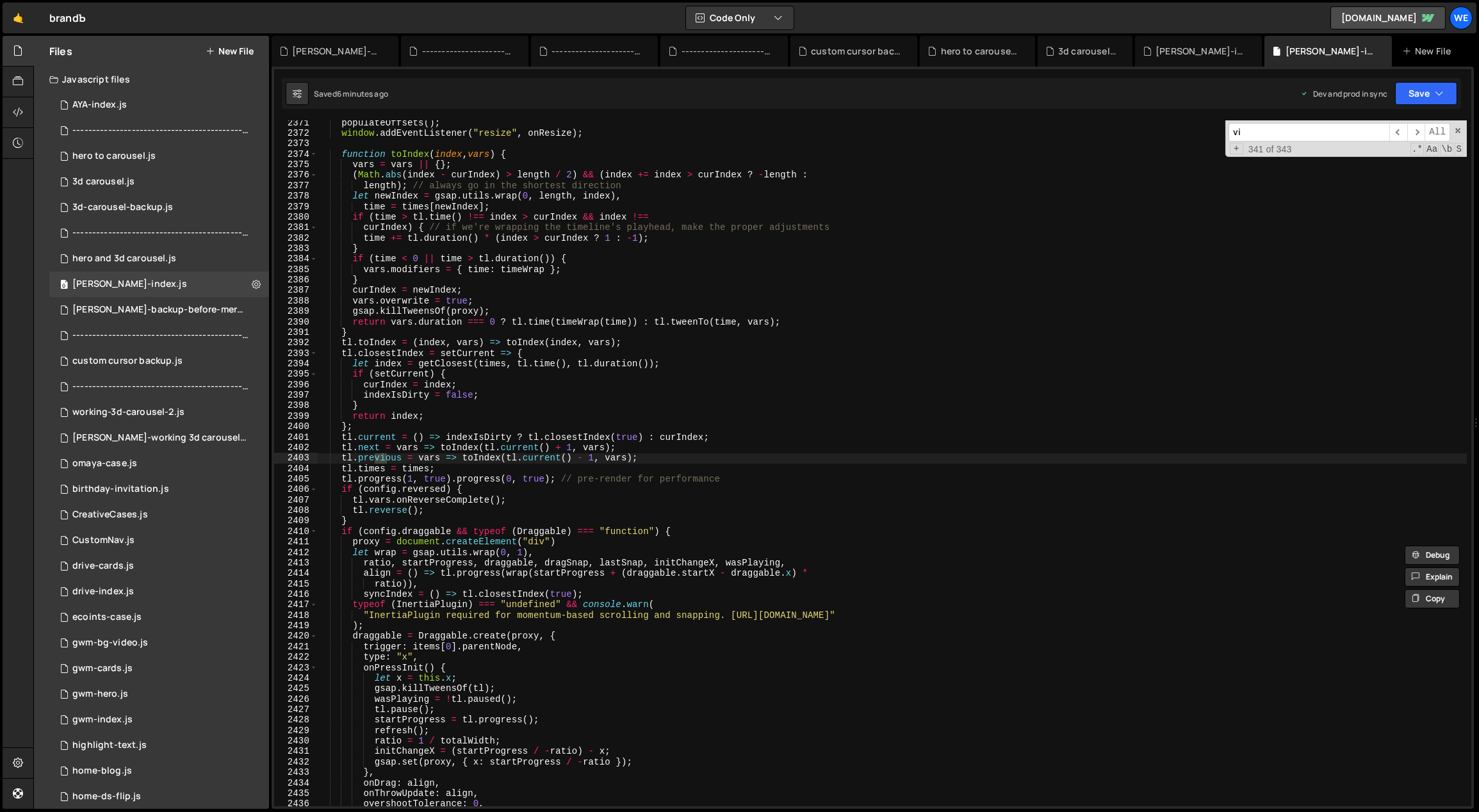
scroll to position [20297, 0]
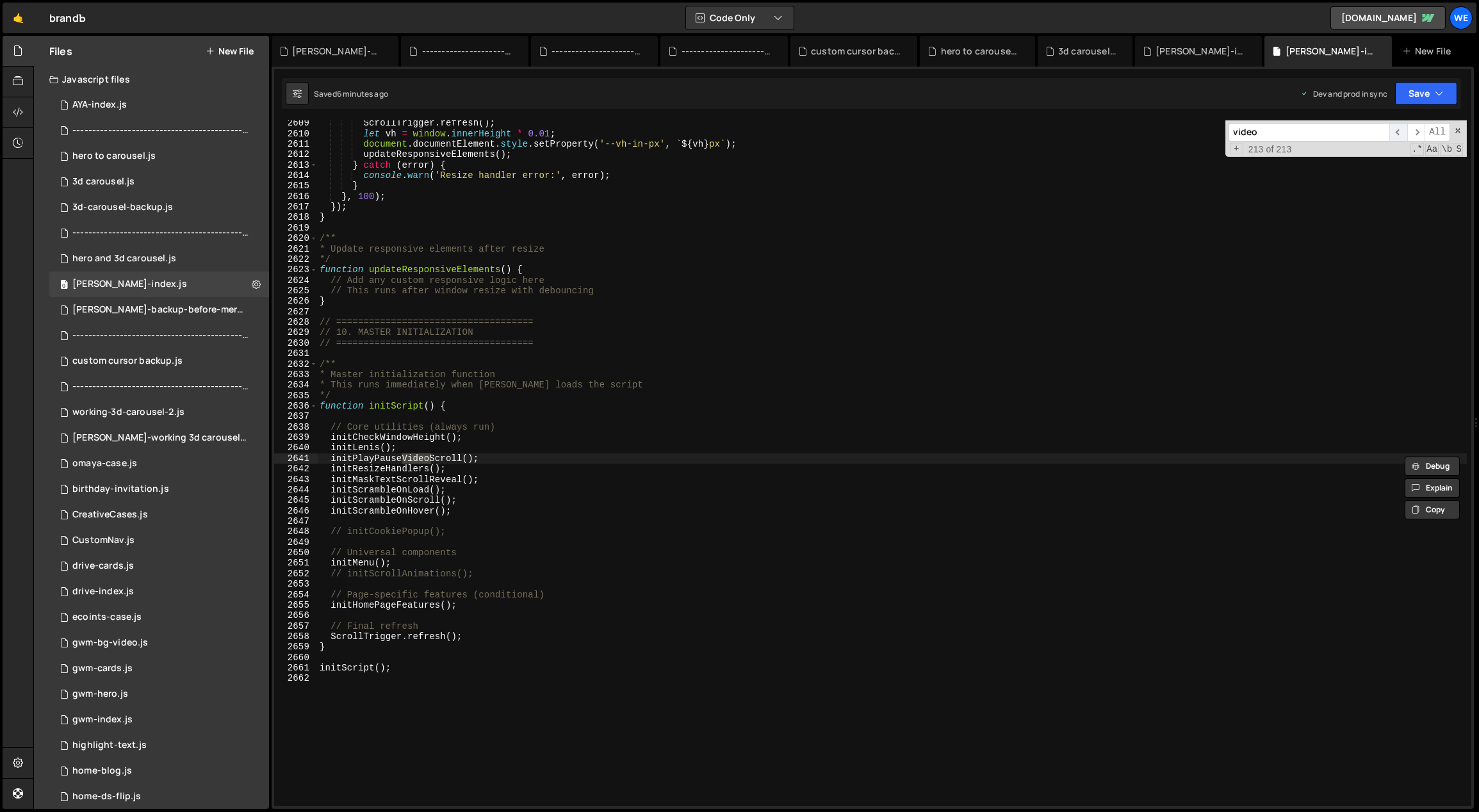
click at [1397, 129] on span "​" at bounding box center [1398, 132] width 18 height 19
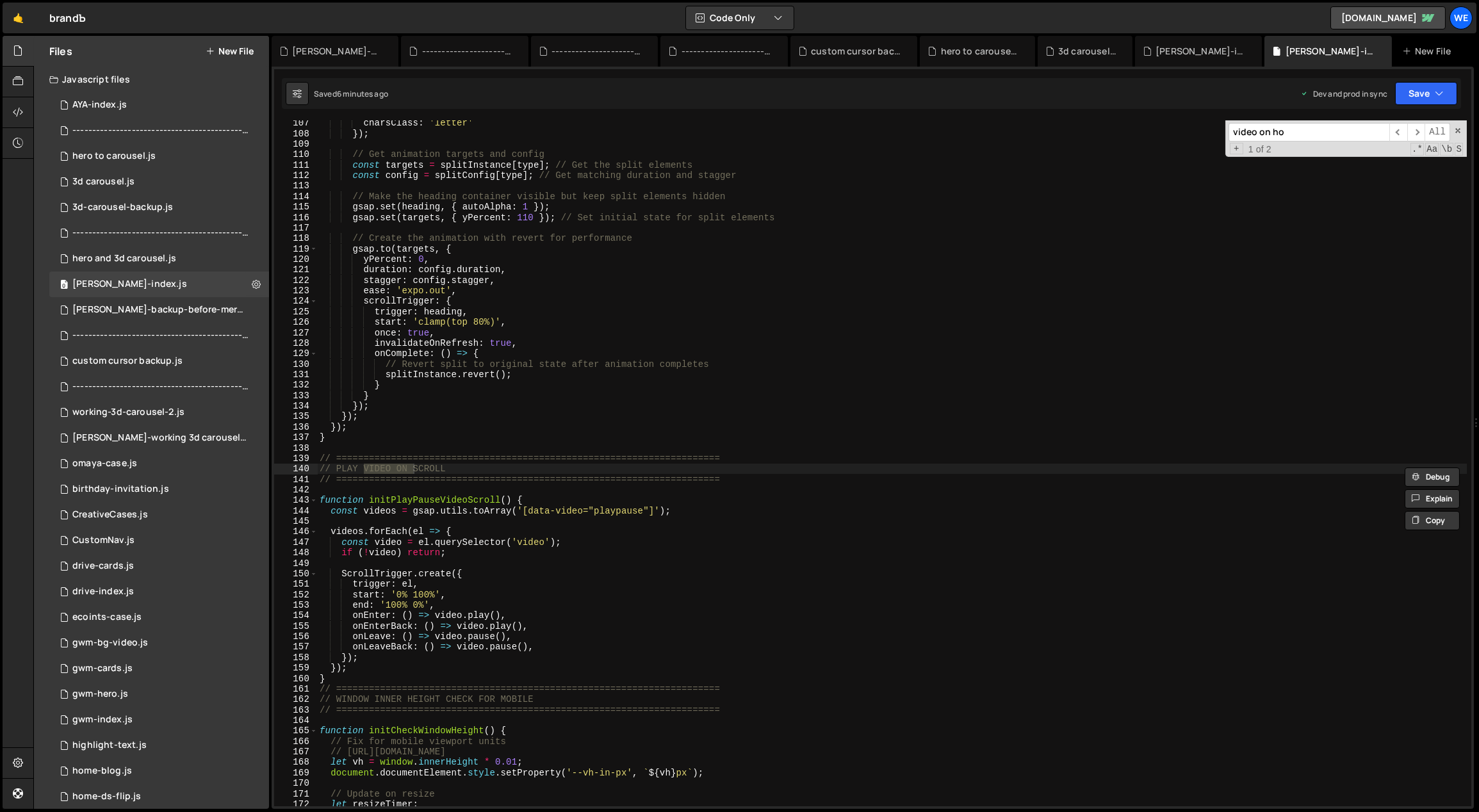
scroll to position [3444, 0]
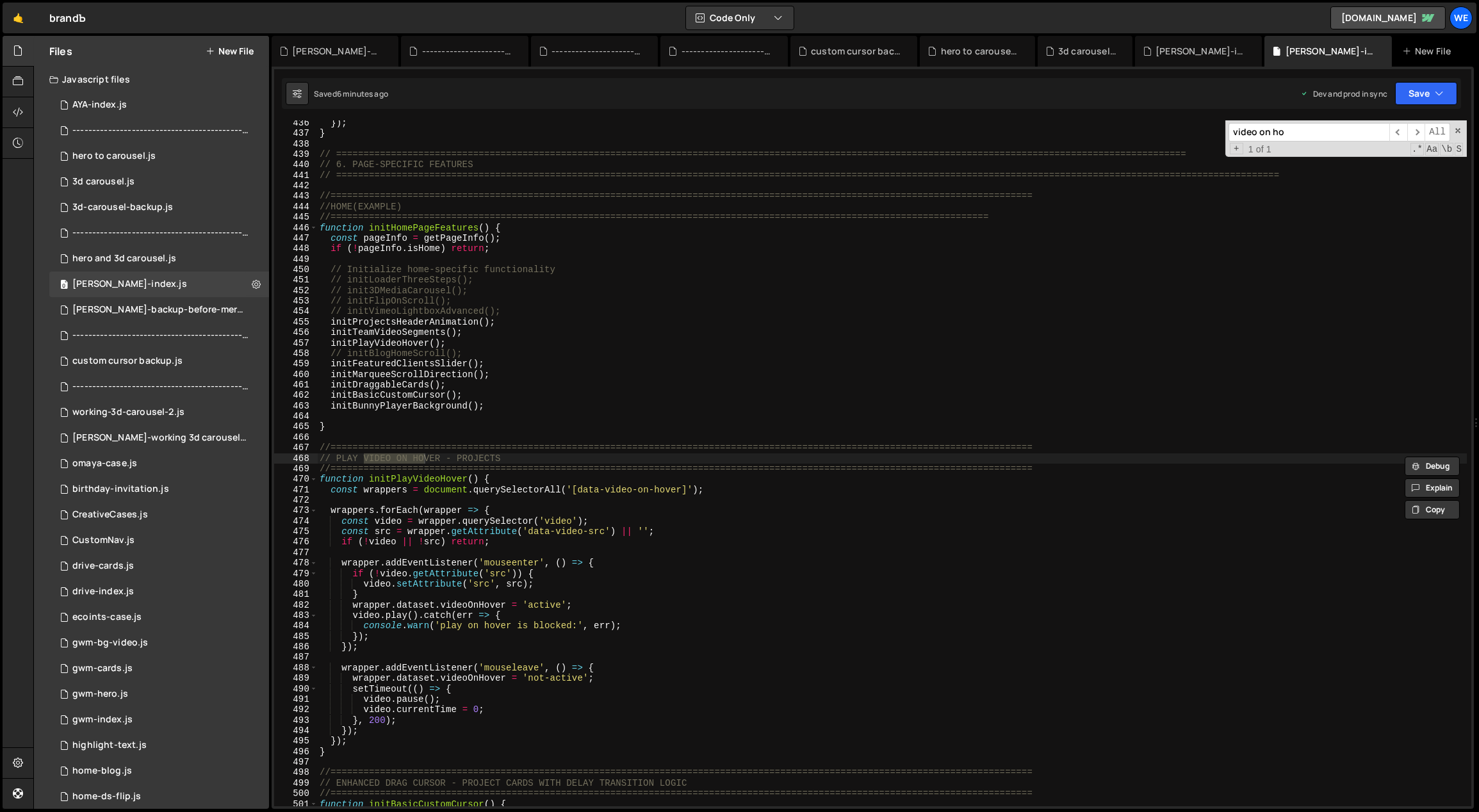
type input "video on ho"
type textarea "wrappers.forEach(wrapper => {"
click at [654, 515] on div "}) ; } // =====================================================================…" at bounding box center [892, 471] width 1150 height 707
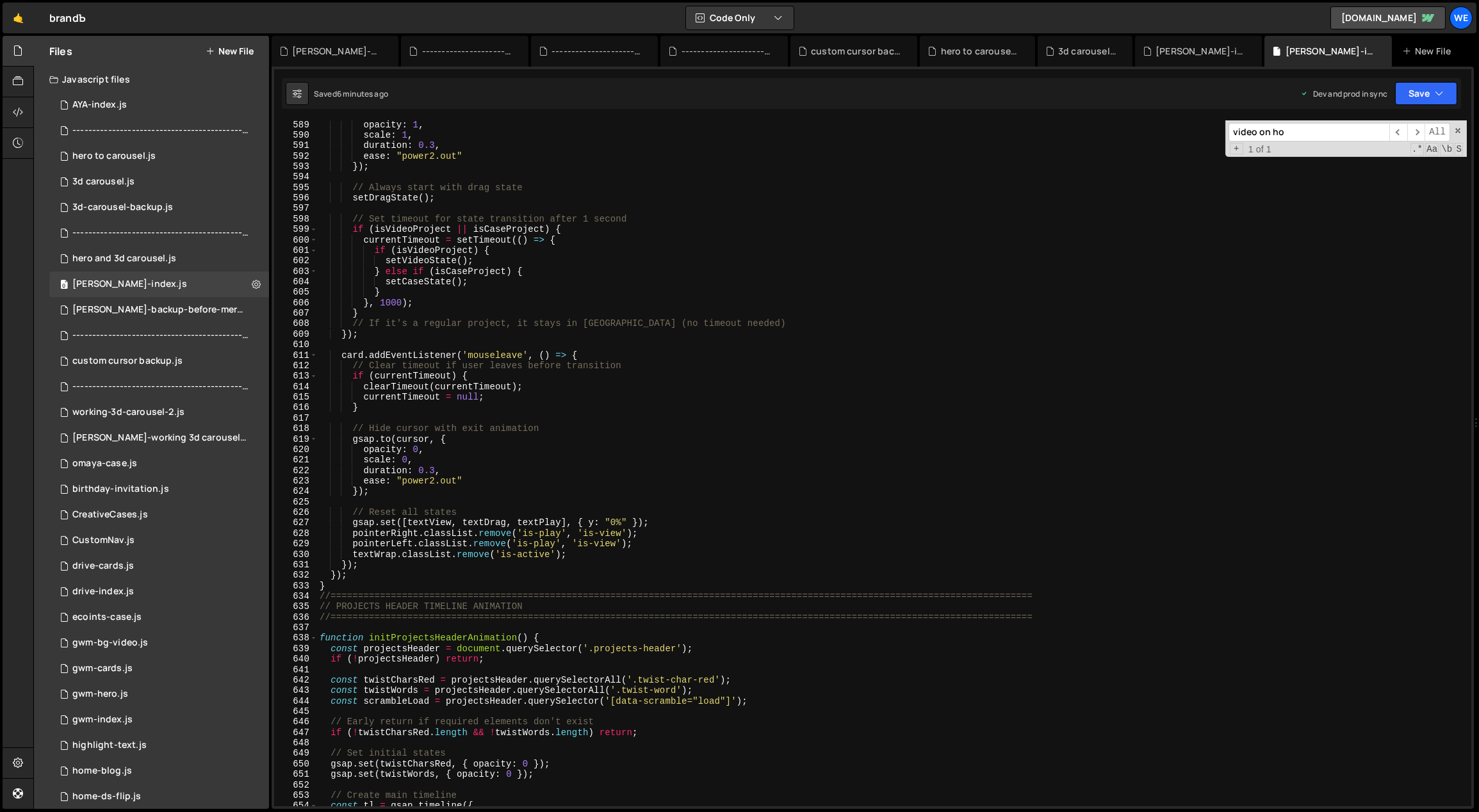
scroll to position [4648, 0]
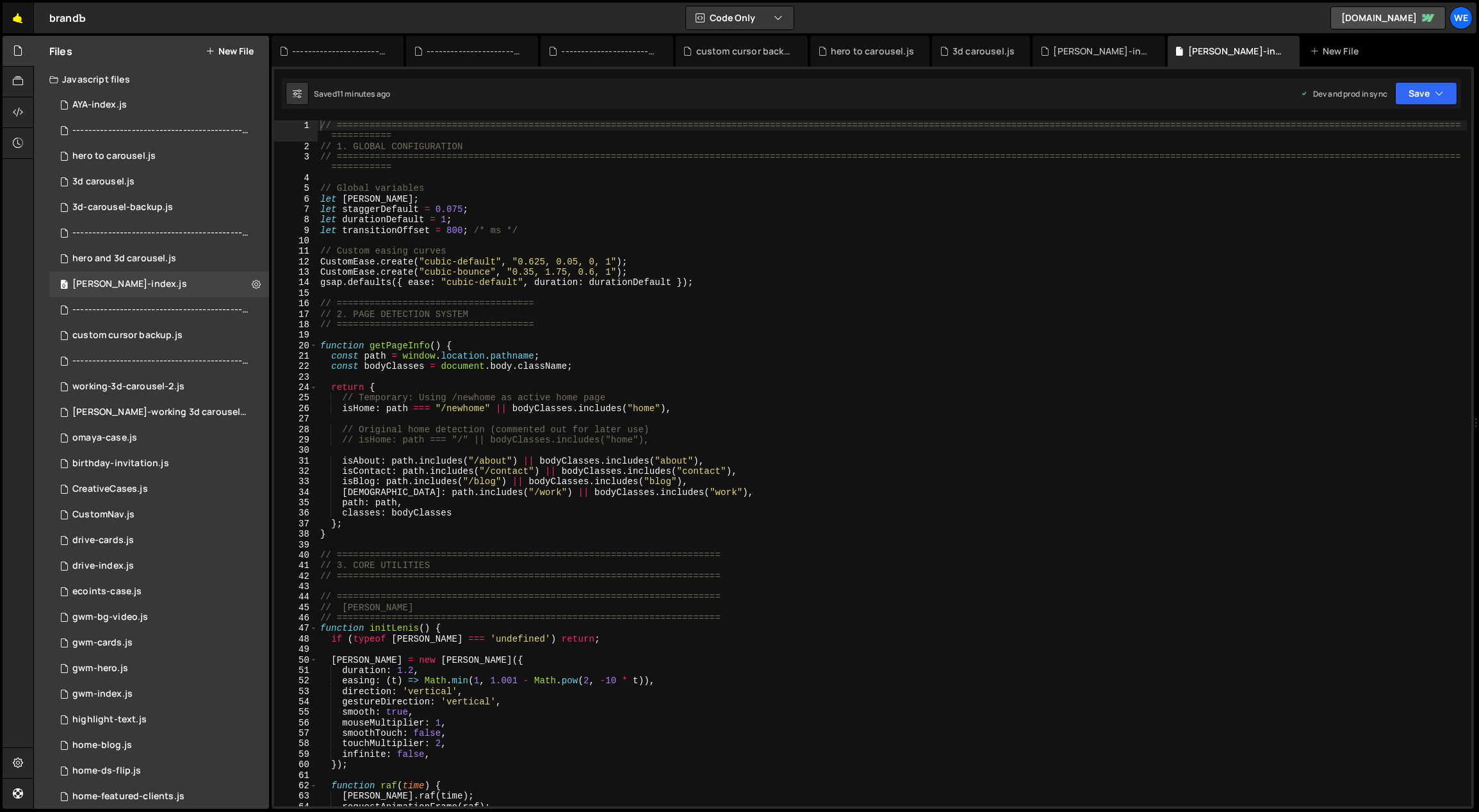
click at [16, 20] on link "🤙" at bounding box center [18, 18] width 31 height 31
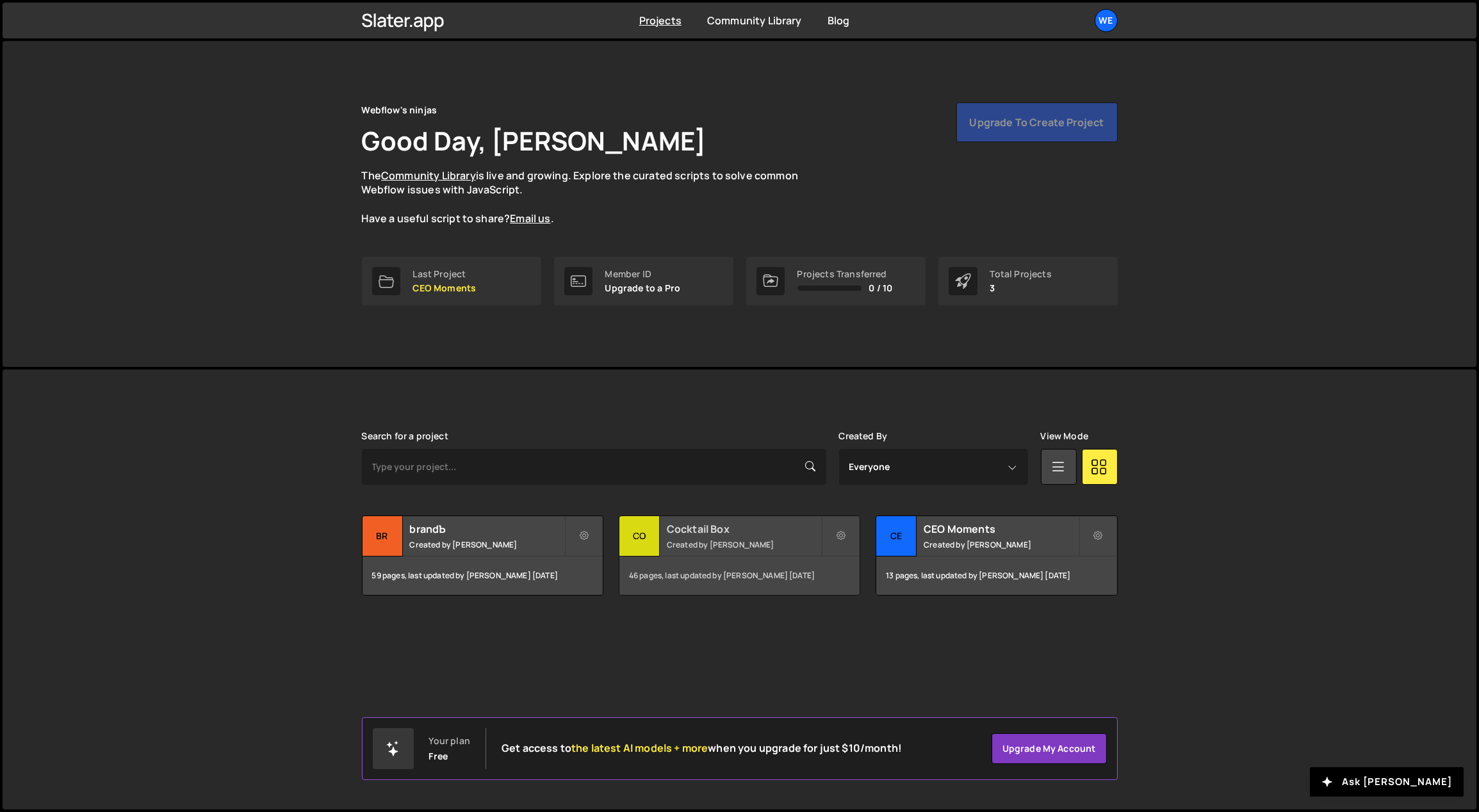
click at [715, 530] on h2 "Cocktail Box" at bounding box center [744, 529] width 154 height 14
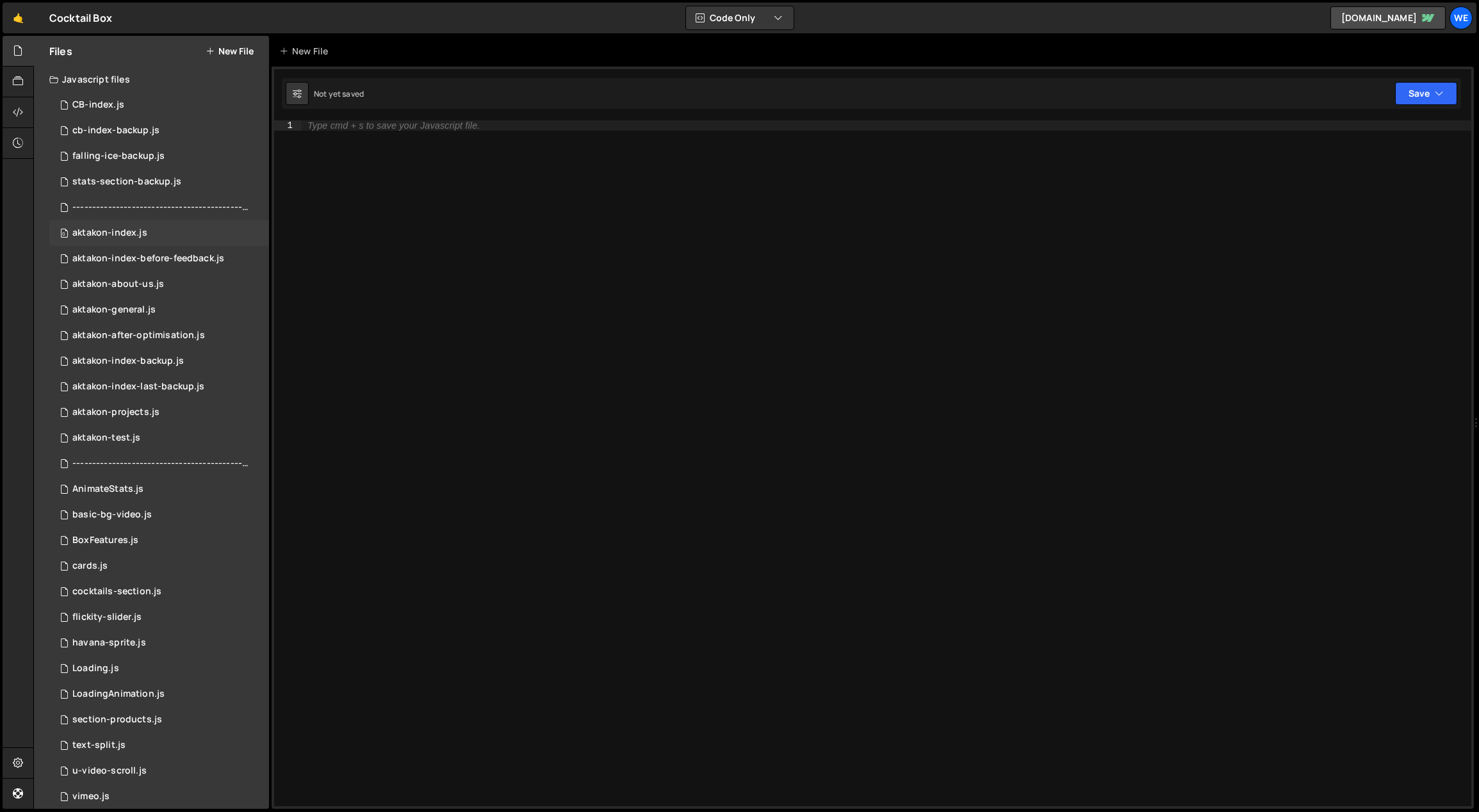
click at [159, 233] on div "0 aktakon-index.js 0" at bounding box center [159, 233] width 219 height 25
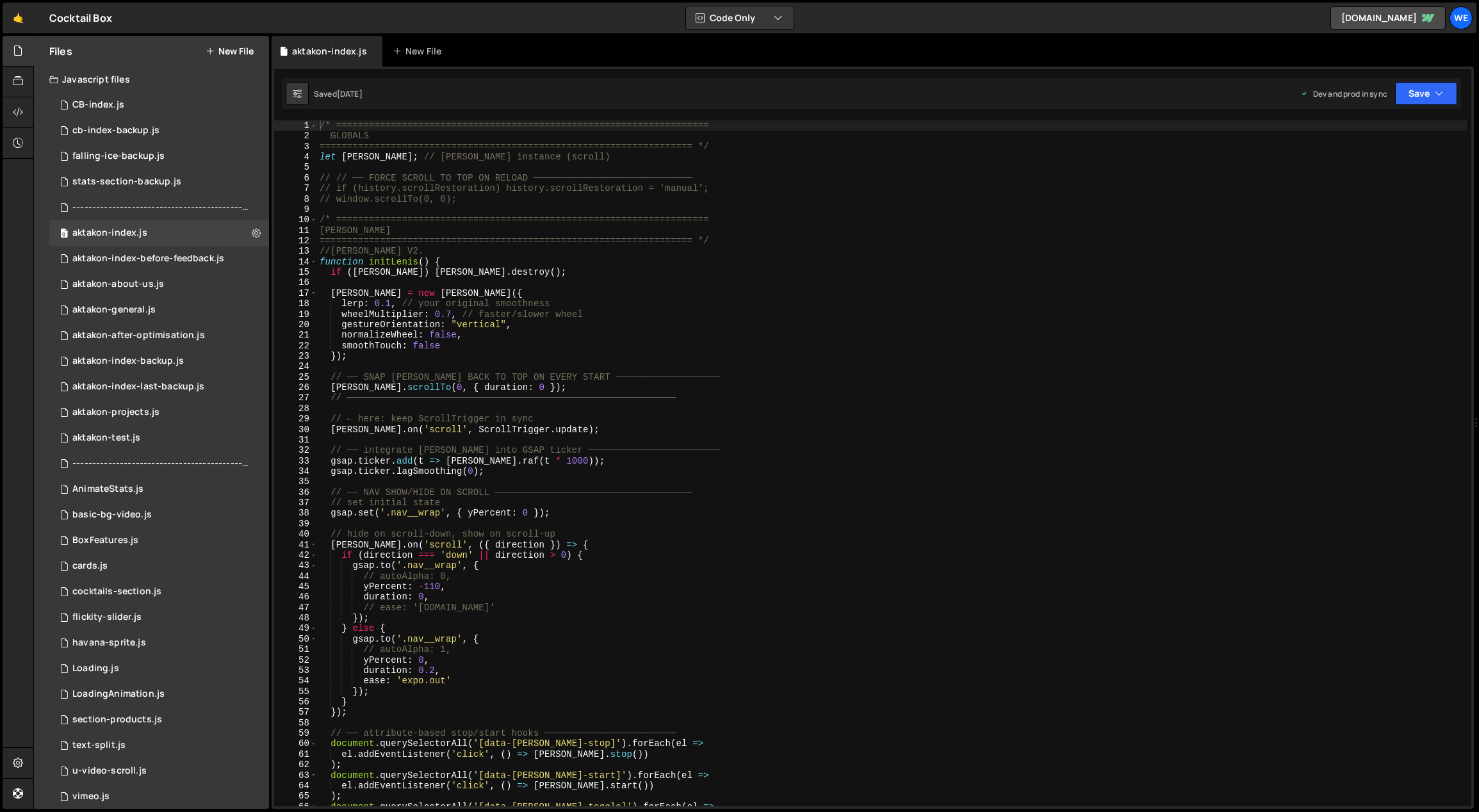
scroll to position [692, 0]
type textarea "});"
click at [603, 357] on div "/* ==================================================================== GLOBALS…" at bounding box center [892, 474] width 1150 height 707
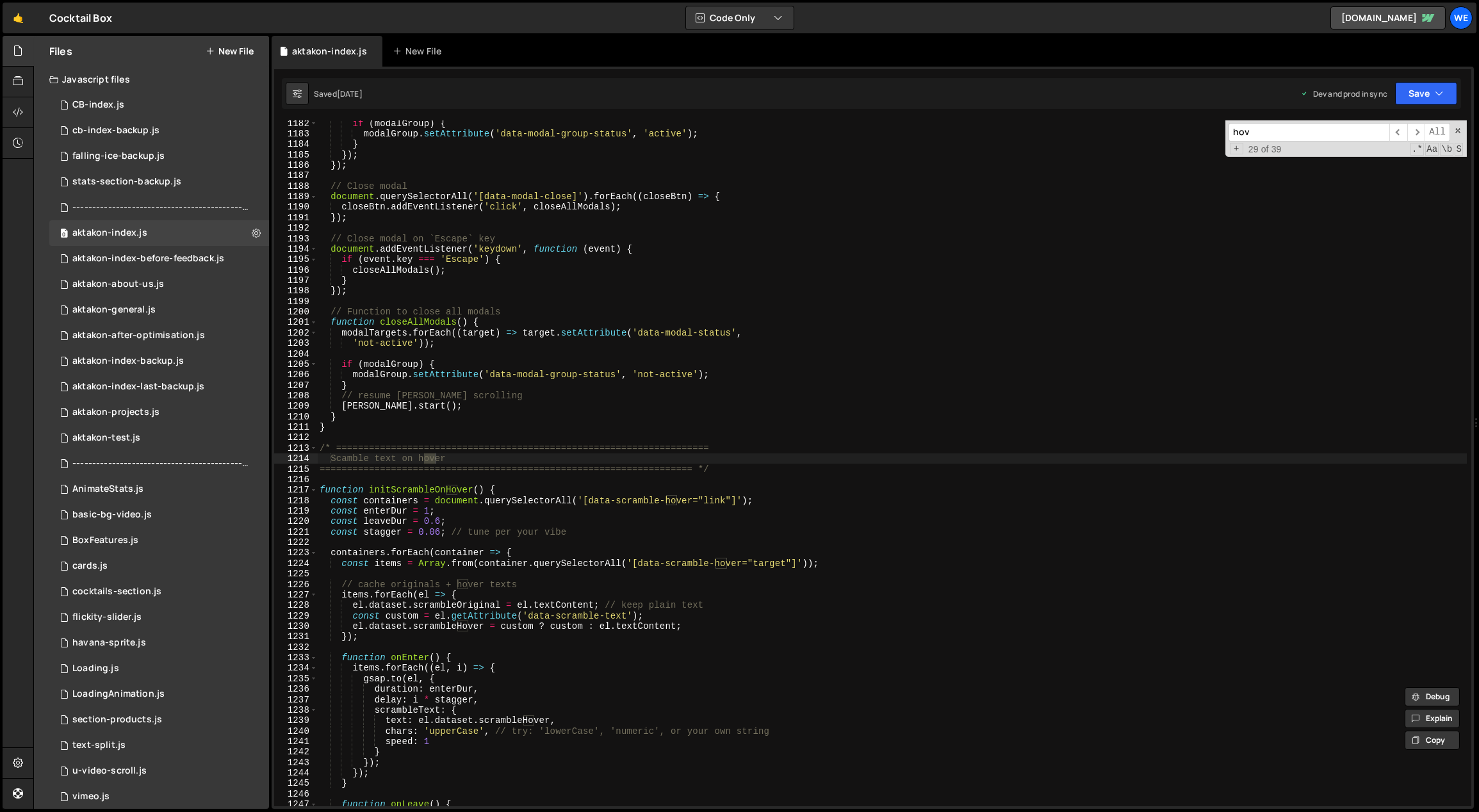
scroll to position [12378, 0]
type input "hover"
click at [1396, 133] on span "​" at bounding box center [1398, 132] width 18 height 19
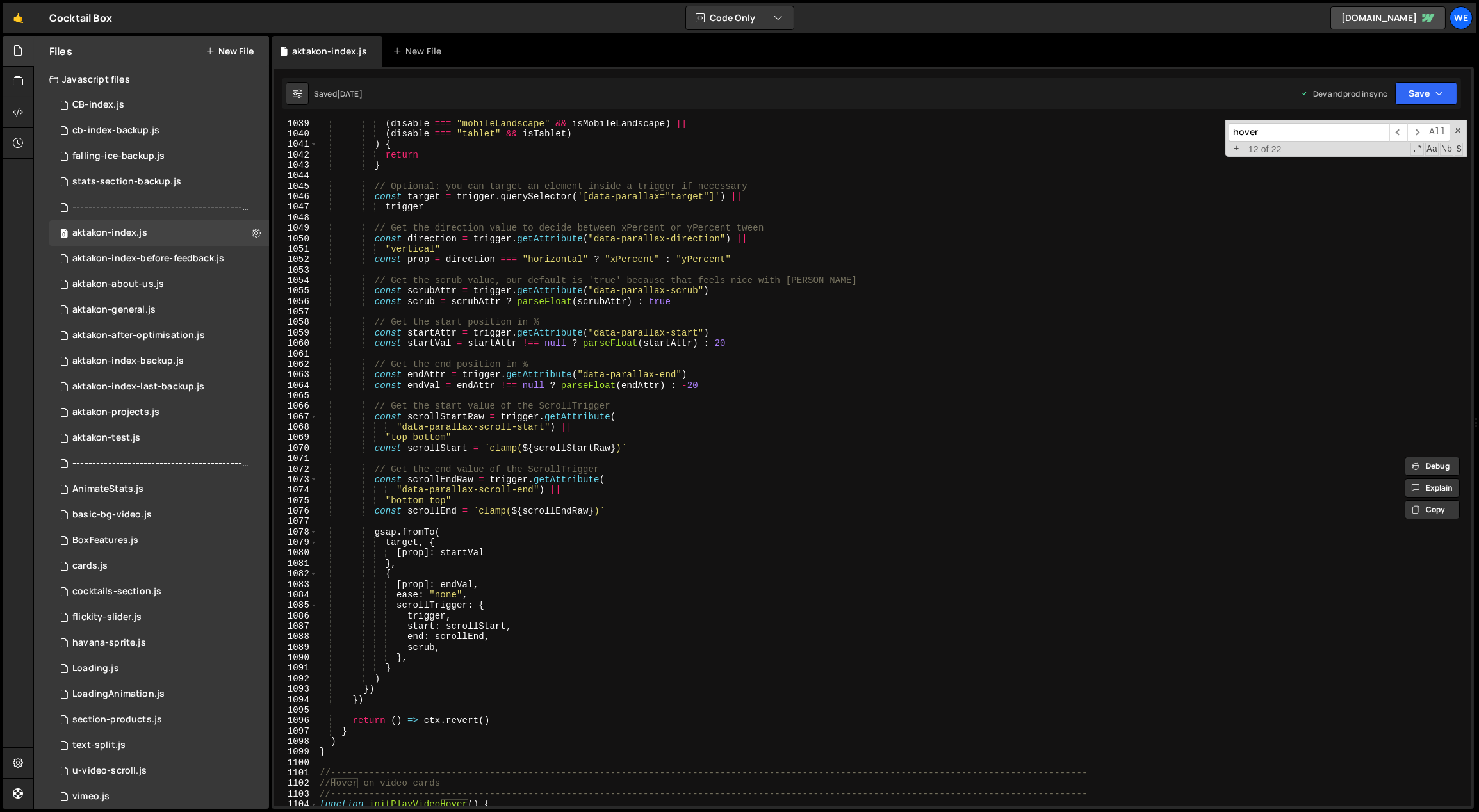
scroll to position [10879, 0]
type textarea "// Get the end value of the ScrollTrigger"
click at [689, 469] on div "( disable === "mobileLandscape" && isMobileLandscape ) || ( disable === "tablet…" at bounding box center [892, 471] width 1150 height 707
type input "vi"
click at [404, 801] on div "( disable === "mobileLandscape" && isMobileLandscape ) || ( disable === "tablet…" at bounding box center [892, 471] width 1150 height 707
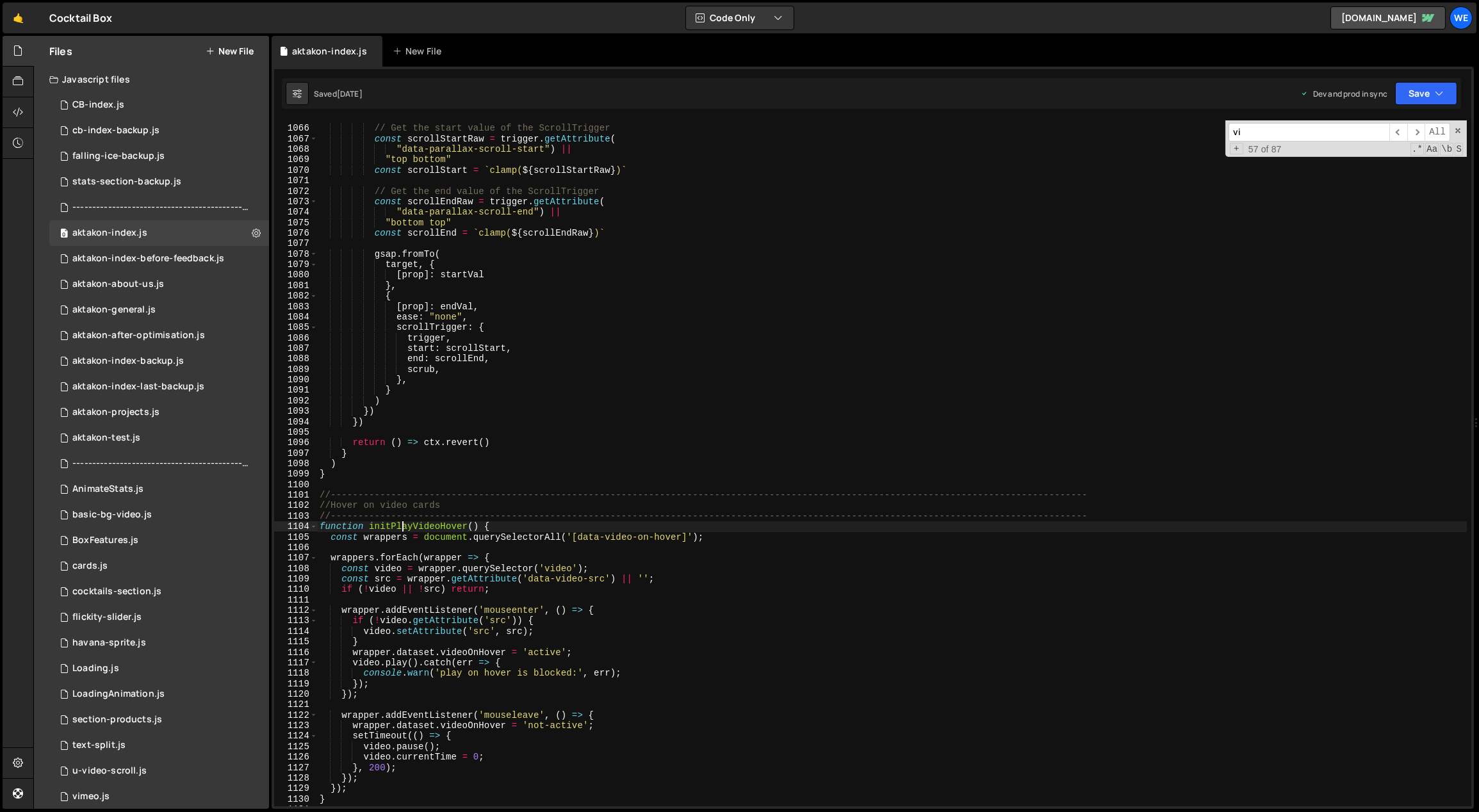
scroll to position [11217, 0]
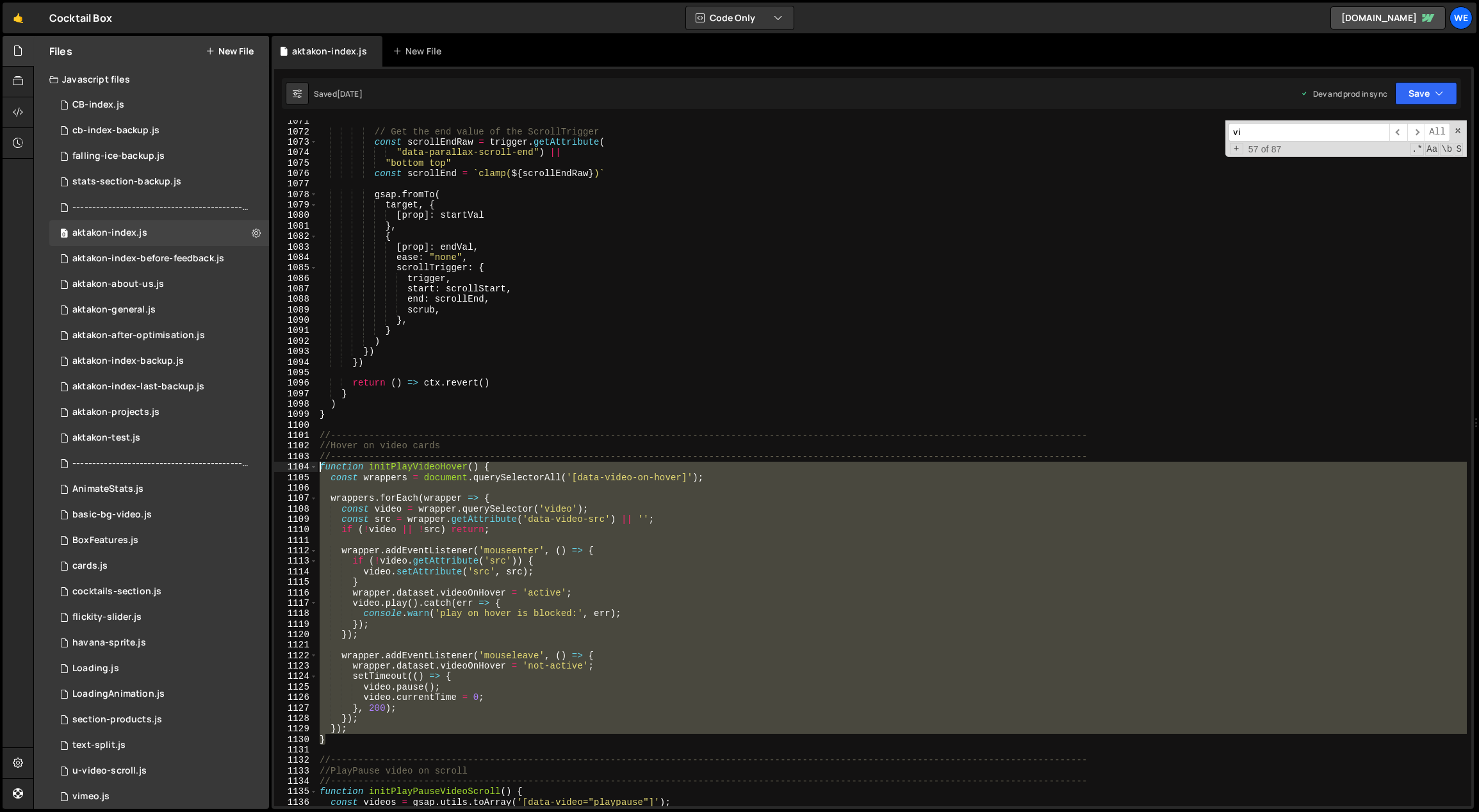
drag, startPoint x: 329, startPoint y: 739, endPoint x: 321, endPoint y: 466, distance: 273.1
click at [321, 466] on div "// Get the end value of the ScrollTrigger const scrollEndRaw = trigger . getAtt…" at bounding box center [892, 469] width 1150 height 707
click at [506, 379] on div "// Get the end value of the ScrollTrigger const scrollEndRaw = trigger . getAtt…" at bounding box center [892, 469] width 1150 height 707
type textarea "return () => ctx.revert()"
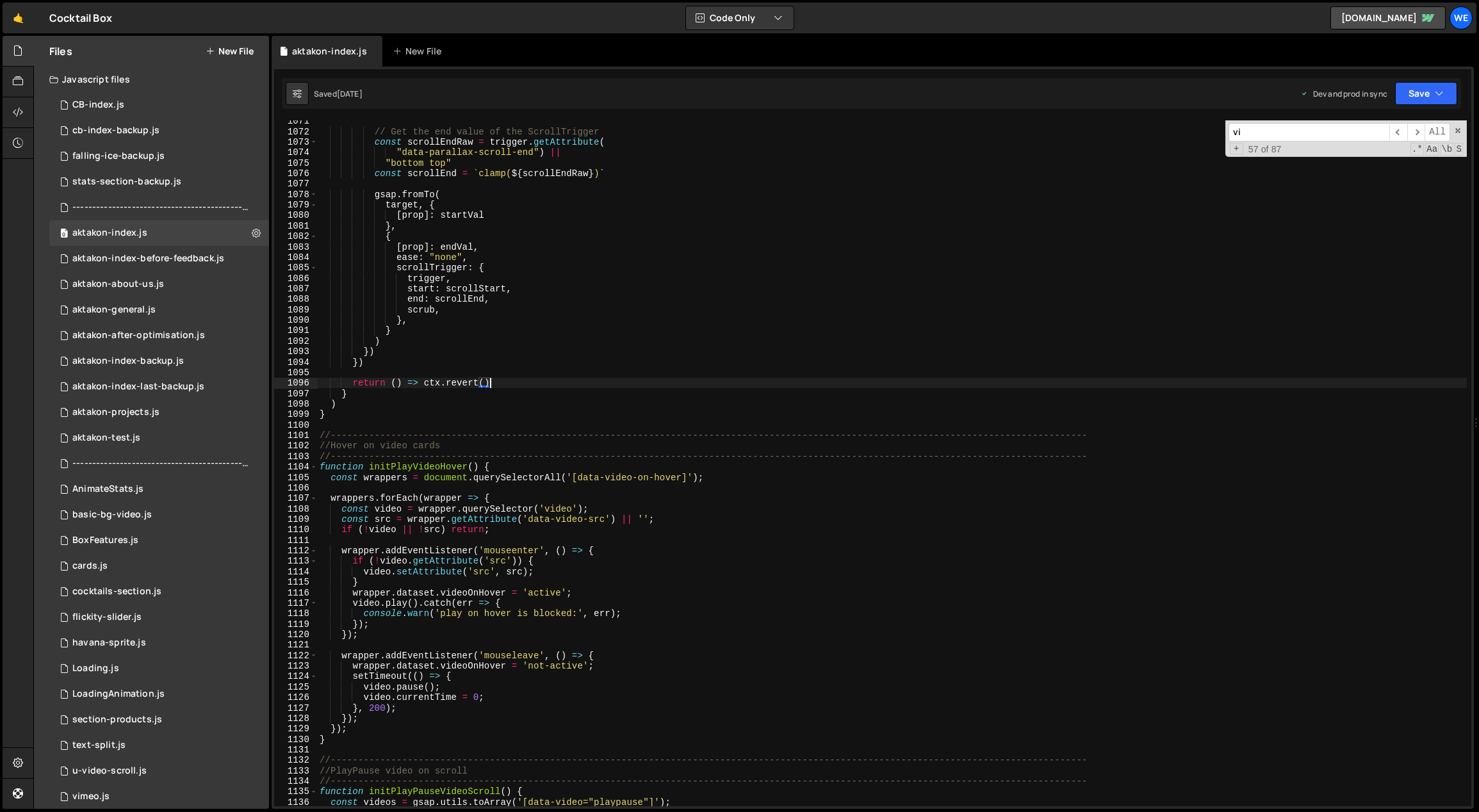
click at [3, 593] on div at bounding box center [18, 423] width 31 height 773
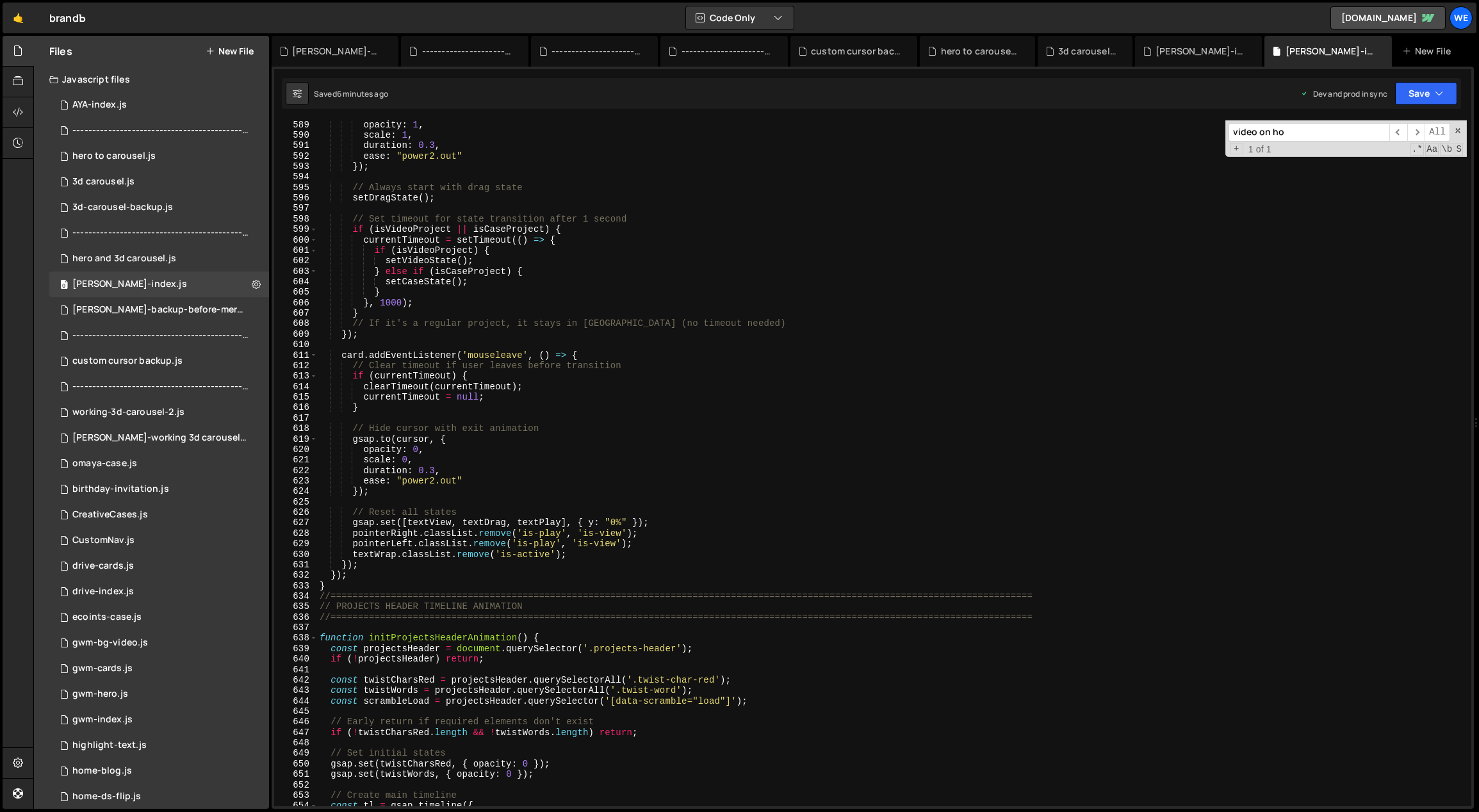
scroll to position [4648, 0]
click at [561, 605] on div "opacity : 1 , scale : 1 , duration : 0.3 , ease : "power2.out" }) ; // Always s…" at bounding box center [892, 473] width 1150 height 707
type textarea "// PROJECTS HEADER TIMELINE ANIMATION"
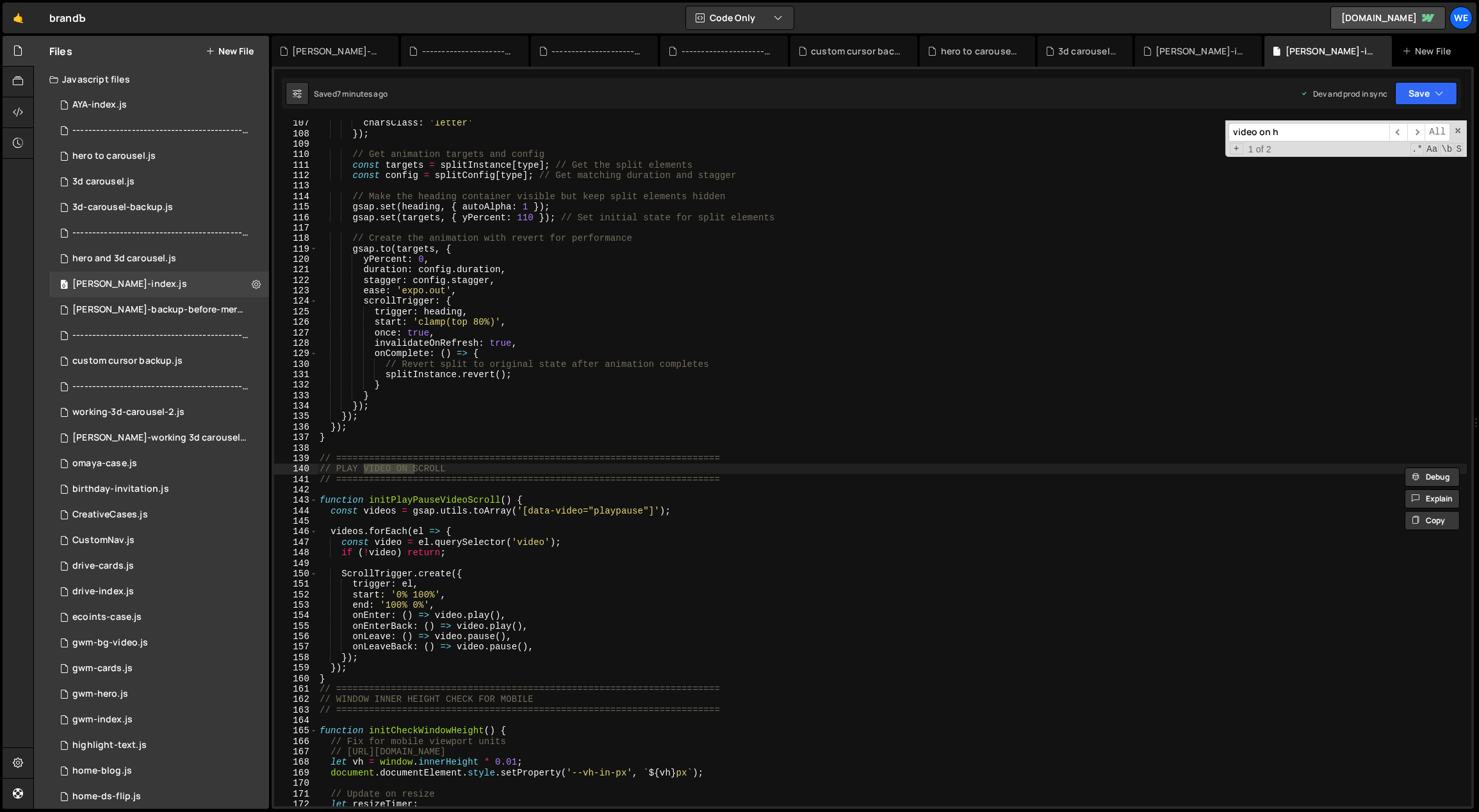
type input "video on ho"
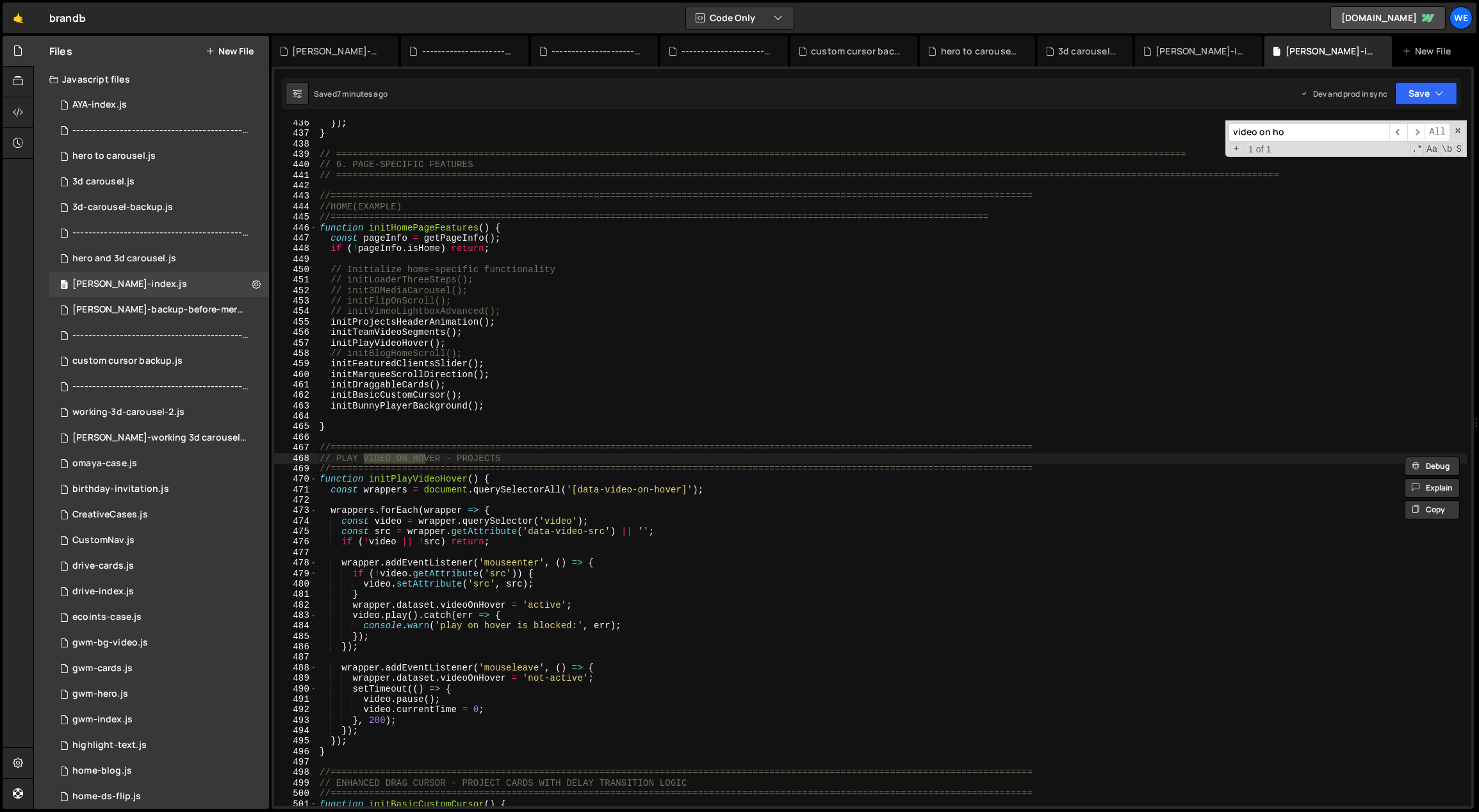
scroll to position [3444, 0]
click at [504, 550] on div "}) ; } // =====================================================================…" at bounding box center [892, 471] width 1150 height 707
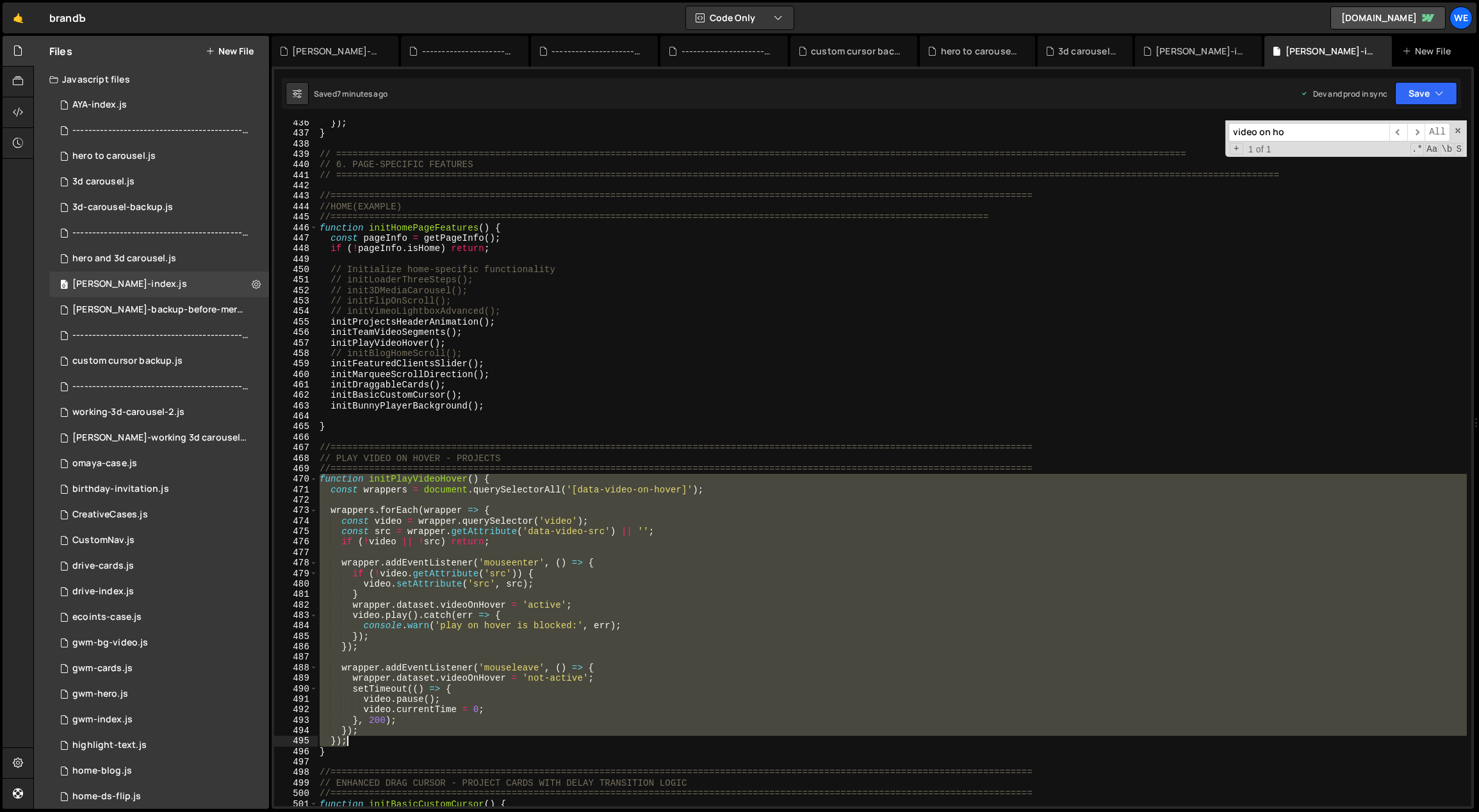
drag, startPoint x: 319, startPoint y: 479, endPoint x: 405, endPoint y: 745, distance: 279.6
click at [419, 741] on div "}) ; } // =====================================================================…" at bounding box center [892, 471] width 1150 height 707
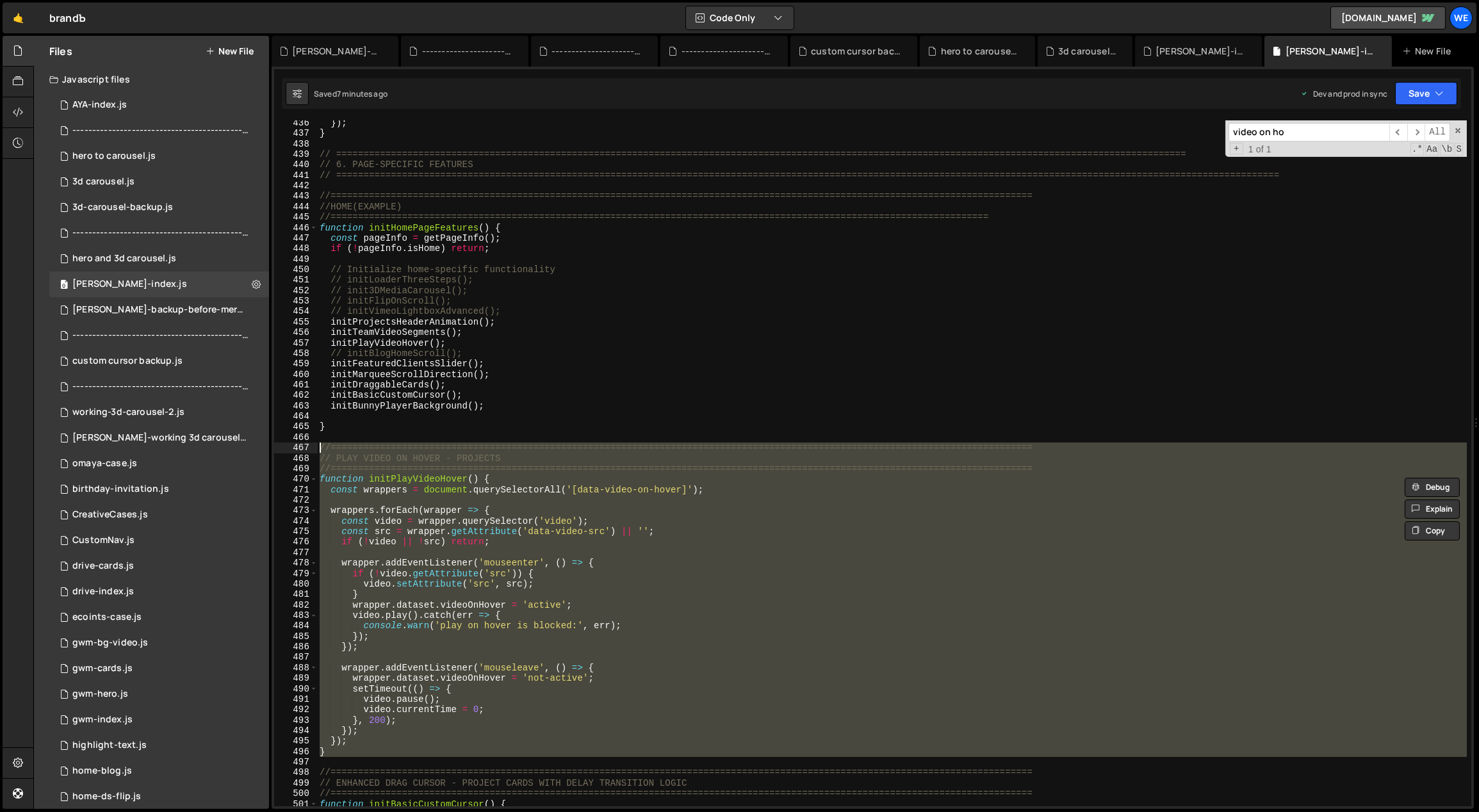
drag, startPoint x: 373, startPoint y: 757, endPoint x: 320, endPoint y: 449, distance: 312.5
click at [320, 449] on div "}) ; } // =====================================================================…" at bounding box center [892, 471] width 1150 height 707
paste textarea "}"
type textarea "}"
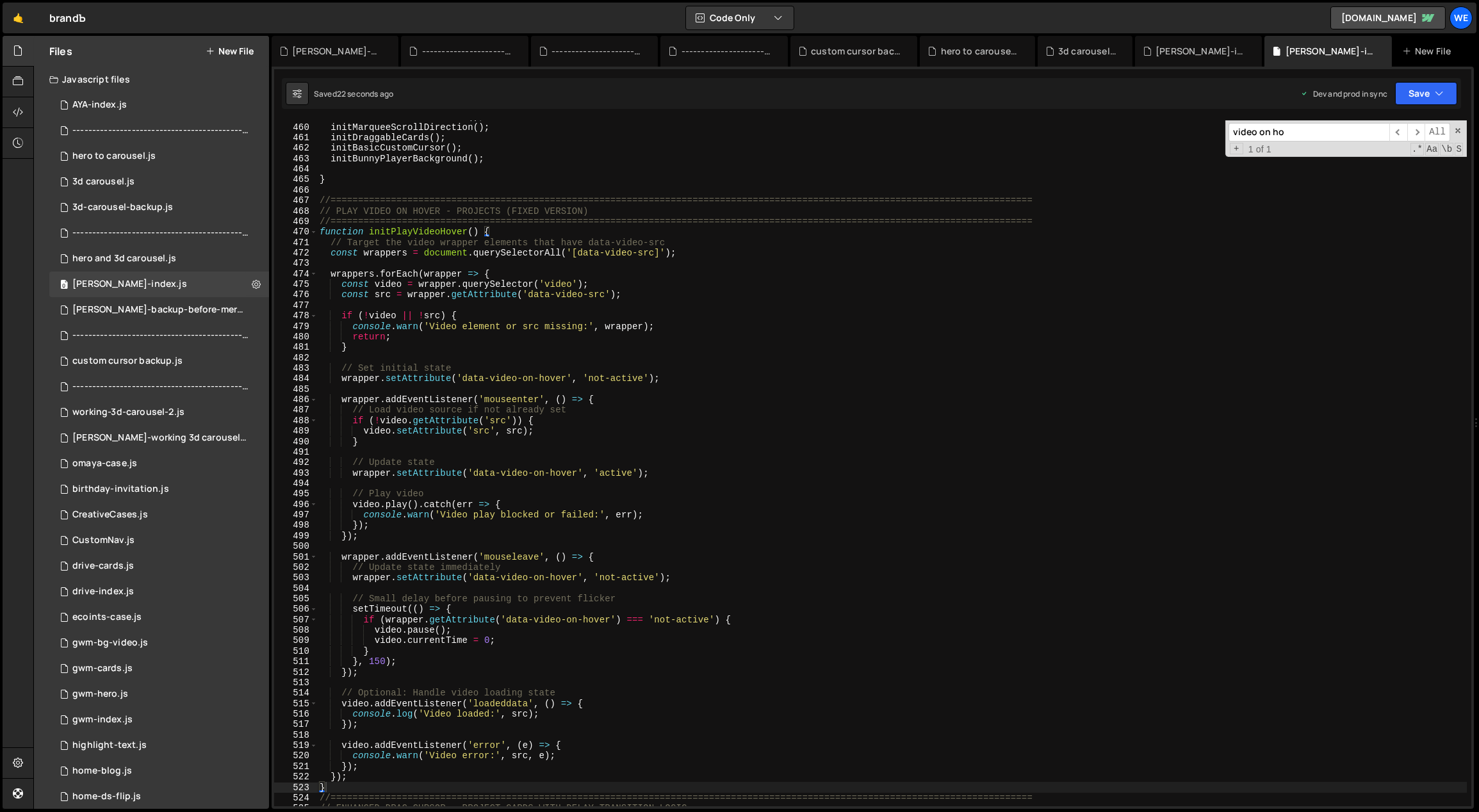
scroll to position [3542, 0]
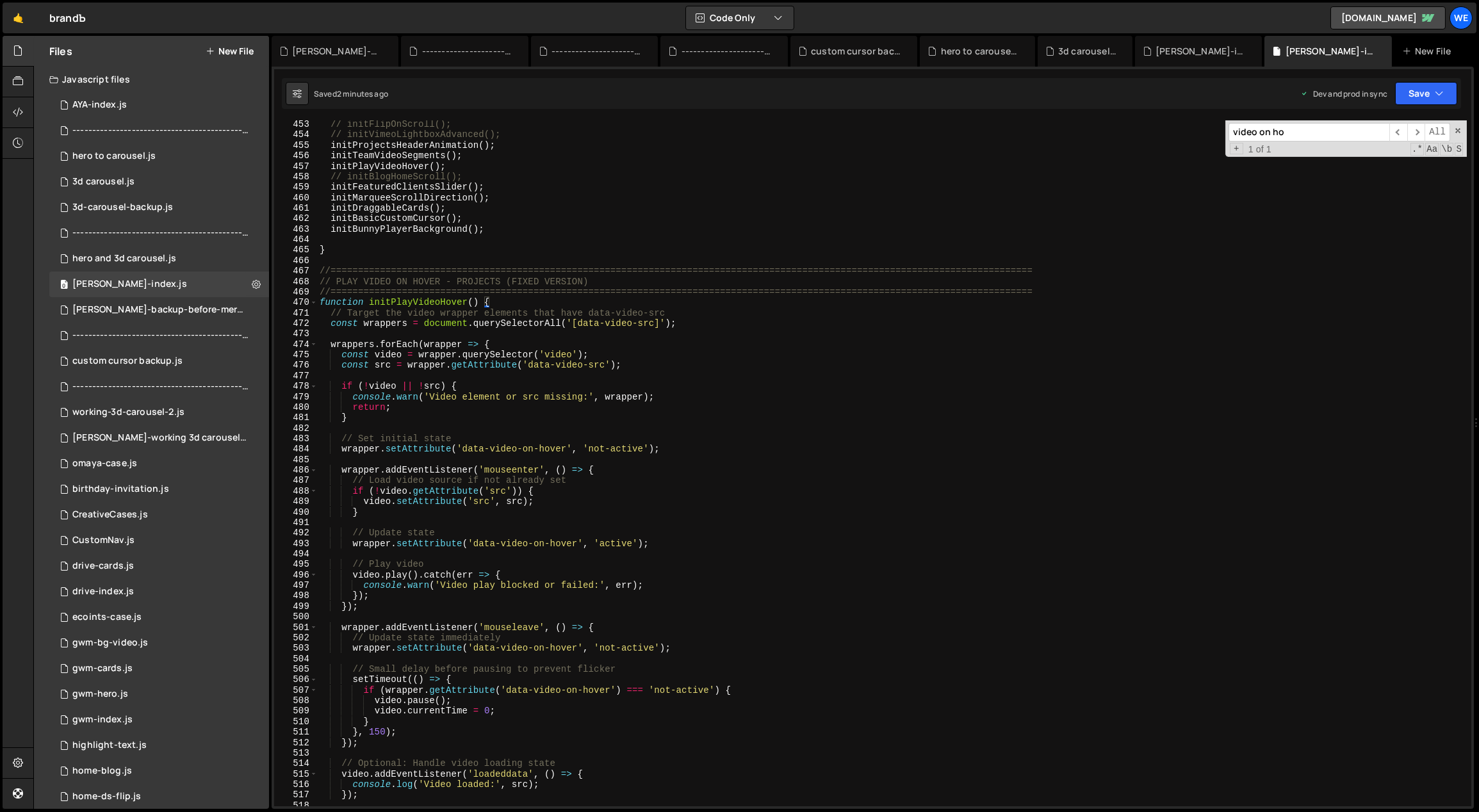
click at [708, 553] on div "// initFlipOnScroll(); // initVimeoLightboxAdvanced(); initProjectsHeaderAnimat…" at bounding box center [892, 473] width 1150 height 707
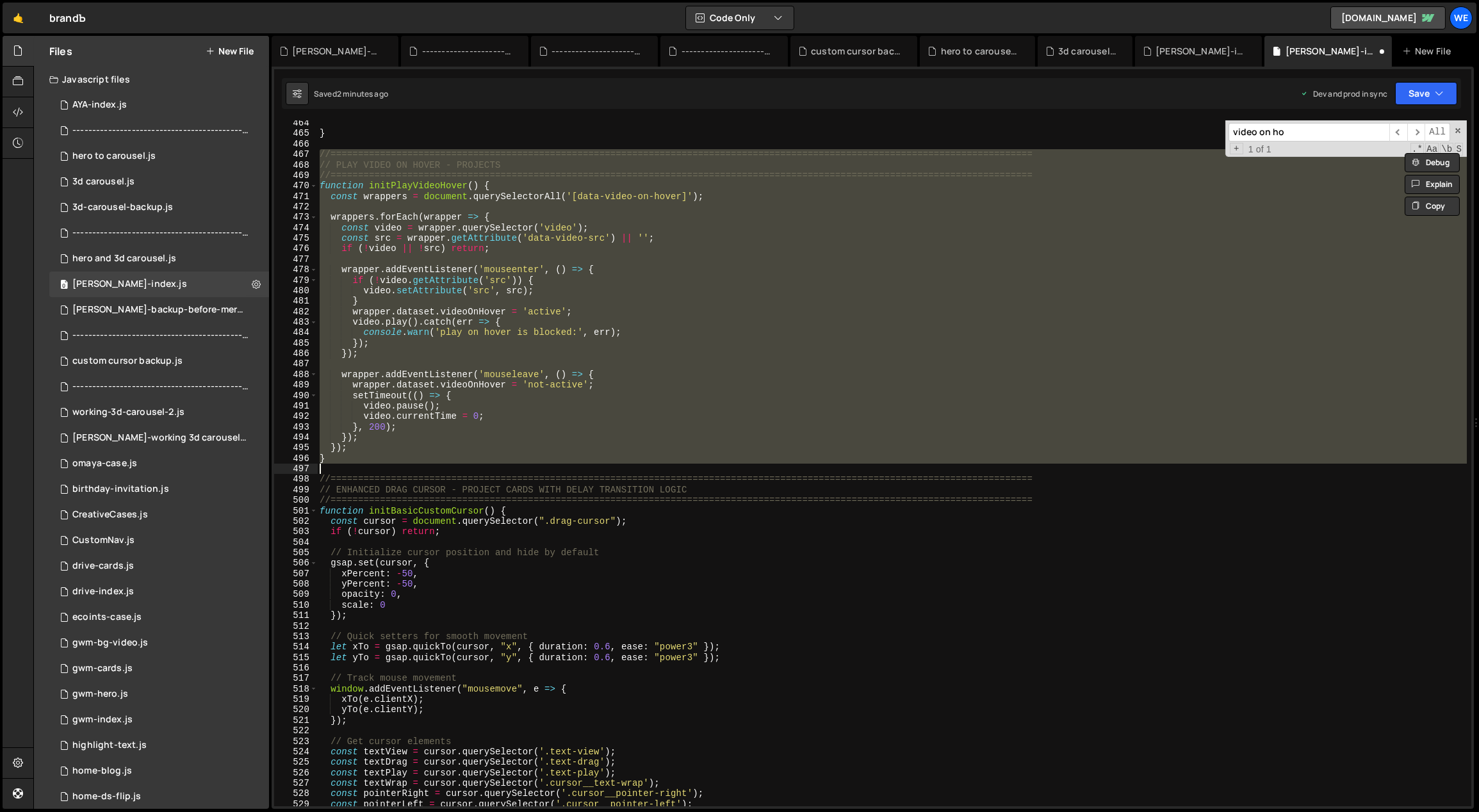
scroll to position [3664, 0]
click at [692, 397] on div "} //===========================================================================…" at bounding box center [892, 463] width 1150 height 686
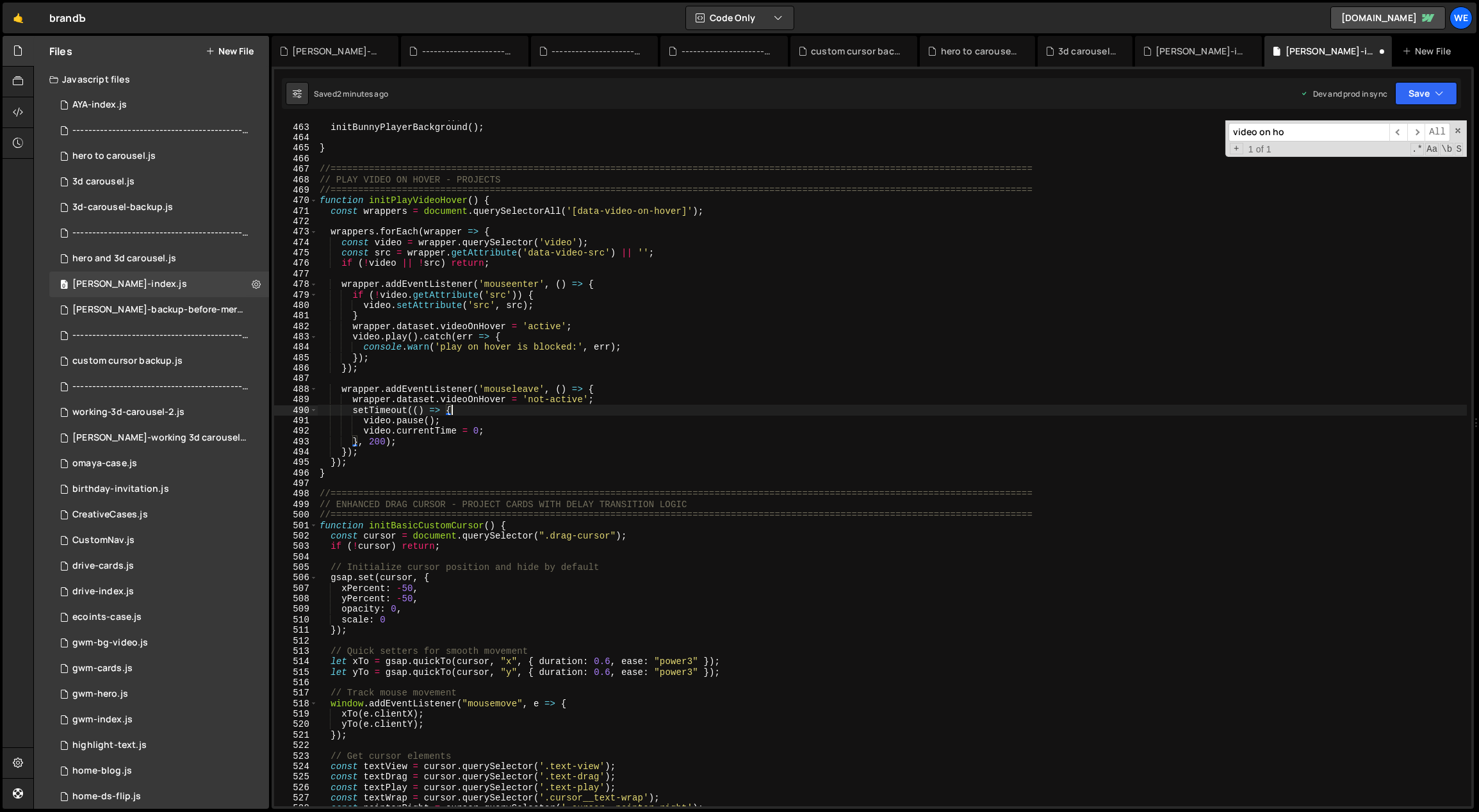
scroll to position [3618, 0]
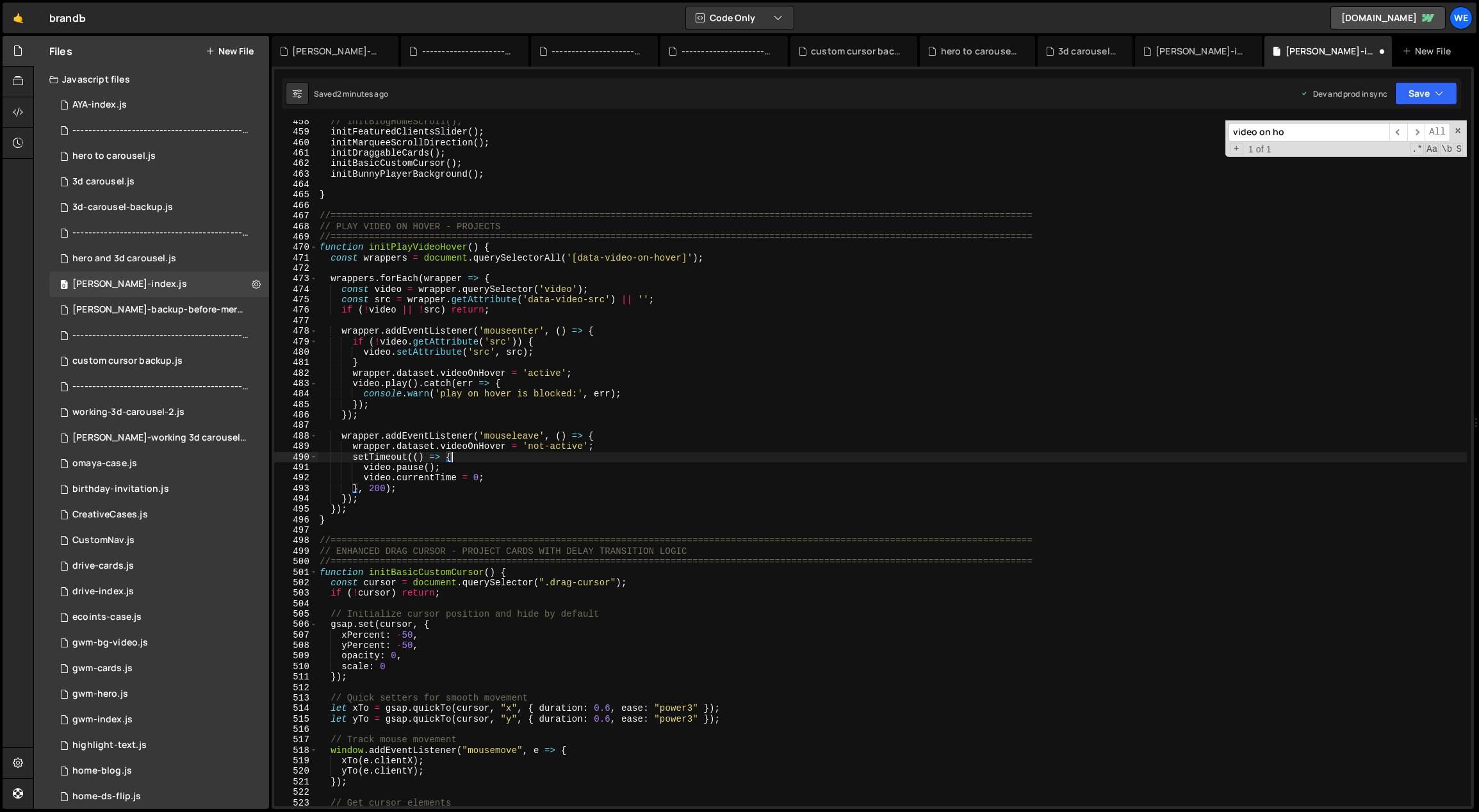
click at [545, 544] on div "// initBlogHomeScroll(); initFeaturedClientsSlider ( ) ; initMarqueeScrollDirec…" at bounding box center [892, 470] width 1150 height 707
type textarea "//=============================================================================…"
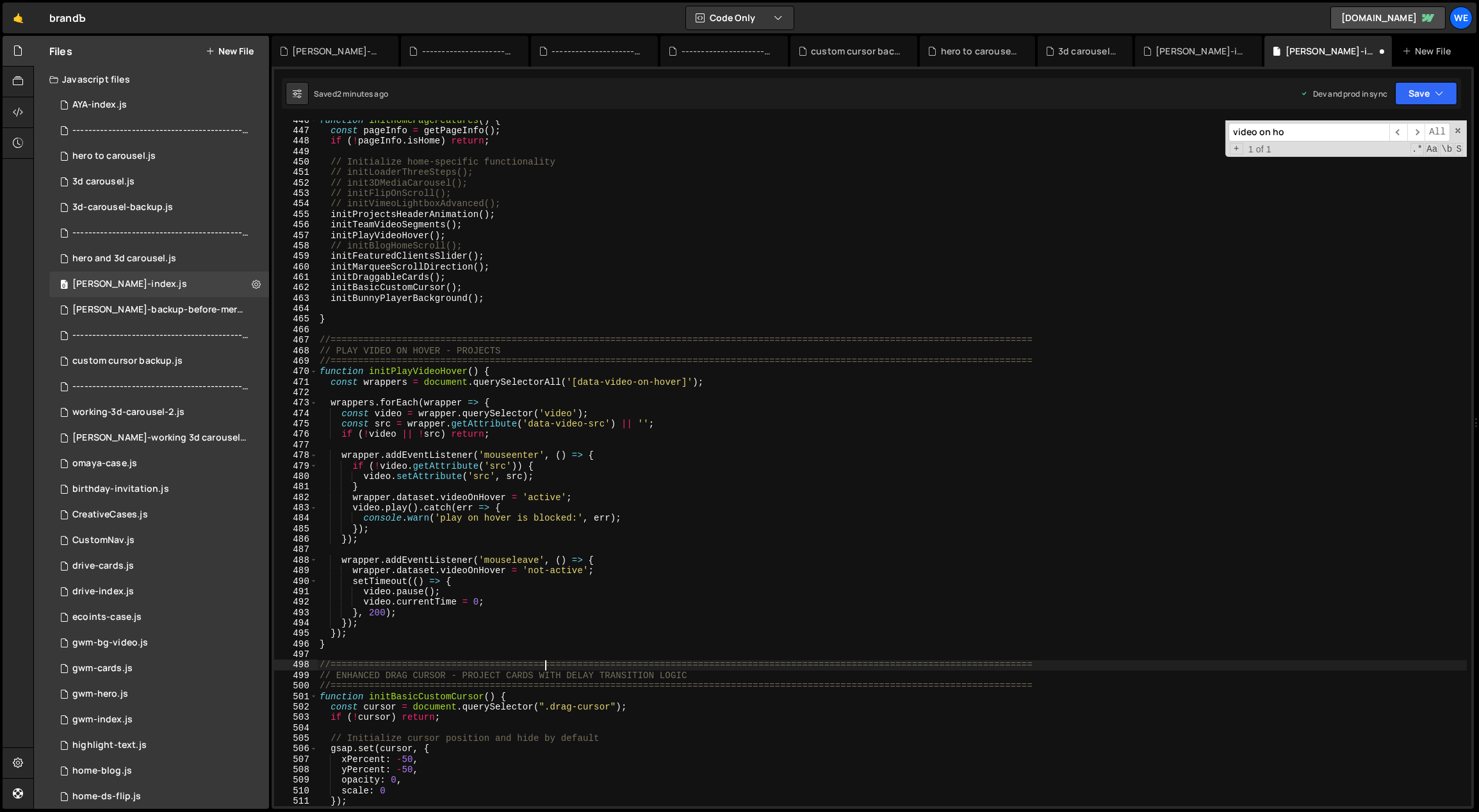
click at [577, 549] on div "function initHomePageFeatures ( ) { const pageInfo = getPageInfo ( ) ; if ( ! p…" at bounding box center [892, 469] width 1150 height 707
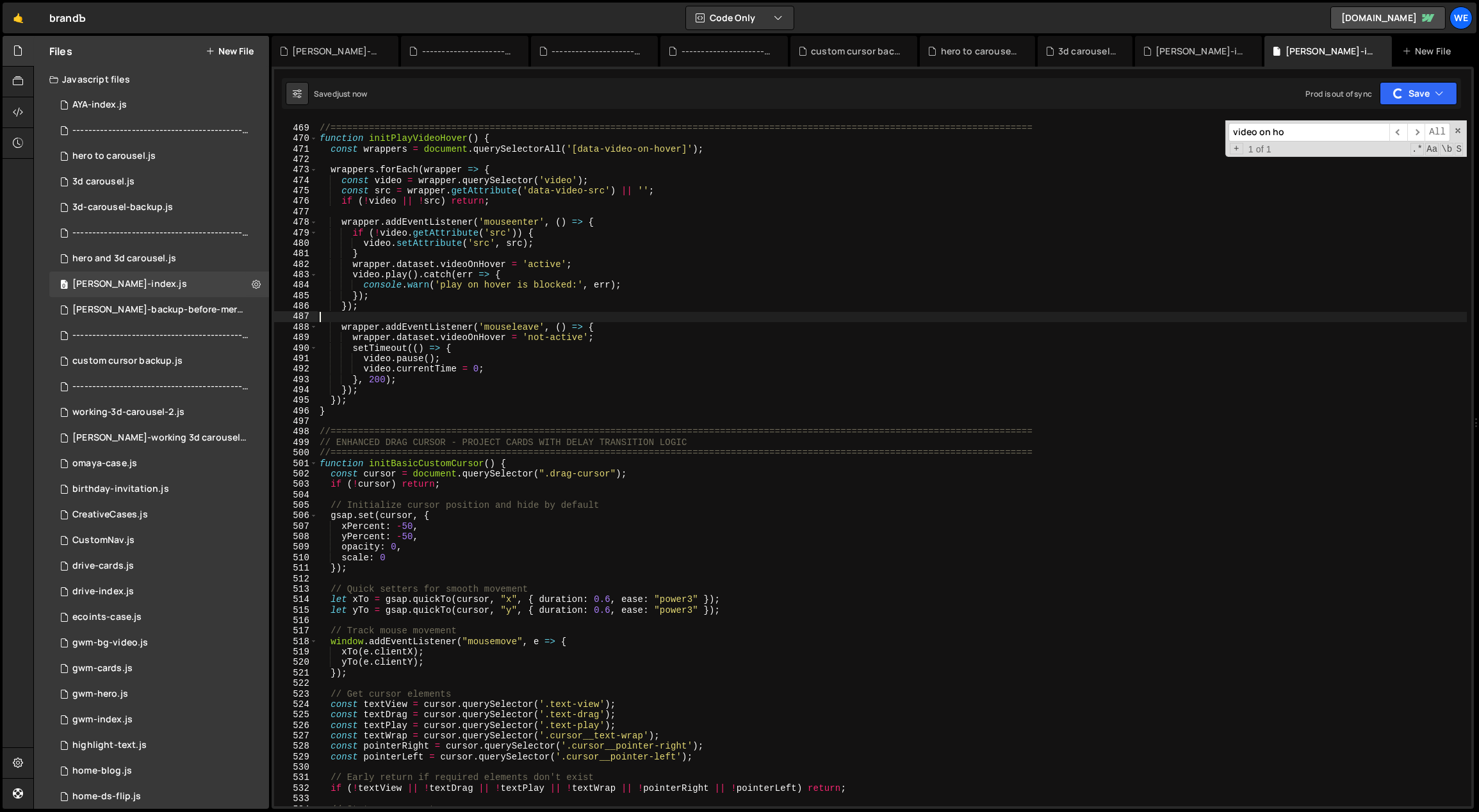
click at [616, 557] on div "// PLAY VIDEO ON HOVER - PROJECTS //===========================================…" at bounding box center [892, 466] width 1150 height 707
type textarea "scale: 0"
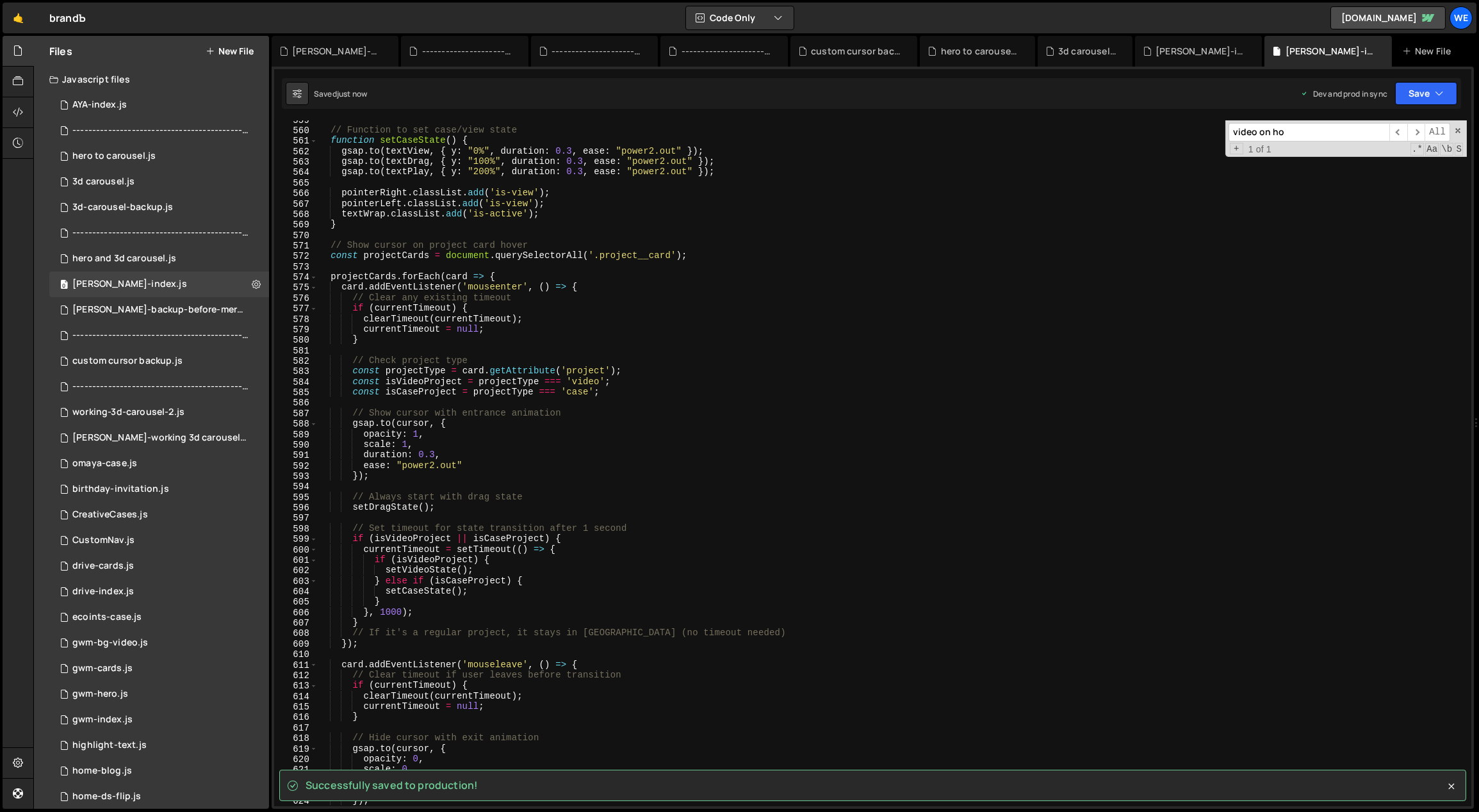
scroll to position [4590, 0]
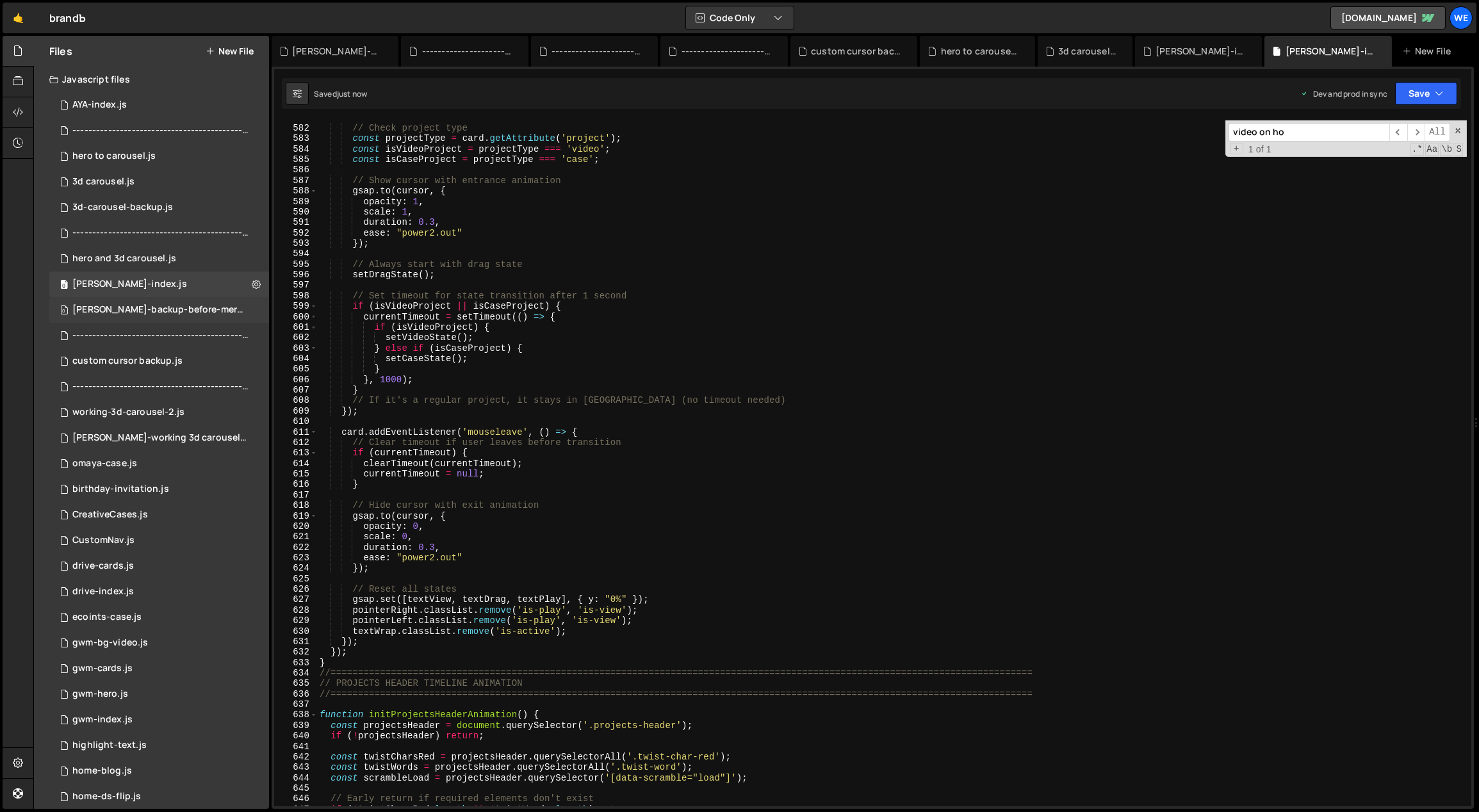
click at [151, 300] on div "0 [PERSON_NAME]-backup-before-merge-projects.js 0" at bounding box center [161, 310] width 224 height 25
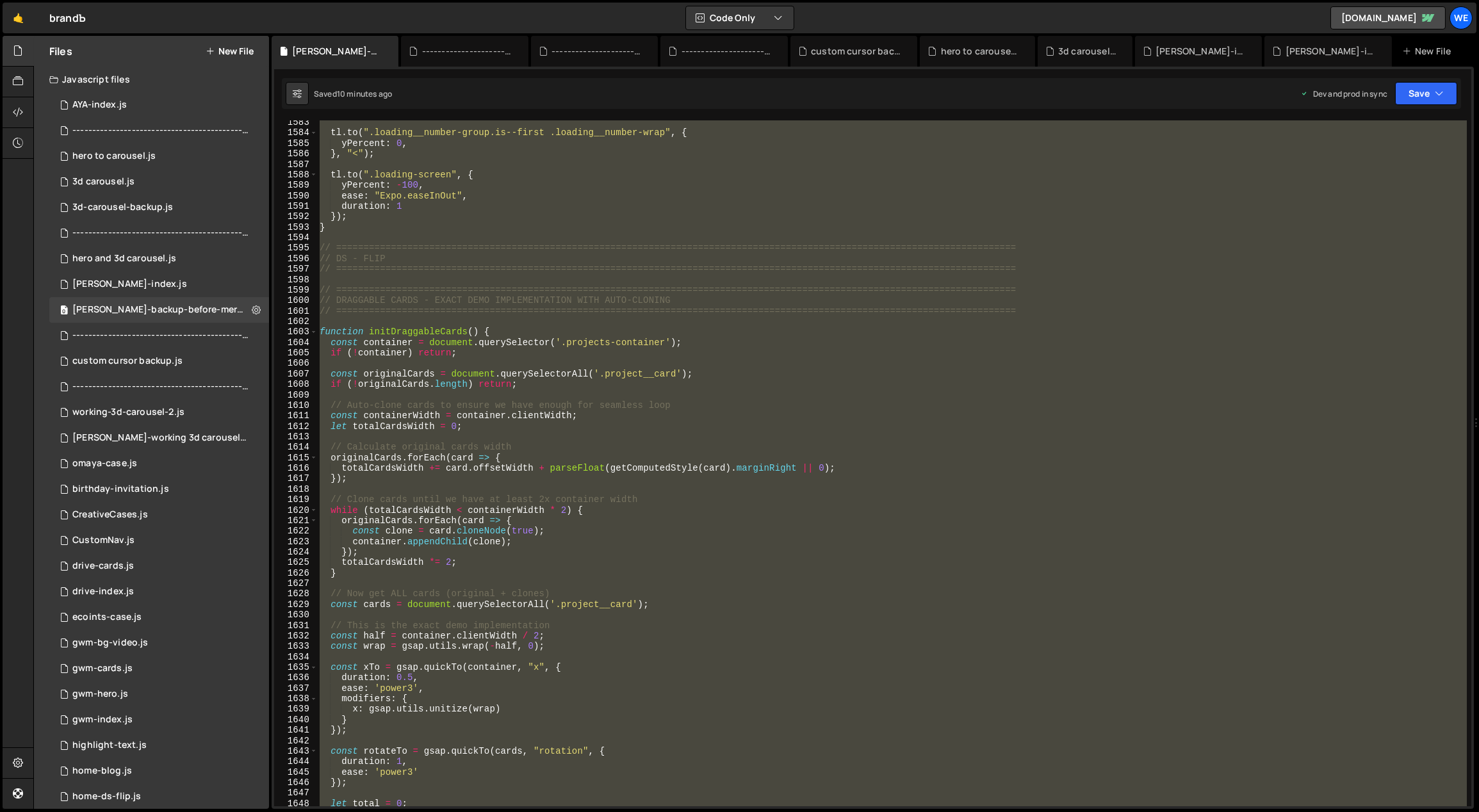
click at [573, 380] on div "tl . to ( ".loading__number-group.is--first .loading__number-wrap" , { yPercent…" at bounding box center [892, 463] width 1150 height 686
type textarea "initScript();"
click at [167, 279] on div "0 [PERSON_NAME]-index.js 0" at bounding box center [159, 284] width 219 height 25
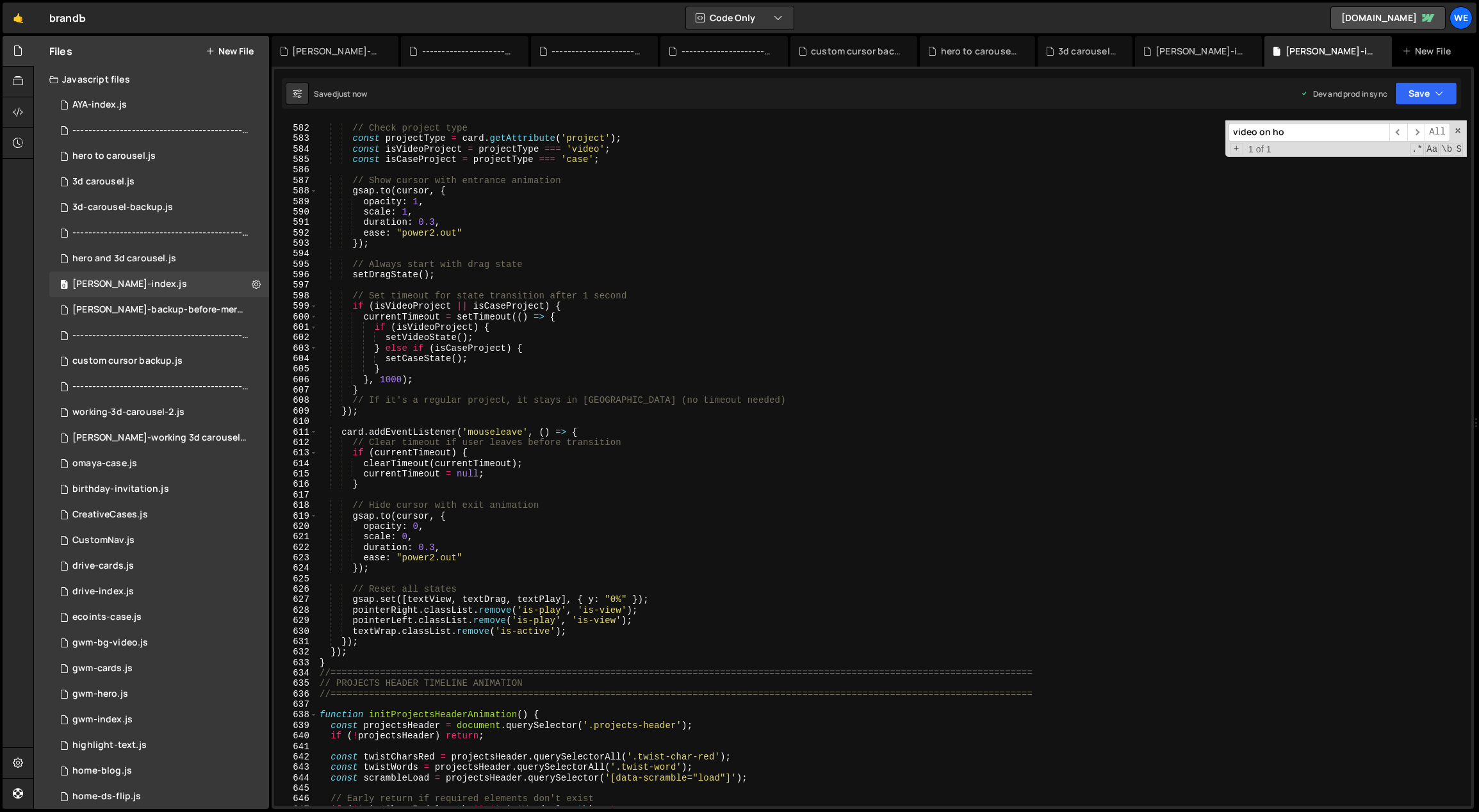
click at [575, 329] on div "// Check project type const projectType = card . getAttribute ( 'project' ) ; c…" at bounding box center [892, 466] width 1150 height 707
type textarea "initScript();"
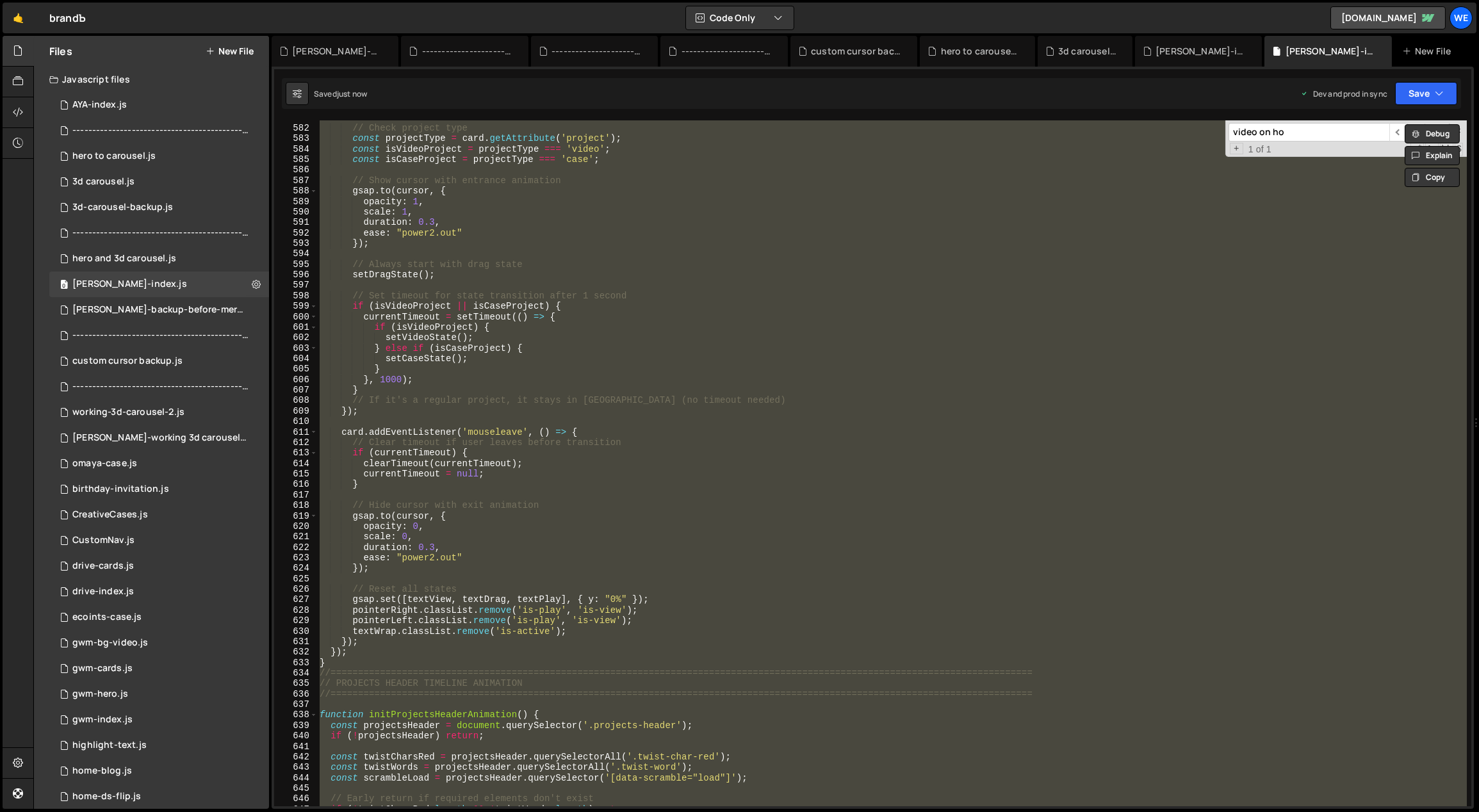
paste textarea
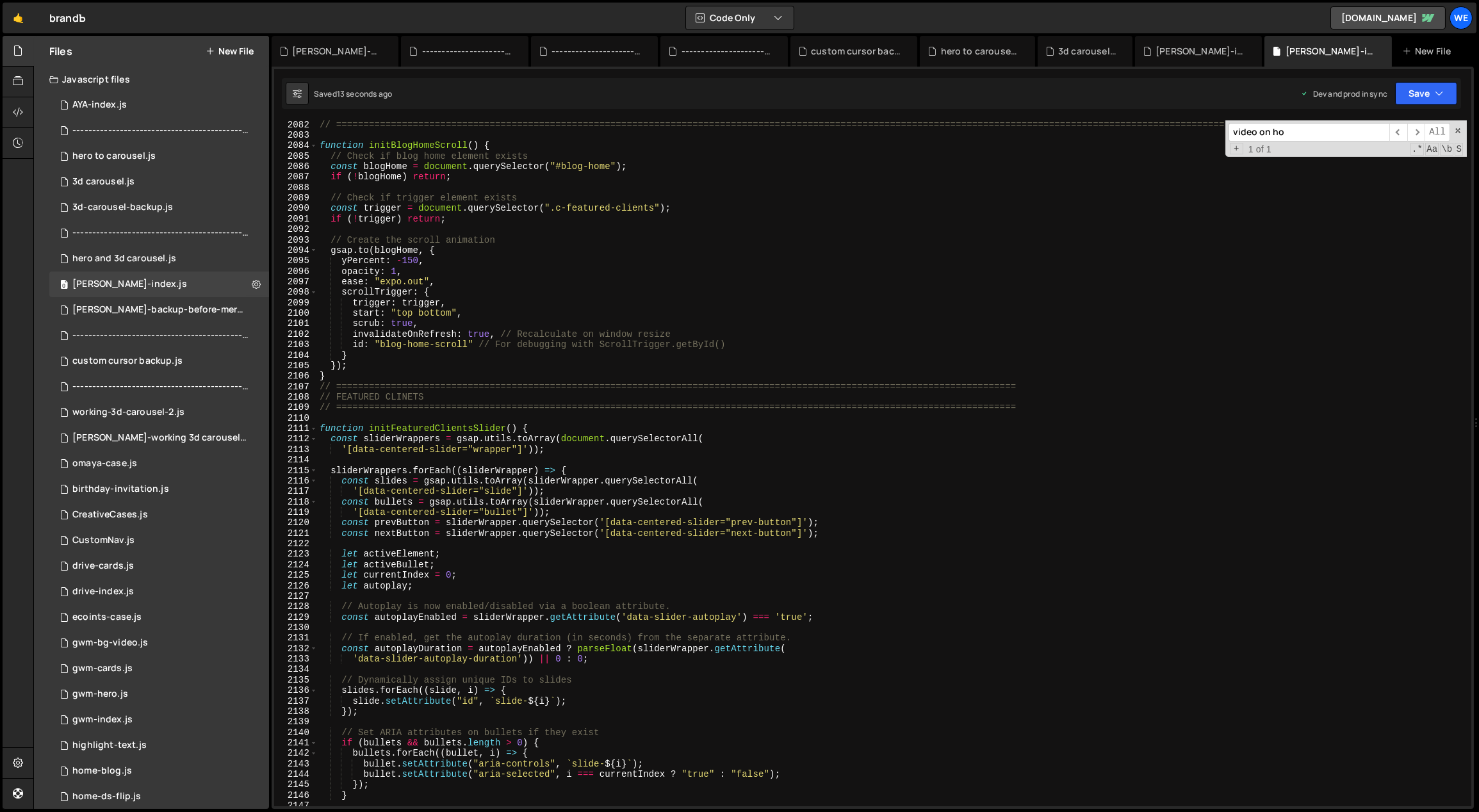
scroll to position [16665, 0]
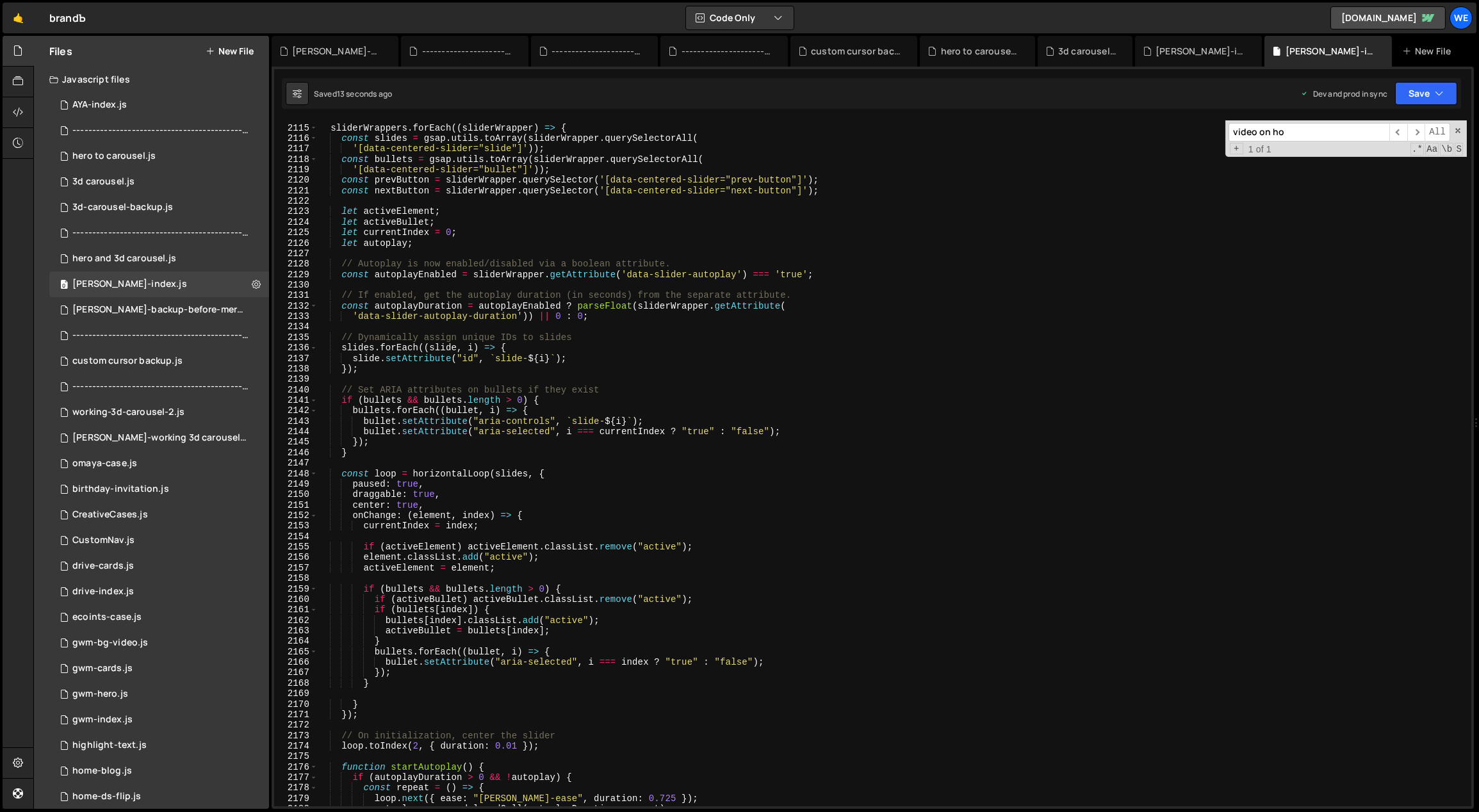
click at [539, 497] on div "sliderWrappers . forEach (( sliderWrapper ) => { const slides = gsap . utils . …" at bounding box center [892, 465] width 1150 height 707
type textarea "draggable: true,"
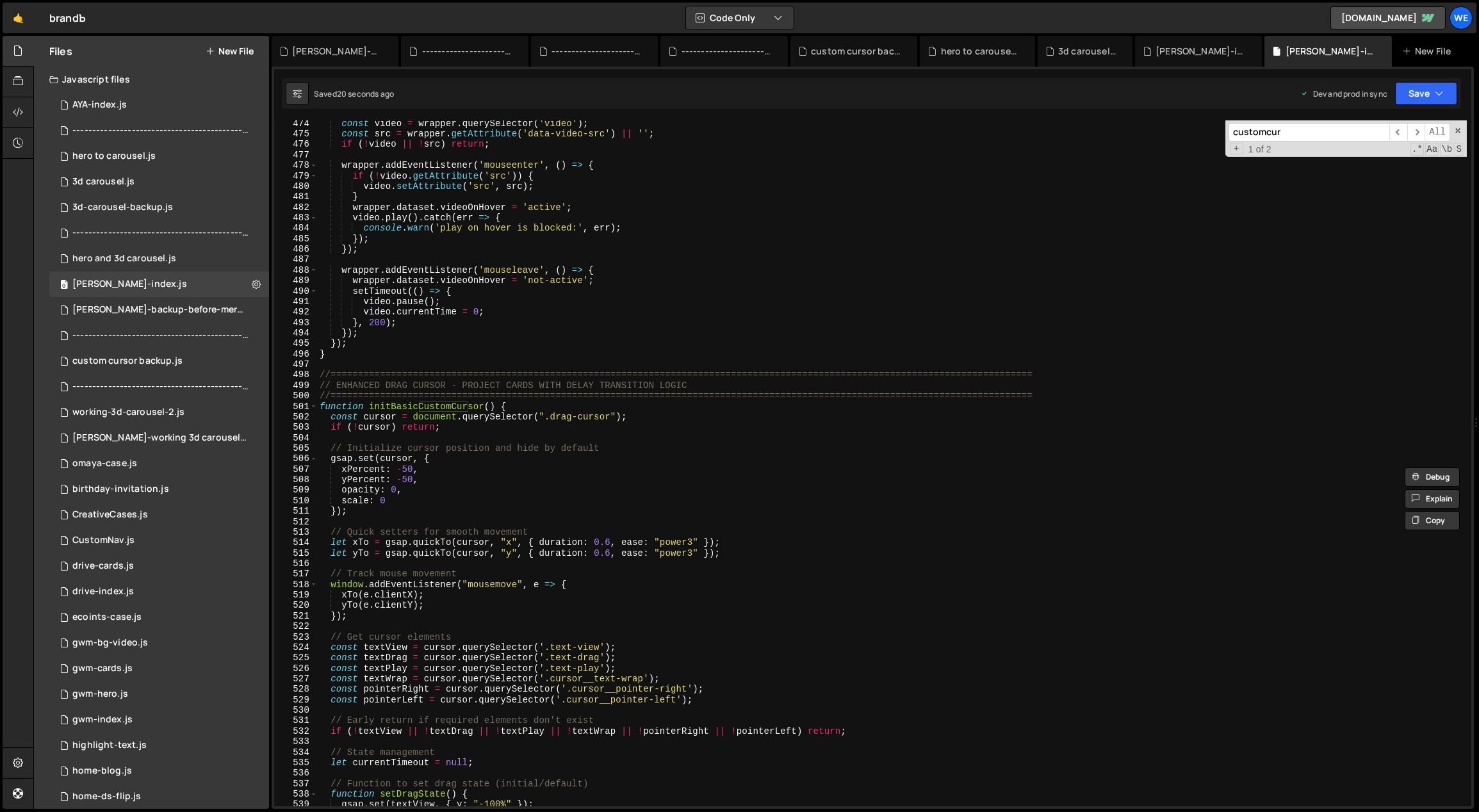
scroll to position [3805, 0]
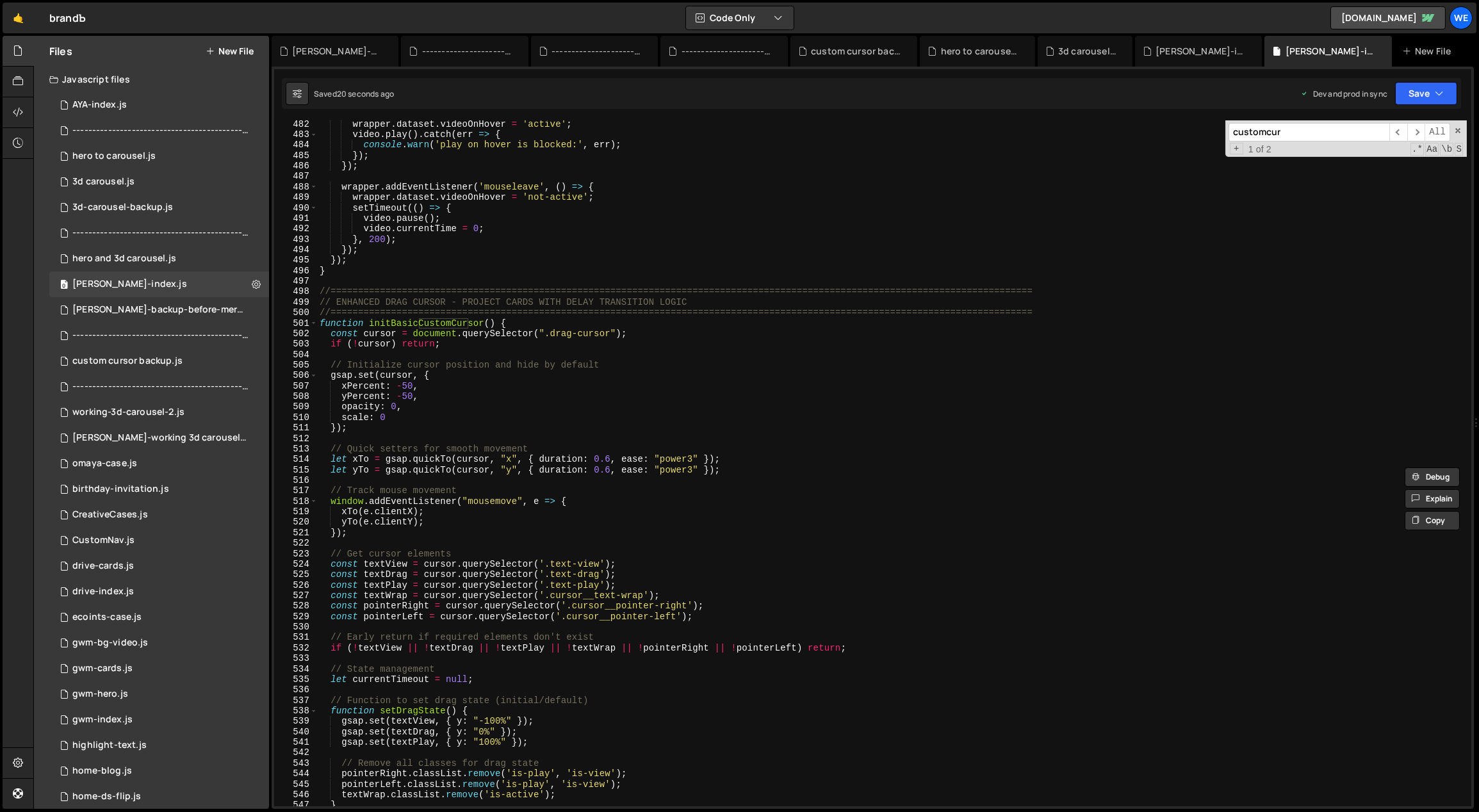
type input "customcur"
click at [590, 474] on div "wrapper . dataset . videoOnHover = 'active' ; video . play ( ) . catch ( err =>…" at bounding box center [892, 473] width 1150 height 707
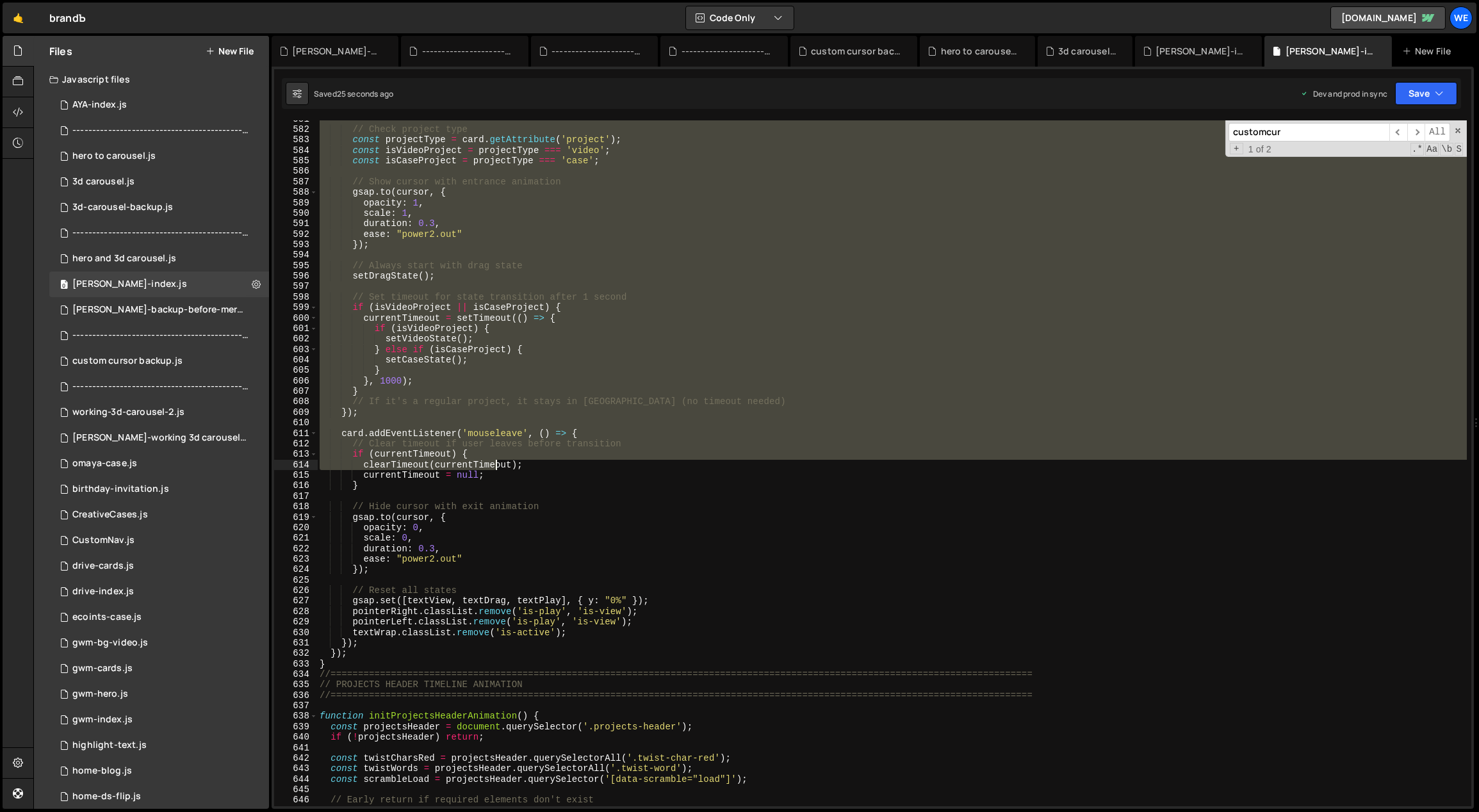
scroll to position [4590, 0]
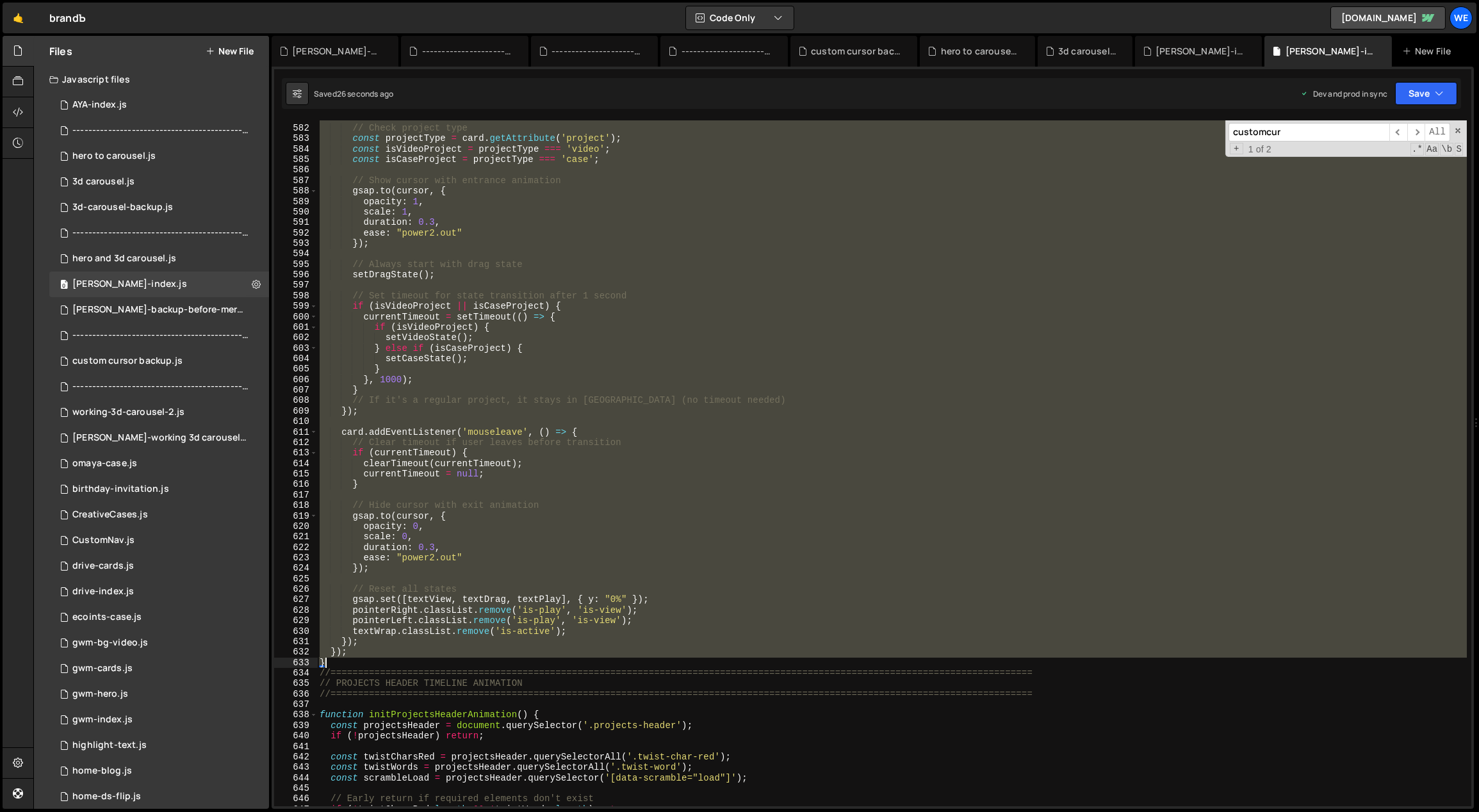
drag, startPoint x: 317, startPoint y: 286, endPoint x: 344, endPoint y: 660, distance: 375.0
click at [343, 660] on div "// Check project type const projectType = card . getAttribute ( 'project' ) ; c…" at bounding box center [892, 466] width 1150 height 707
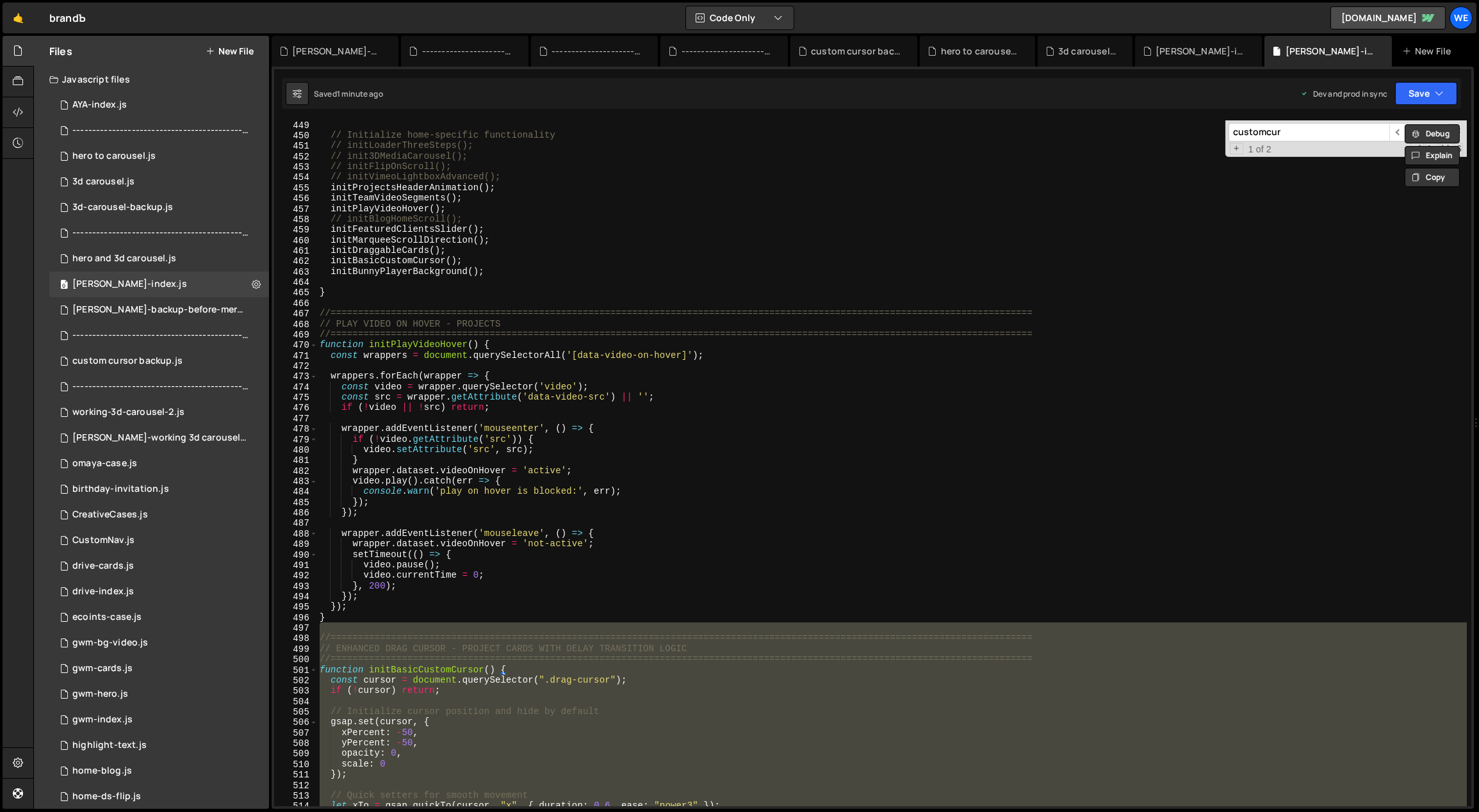
scroll to position [3555, 0]
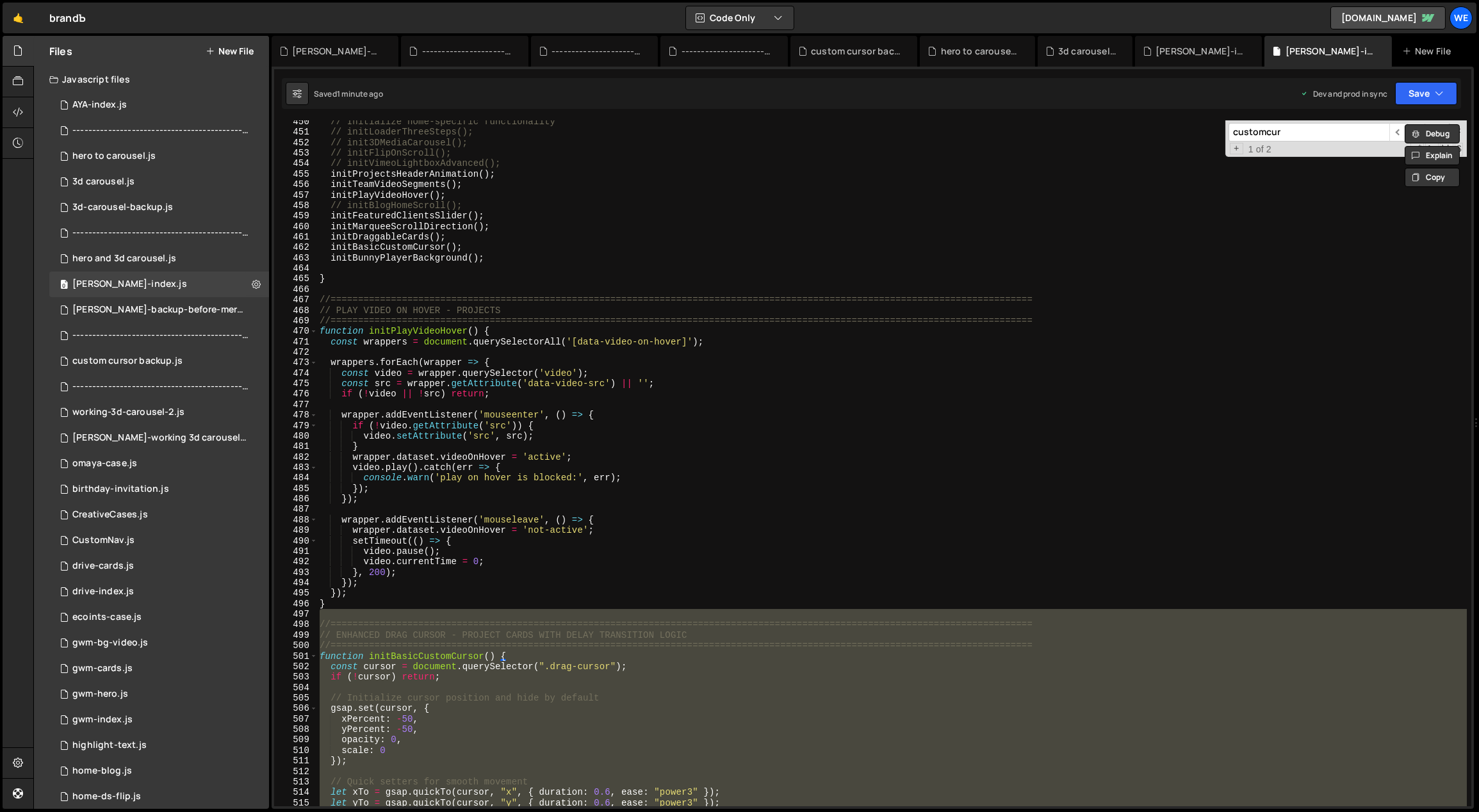
click at [562, 535] on div "// Initialize home-specific functionality // initLoaderThreeSteps(); // init3DM…" at bounding box center [892, 470] width 1150 height 707
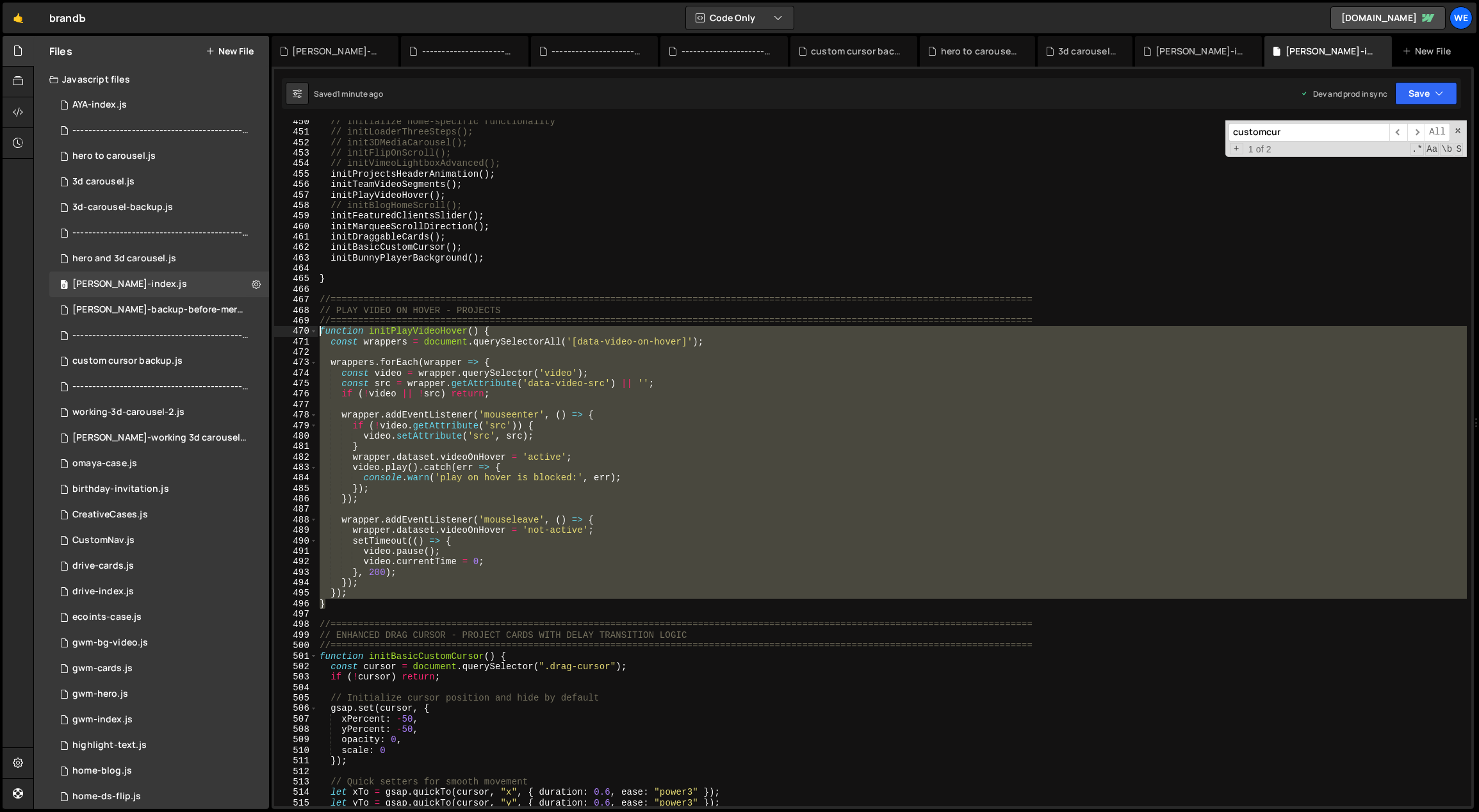
drag, startPoint x: 343, startPoint y: 605, endPoint x: 319, endPoint y: 334, distance: 272.1
click at [319, 334] on div "// Initialize home-specific functionality // initLoaderThreeSteps(); // init3DM…" at bounding box center [892, 470] width 1150 height 707
type textarea "function initPlayVideoHover() { const wrappers = document.querySelectorAll('[da…"
click at [693, 506] on div "// Initialize home-specific functionality // initLoaderThreeSteps(); // init3DM…" at bounding box center [892, 463] width 1150 height 686
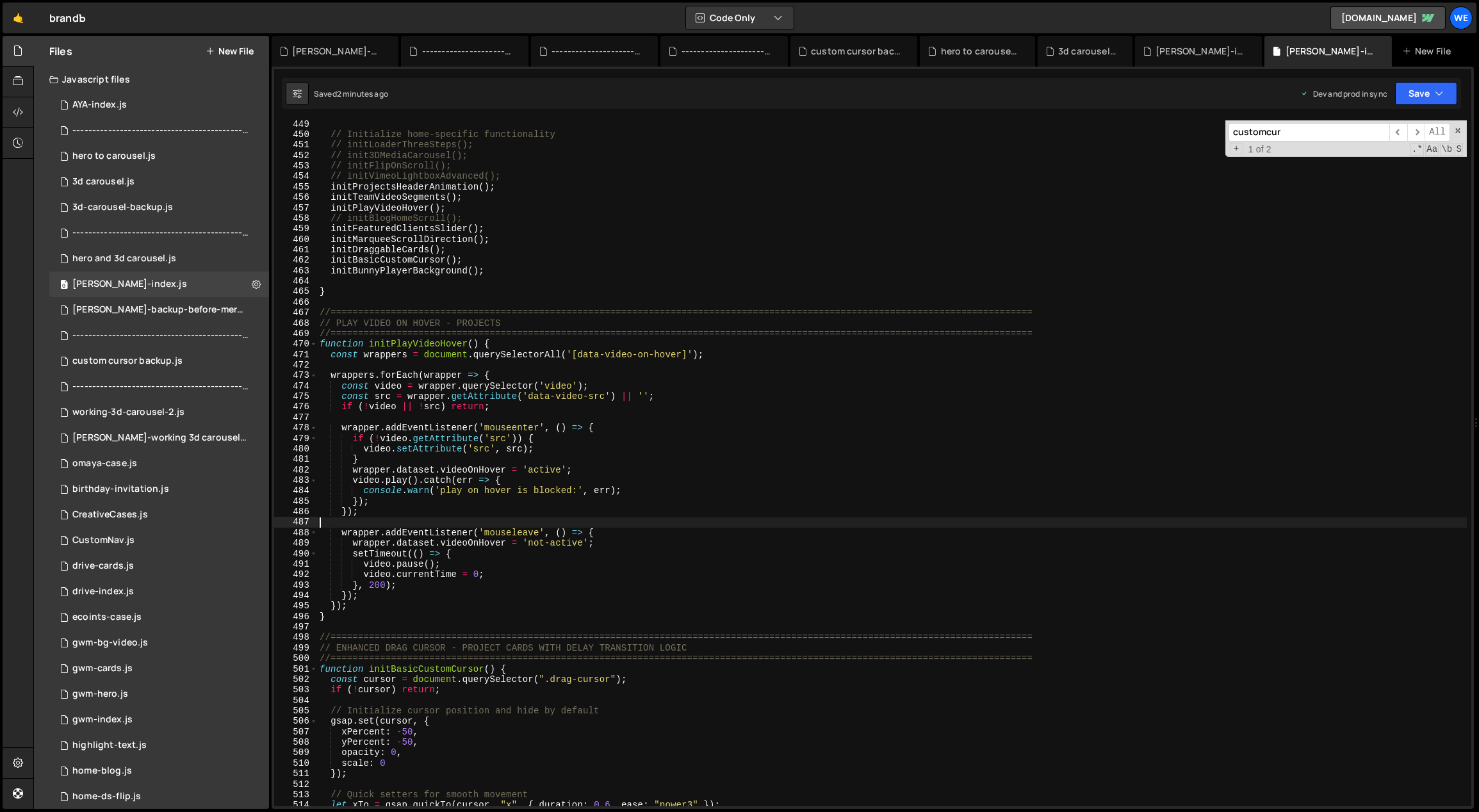
scroll to position [3546, 0]
click at [460, 203] on div "// Initialize home-specific functionality // initLoaderThreeSteps(); // init3DM…" at bounding box center [892, 473] width 1150 height 707
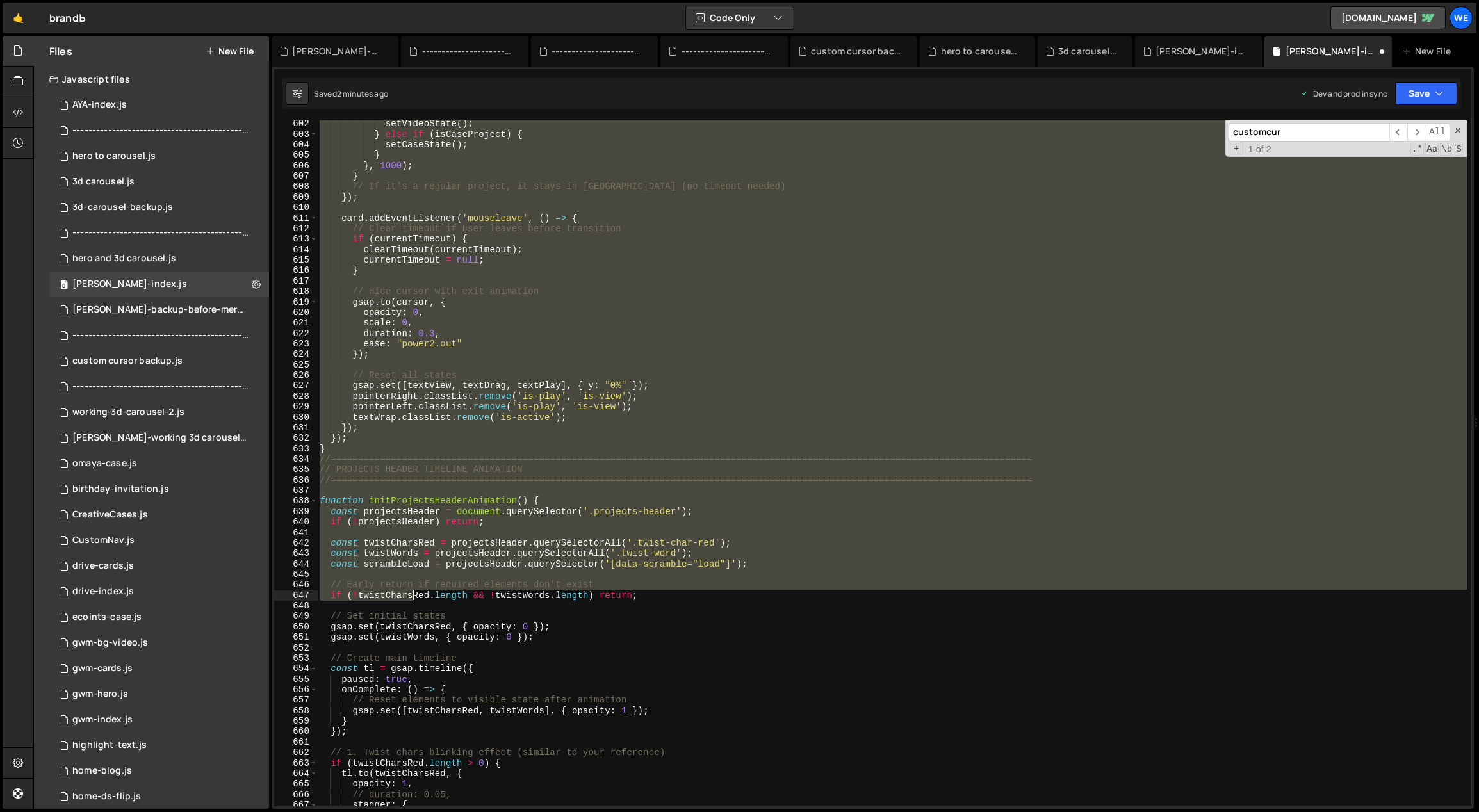
scroll to position [4748, 0]
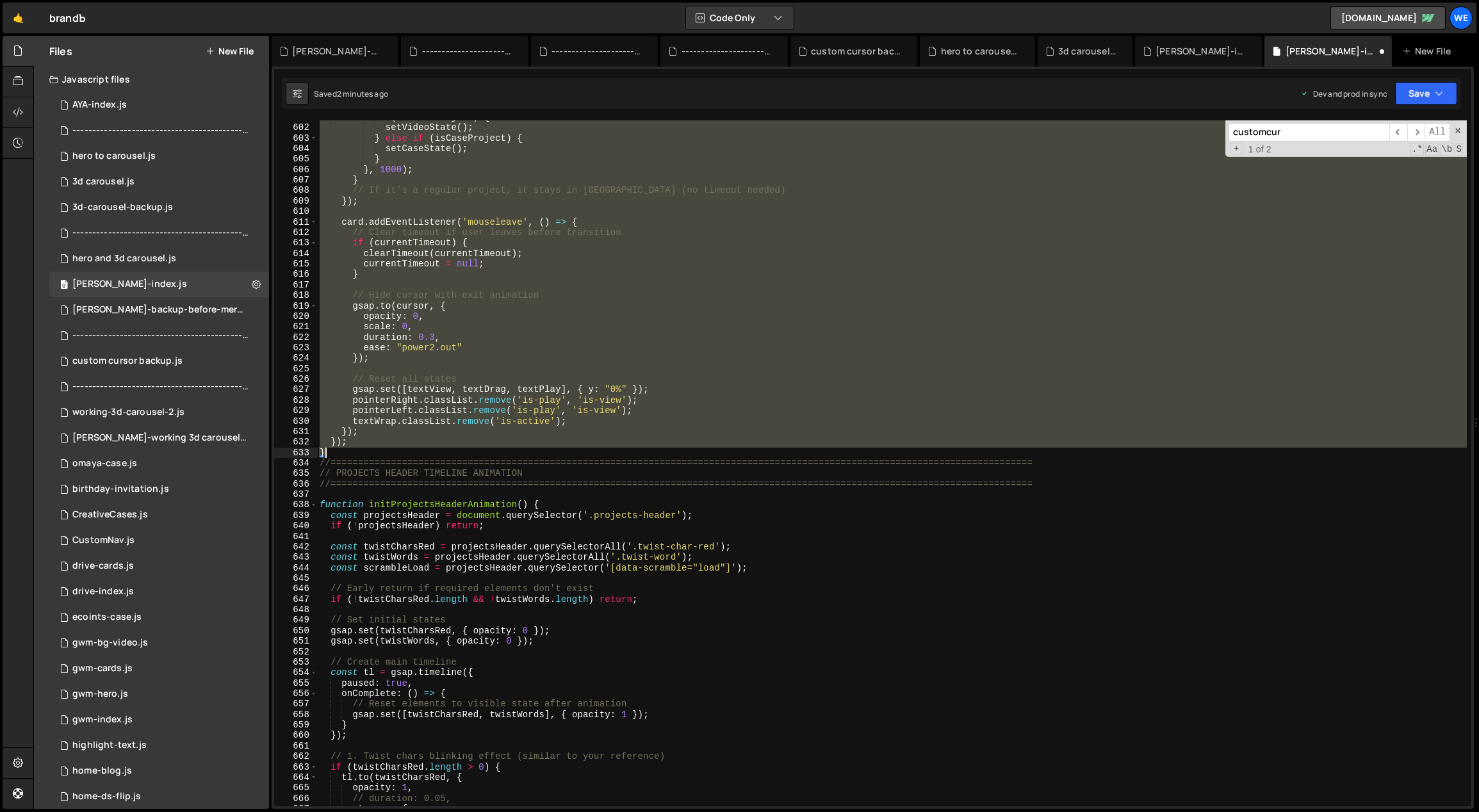
drag, startPoint x: 319, startPoint y: 635, endPoint x: 334, endPoint y: 453, distance: 182.6
click at [334, 453] on div "if ( isVideoProject ) { setVideoState ( ) ; } else if ( isCaseProject ) { setCa…" at bounding box center [892, 465] width 1150 height 707
paste textarea
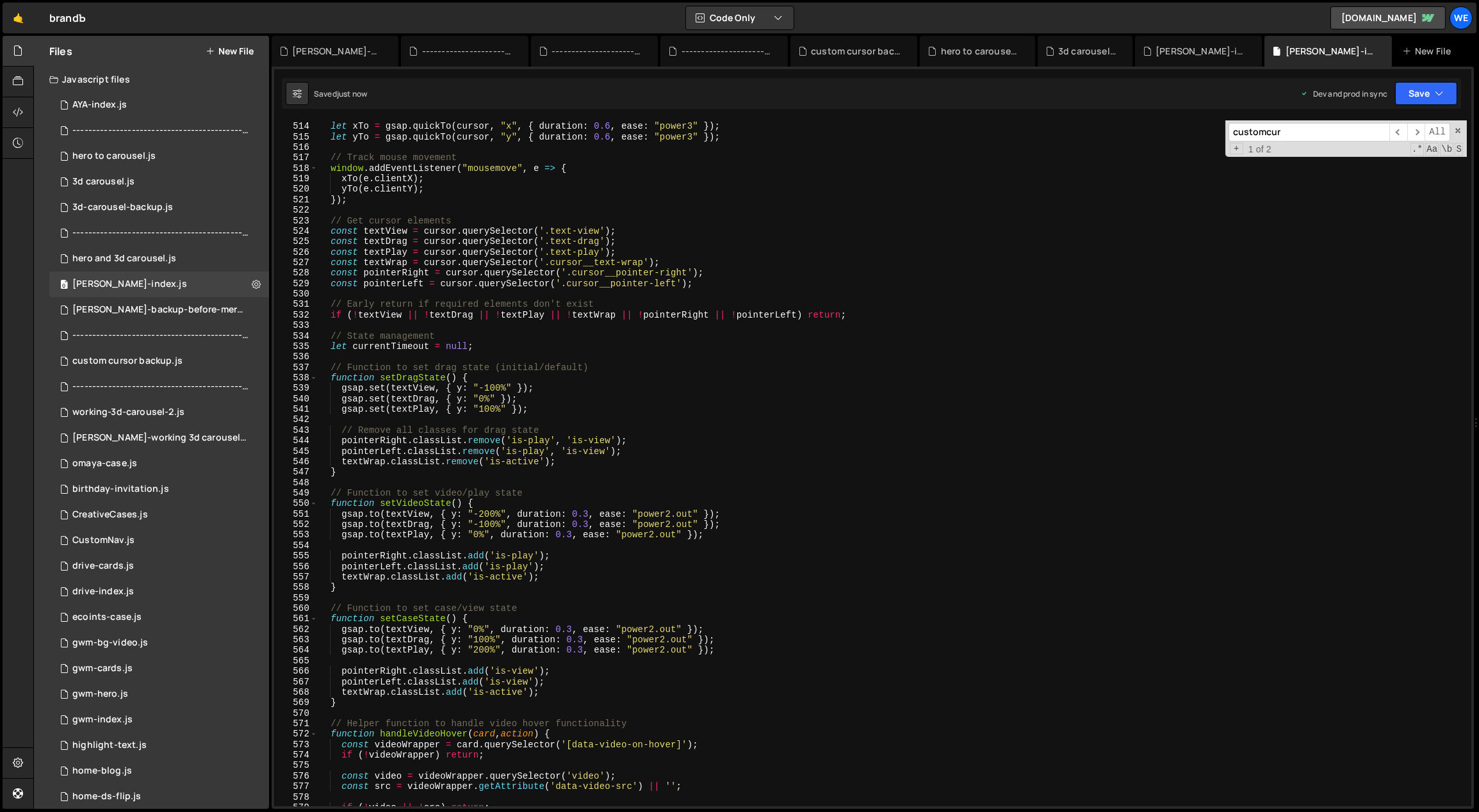
scroll to position [4037, 0]
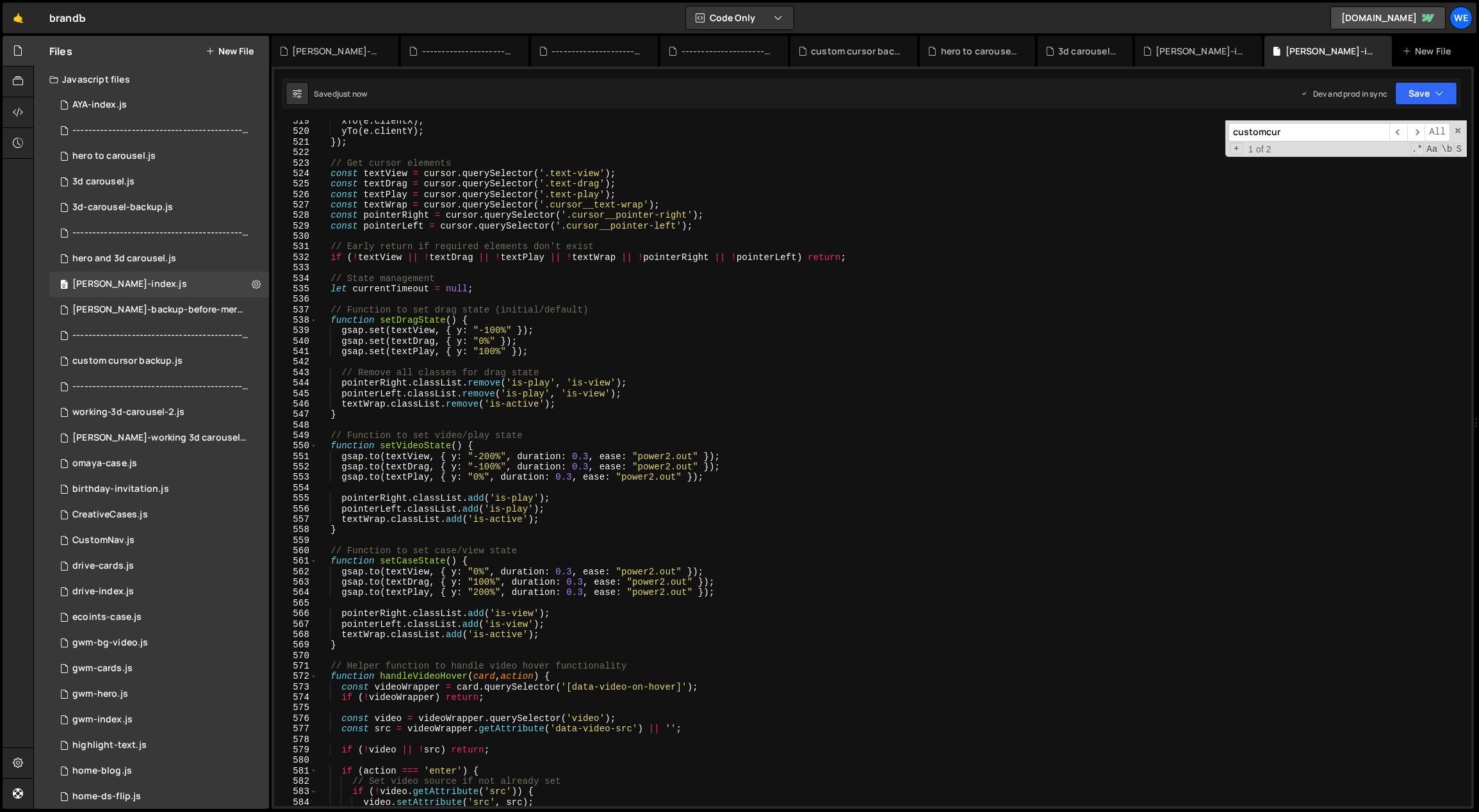
click at [576, 673] on div "xTo ( e . clientX ) ; yTo ( e . clientY ) ; }) ; // Get cursor elements const t…" at bounding box center [892, 469] width 1150 height 707
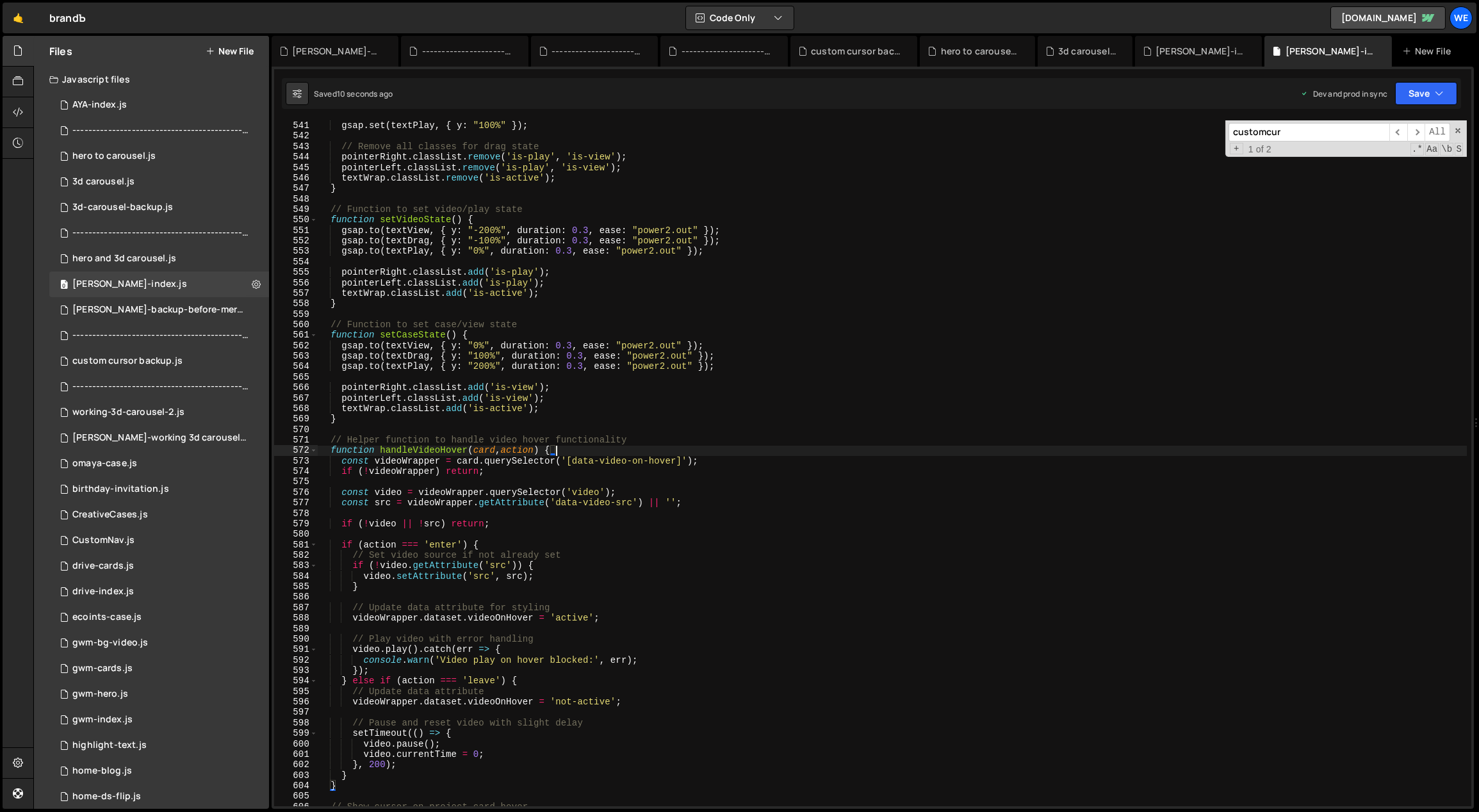
scroll to position [4244, 0]
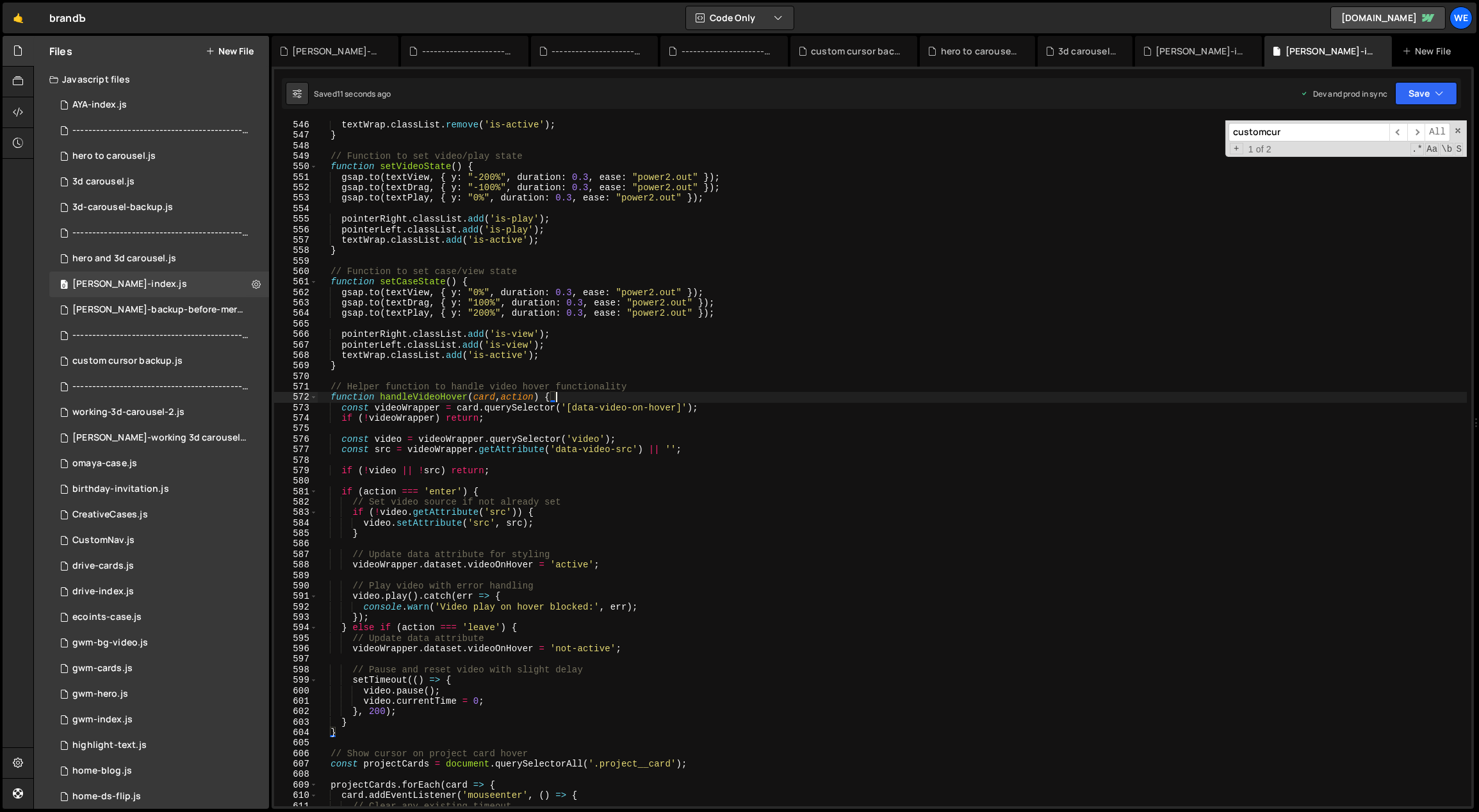
click at [585, 678] on div "textWrap . classList . remove ( 'is-active' ) ; } // Function to set video/play…" at bounding box center [892, 473] width 1150 height 707
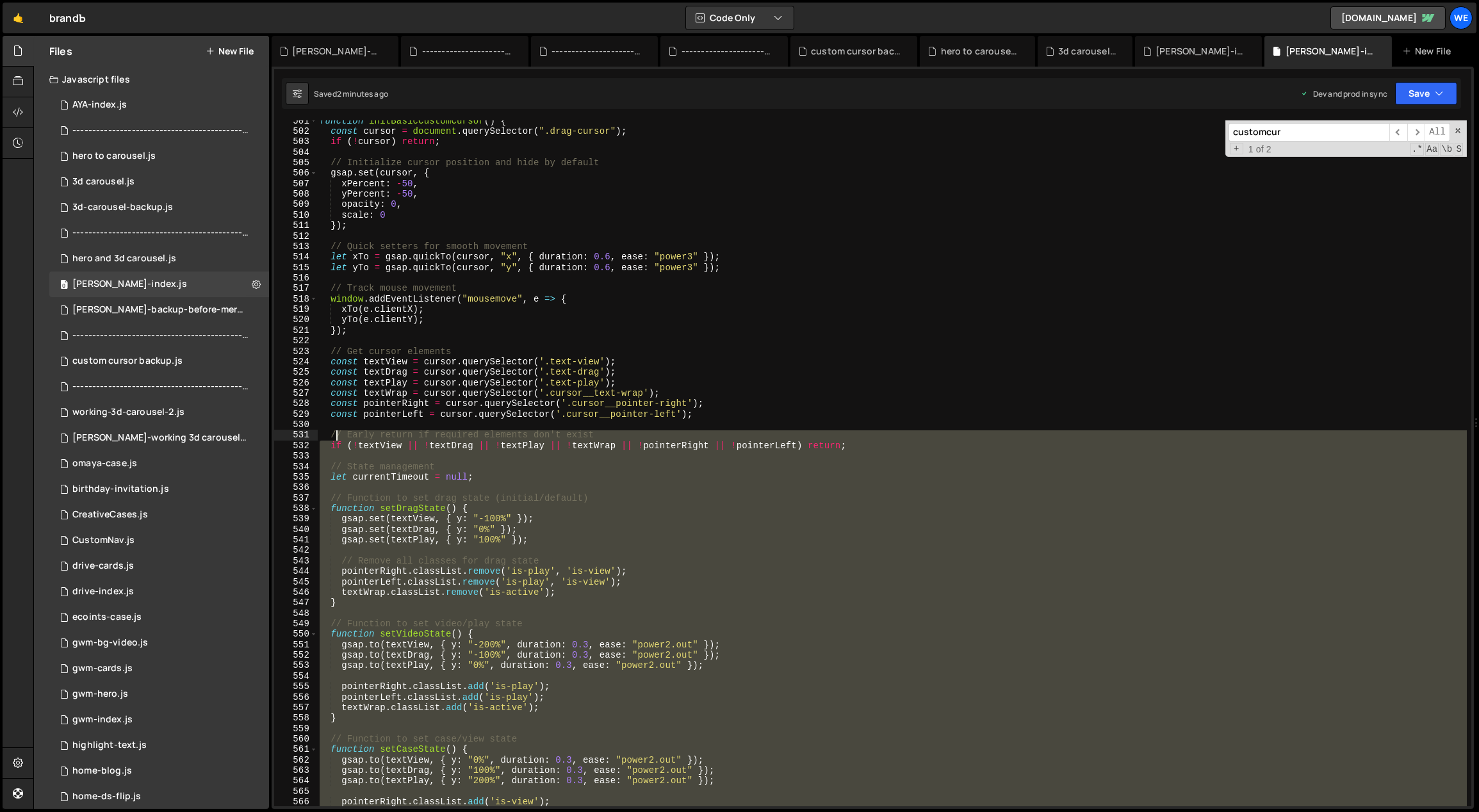
scroll to position [3721, 0]
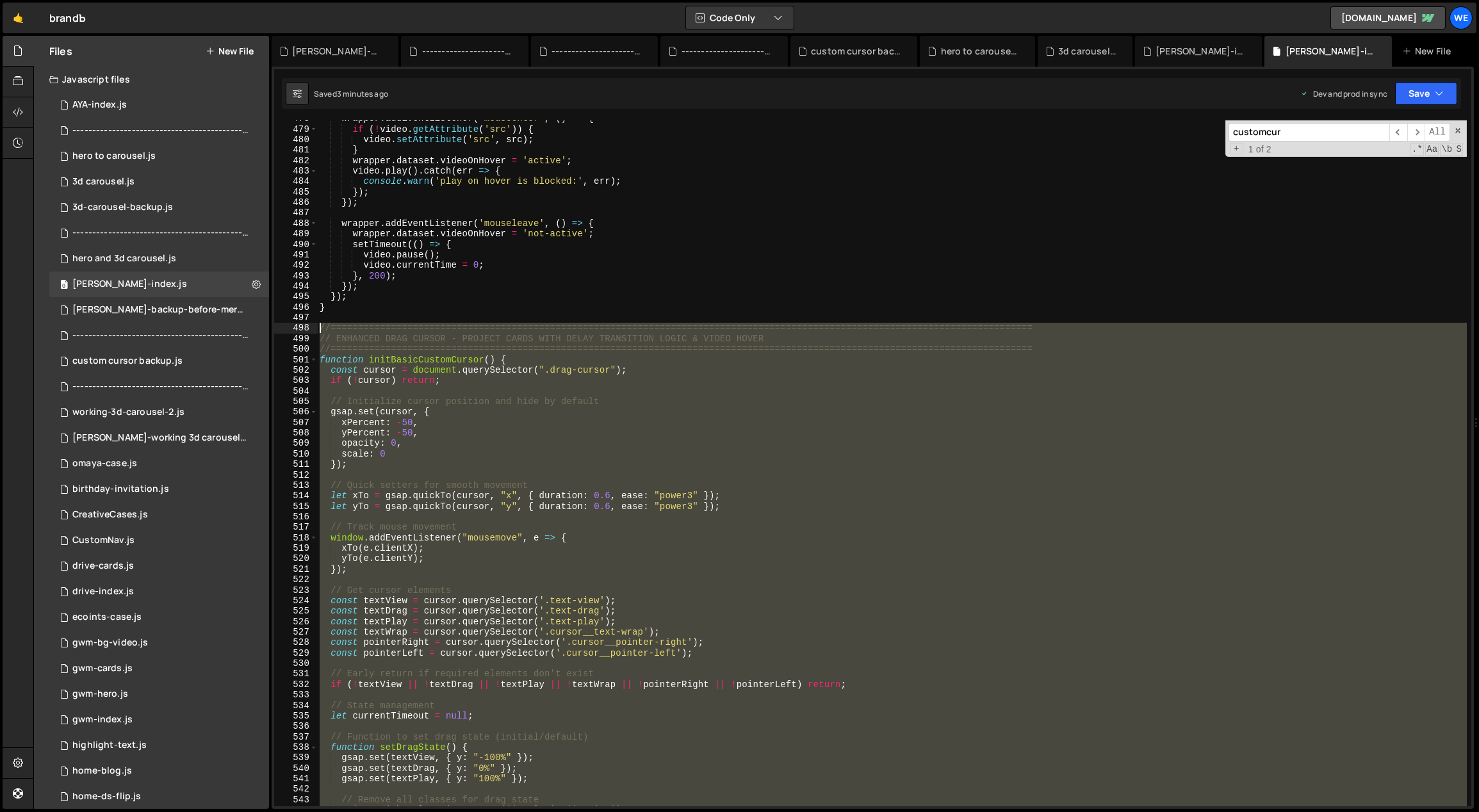
drag, startPoint x: 335, startPoint y: 650, endPoint x: 321, endPoint y: 325, distance: 325.3
click at [321, 325] on div "wrapper . addEventListener ( 'mouseenter' , ( ) => { if ( ! video . getAttribut…" at bounding box center [892, 467] width 1150 height 707
paste textarea "}"
type textarea "}"
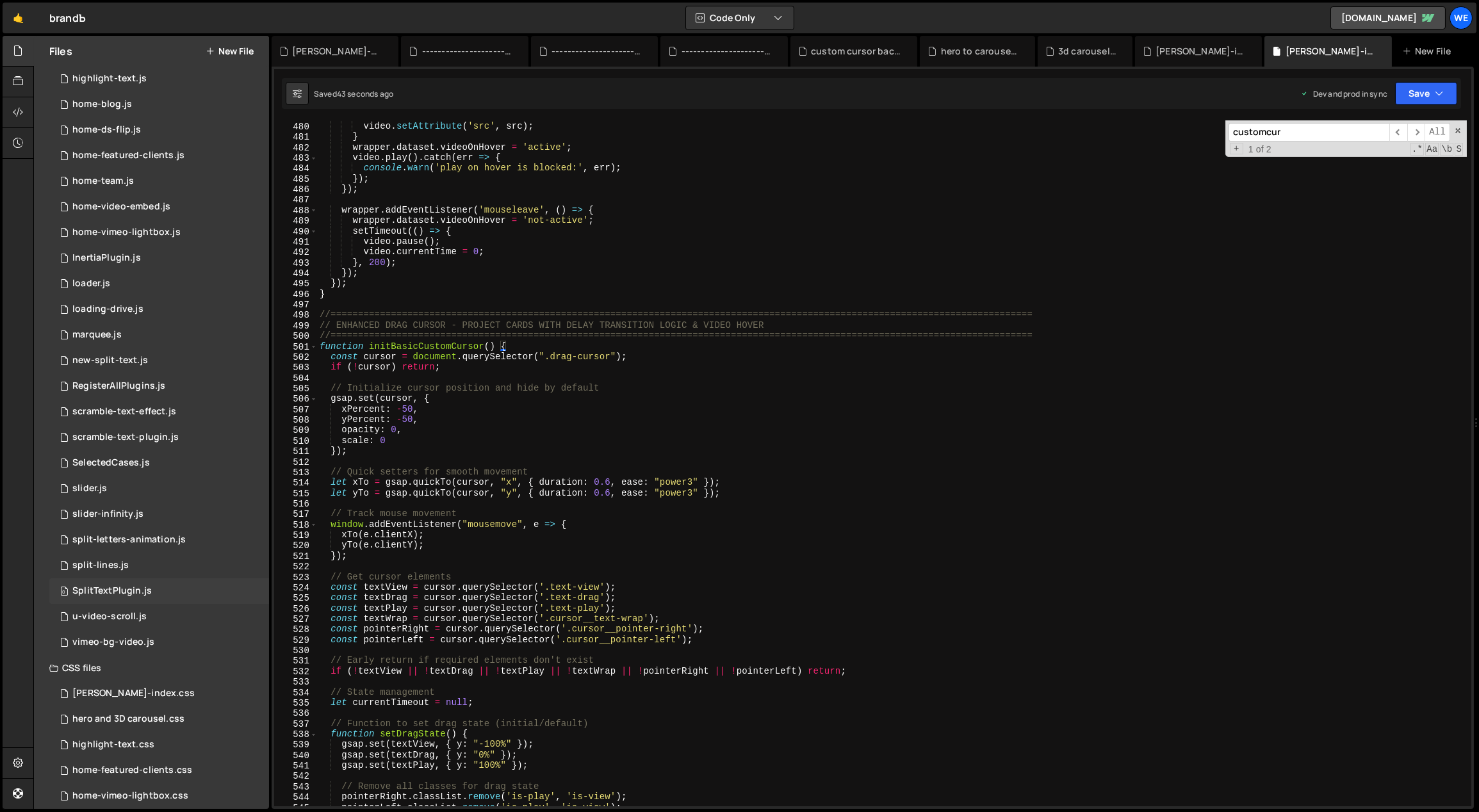
scroll to position [679, 0]
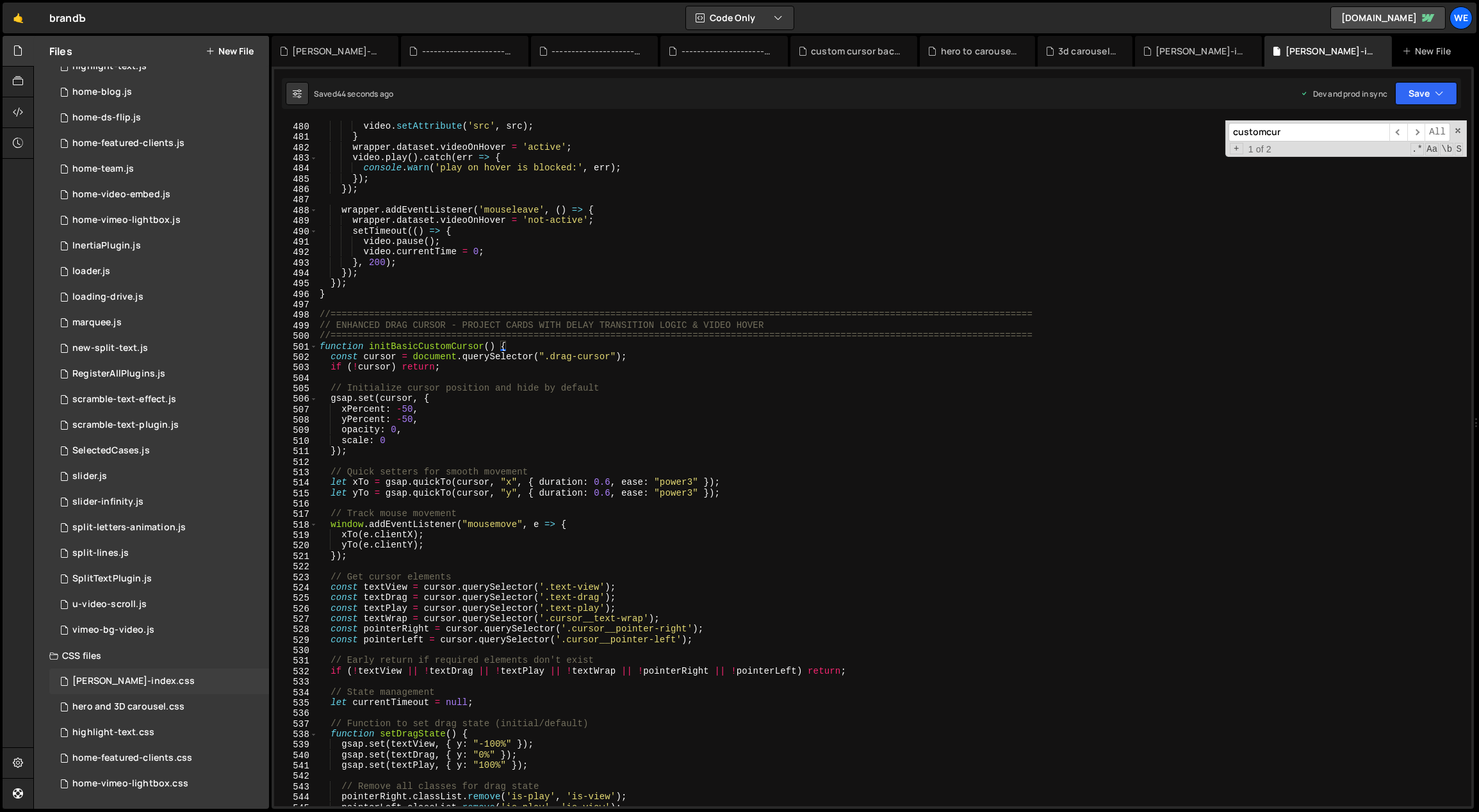
click at [136, 679] on div "[PERSON_NAME]-index.css" at bounding box center [133, 681] width 122 height 11
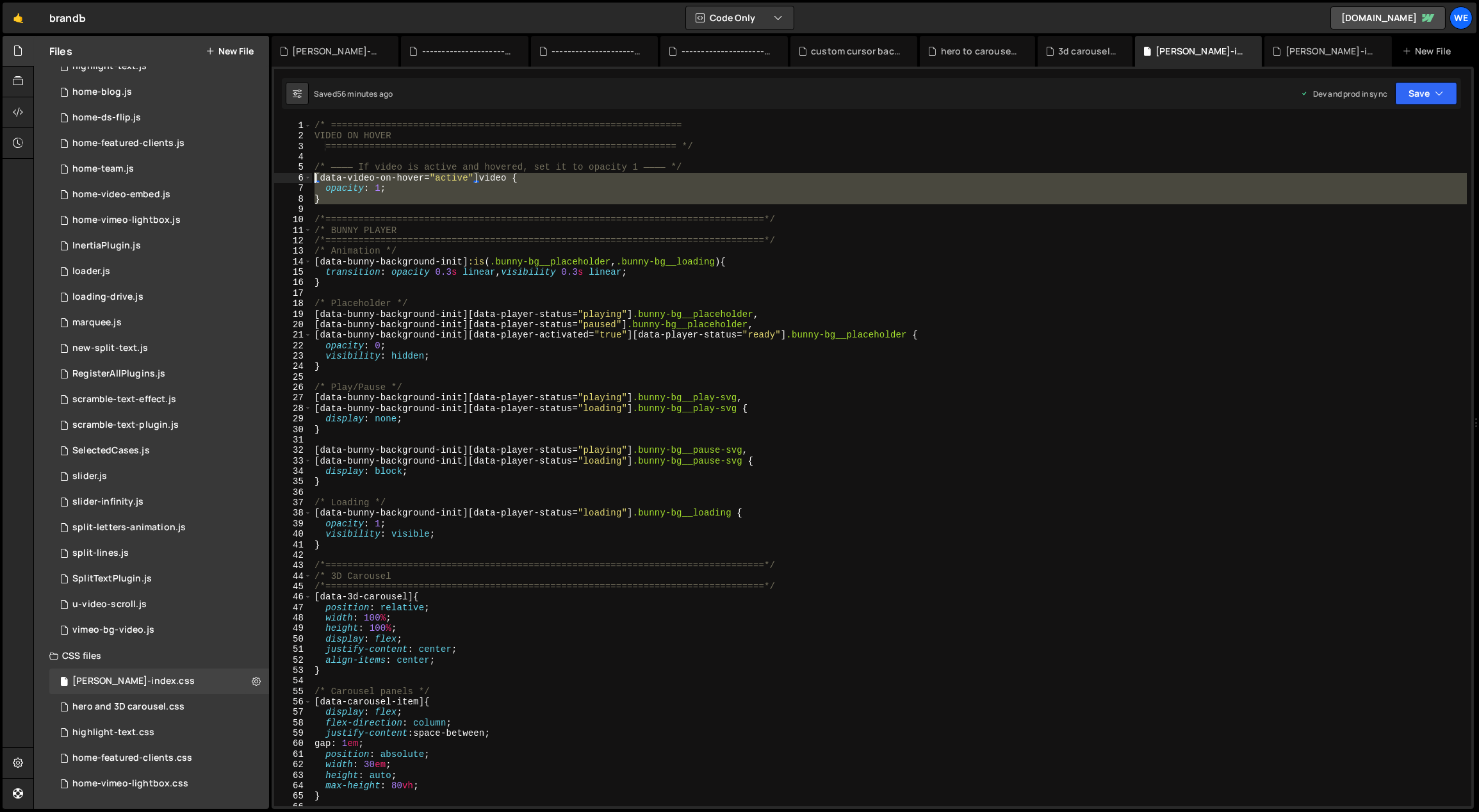
drag, startPoint x: 347, startPoint y: 203, endPoint x: 312, endPoint y: 179, distance: 42.4
click at [312, 179] on div "/* ================================================================ VIDEO ON HO…" at bounding box center [890, 474] width 1156 height 707
click at [378, 203] on div "/* ================================================================ VIDEO ON HO…" at bounding box center [890, 463] width 1155 height 686
type textarea "}"
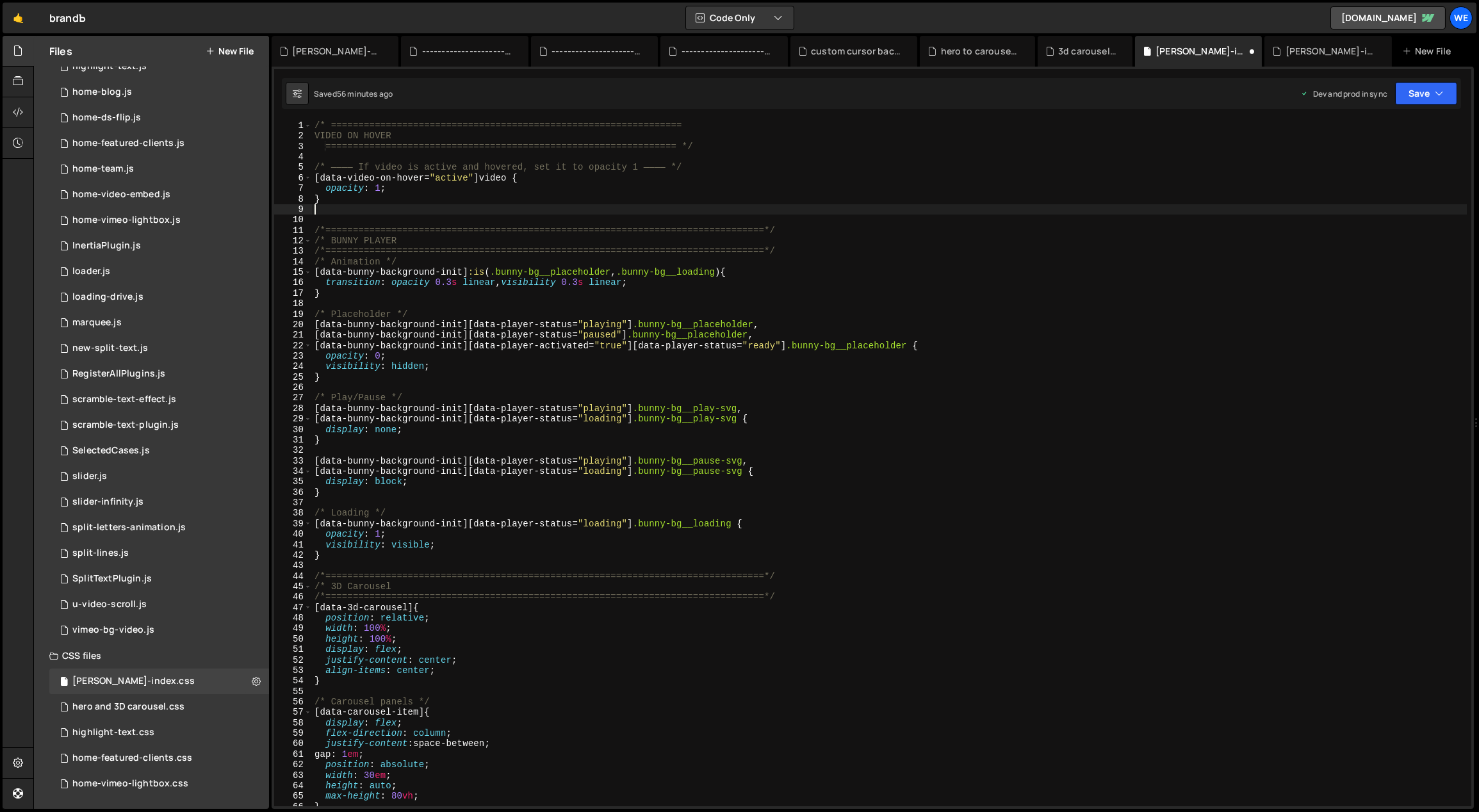
paste textarea "[data-video-on-hover="active"] video {"
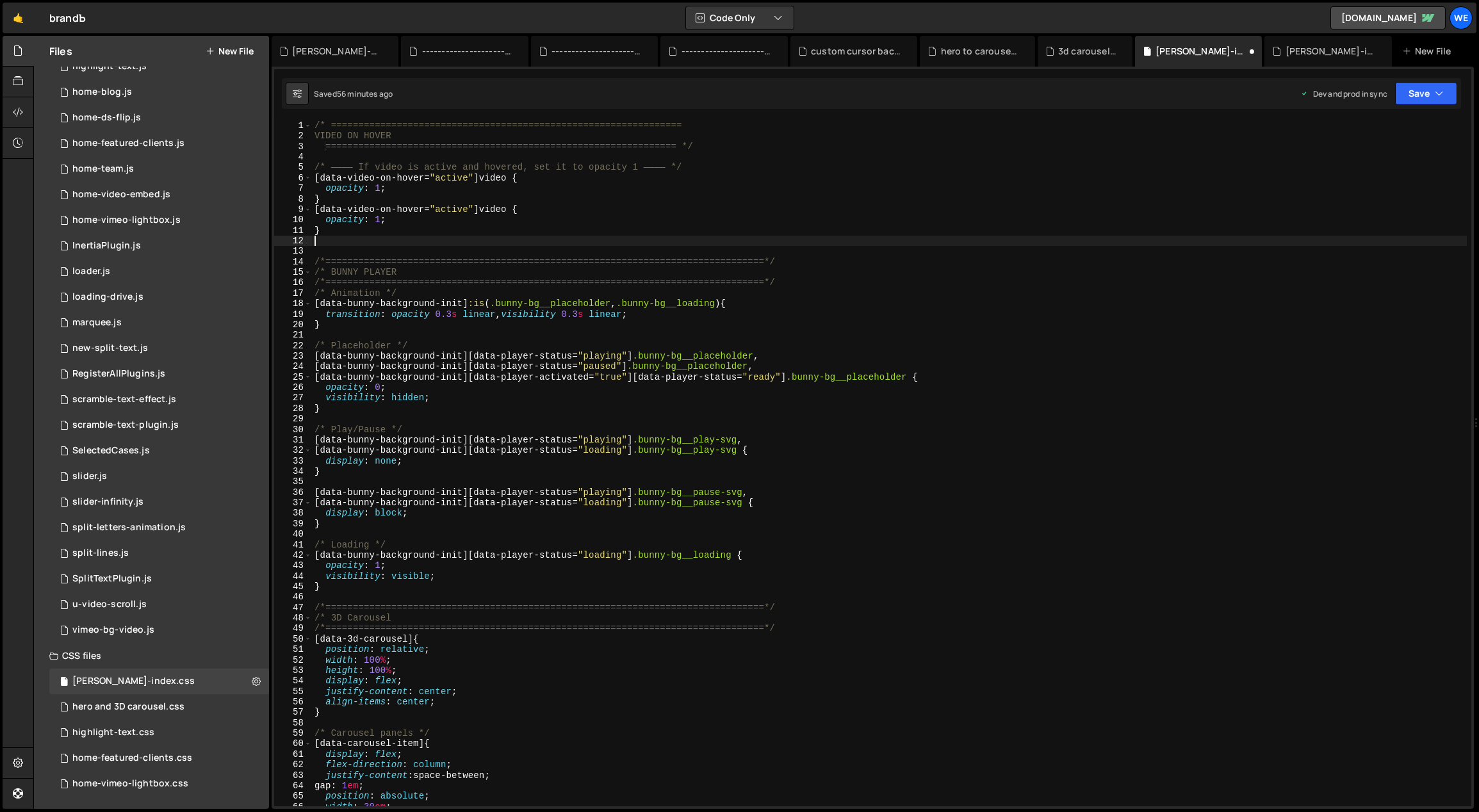
click at [436, 207] on div "/* ================================================================ VIDEO ON HO…" at bounding box center [890, 474] width 1156 height 707
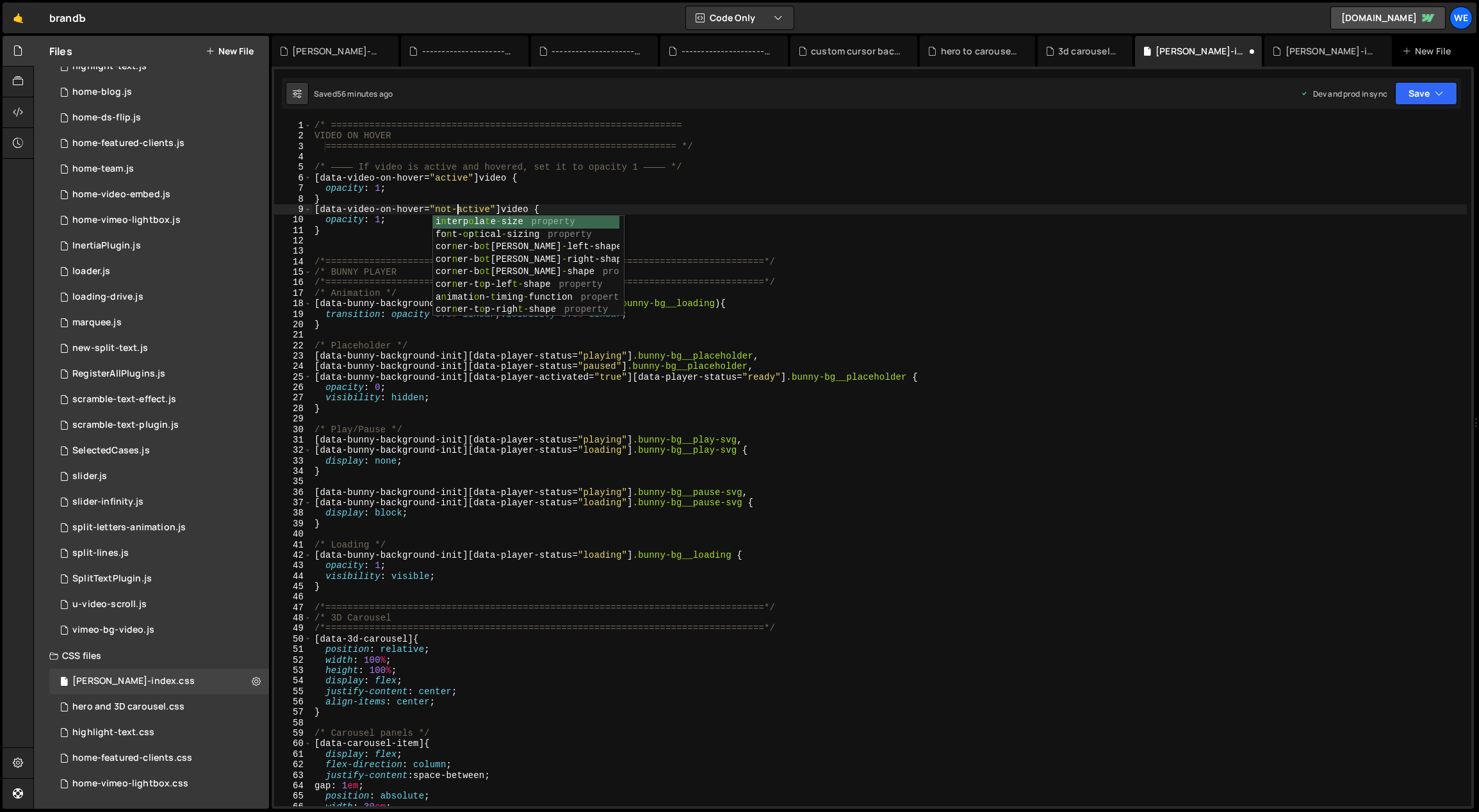
scroll to position [0, 10]
click at [380, 220] on div "/* ================================================================ VIDEO ON HO…" at bounding box center [890, 474] width 1156 height 707
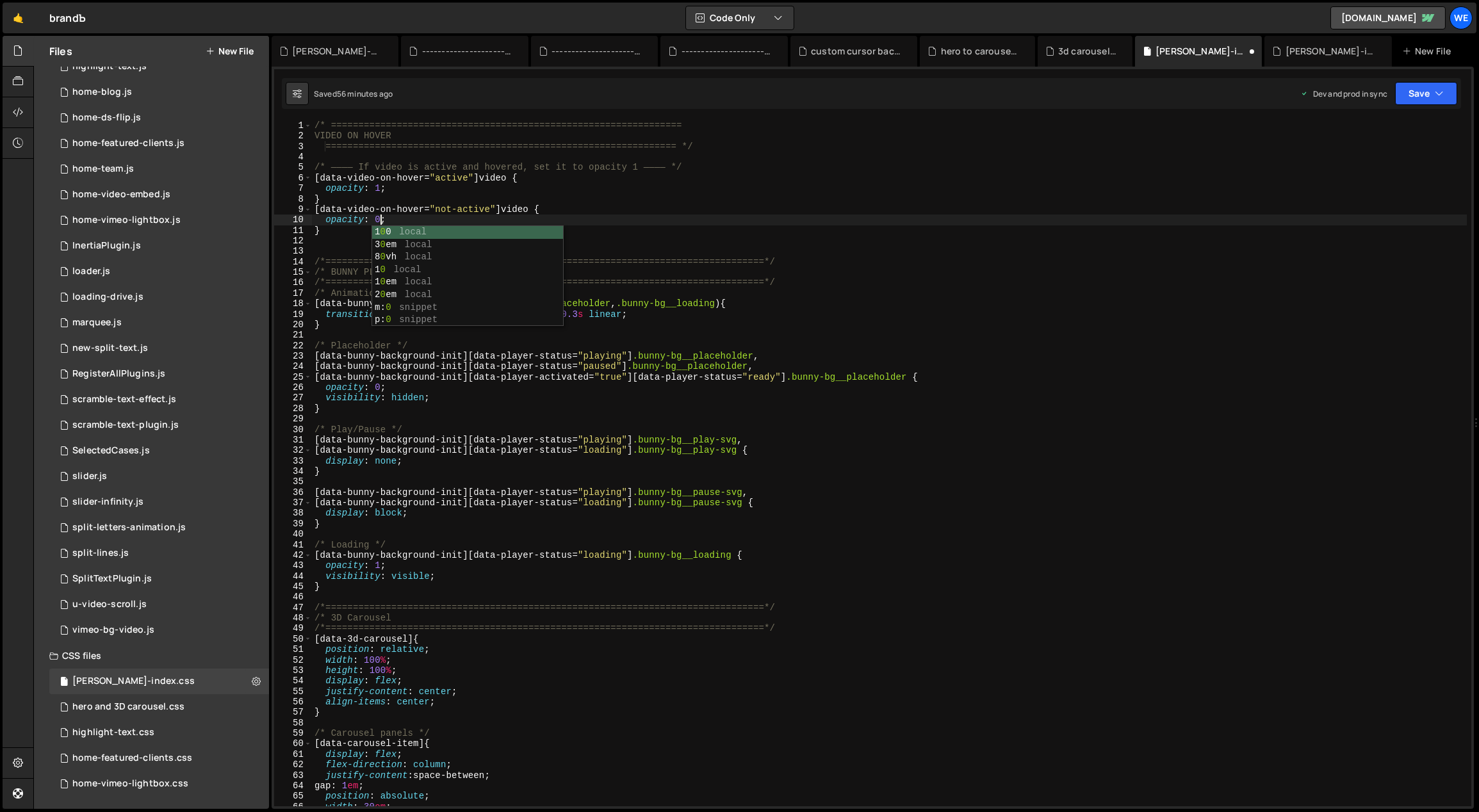
scroll to position [0, 5]
click at [725, 574] on div "/* ================================================================ VIDEO ON HO…" at bounding box center [890, 474] width 1156 height 707
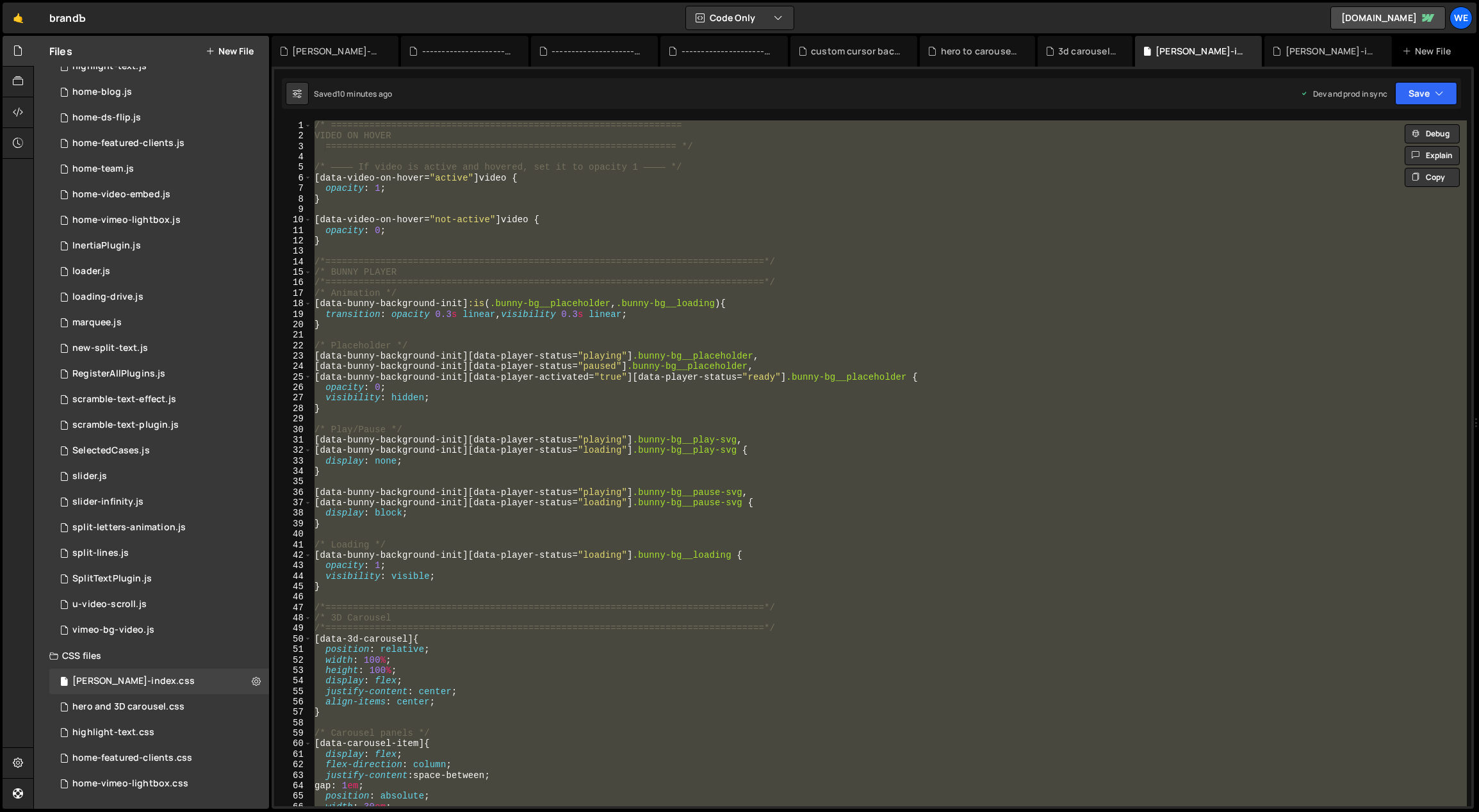
scroll to position [0, 0]
click at [523, 375] on div "/* ================================================================ VIDEO ON HO…" at bounding box center [890, 463] width 1155 height 686
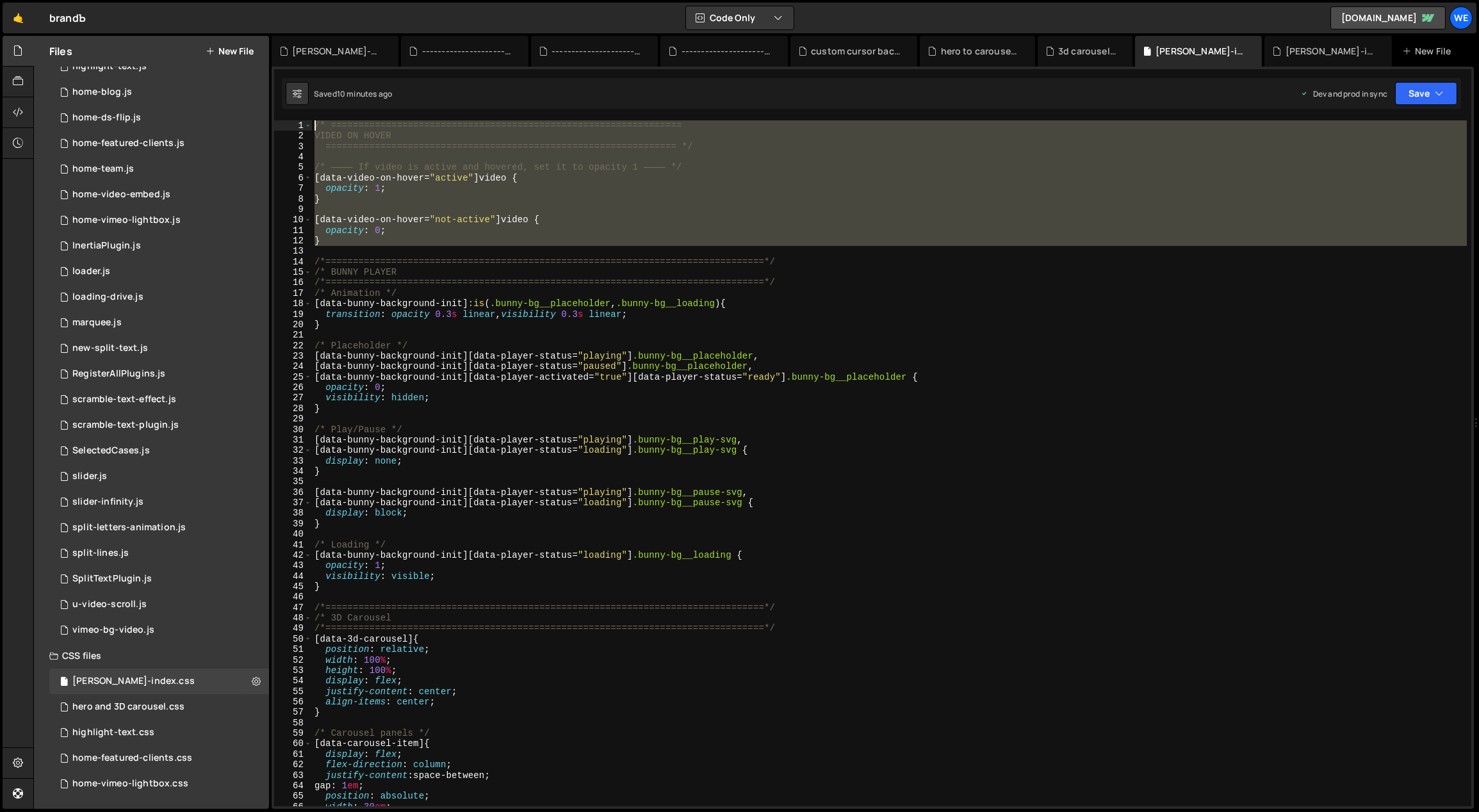
drag, startPoint x: 322, startPoint y: 241, endPoint x: 294, endPoint y: 117, distance: 127.1
click at [294, 117] on div "} 479 480 481 482 483 484 485 486 487 488 489 490 491 492 493 494 495 496 497 4…" at bounding box center [872, 437] width 1202 height 742
type textarea "/* ================================================================ VIDEO ON HO…"
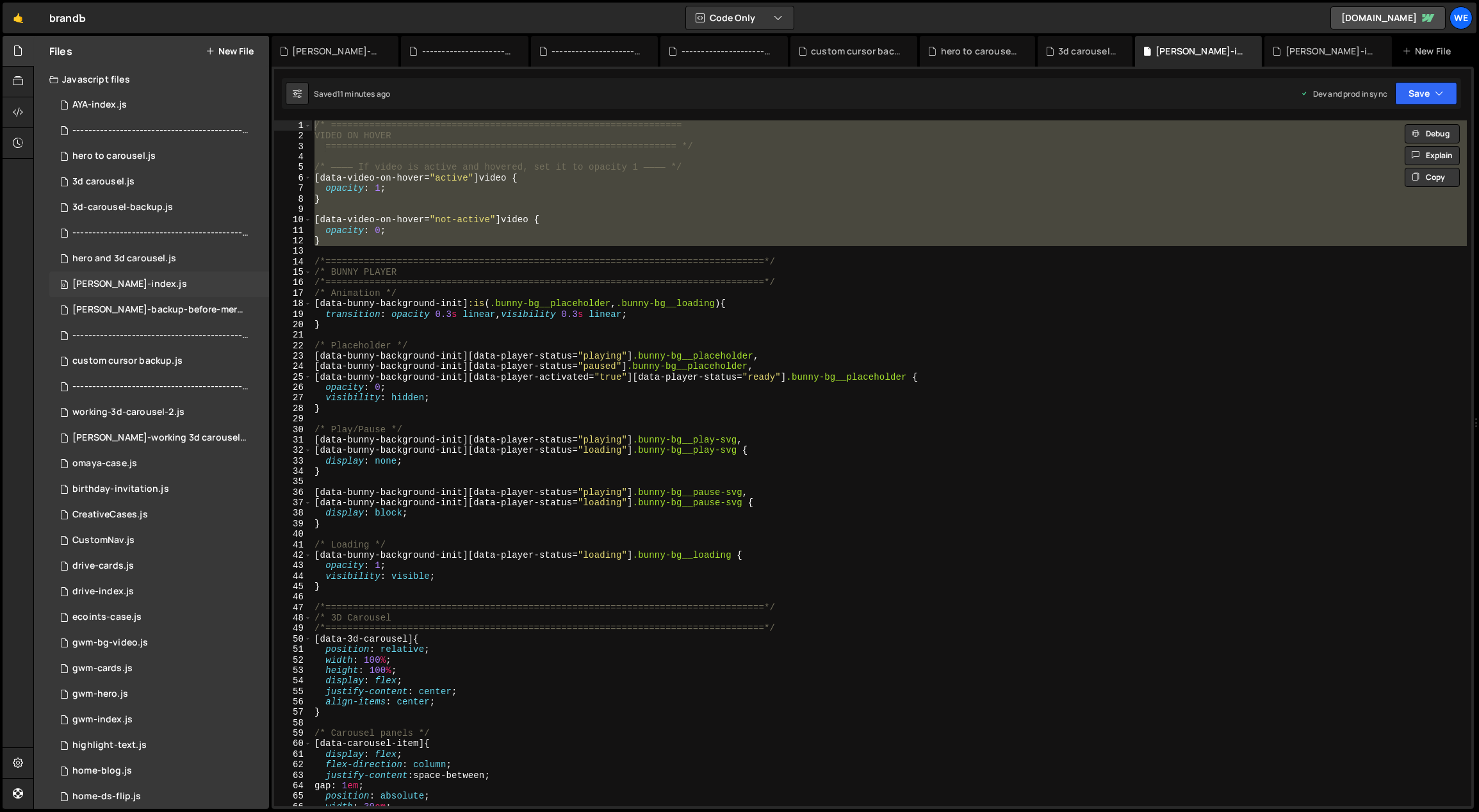
click at [187, 290] on div "0 [PERSON_NAME]-index.js 0" at bounding box center [159, 284] width 219 height 25
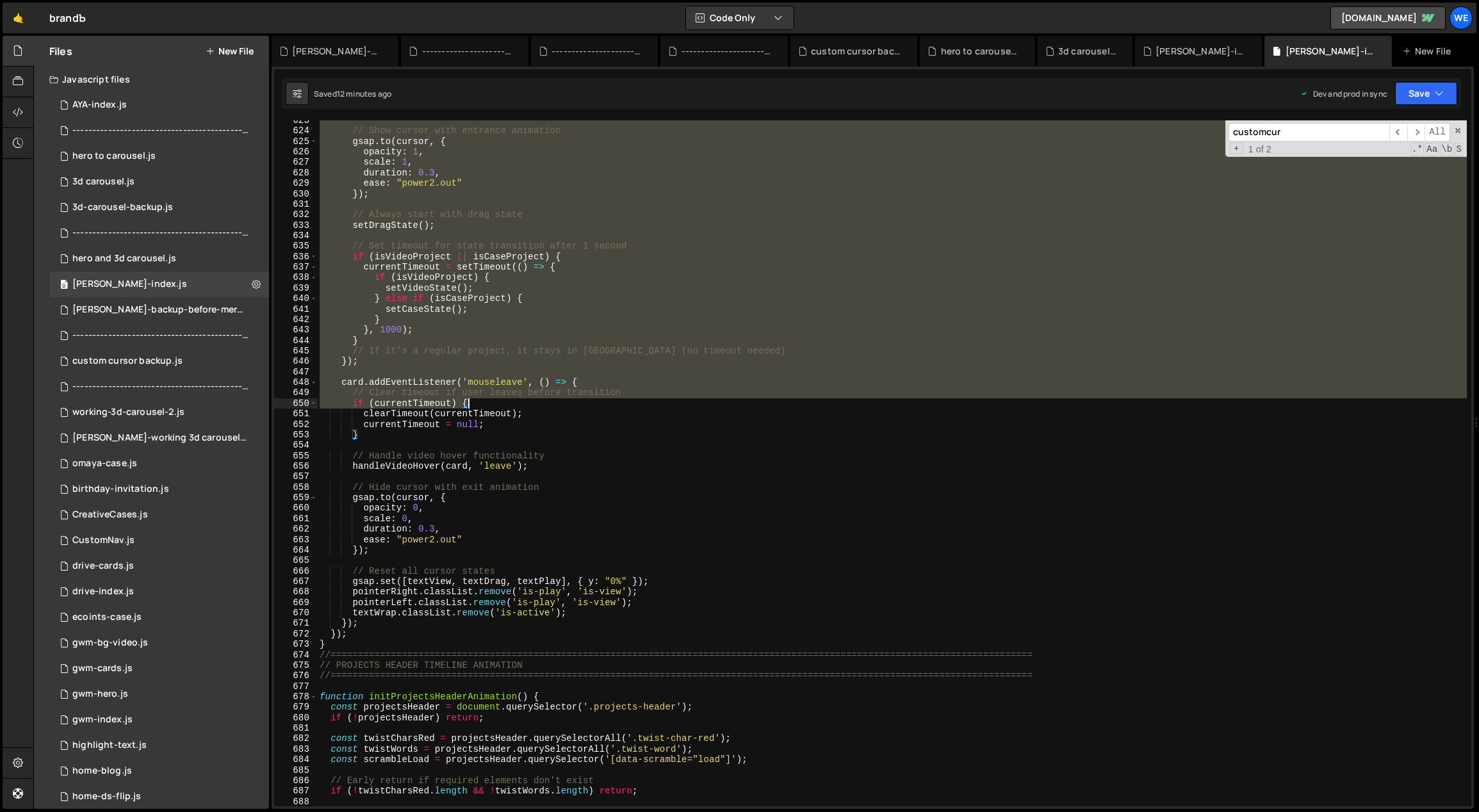
scroll to position [5106, 0]
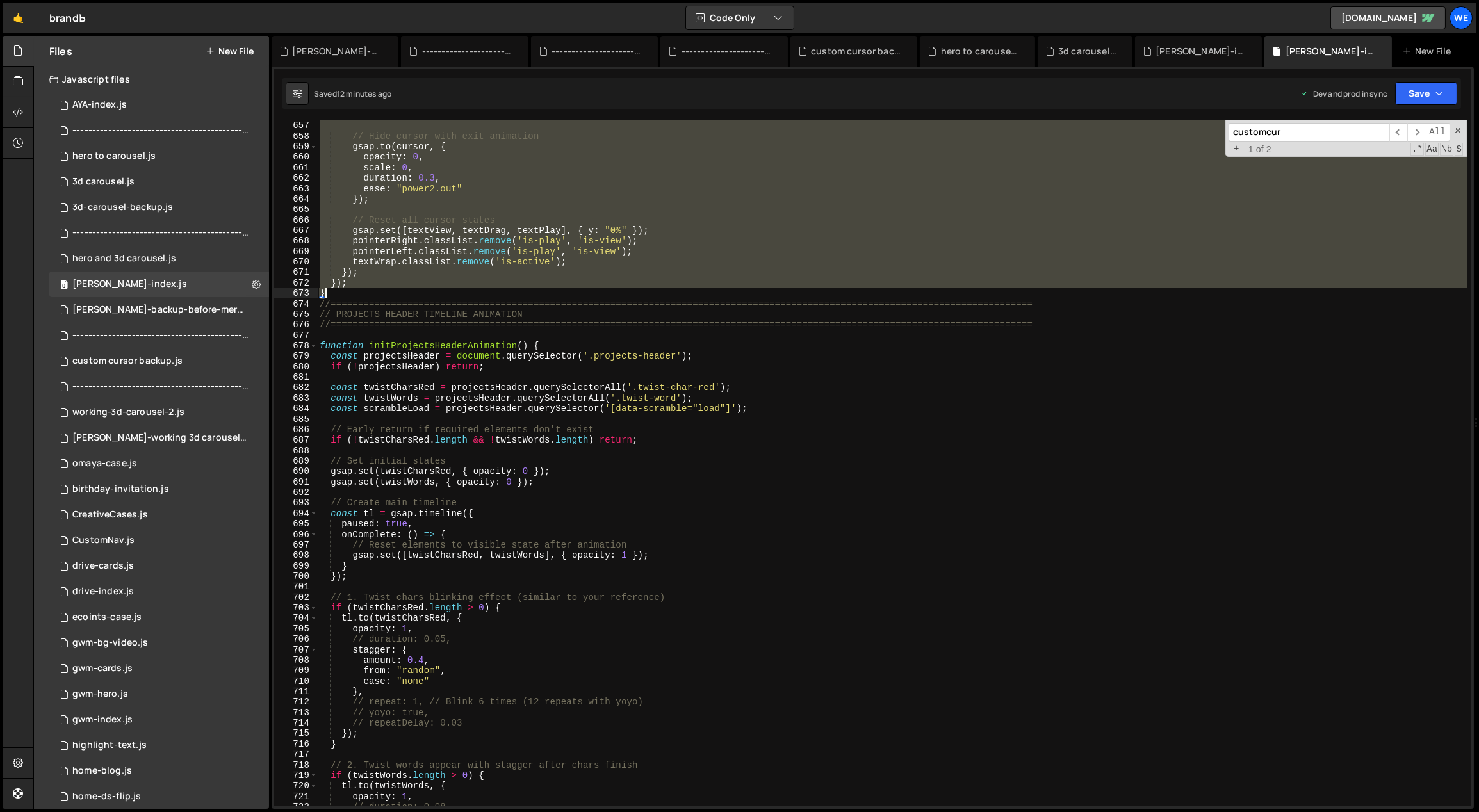
drag, startPoint x: 319, startPoint y: 314, endPoint x: 436, endPoint y: 296, distance: 118.4
click at [436, 296] on div "handleVideoHover ( card , 'leave' ) ; // Hide cursor with exit animation gsap .…" at bounding box center [892, 463] width 1150 height 707
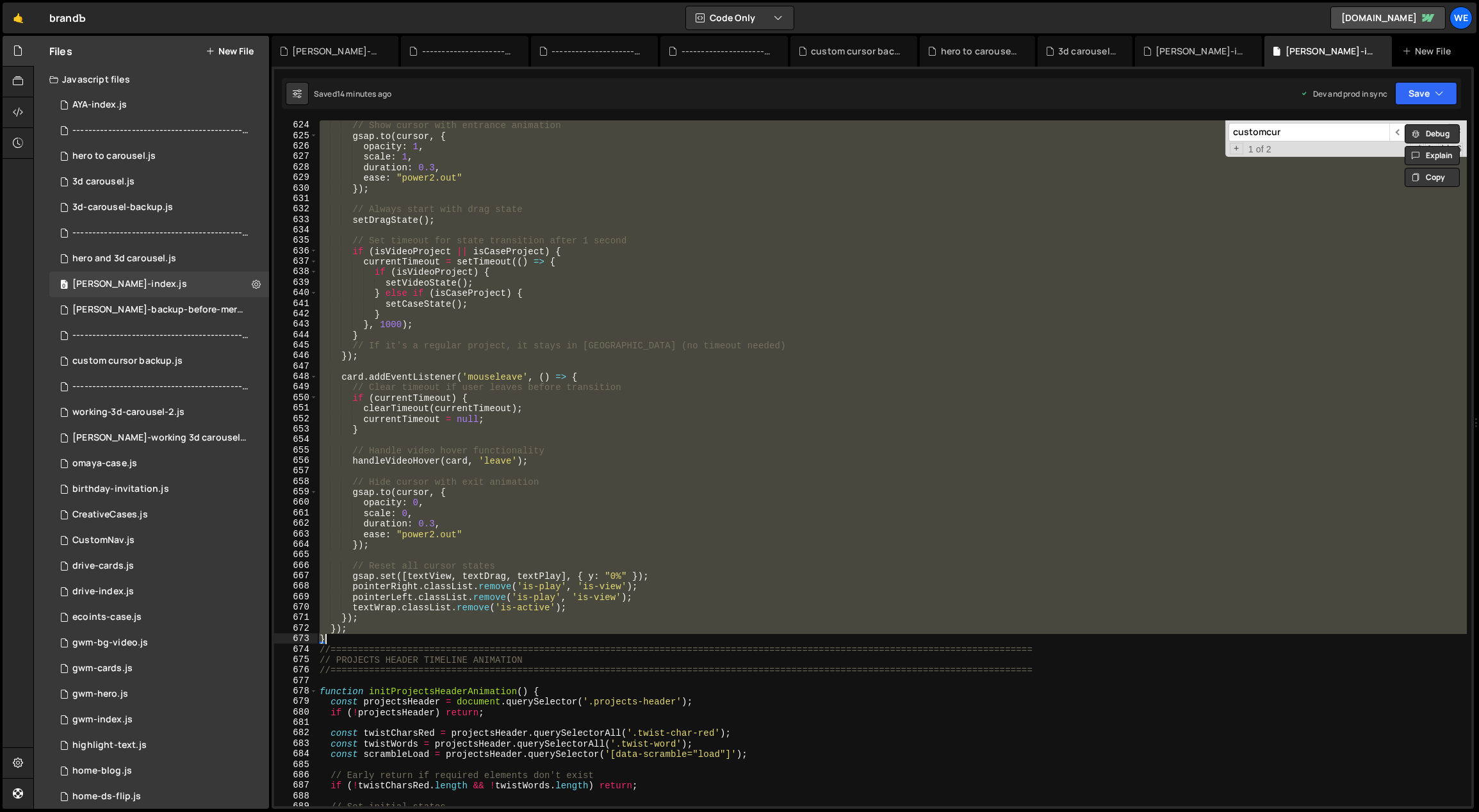
scroll to position [4850, 0]
click at [361, 607] on div "// Show cursor with entrance animation gsap . to ( cursor , { opacity : 1 , sca…" at bounding box center [892, 463] width 1150 height 686
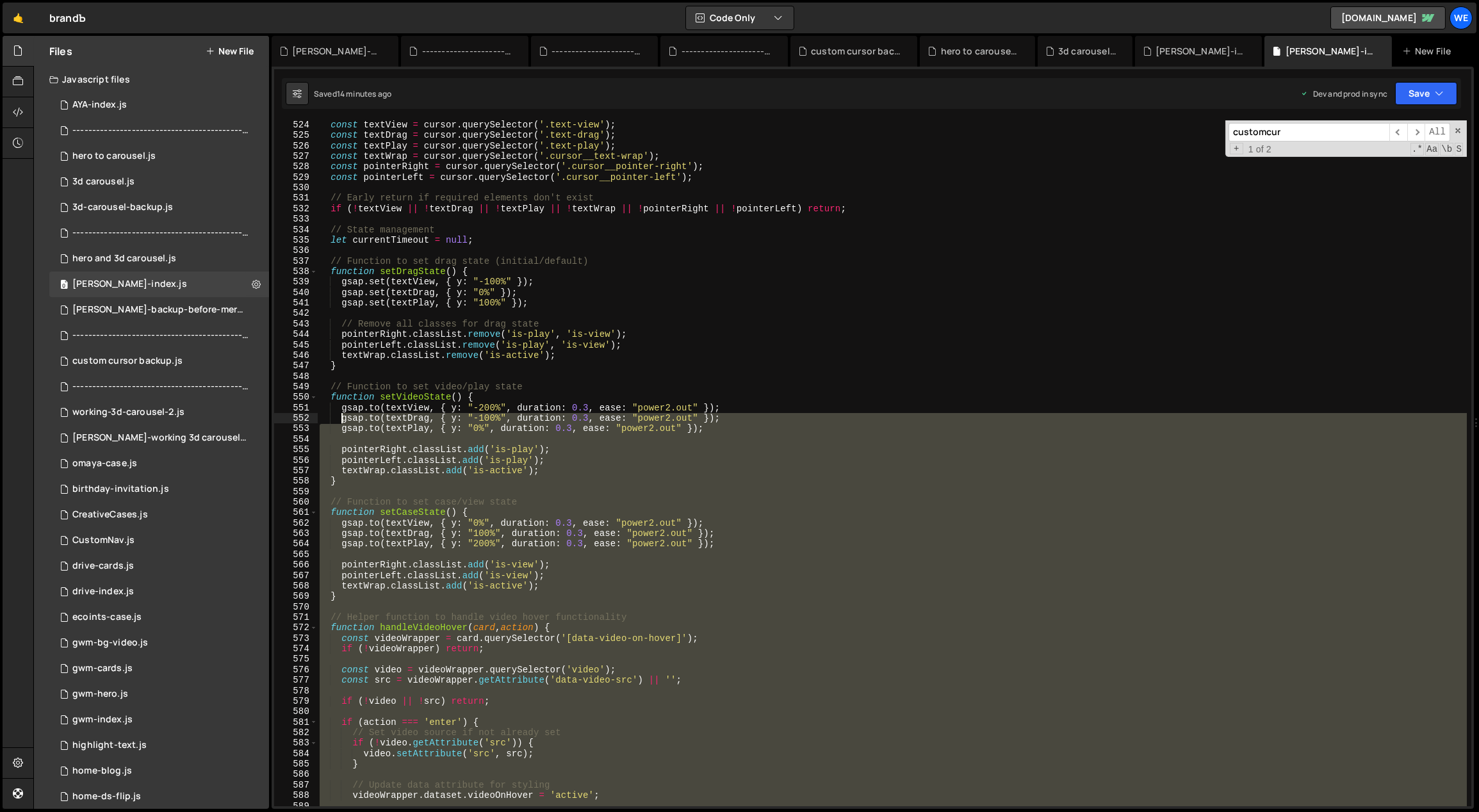
scroll to position [3731, 0]
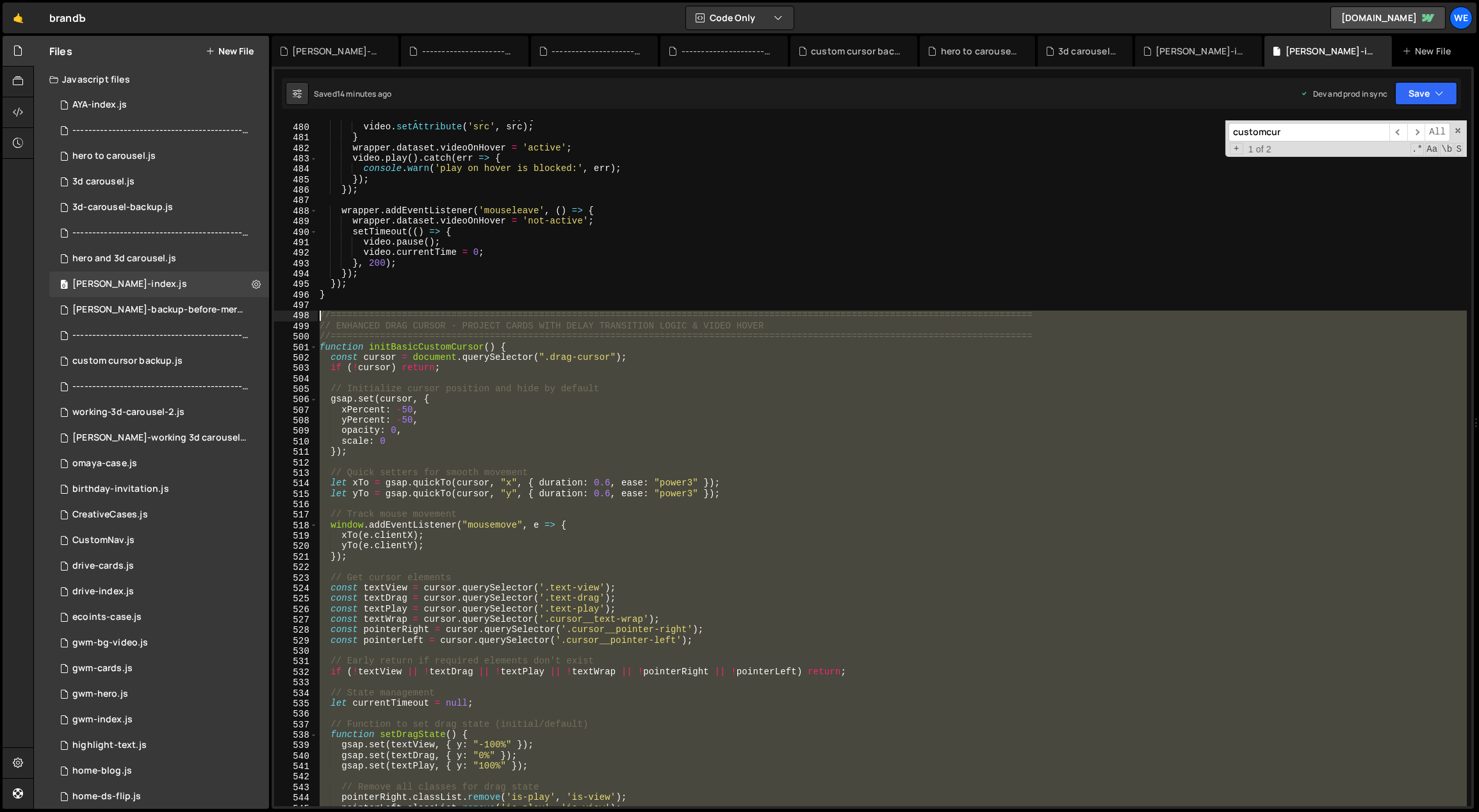
drag, startPoint x: 327, startPoint y: 641, endPoint x: 317, endPoint y: 318, distance: 323.2
click at [317, 318] on div "textWrap.classList.remove('is-active'); 479 480 481 482 483 484 485 486 487 488…" at bounding box center [872, 463] width 1197 height 686
paste textarea "}"
type textarea "}"
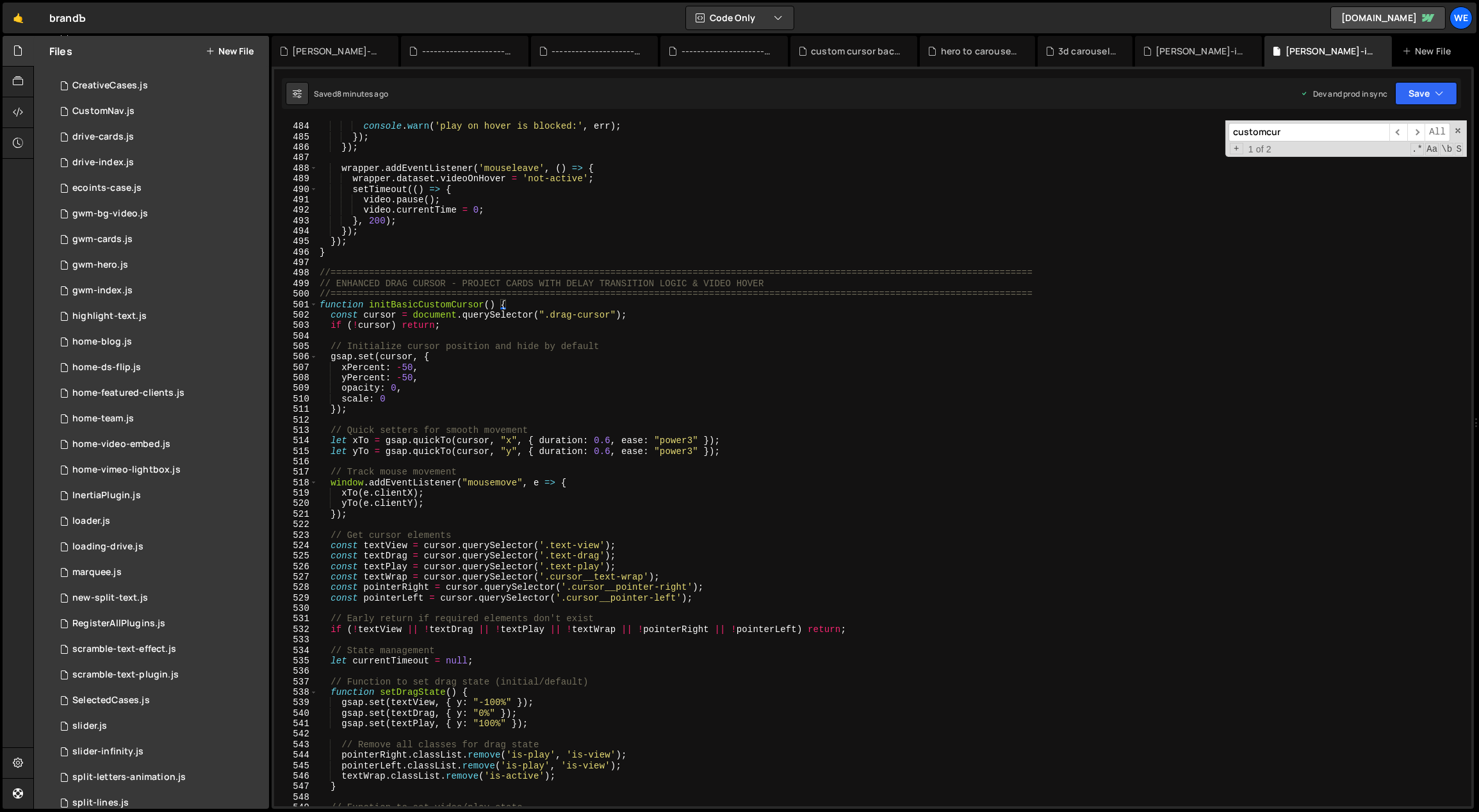
scroll to position [679, 0]
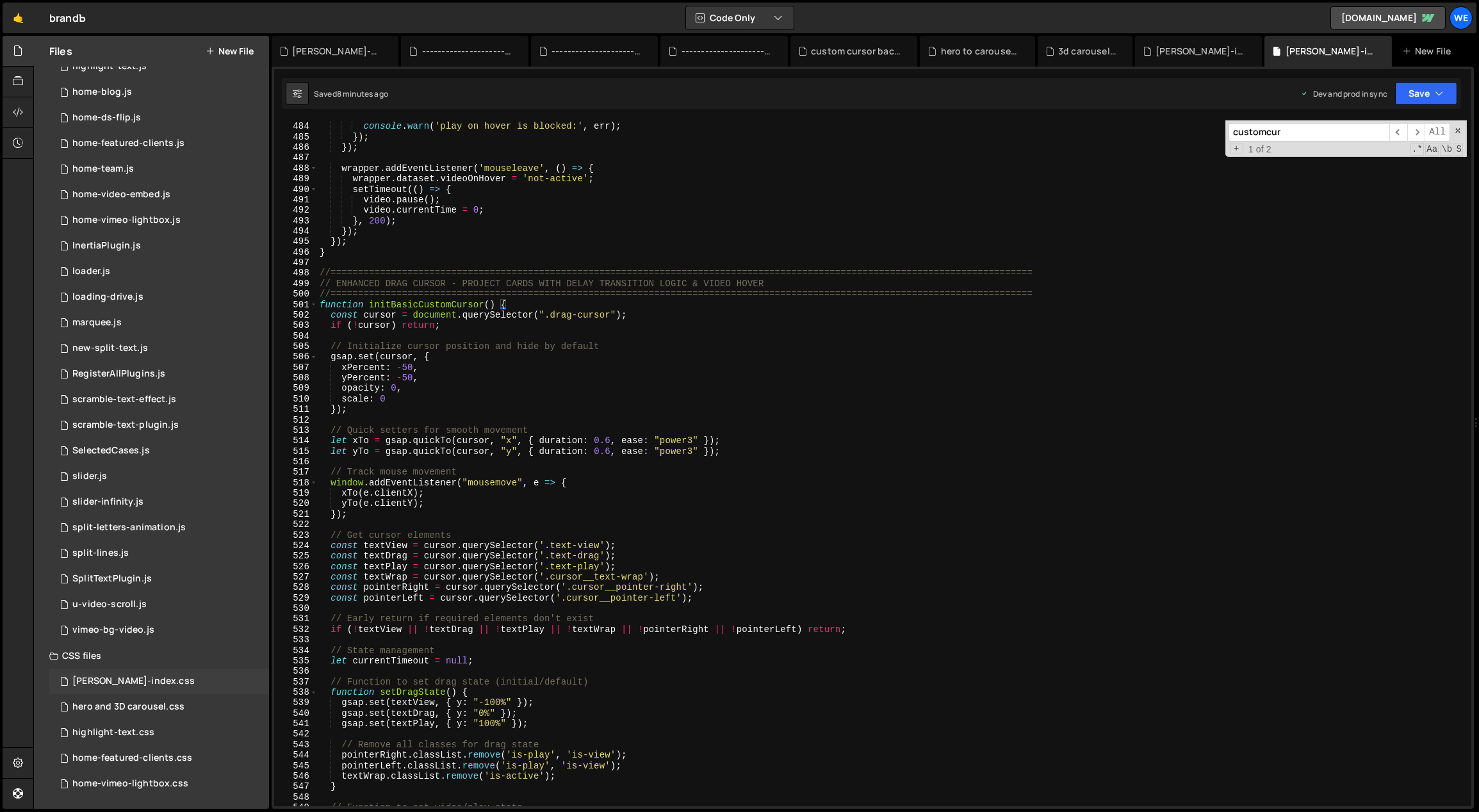
click at [138, 675] on div "[PERSON_NAME]-index.css" at bounding box center [133, 681] width 122 height 11
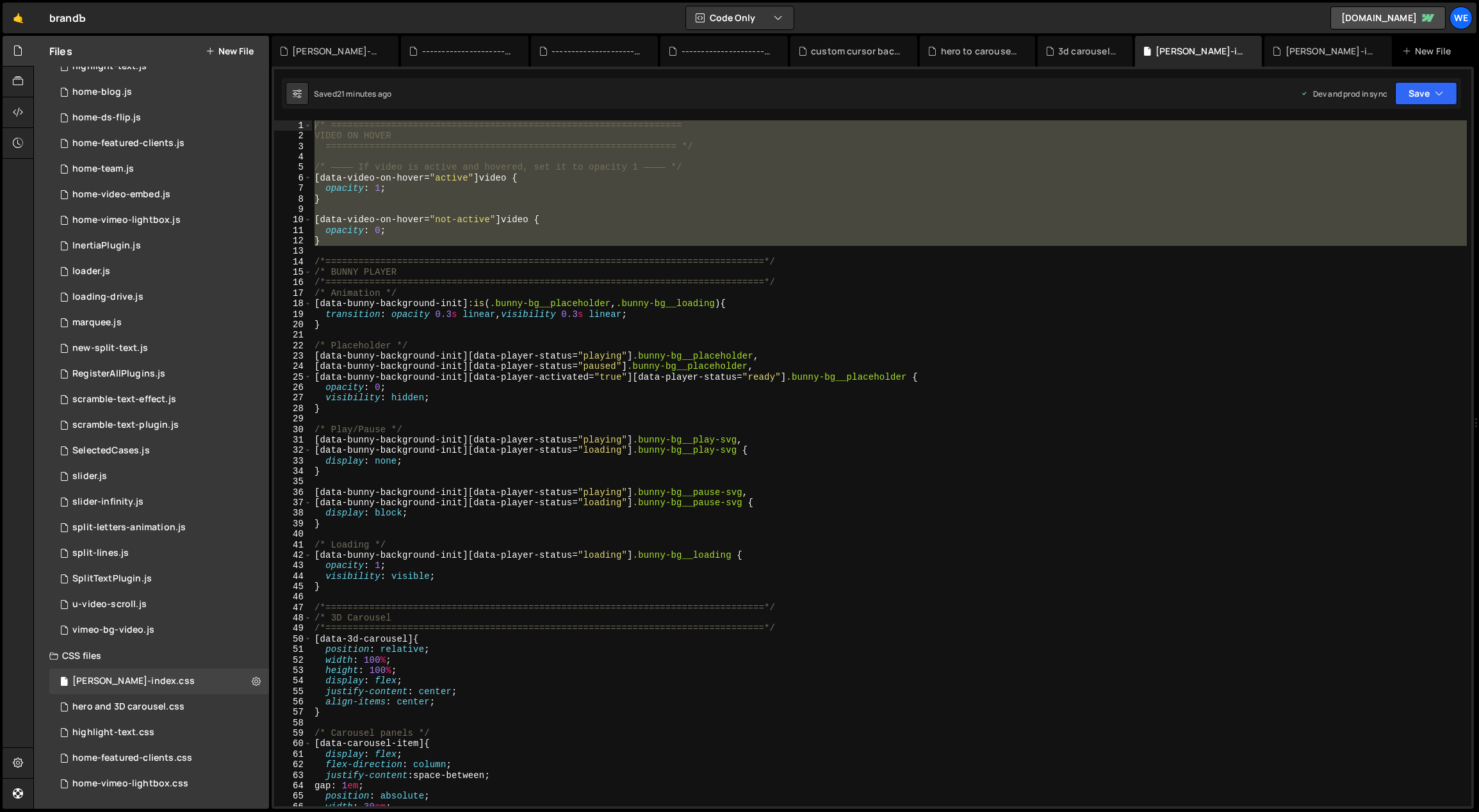
click at [384, 238] on div "/* ================================================================ VIDEO ON HO…" at bounding box center [890, 463] width 1155 height 686
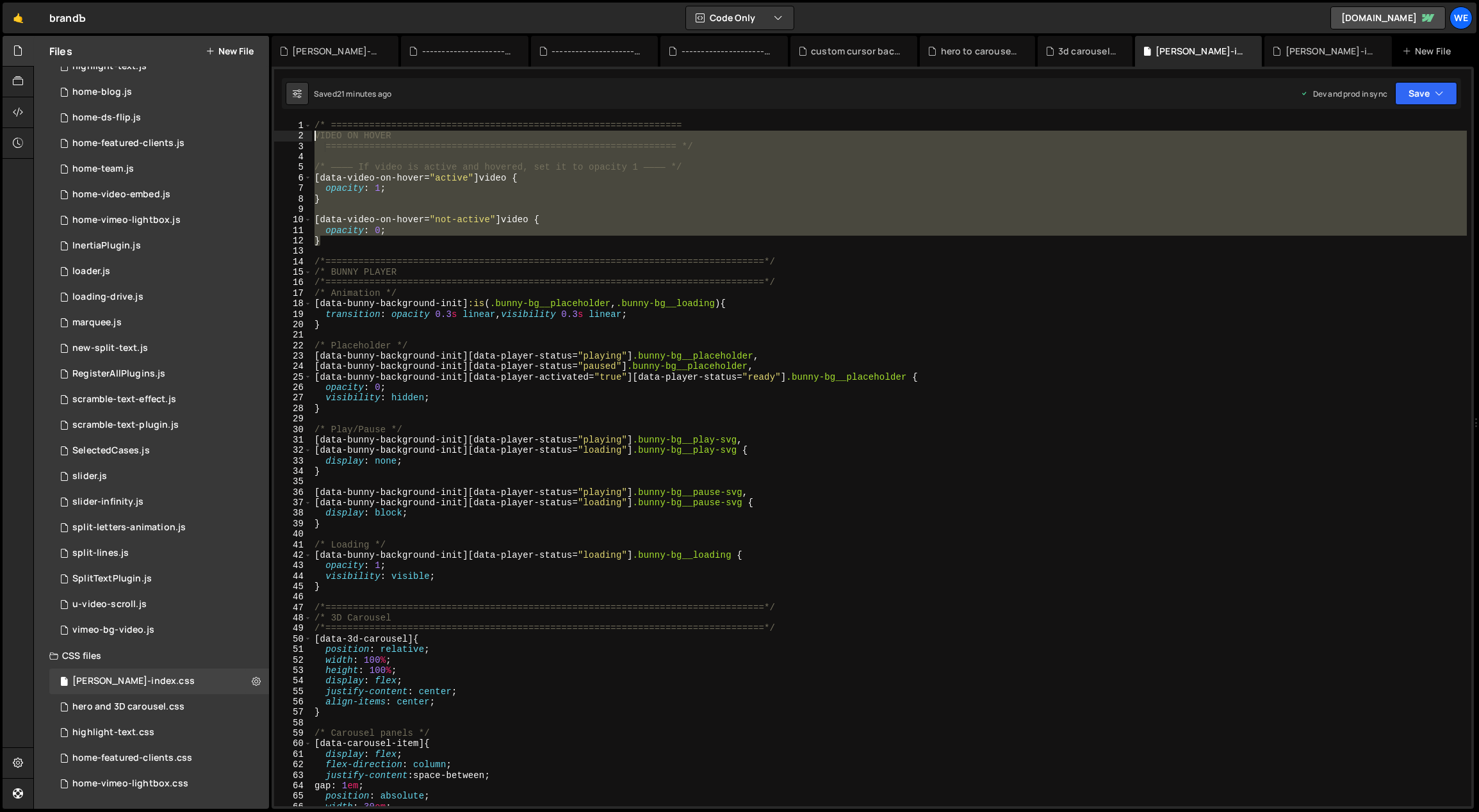
drag, startPoint x: 342, startPoint y: 229, endPoint x: 298, endPoint y: 118, distance: 119.4
click at [298, 118] on div "} 483 484 485 486 487 488 489 490 491 492 493 494 495 496 497 498 499 500 501 5…" at bounding box center [872, 437] width 1202 height 742
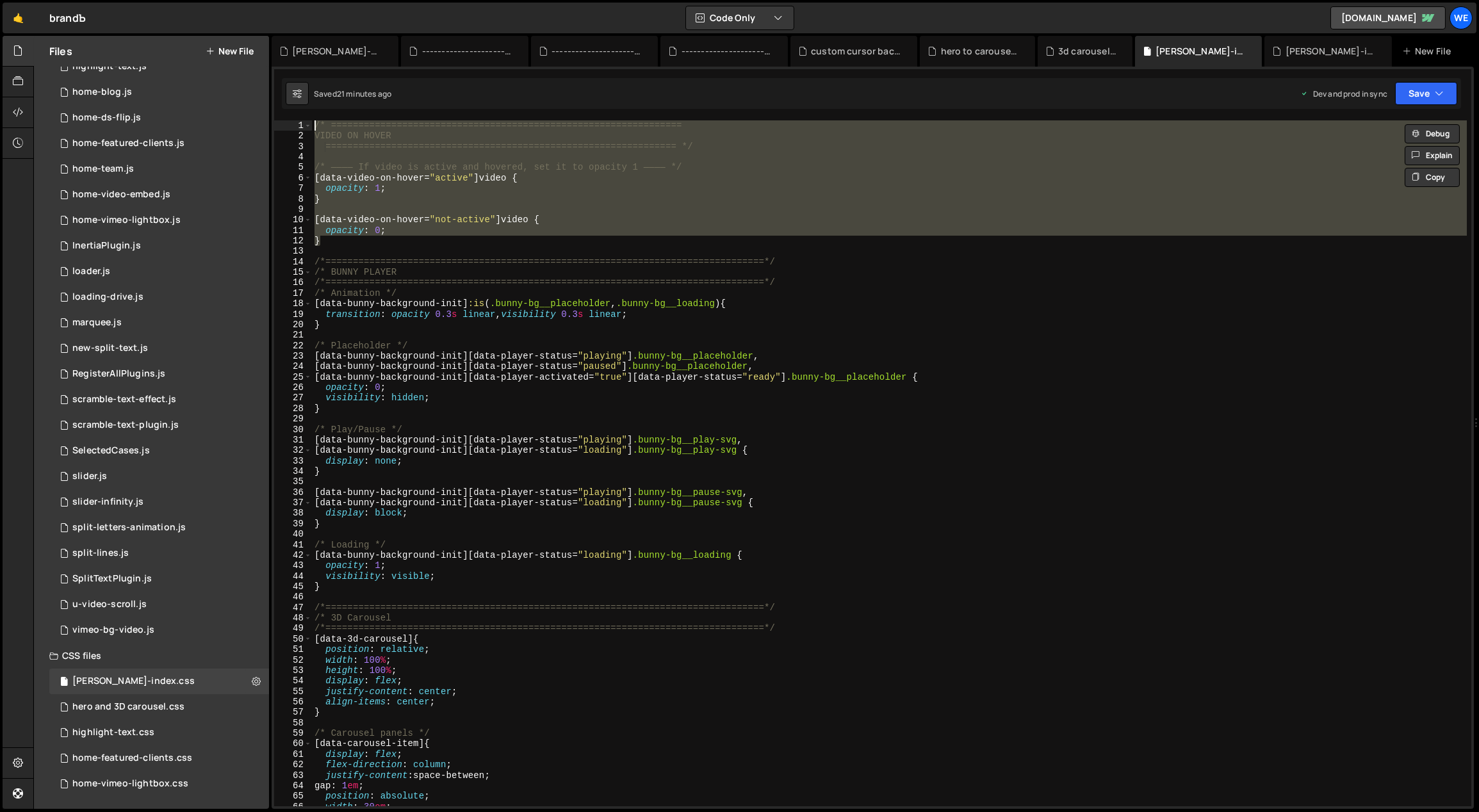
paste textarea "}"
type textarea "}"
